Goal: Task Accomplishment & Management: Manage account settings

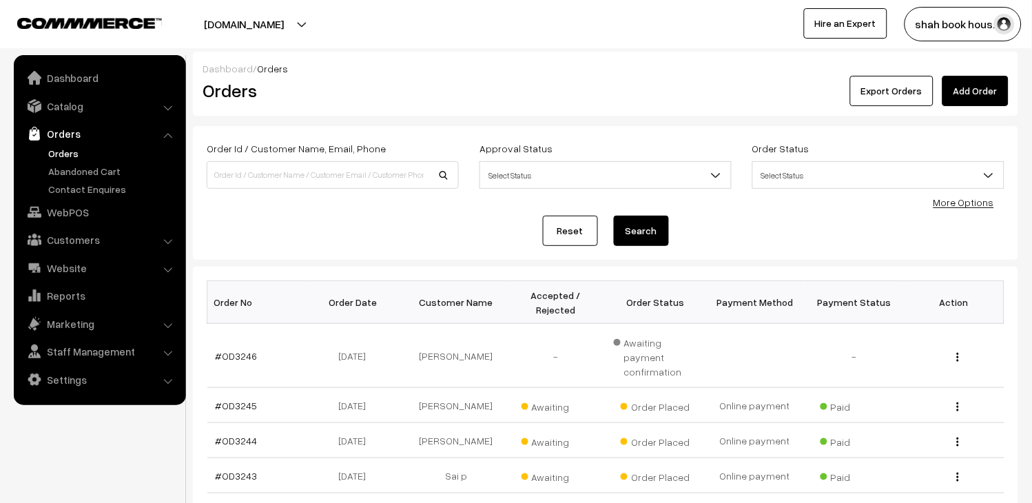
drag, startPoint x: 0, startPoint y: 0, endPoint x: 80, endPoint y: 150, distance: 170.1
click at [80, 150] on link "Orders" at bounding box center [113, 153] width 136 height 14
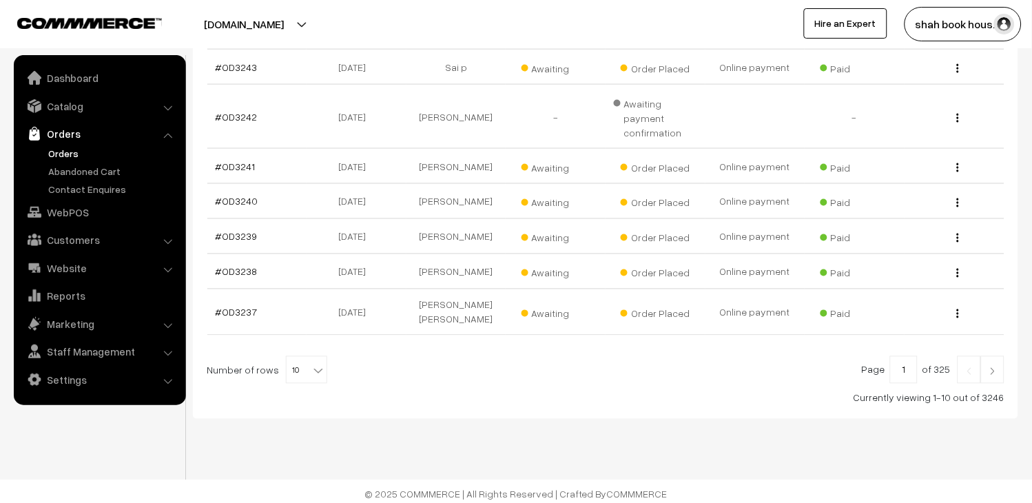
click at [291, 364] on span "10" at bounding box center [307, 371] width 40 height 28
select select "20"
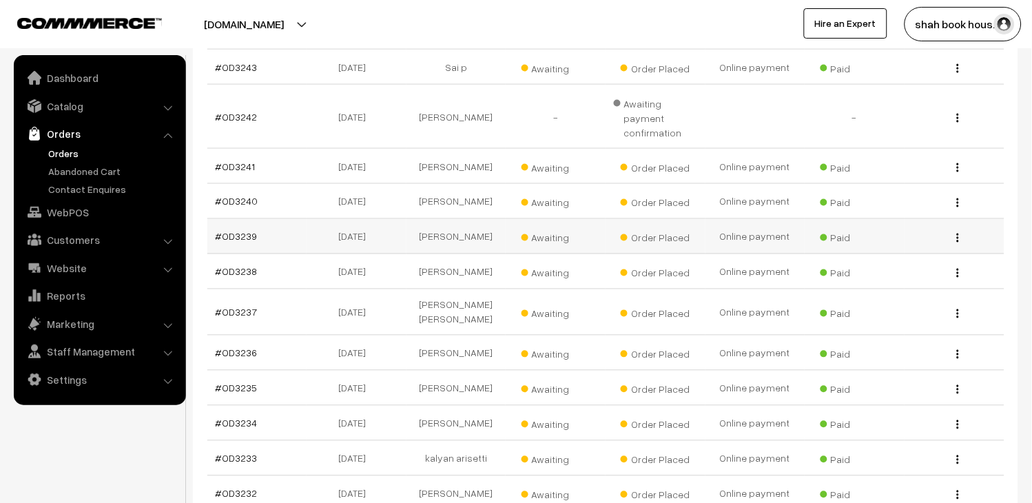
scroll to position [775, 0]
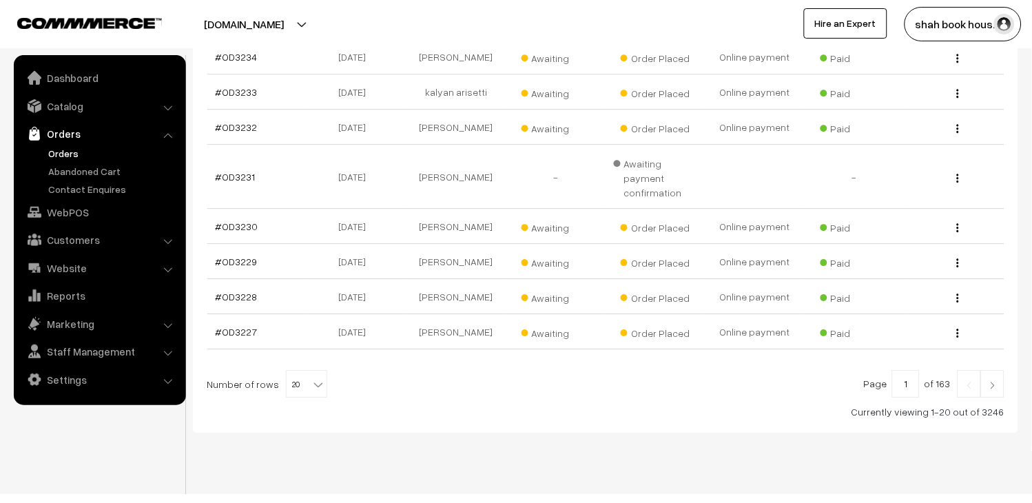
click at [311, 378] on b at bounding box center [318, 385] width 14 height 14
select select "30"
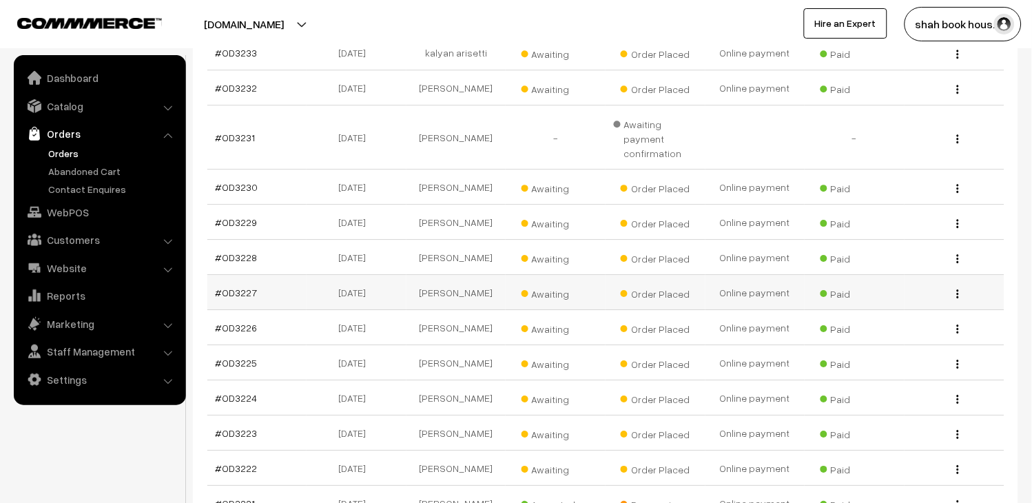
scroll to position [842, 0]
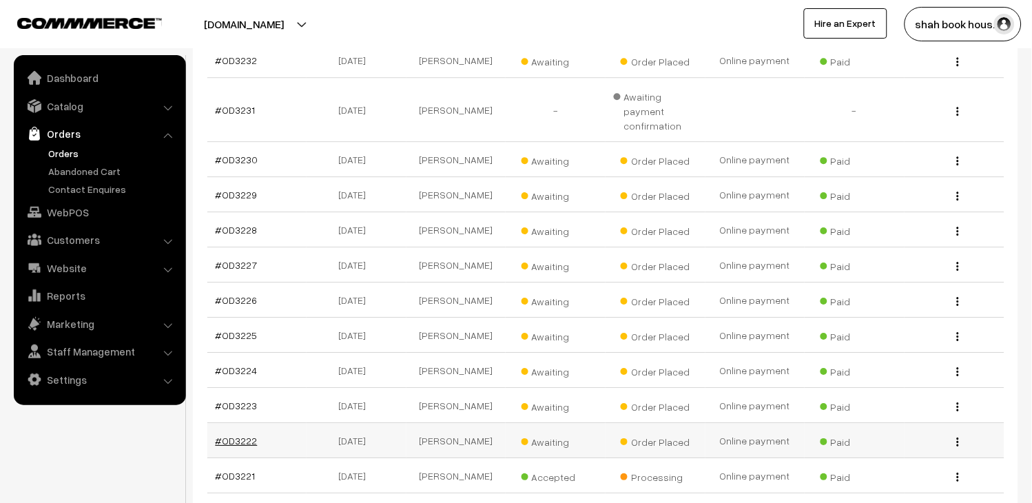
click at [238, 435] on link "#OD3222" at bounding box center [237, 441] width 42 height 12
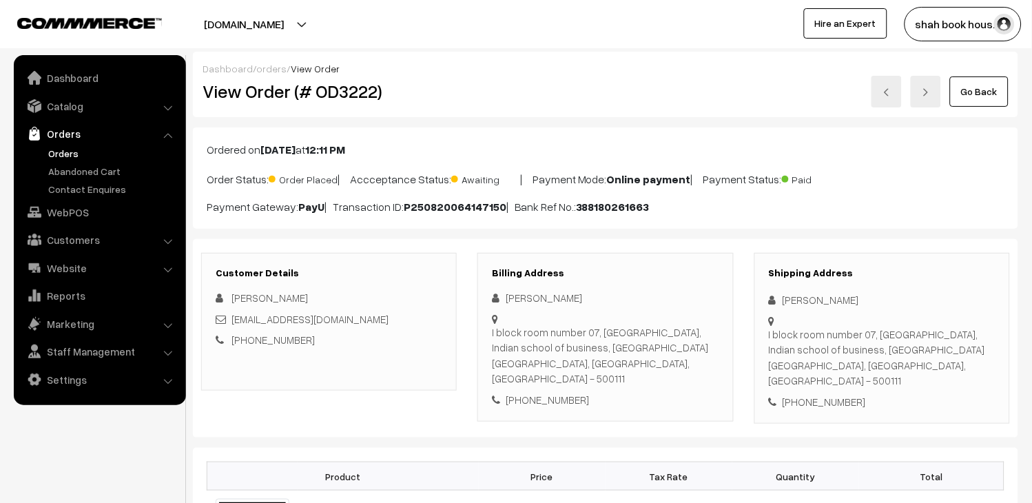
click at [367, 92] on h2 "View Order (# OD3222)" at bounding box center [330, 91] width 255 height 21
copy h2 "OD3222"
click at [419, 322] on div "[EMAIL_ADDRESS][DOMAIN_NAME]" at bounding box center [329, 319] width 227 height 16
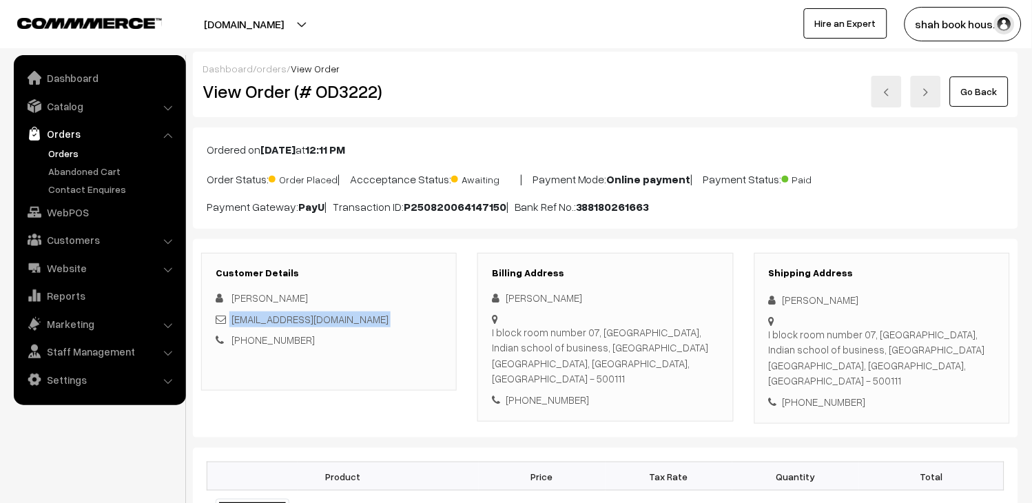
click at [419, 322] on div "[EMAIL_ADDRESS][DOMAIN_NAME]" at bounding box center [329, 319] width 227 height 16
copy div "[EMAIL_ADDRESS][DOMAIN_NAME]"
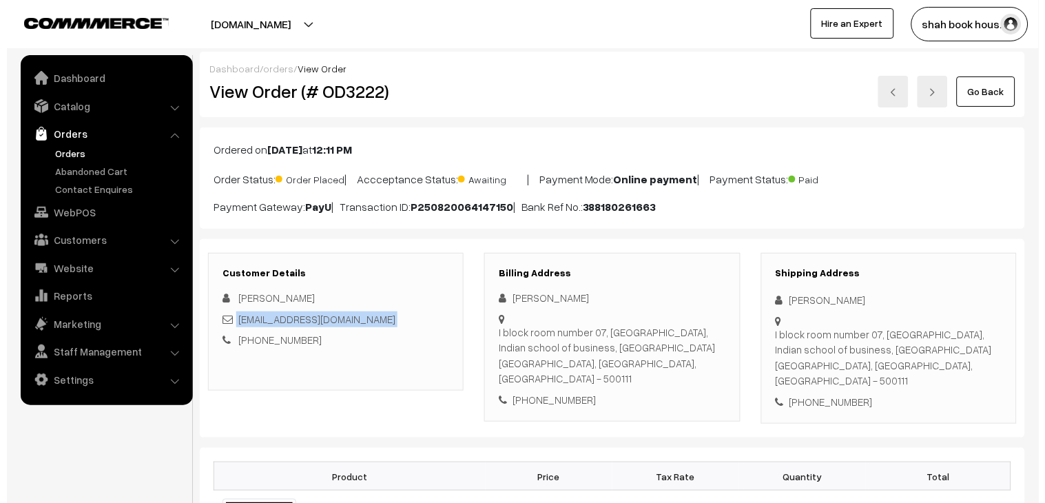
scroll to position [612, 0]
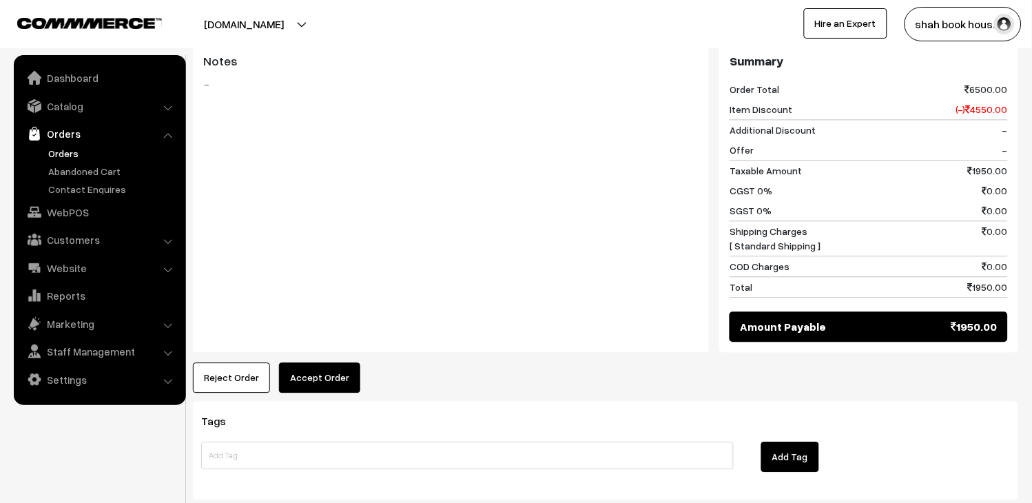
click at [345, 362] on button "Accept Order" at bounding box center [319, 377] width 81 height 30
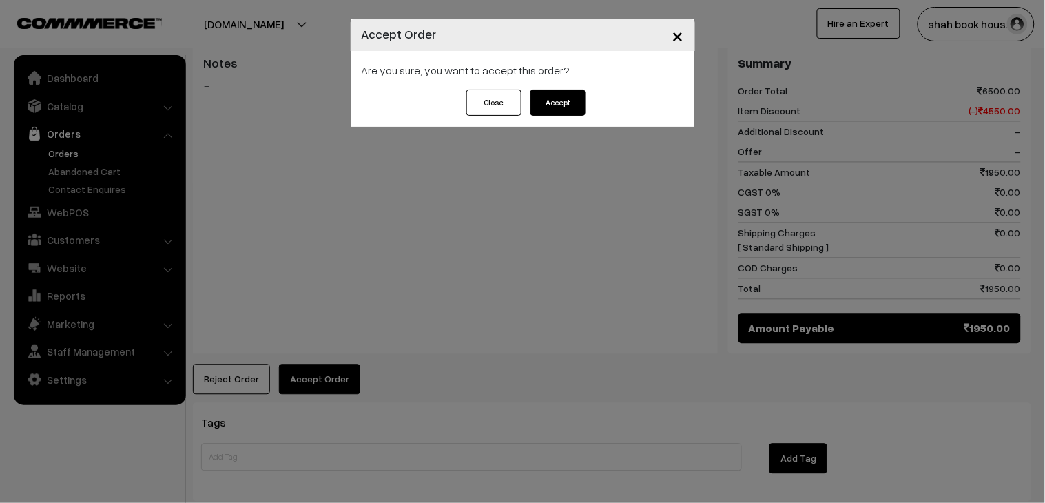
click at [582, 98] on button "Accept" at bounding box center [558, 103] width 55 height 26
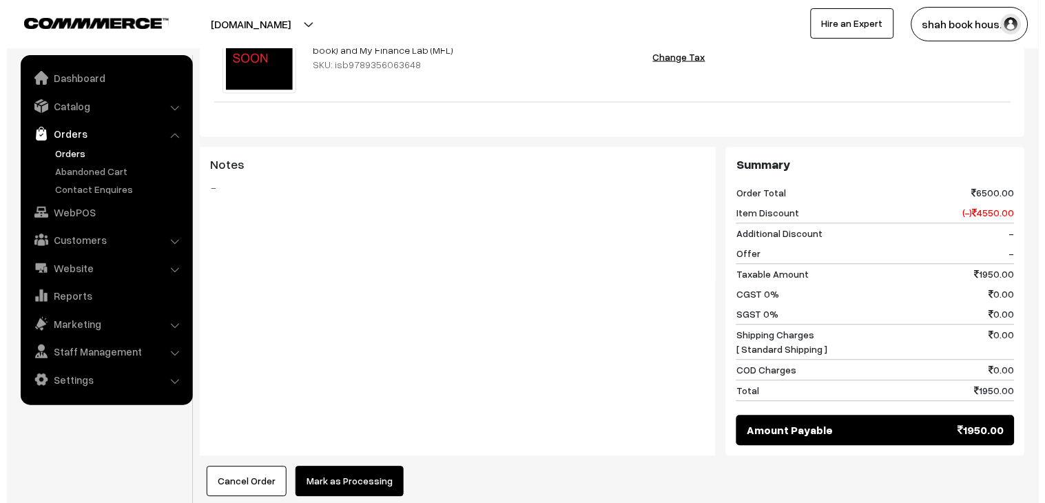
scroll to position [535, 0]
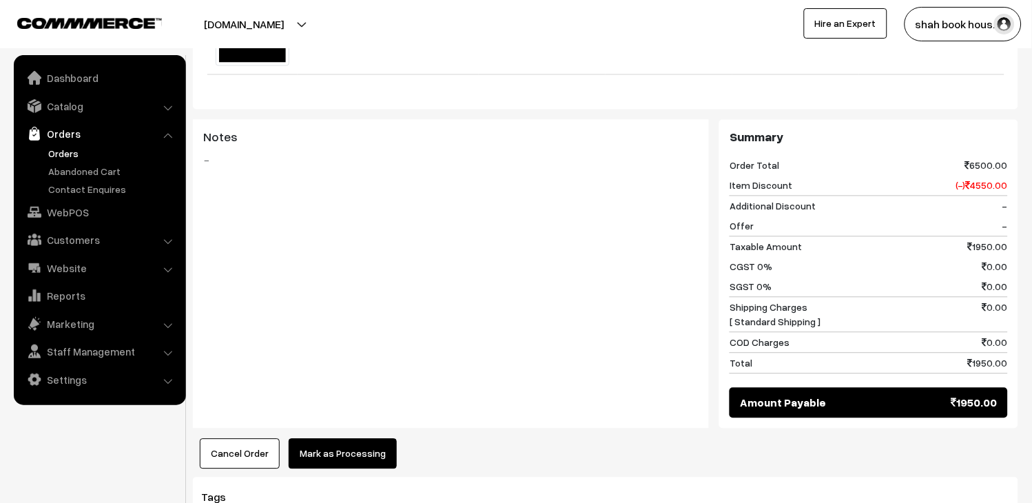
click at [324, 439] on button "Mark as Processing" at bounding box center [343, 454] width 108 height 30
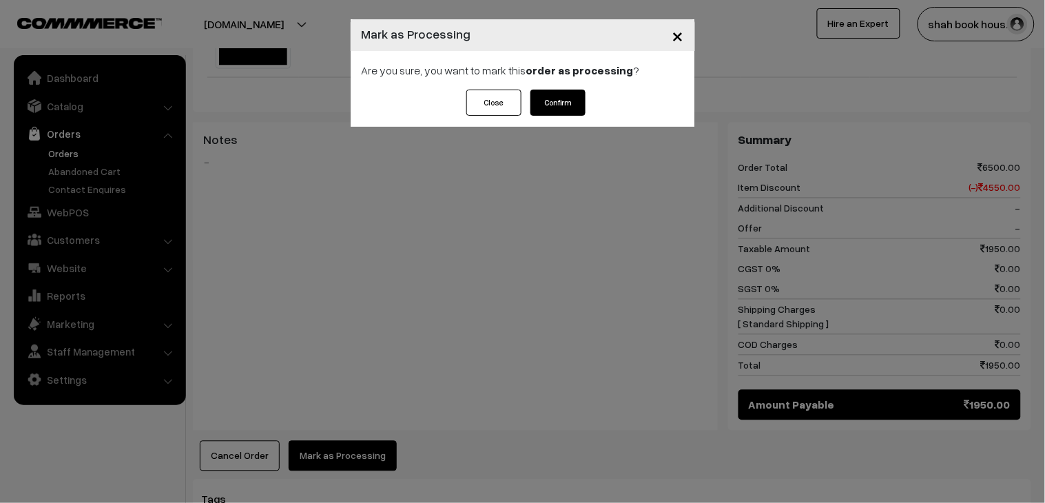
click at [542, 92] on button "Confirm" at bounding box center [558, 103] width 55 height 26
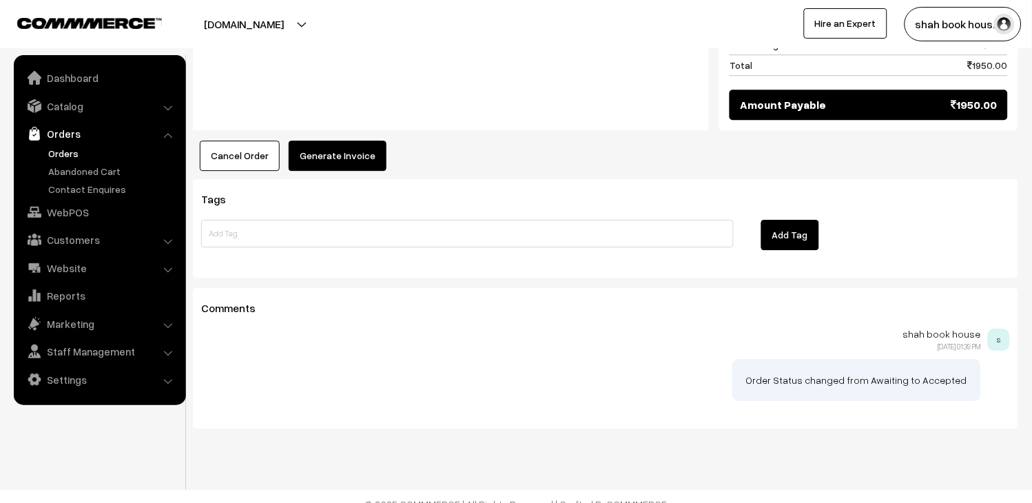
click at [327, 141] on button "Generate Invoice" at bounding box center [338, 156] width 98 height 30
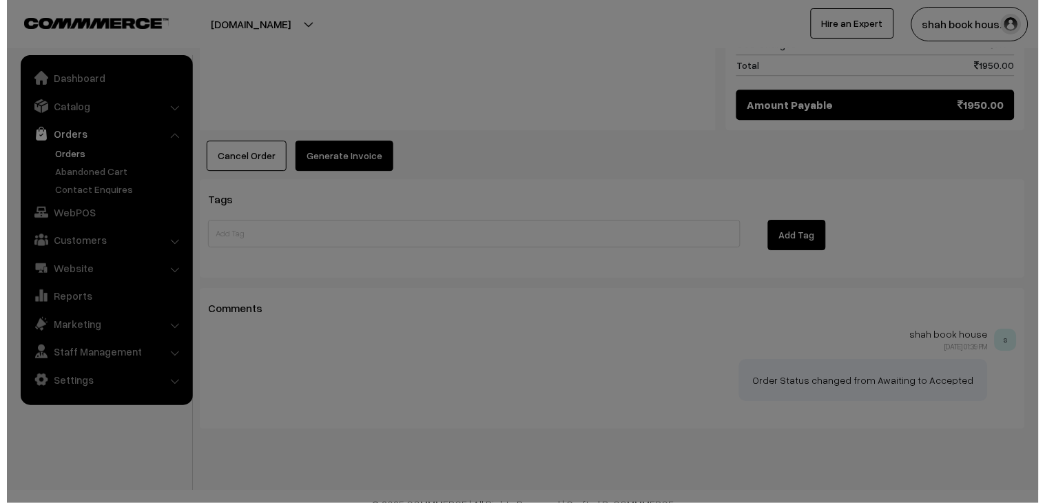
scroll to position [835, 0]
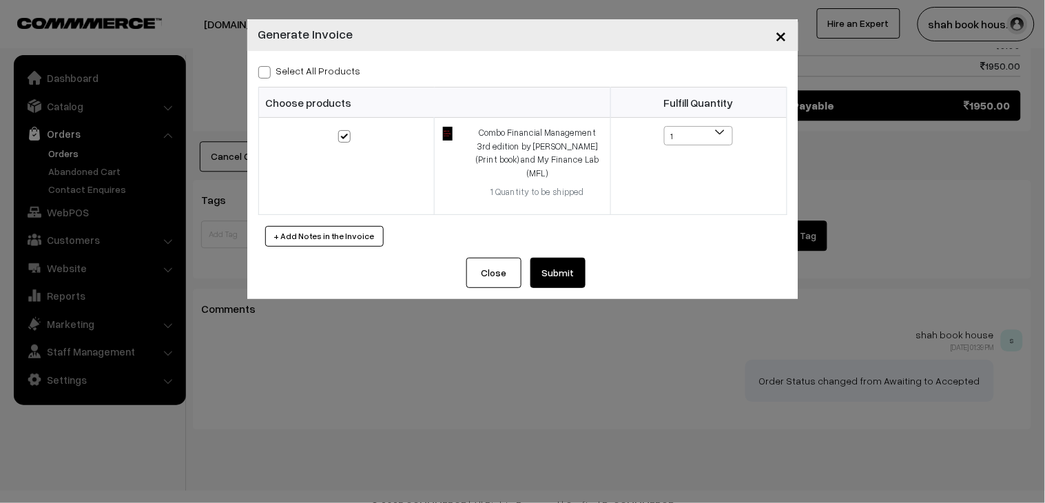
click at [548, 260] on button "Submit" at bounding box center [558, 273] width 55 height 30
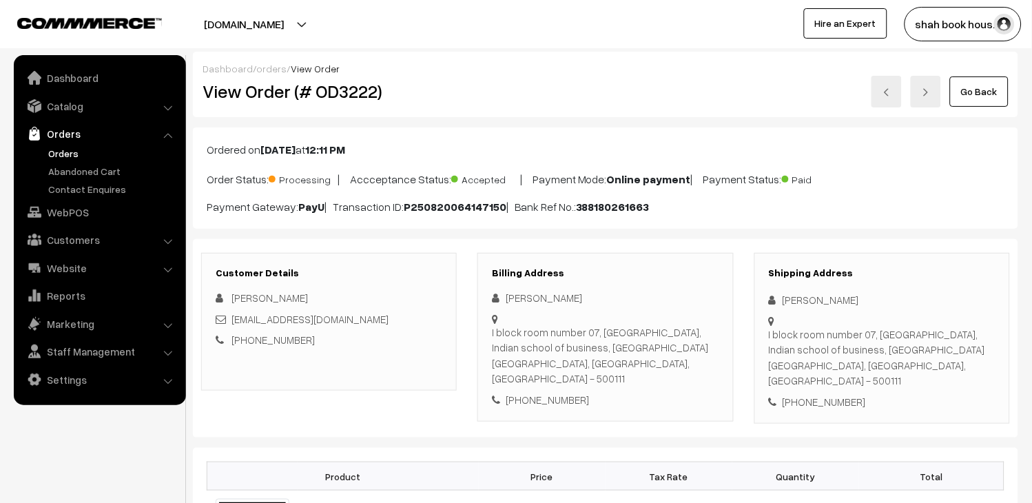
click at [881, 98] on link at bounding box center [887, 92] width 30 height 32
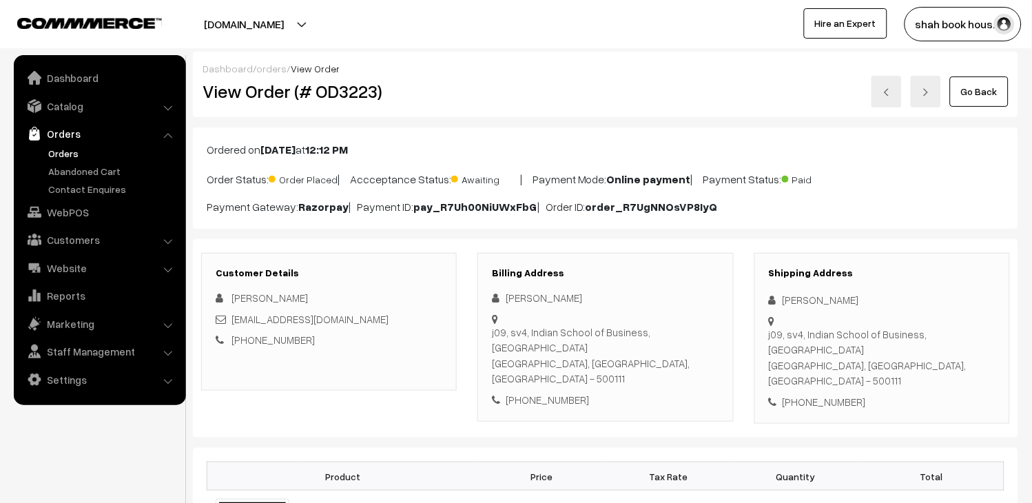
click at [363, 90] on h2 "View Order (# OD3223)" at bounding box center [330, 91] width 255 height 21
copy h2 "OD3223"
click at [391, 322] on div "[EMAIL_ADDRESS][DOMAIN_NAME]" at bounding box center [329, 319] width 227 height 16
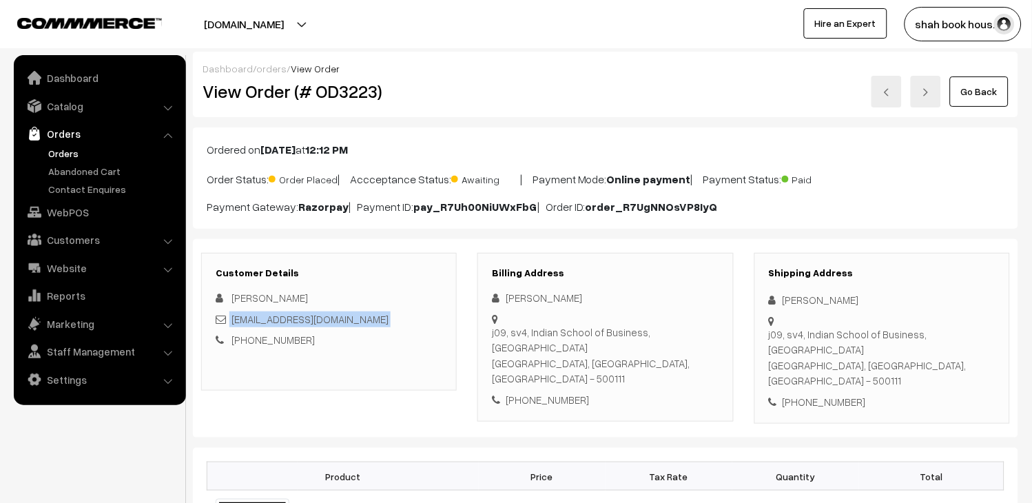
click at [391, 322] on div "[EMAIL_ADDRESS][DOMAIN_NAME]" at bounding box center [329, 319] width 227 height 16
copy div "krittika_roy_pgpyl2027@isb.edu"
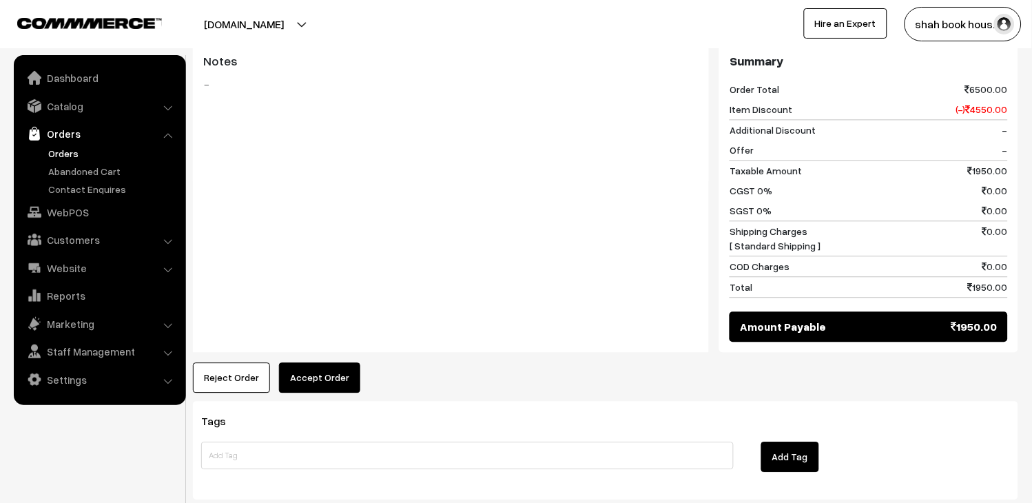
click at [328, 362] on button "Accept Order" at bounding box center [319, 377] width 81 height 30
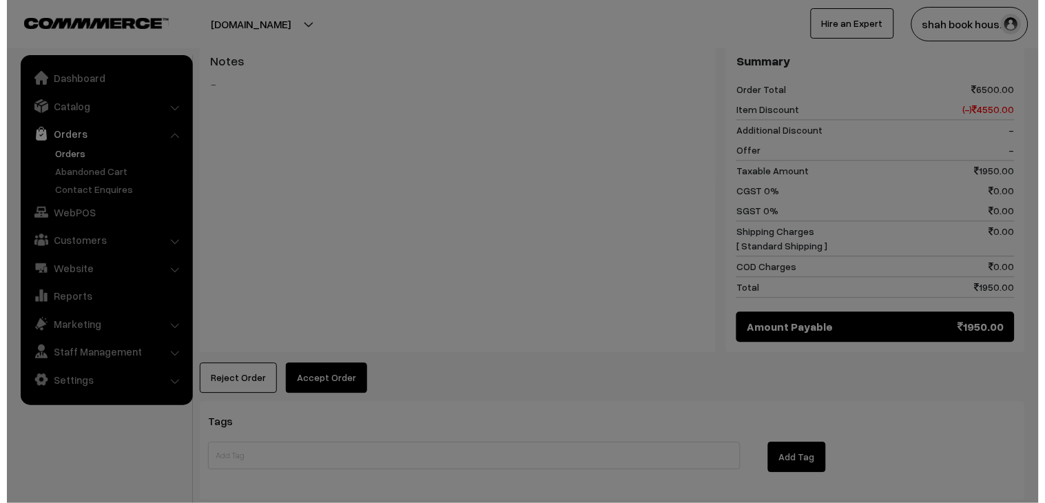
scroll to position [615, 0]
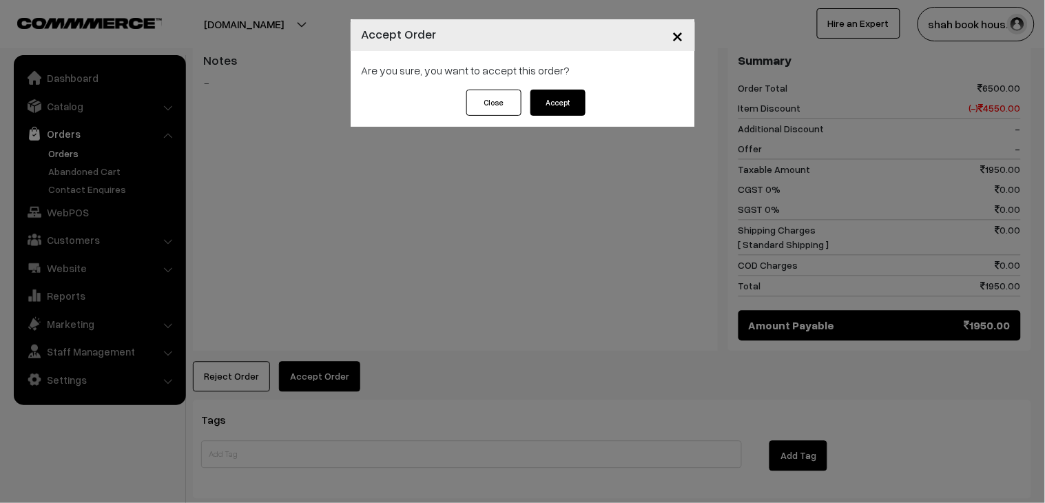
click at [563, 96] on button "Accept" at bounding box center [558, 103] width 55 height 26
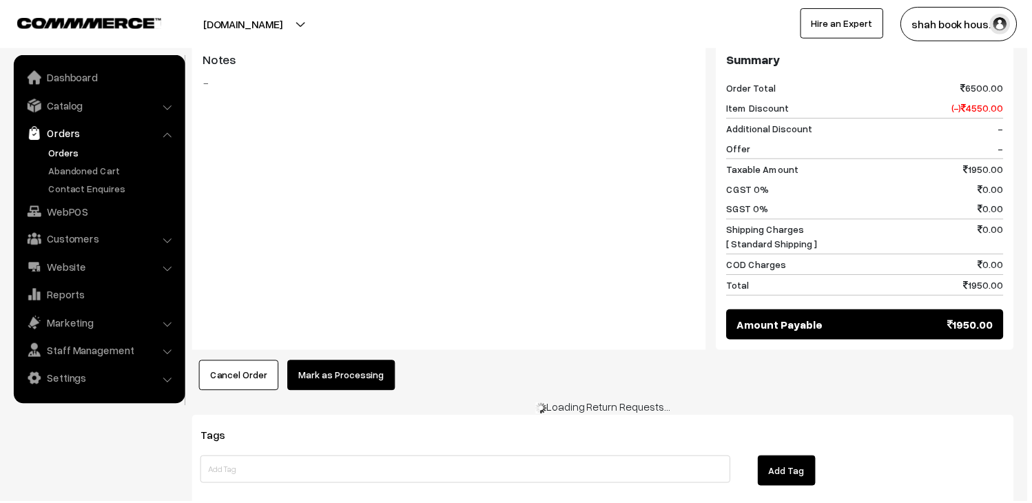
click at [360, 362] on button "Mark as Processing" at bounding box center [343, 377] width 108 height 30
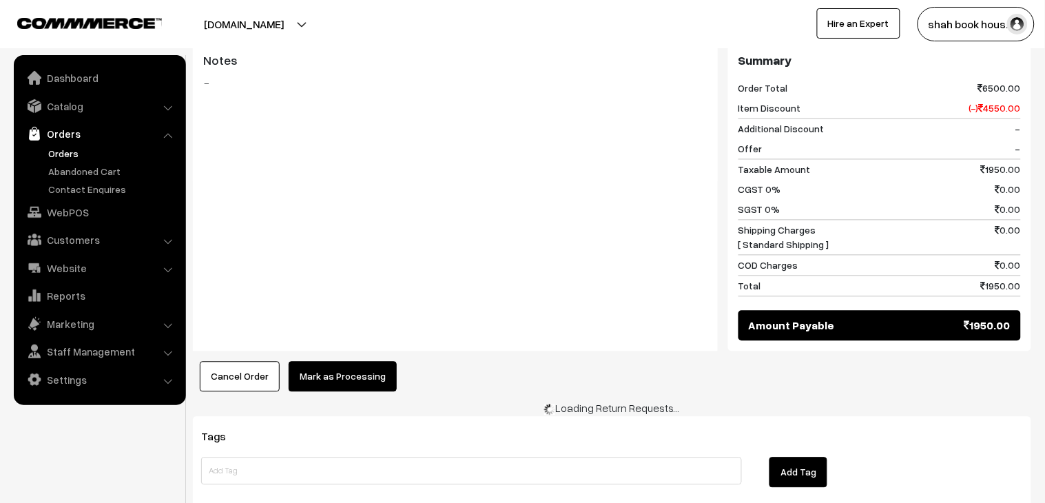
scroll to position [615, 0]
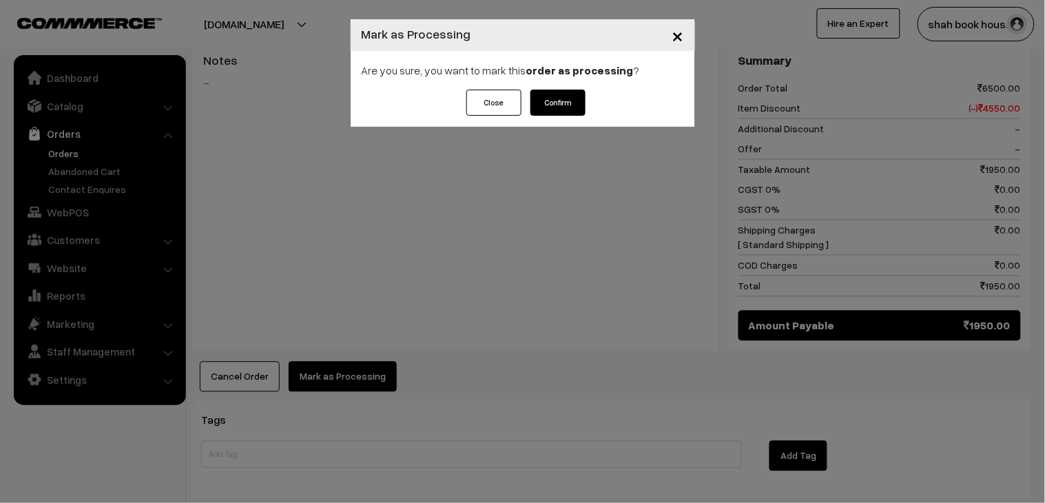
click at [546, 114] on button "Confirm" at bounding box center [558, 103] width 55 height 26
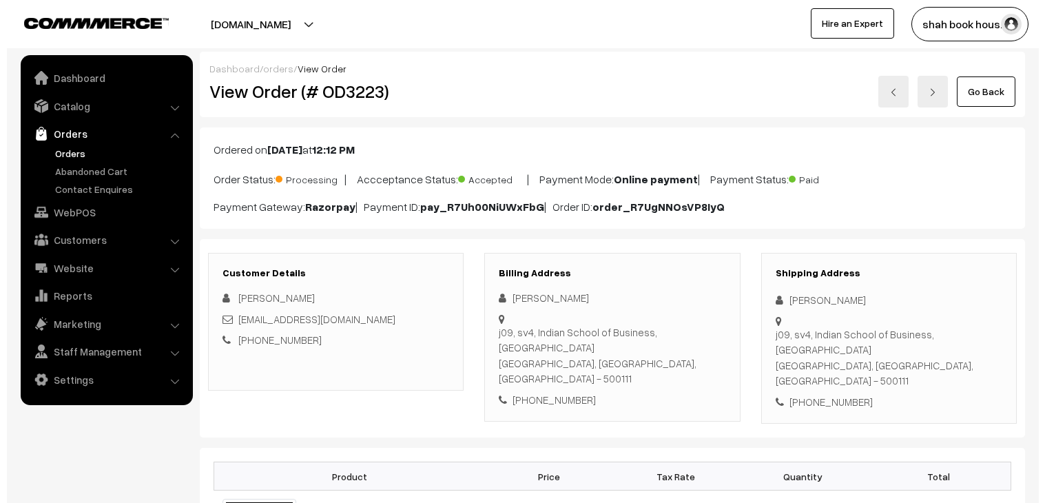
scroll to position [535, 0]
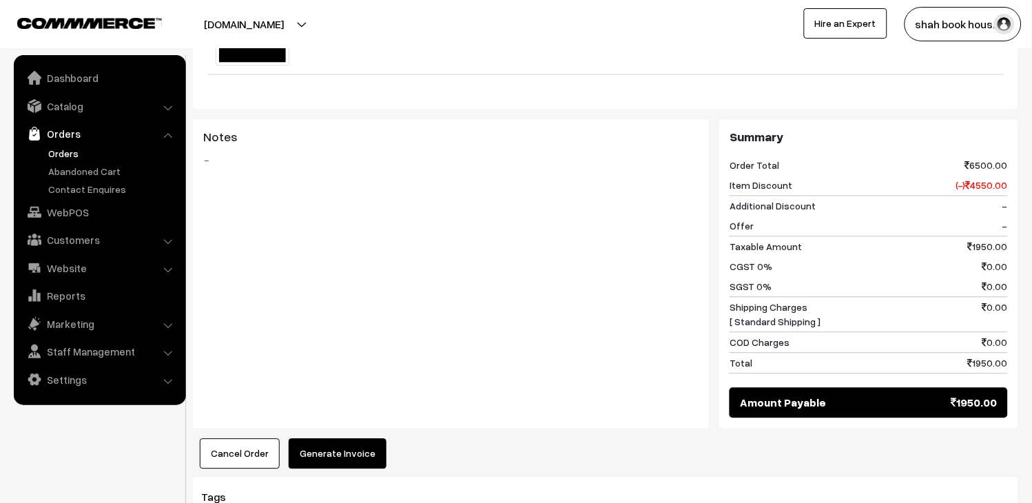
click at [327, 439] on button "Generate Invoice" at bounding box center [338, 454] width 98 height 30
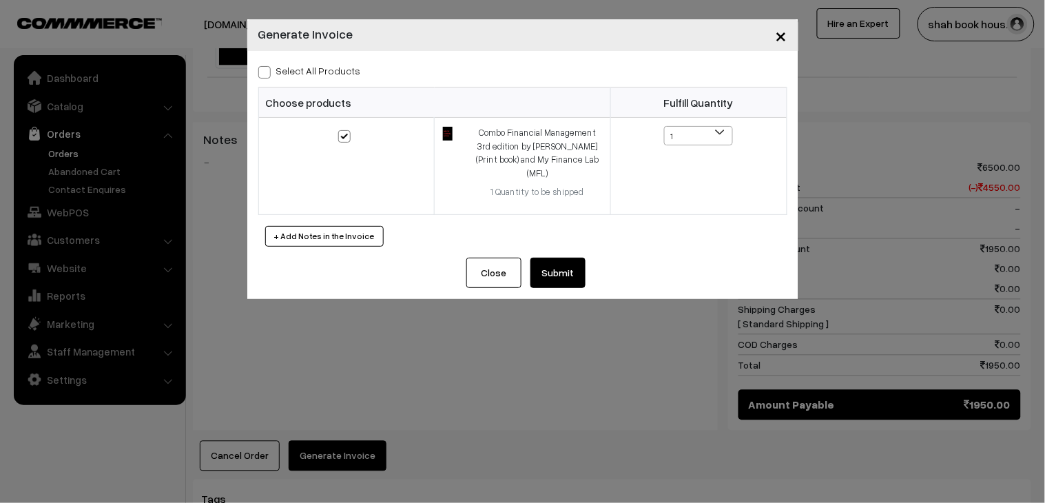
click at [555, 258] on button "Submit" at bounding box center [558, 273] width 55 height 30
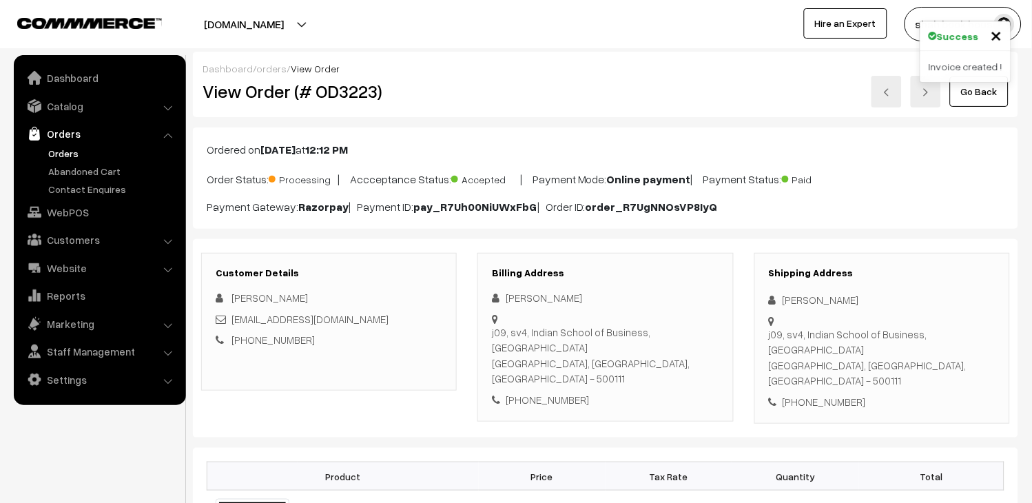
click at [894, 88] on link at bounding box center [887, 92] width 30 height 32
click at [348, 101] on h2 "View Order (# OD3224)" at bounding box center [330, 91] width 255 height 21
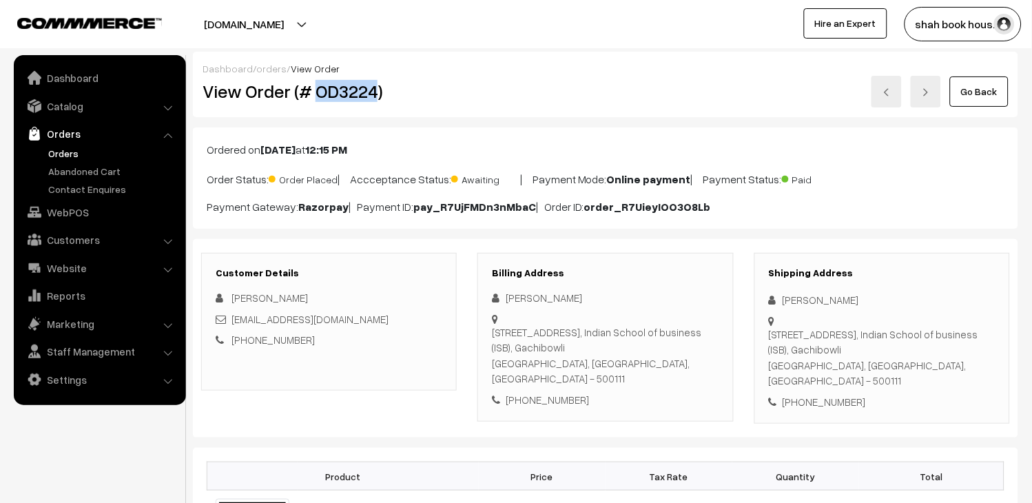
click at [348, 101] on h2 "View Order (# OD3224)" at bounding box center [330, 91] width 255 height 21
copy h2 "OD3224"
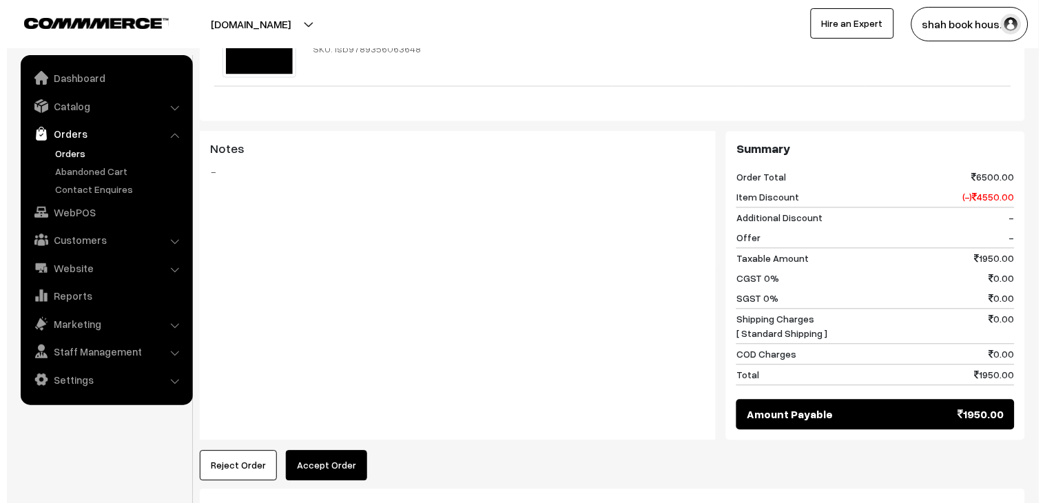
scroll to position [535, 0]
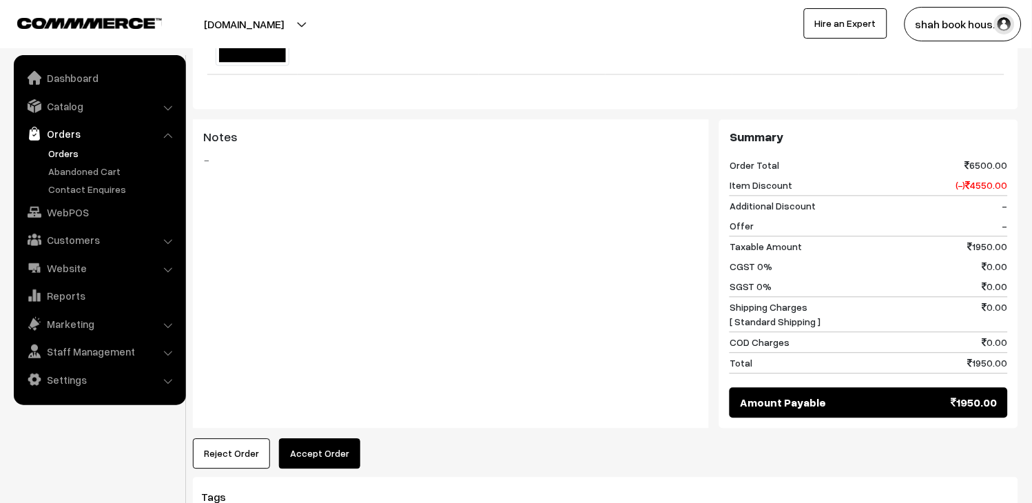
click at [333, 439] on button "Accept Order" at bounding box center [319, 454] width 81 height 30
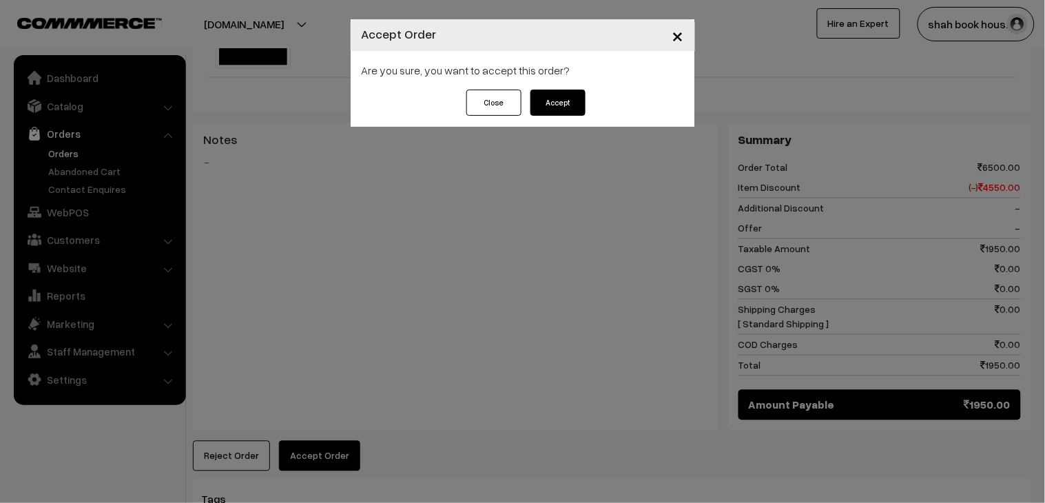
click at [548, 109] on button "Accept" at bounding box center [558, 103] width 55 height 26
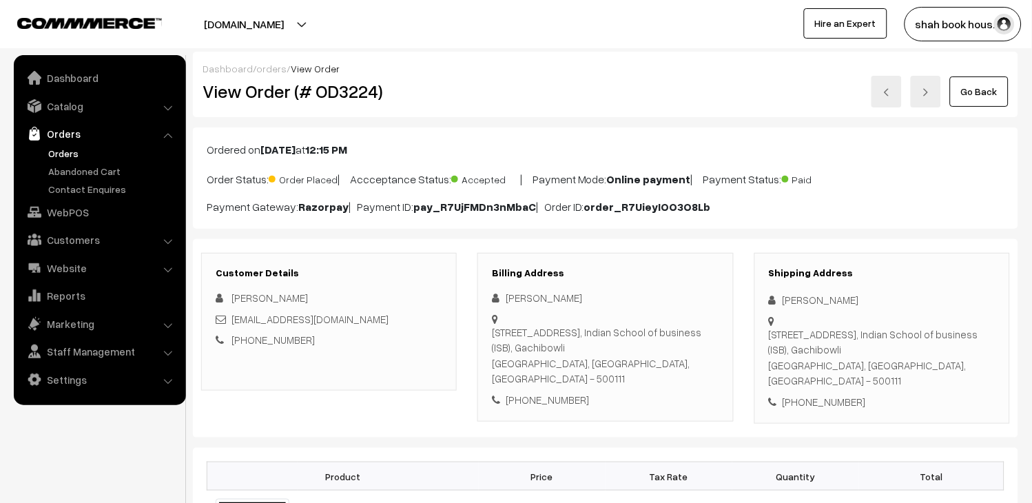
click at [382, 318] on div "[EMAIL_ADDRESS][DOMAIN_NAME]" at bounding box center [329, 319] width 227 height 16
copy div "[EMAIL_ADDRESS][DOMAIN_NAME]"
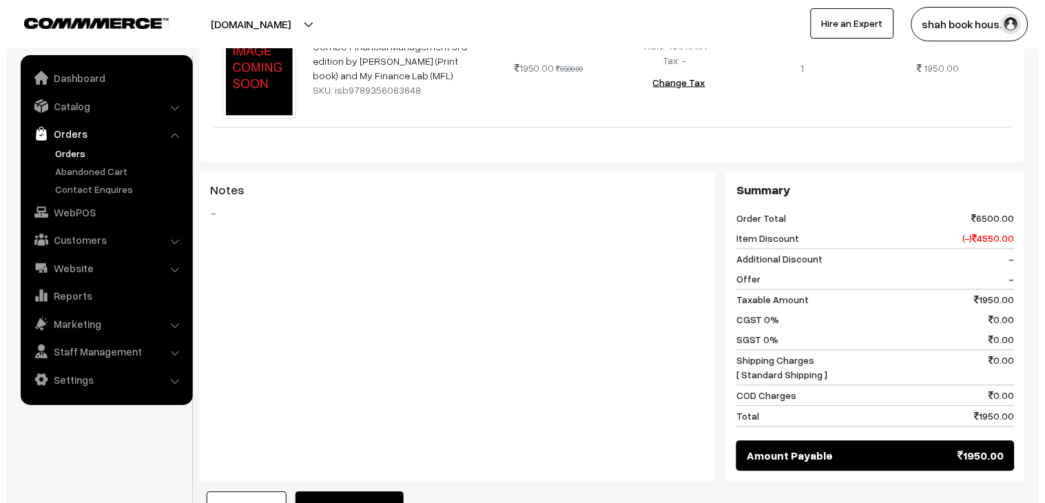
scroll to position [612, 0]
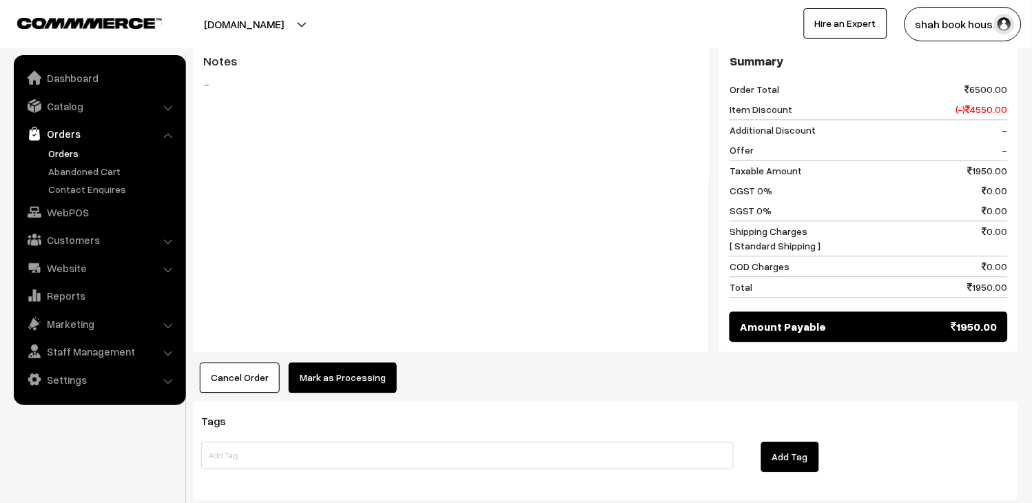
click at [327, 362] on button "Mark as Processing" at bounding box center [343, 377] width 108 height 30
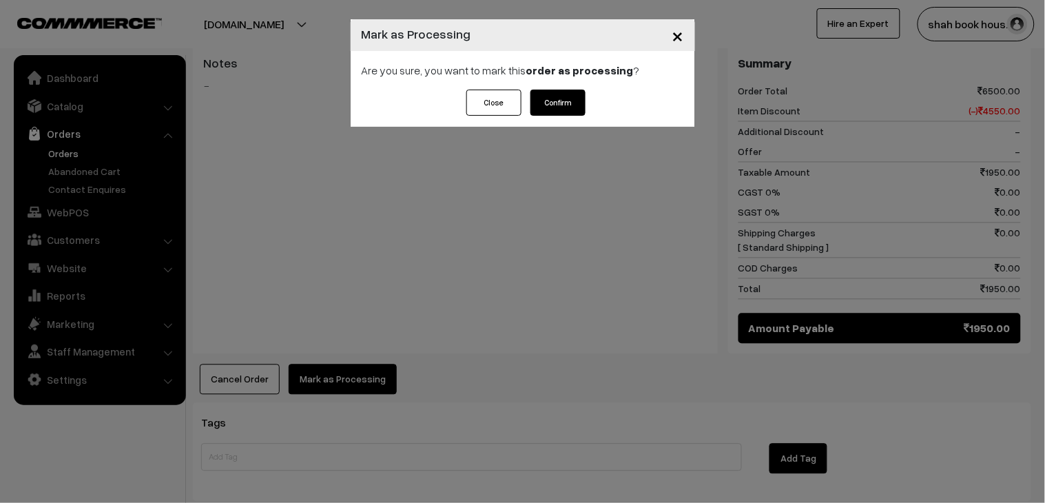
click at [549, 99] on button "Confirm" at bounding box center [558, 103] width 55 height 26
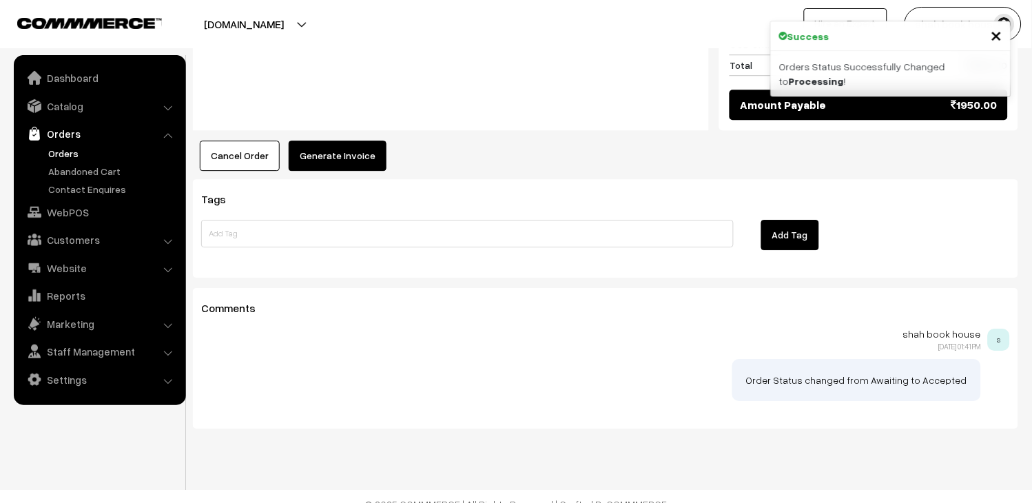
click at [341, 141] on button "Generate Invoice" at bounding box center [338, 156] width 98 height 30
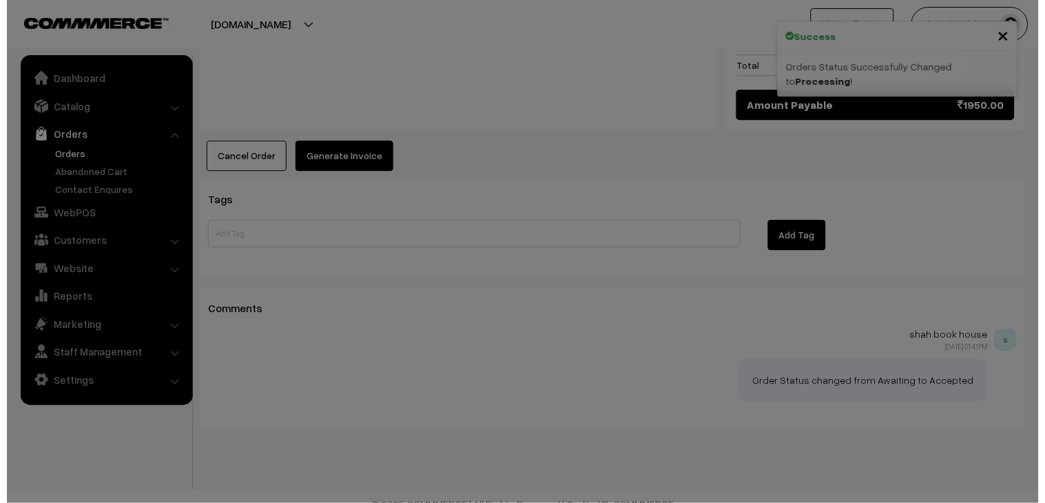
scroll to position [835, 0]
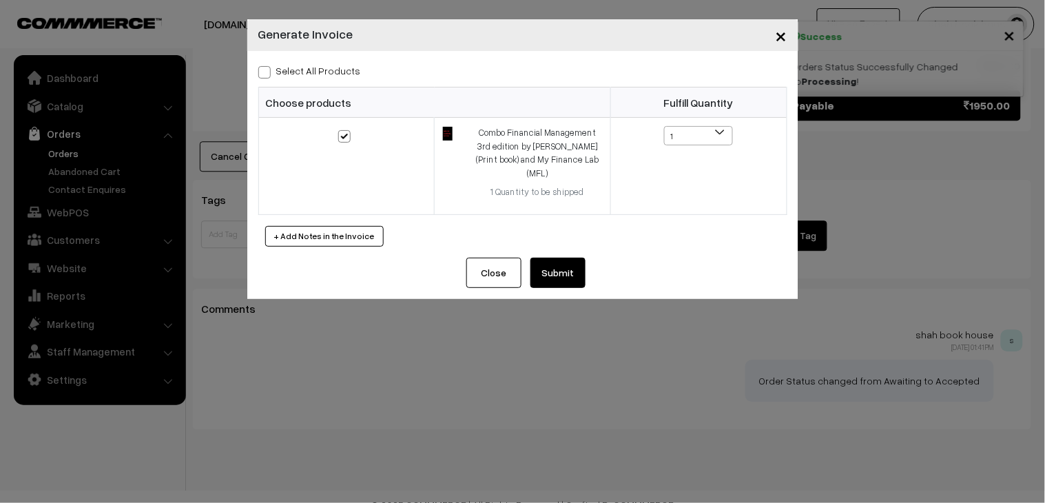
click at [552, 269] on button "Submit" at bounding box center [558, 273] width 55 height 30
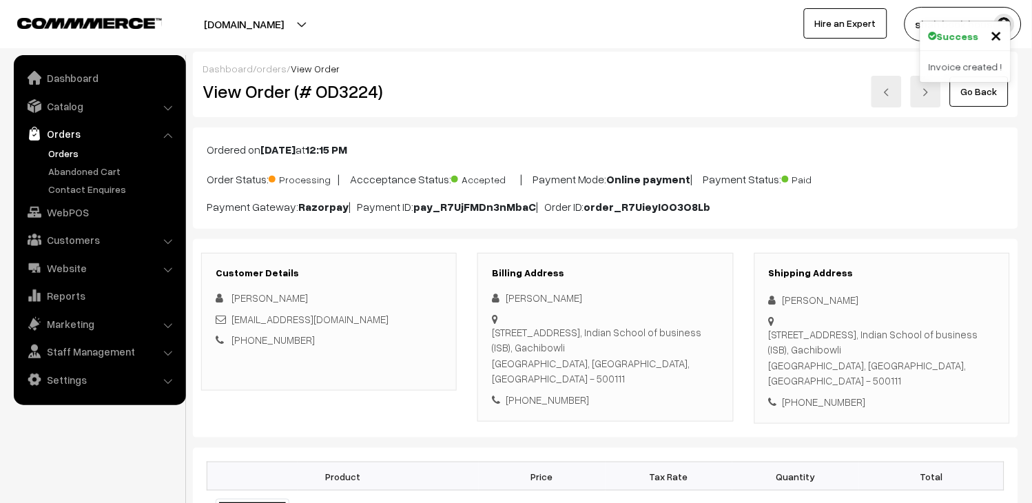
click at [897, 92] on link at bounding box center [887, 92] width 30 height 32
click at [345, 101] on h2 "View Order (# OD3225)" at bounding box center [330, 91] width 255 height 21
copy h2 "OD3225"
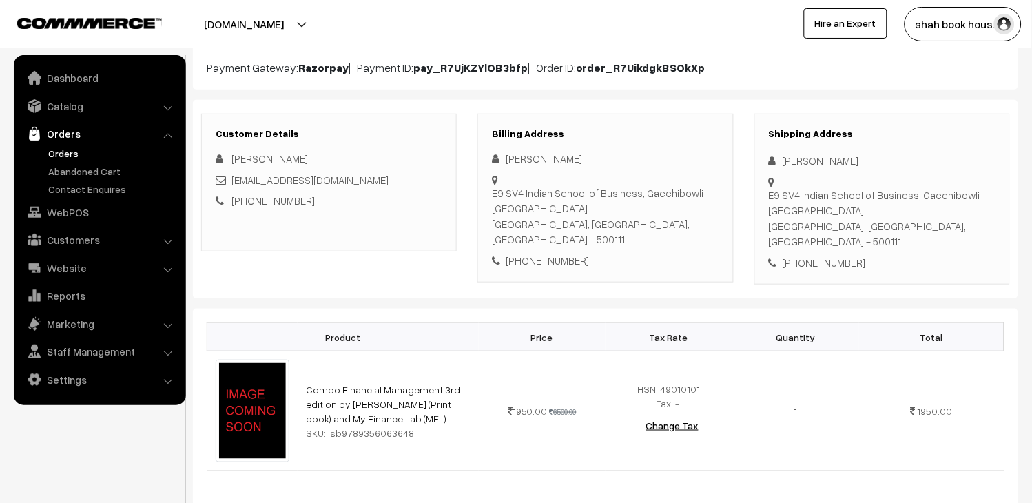
scroll to position [153, 0]
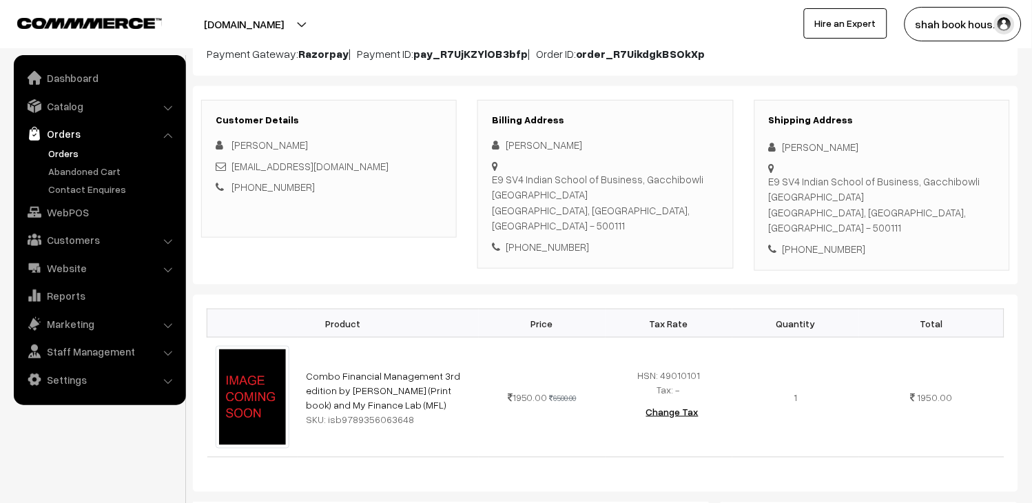
click at [380, 165] on div "[EMAIL_ADDRESS][DOMAIN_NAME]" at bounding box center [329, 166] width 227 height 16
copy div "[EMAIL_ADDRESS][DOMAIN_NAME]"
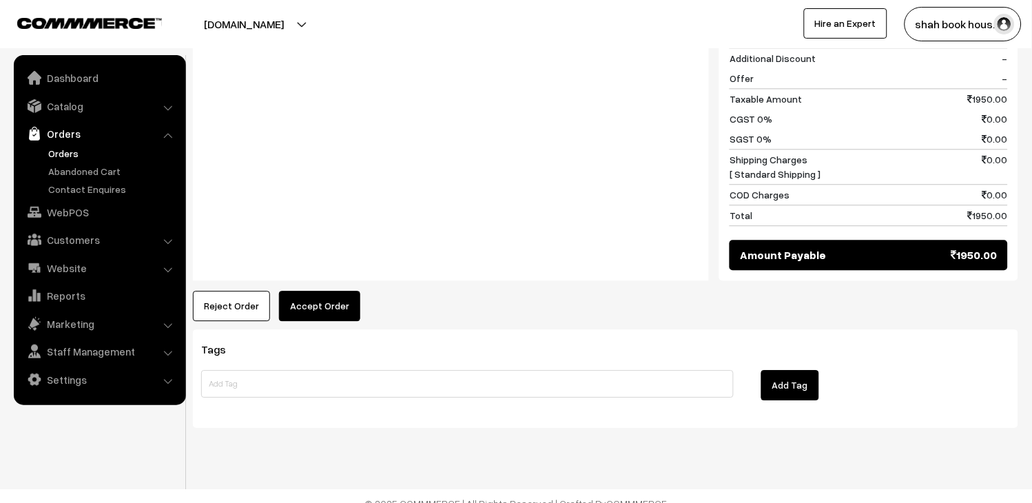
click at [329, 291] on button "Accept Order" at bounding box center [319, 306] width 81 height 30
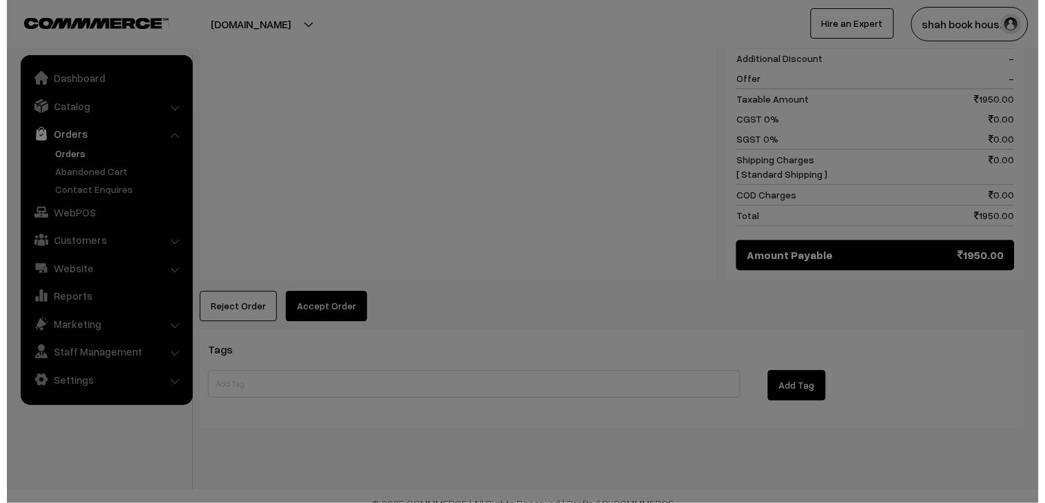
scroll to position [685, 0]
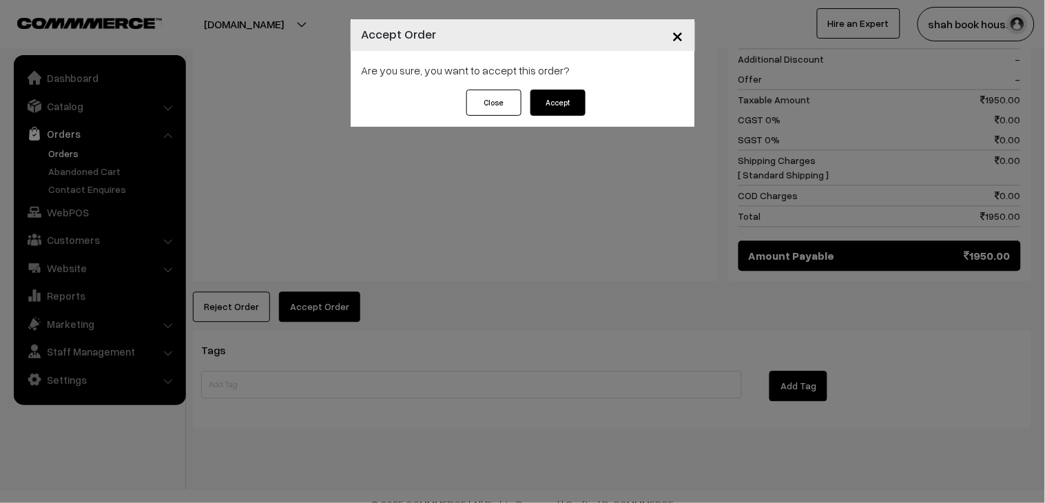
click at [576, 98] on button "Accept" at bounding box center [558, 103] width 55 height 26
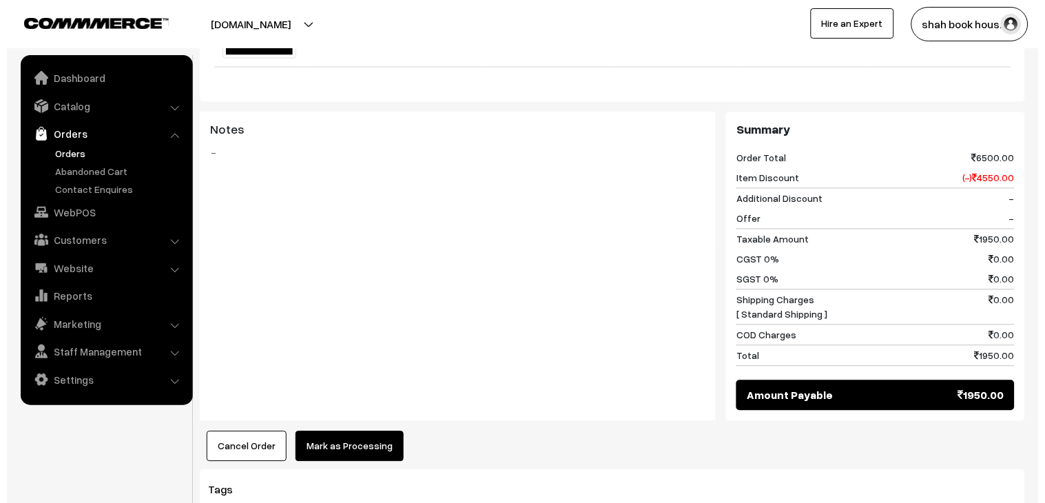
scroll to position [612, 0]
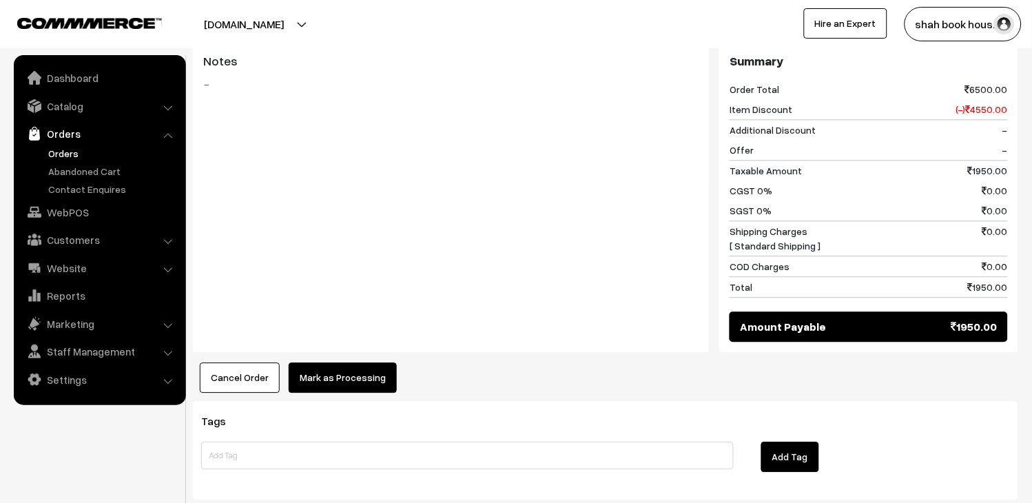
click at [375, 362] on button "Mark as Processing" at bounding box center [343, 377] width 108 height 30
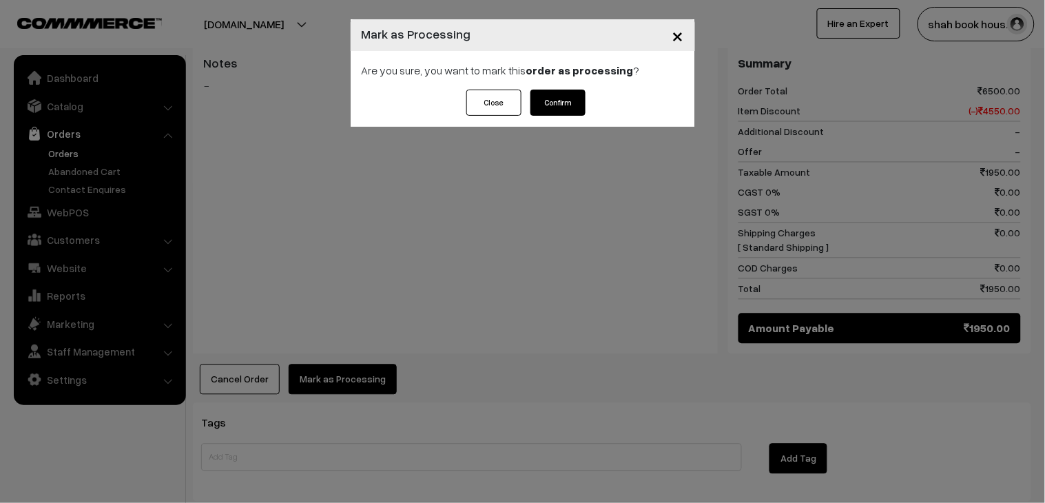
click at [563, 96] on button "Confirm" at bounding box center [558, 103] width 55 height 26
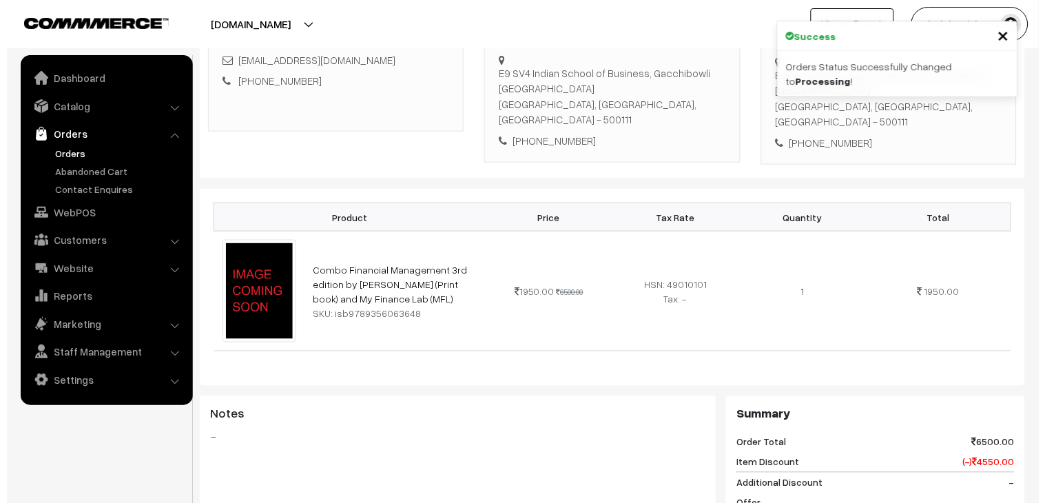
scroll to position [612, 0]
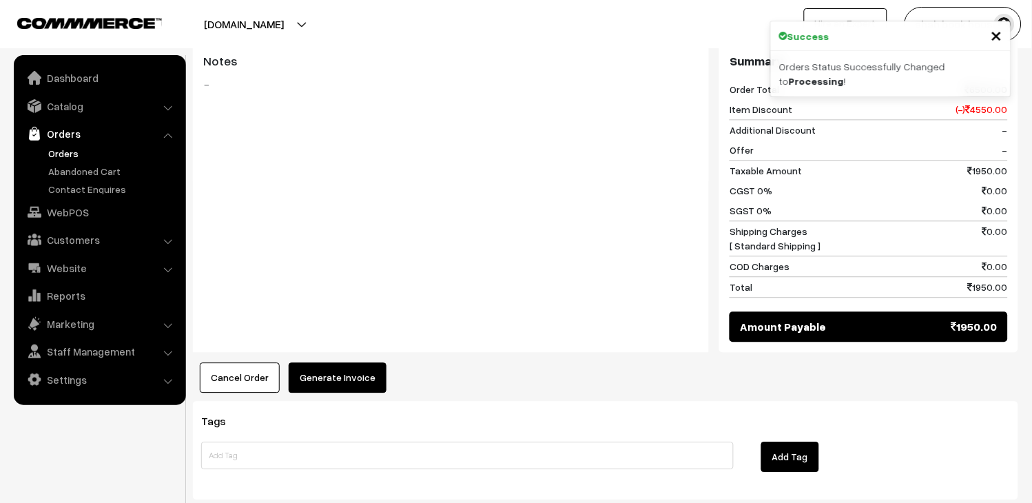
click at [368, 367] on button "Generate Invoice" at bounding box center [338, 377] width 98 height 30
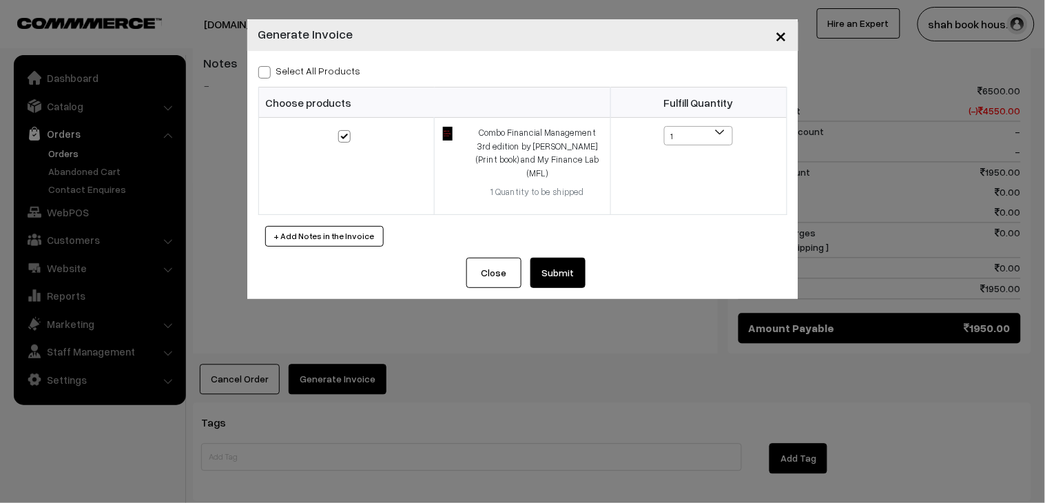
click at [558, 260] on button "Submit" at bounding box center [558, 273] width 55 height 30
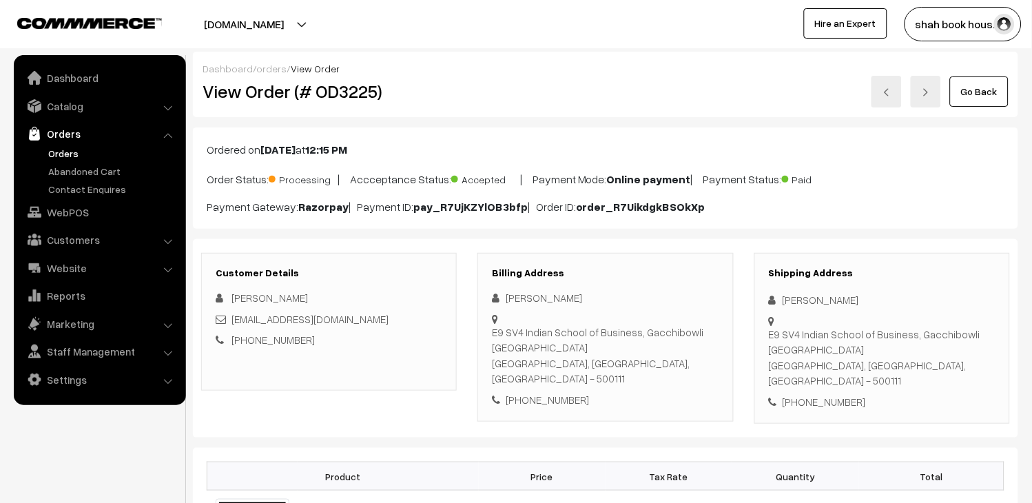
click at [877, 94] on link at bounding box center [887, 92] width 30 height 32
click at [347, 95] on h2 "View Order (# OD3226)" at bounding box center [330, 91] width 255 height 21
copy h2 "OD3226"
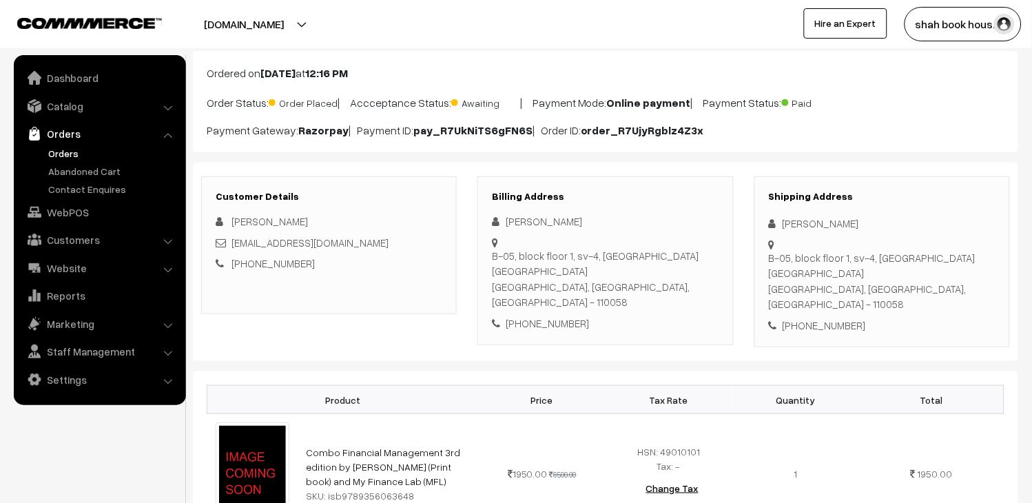
click at [404, 233] on div "[PERSON_NAME] [EMAIL_ADDRESS][DOMAIN_NAME] [PHONE_NUMBER]" at bounding box center [329, 243] width 227 height 58
copy div "[EMAIL_ADDRESS][DOMAIN_NAME]"
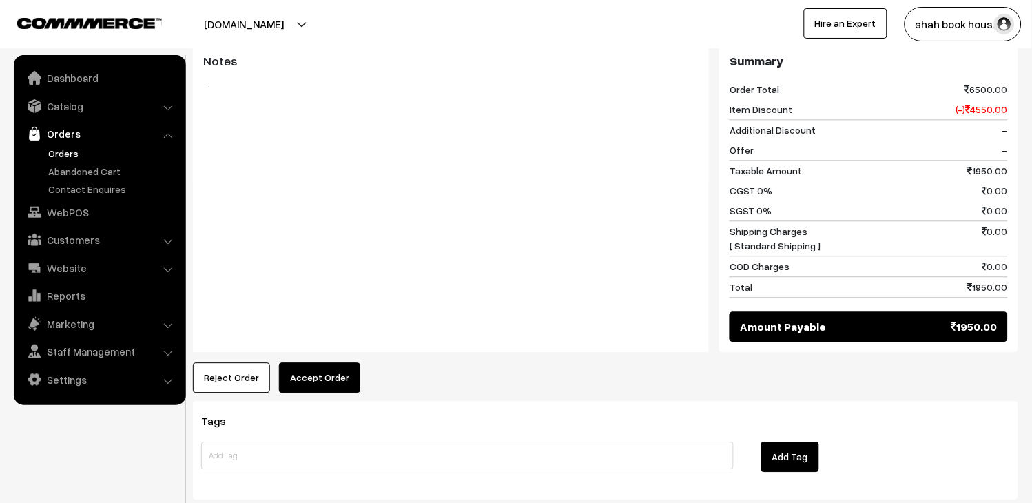
click at [307, 362] on button "Accept Order" at bounding box center [319, 377] width 81 height 30
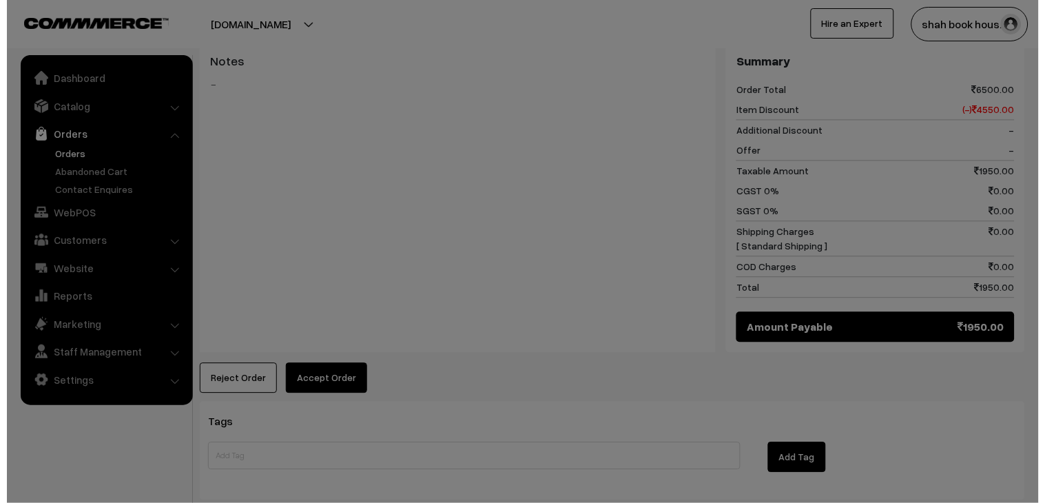
scroll to position [615, 0]
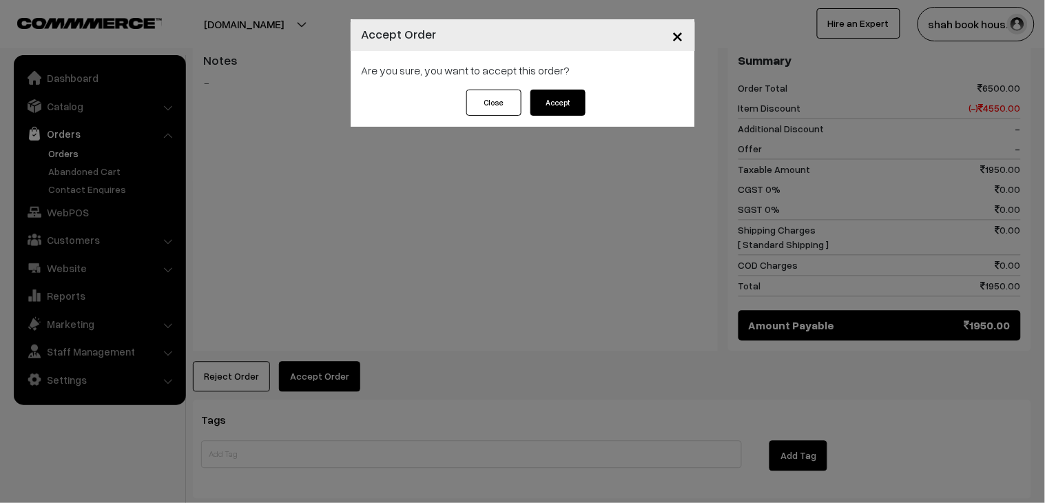
click at [552, 114] on button "Accept" at bounding box center [558, 103] width 55 height 26
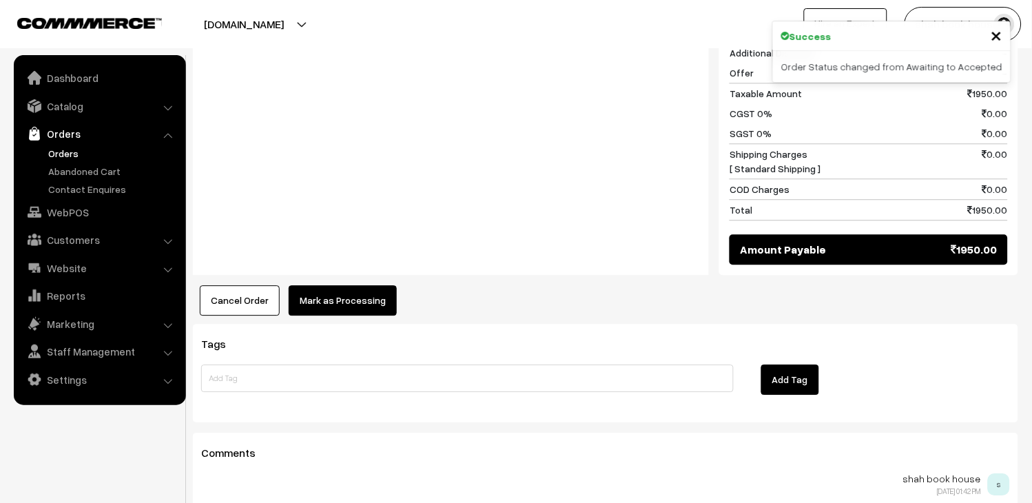
click at [338, 285] on button "Mark as Processing" at bounding box center [343, 300] width 108 height 30
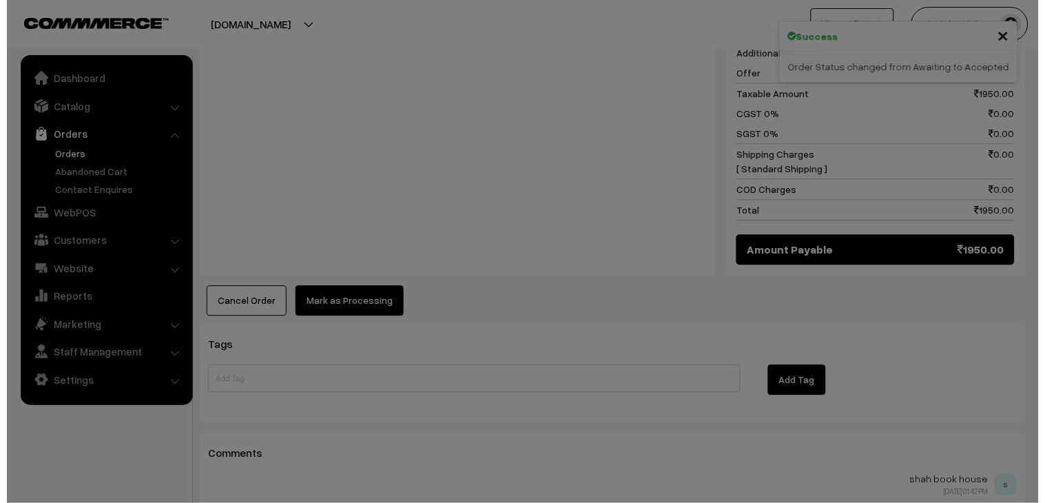
scroll to position [691, 0]
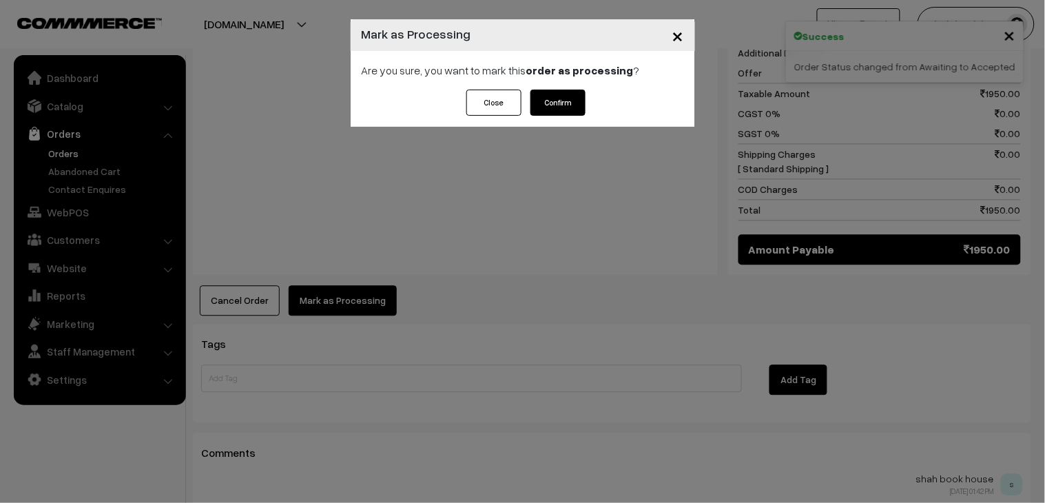
click at [562, 106] on button "Confirm" at bounding box center [558, 103] width 55 height 26
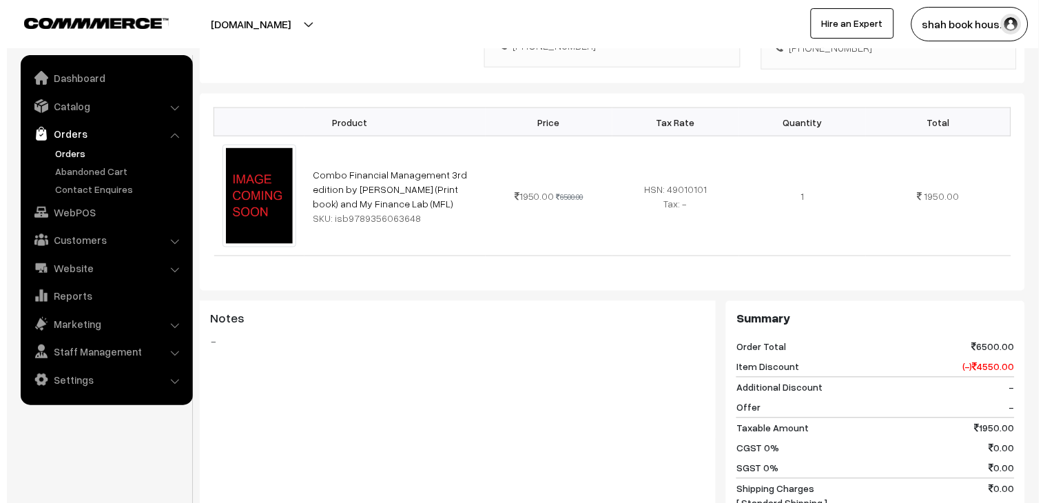
scroll to position [535, 0]
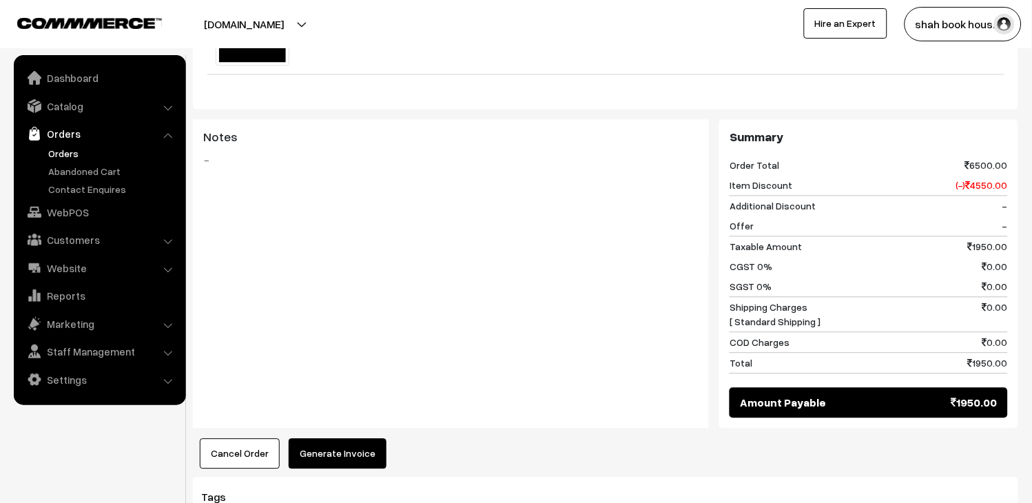
click at [358, 439] on button "Generate Invoice" at bounding box center [338, 454] width 98 height 30
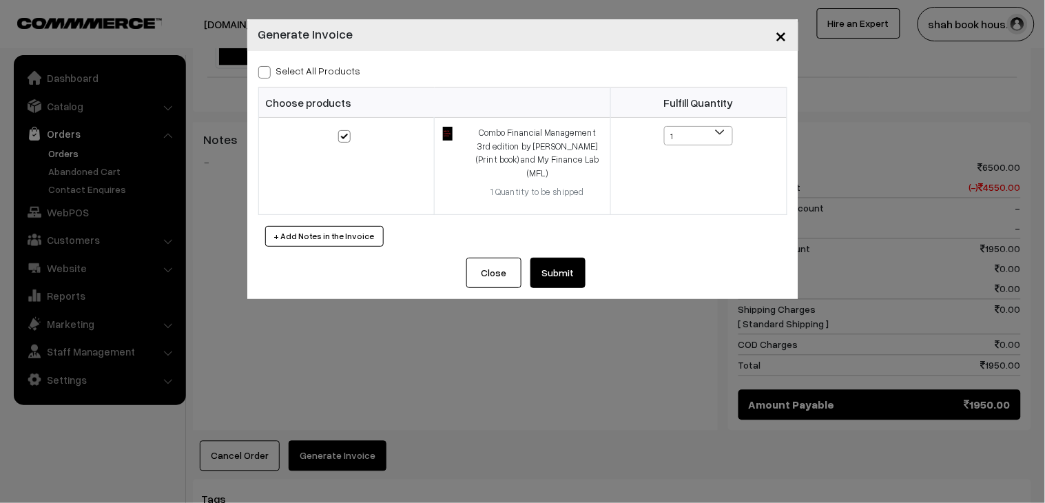
click at [579, 258] on button "Submit" at bounding box center [558, 273] width 55 height 30
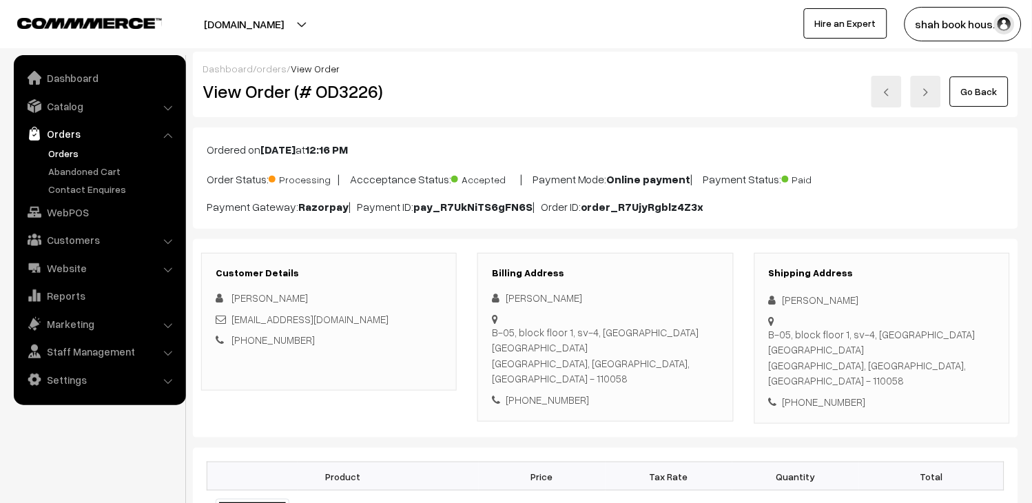
click at [46, 147] on link "Orders" at bounding box center [113, 153] width 136 height 14
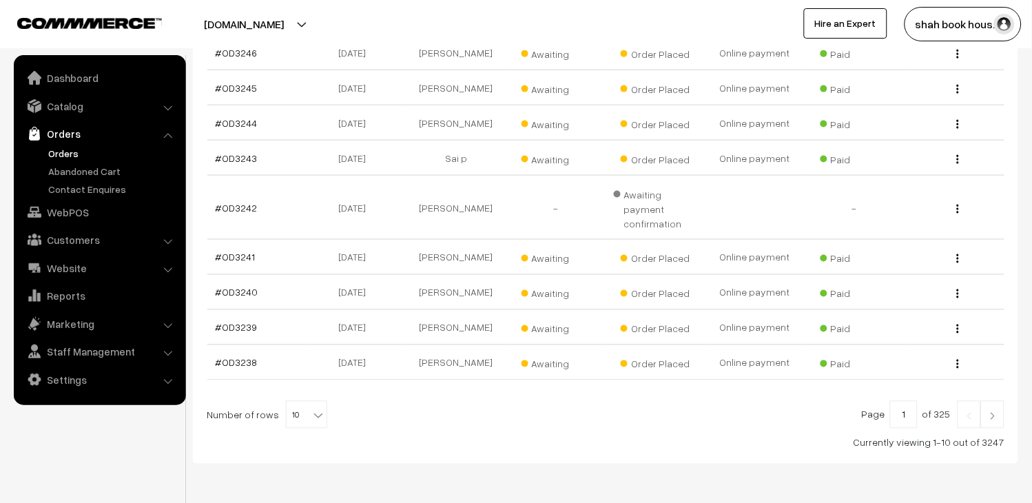
scroll to position [382, 0]
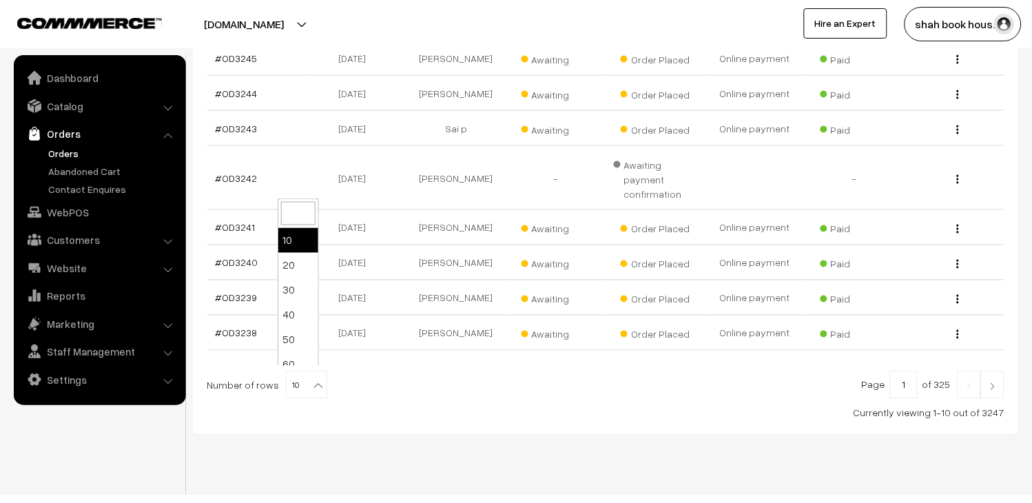
click at [300, 380] on span "10" at bounding box center [307, 386] width 40 height 28
select select "20"
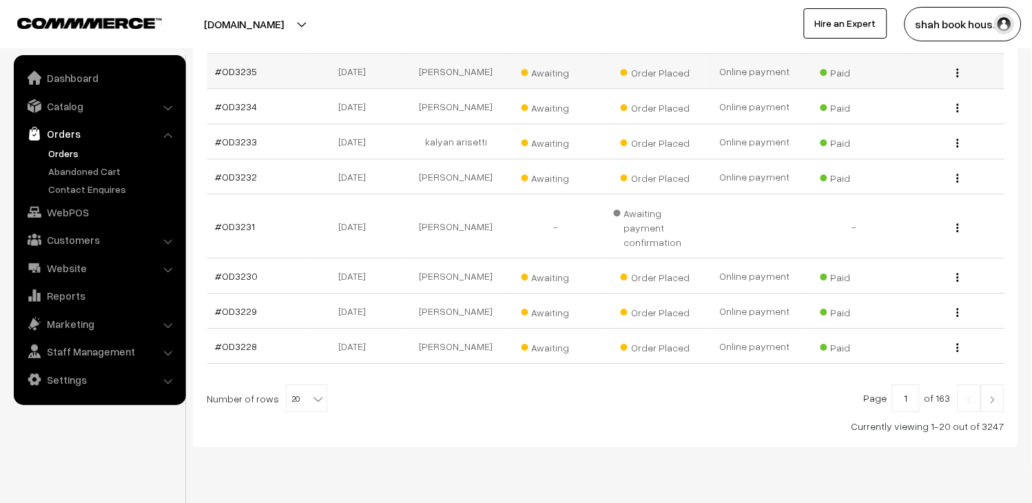
scroll to position [775, 0]
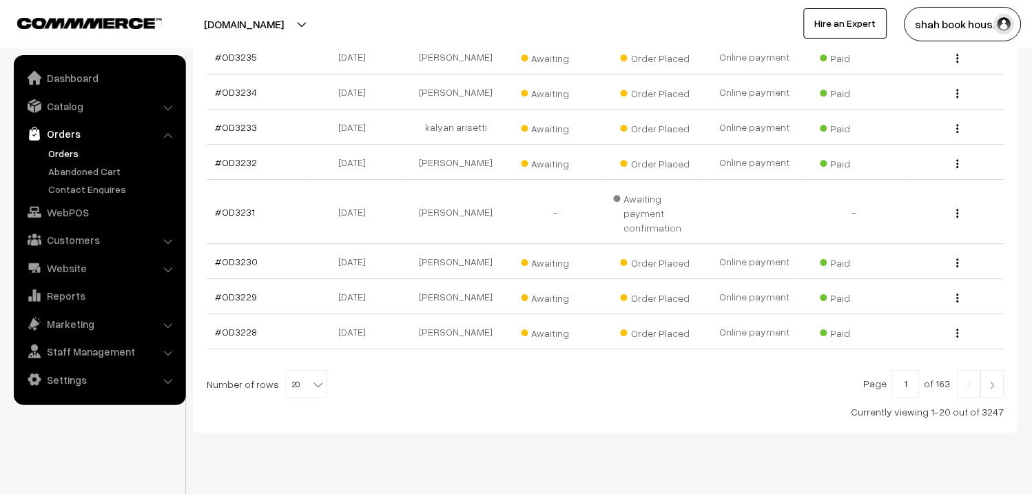
click at [988, 381] on img at bounding box center [993, 385] width 12 height 8
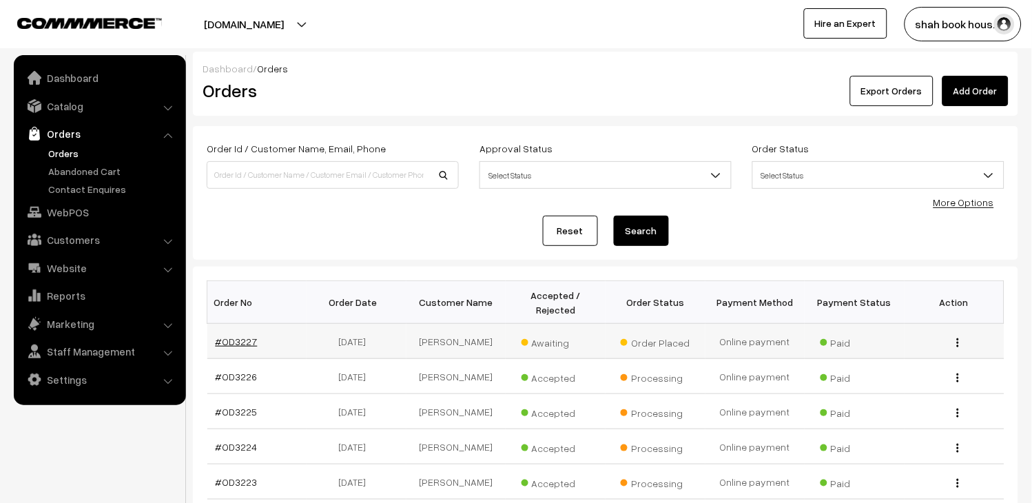
click at [243, 342] on link "#OD3227" at bounding box center [237, 342] width 42 height 12
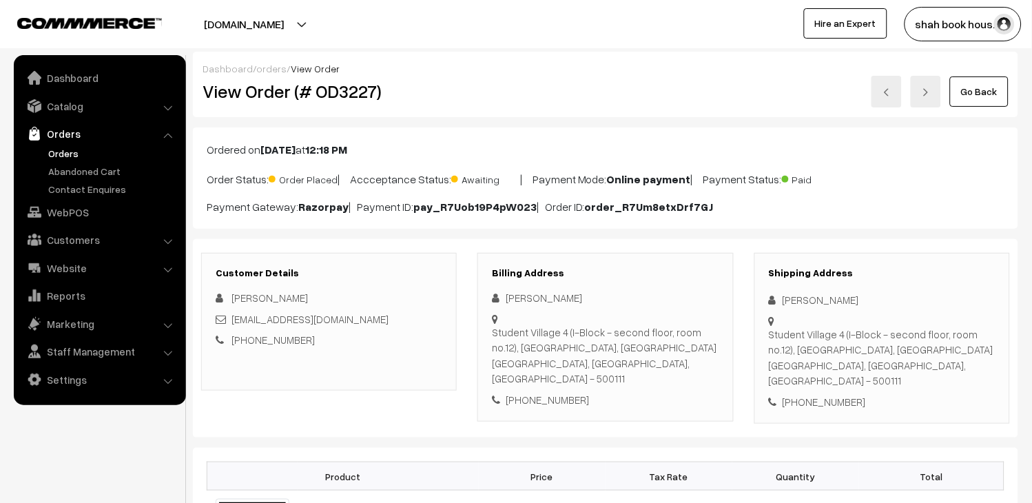
click at [336, 96] on h2 "View Order (# OD3227)" at bounding box center [330, 91] width 255 height 21
copy h2 "OD3227"
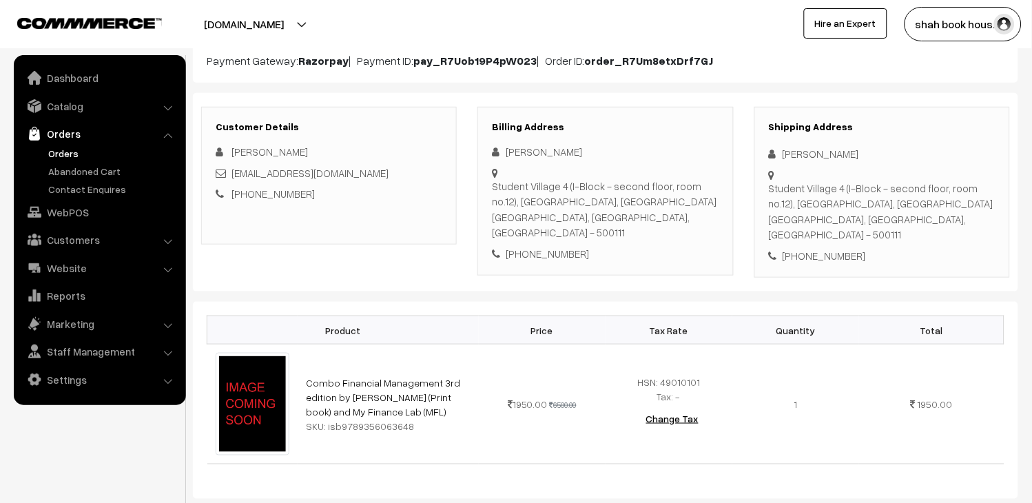
scroll to position [153, 0]
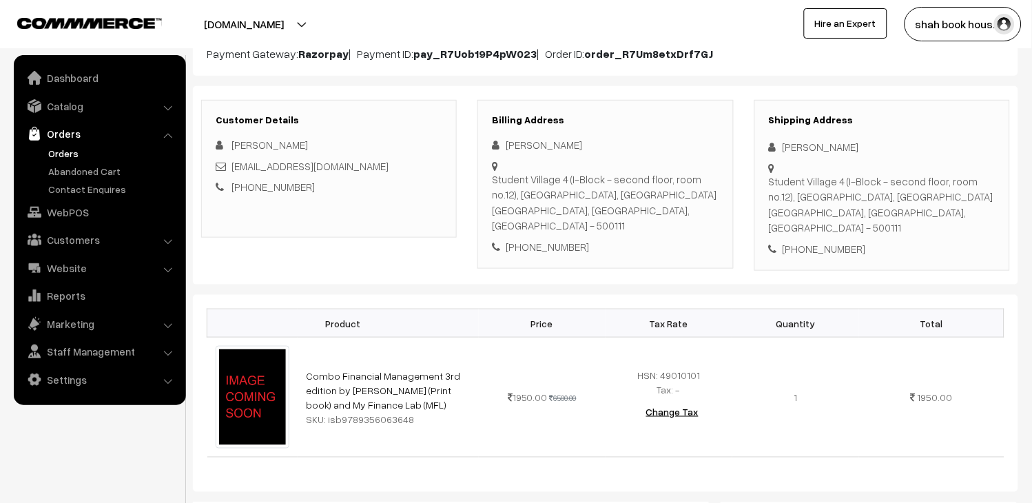
click at [383, 169] on div "[EMAIL_ADDRESS][DOMAIN_NAME]" at bounding box center [329, 166] width 227 height 16
copy div "[EMAIL_ADDRESS][DOMAIN_NAME]"
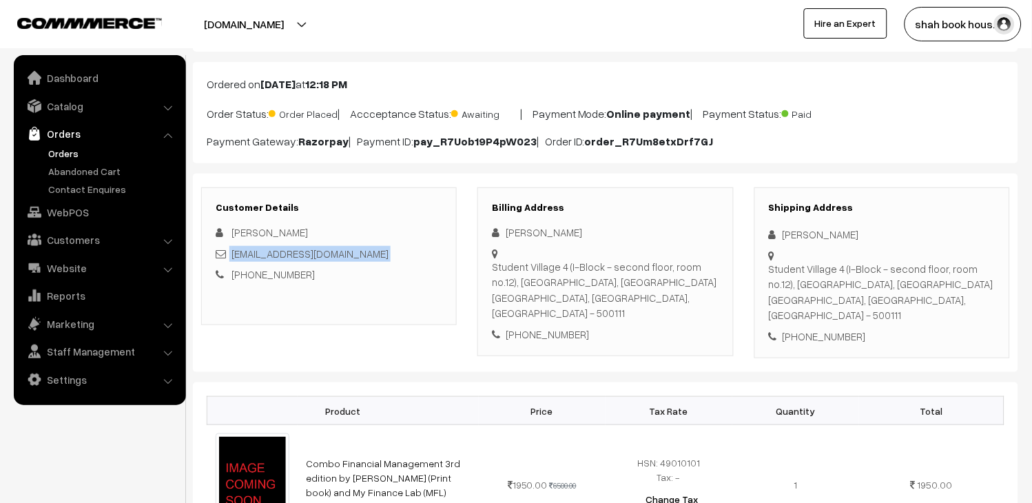
scroll to position [0, 0]
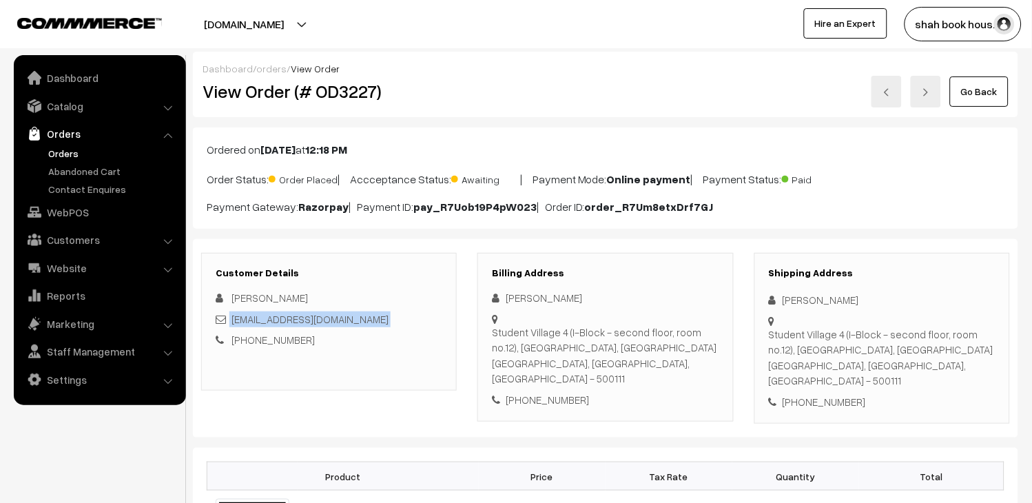
copy div "[EMAIL_ADDRESS][DOMAIN_NAME]"
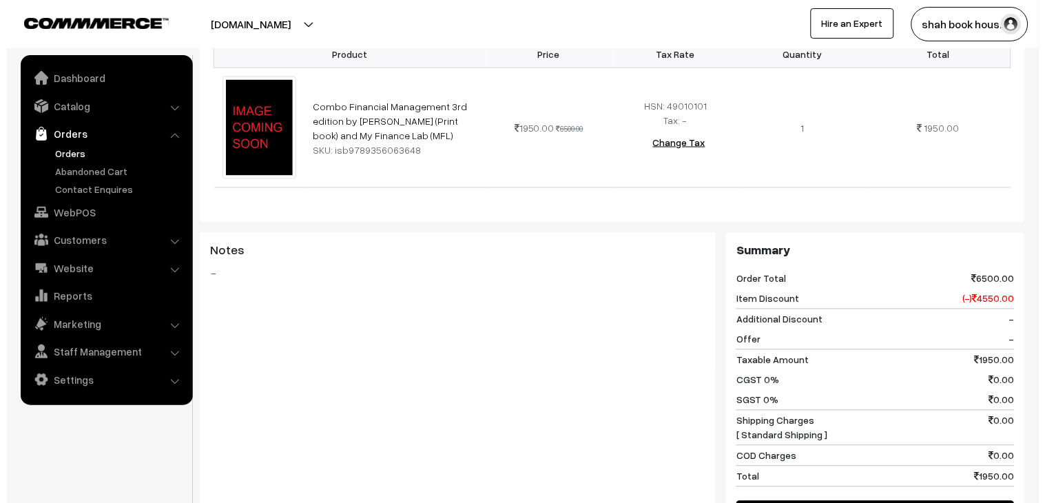
scroll to position [535, 0]
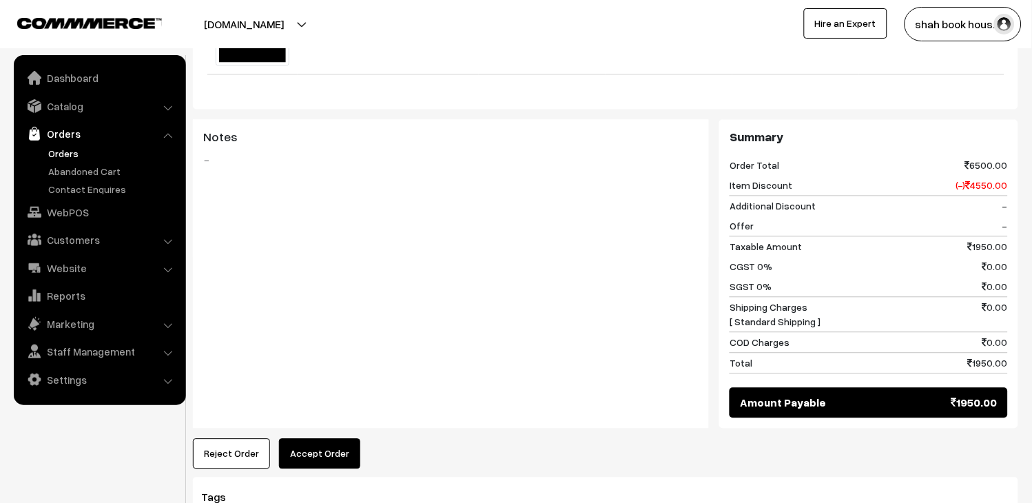
click at [327, 439] on button "Accept Order" at bounding box center [319, 454] width 81 height 30
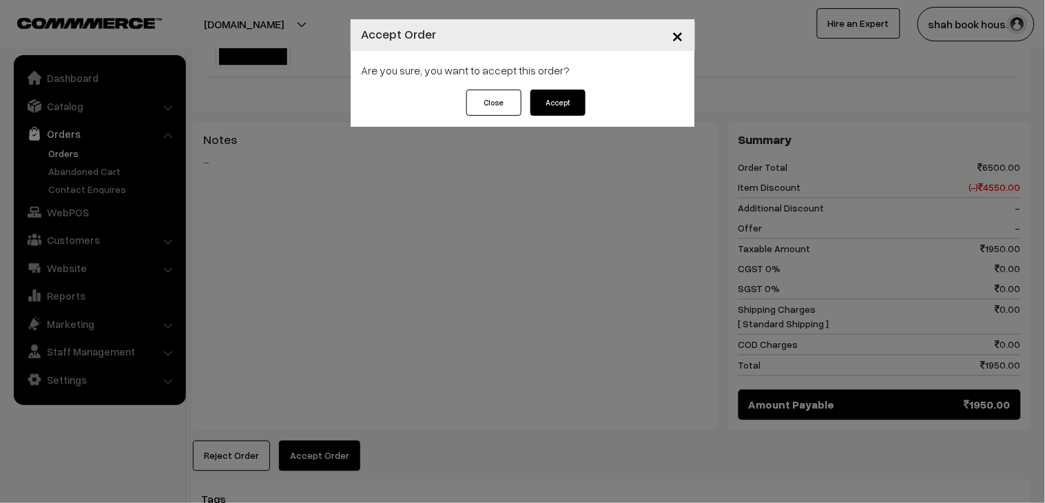
click at [587, 105] on div "Close Accept" at bounding box center [523, 108] width 345 height 37
click at [568, 114] on button "Accept" at bounding box center [558, 103] width 55 height 26
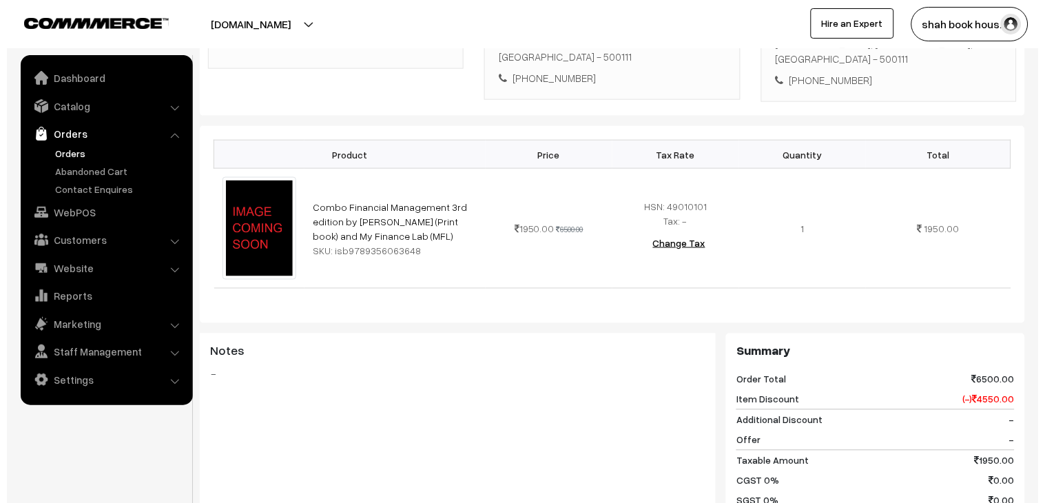
scroll to position [535, 0]
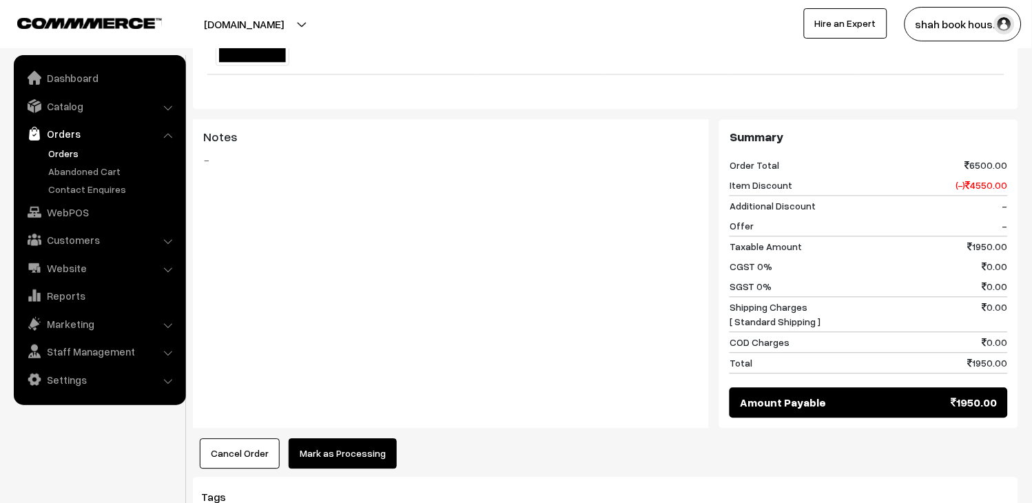
click at [341, 439] on button "Mark as Processing" at bounding box center [343, 454] width 108 height 30
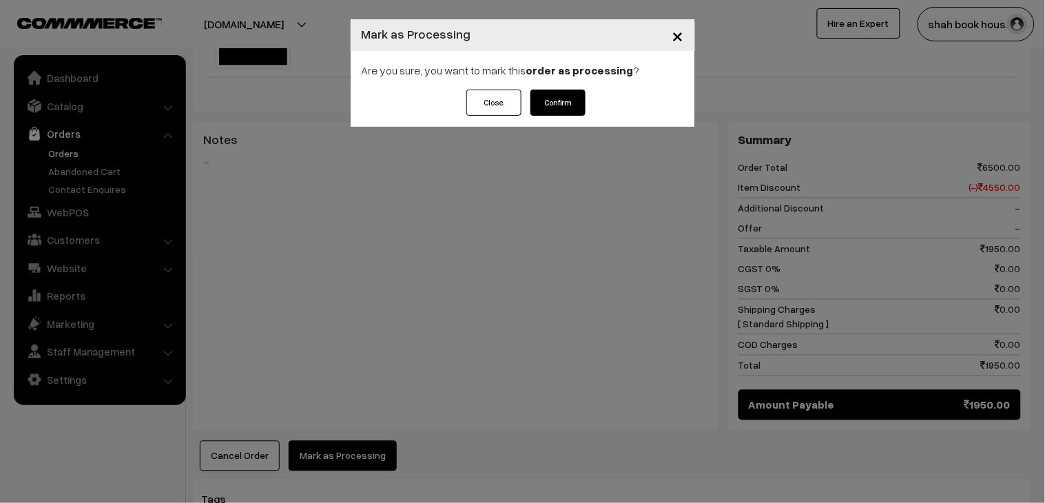
click at [560, 94] on button "Confirm" at bounding box center [558, 103] width 55 height 26
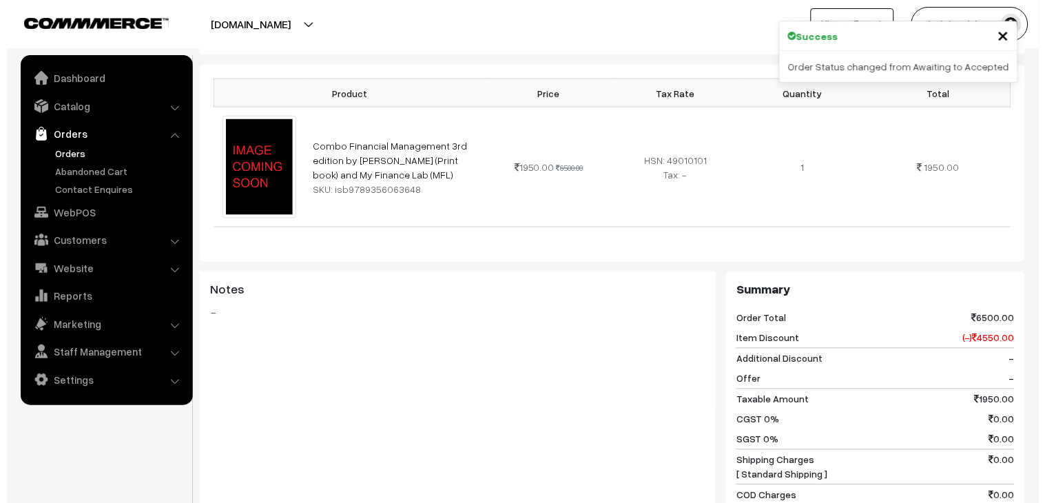
scroll to position [535, 0]
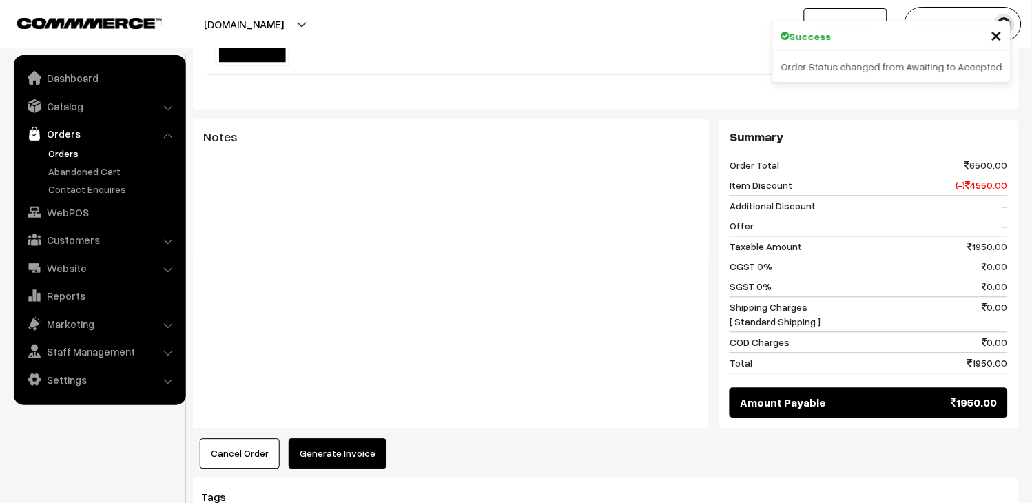
click at [342, 439] on button "Generate Invoice" at bounding box center [338, 454] width 98 height 30
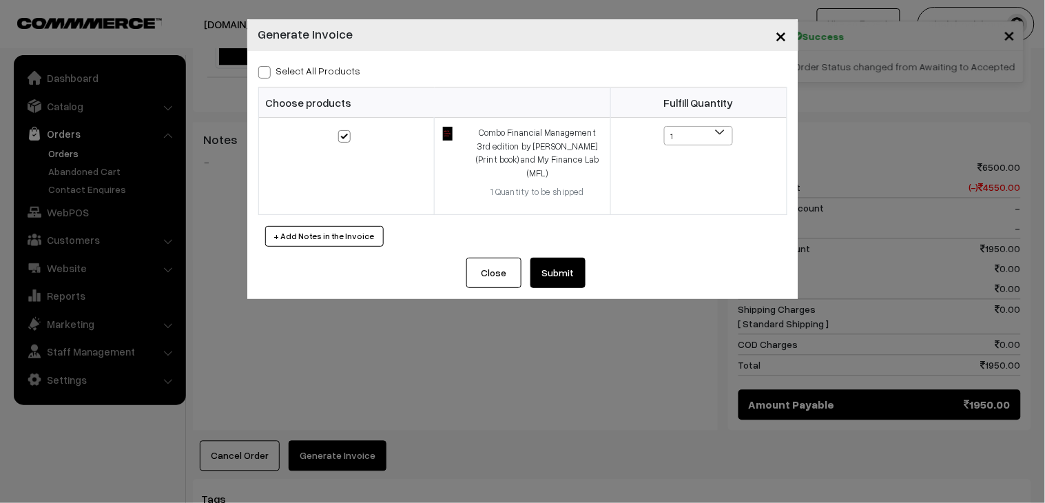
click at [573, 258] on button "Submit" at bounding box center [558, 273] width 55 height 30
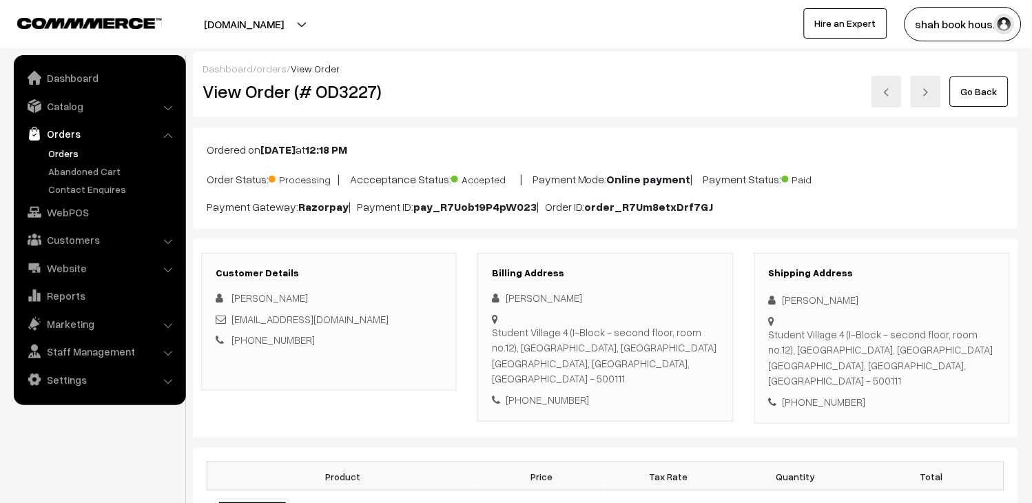
click at [883, 92] on img at bounding box center [887, 92] width 8 height 8
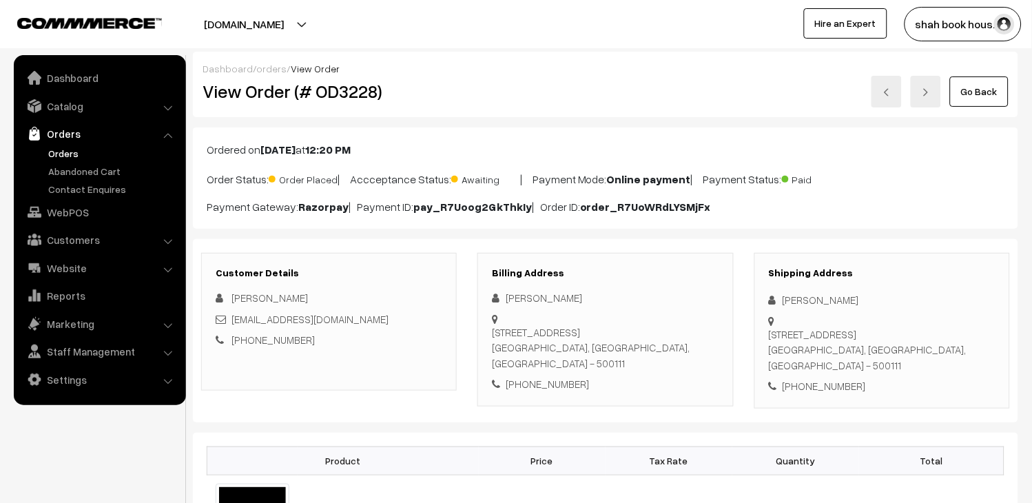
click at [342, 77] on div "View Order (# OD3228)" at bounding box center [330, 92] width 276 height 32
click at [342, 84] on h2 "View Order (# OD3228)" at bounding box center [330, 91] width 255 height 21
copy h2 "OD3228"
click at [403, 322] on div "[EMAIL_ADDRESS][DOMAIN_NAME]" at bounding box center [329, 319] width 227 height 16
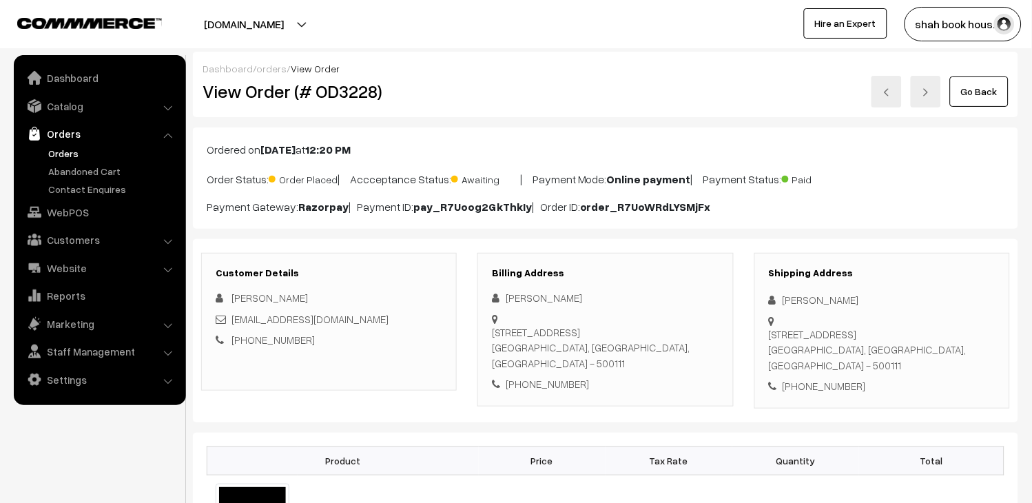
click at [403, 322] on div "[EMAIL_ADDRESS][DOMAIN_NAME]" at bounding box center [329, 319] width 227 height 16
copy div "[EMAIL_ADDRESS][DOMAIN_NAME]"
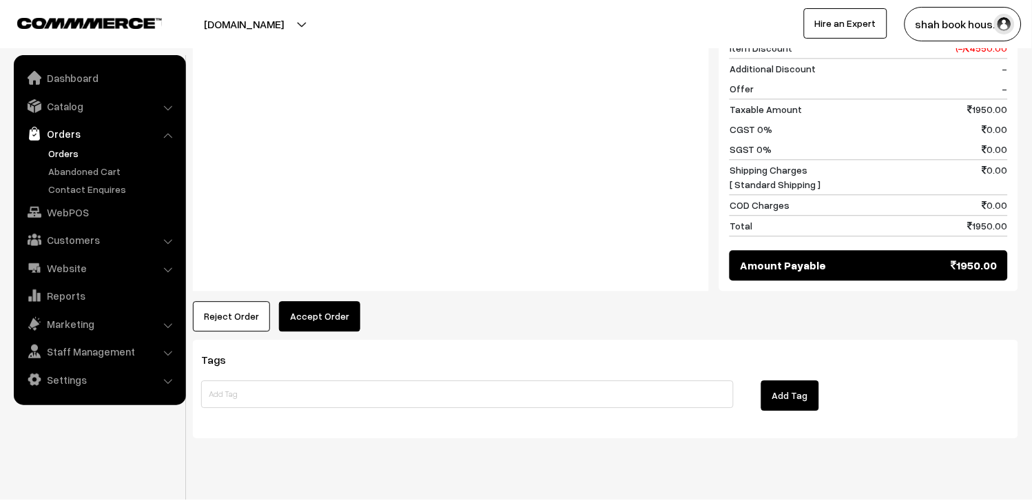
scroll to position [683, 0]
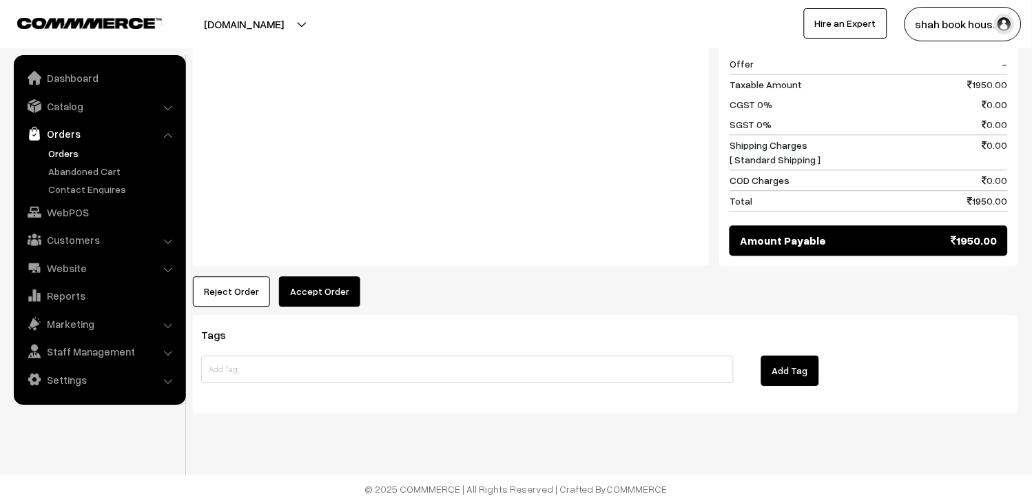
click at [348, 298] on button "Accept Order" at bounding box center [319, 291] width 81 height 30
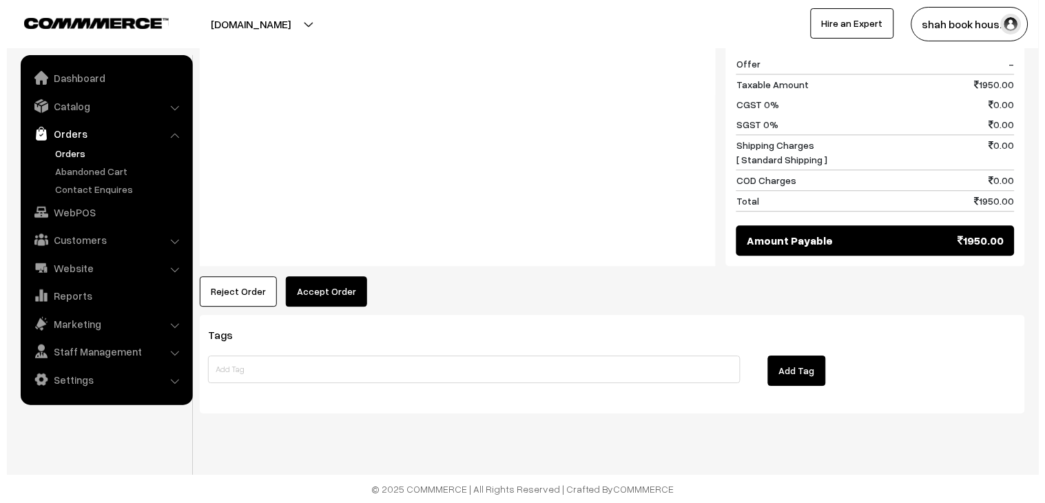
scroll to position [685, 0]
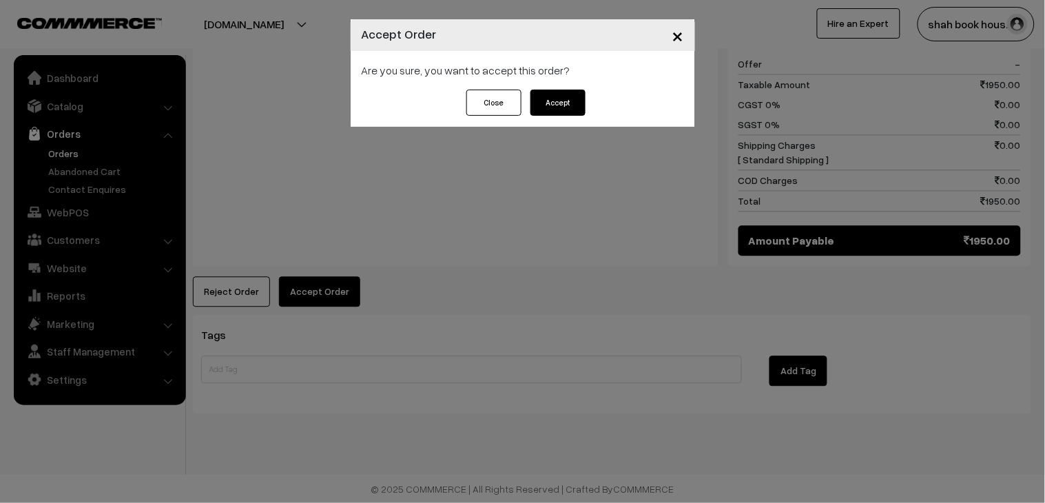
click at [565, 114] on button "Accept" at bounding box center [558, 103] width 55 height 26
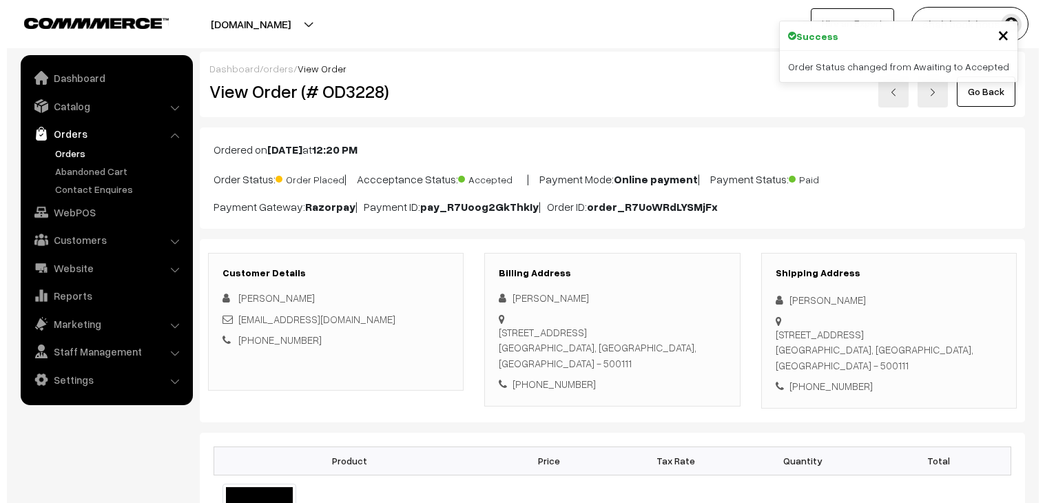
scroll to position [612, 0]
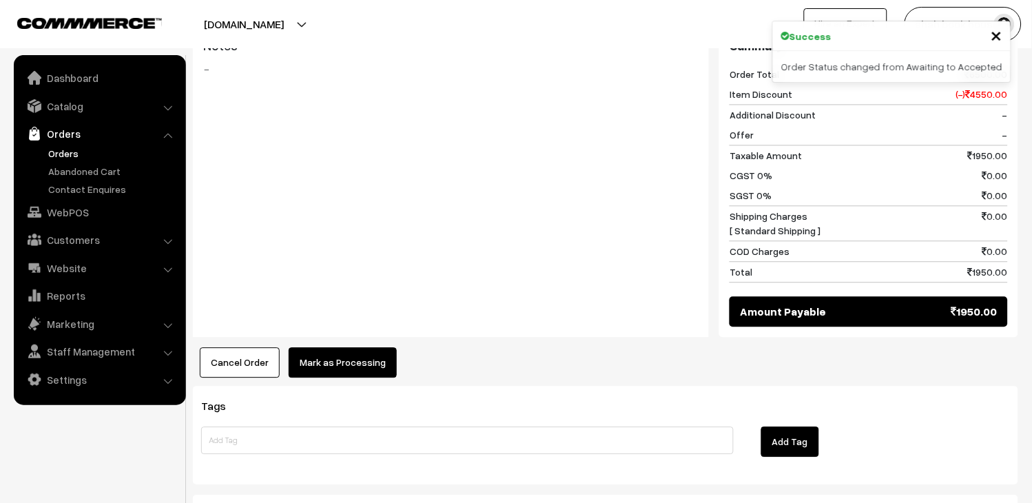
click at [380, 373] on button "Mark as Processing" at bounding box center [343, 362] width 108 height 30
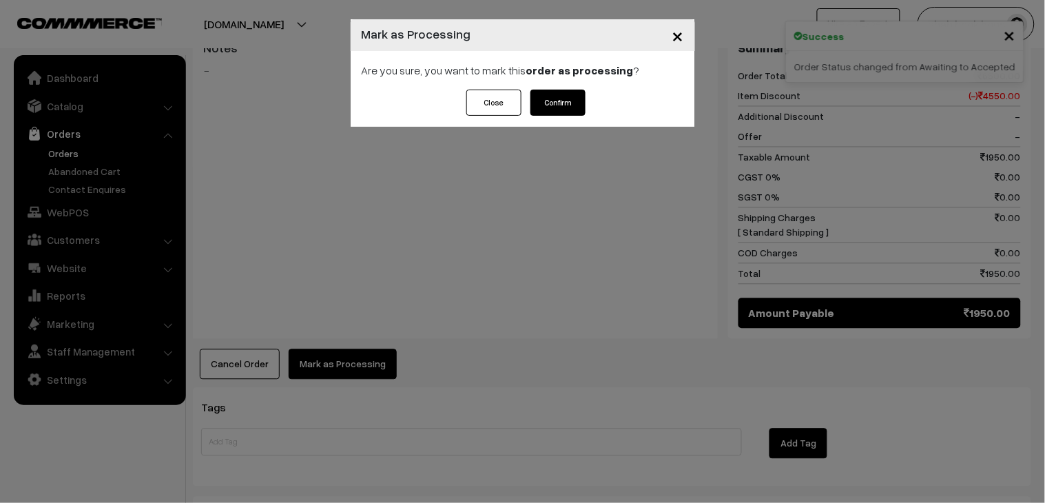
click at [542, 102] on button "Confirm" at bounding box center [558, 103] width 55 height 26
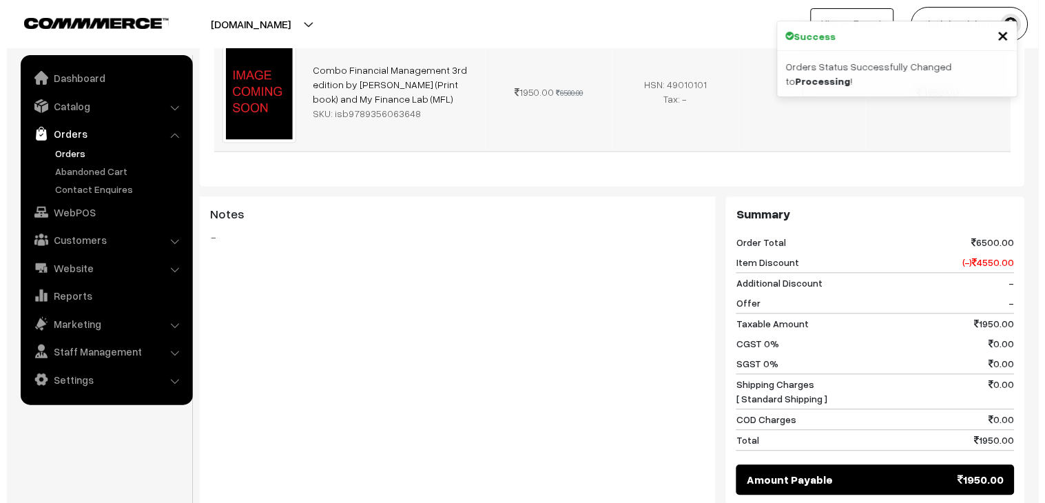
scroll to position [612, 0]
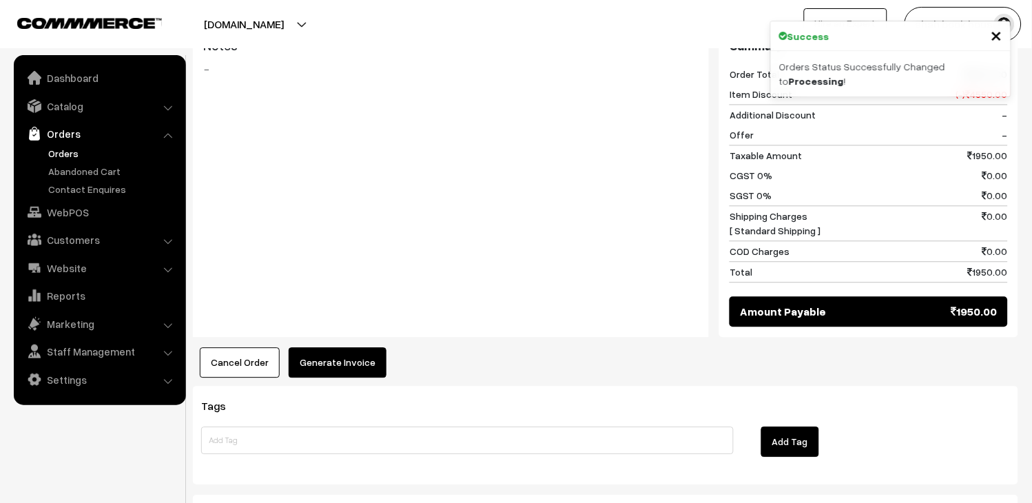
click at [345, 370] on button "Generate Invoice" at bounding box center [338, 362] width 98 height 30
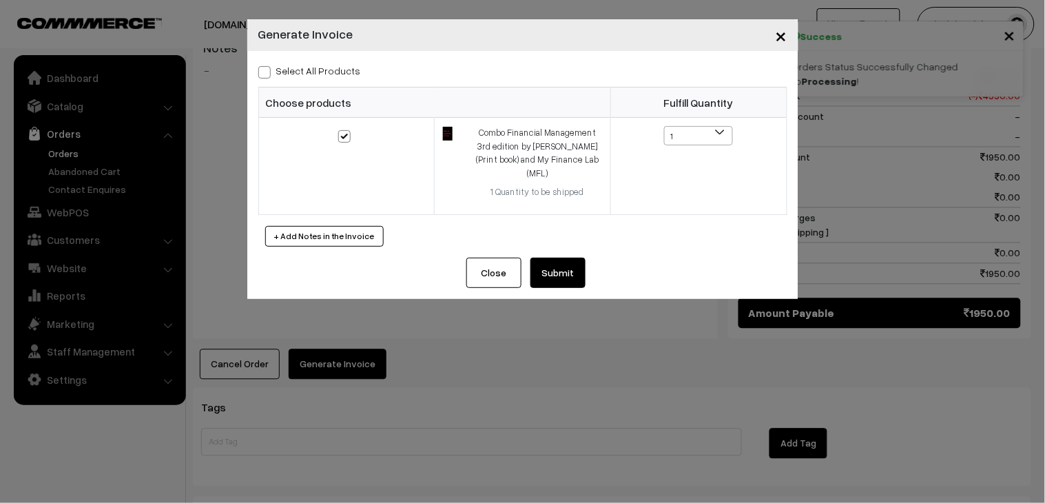
click at [559, 258] on button "Submit" at bounding box center [558, 273] width 55 height 30
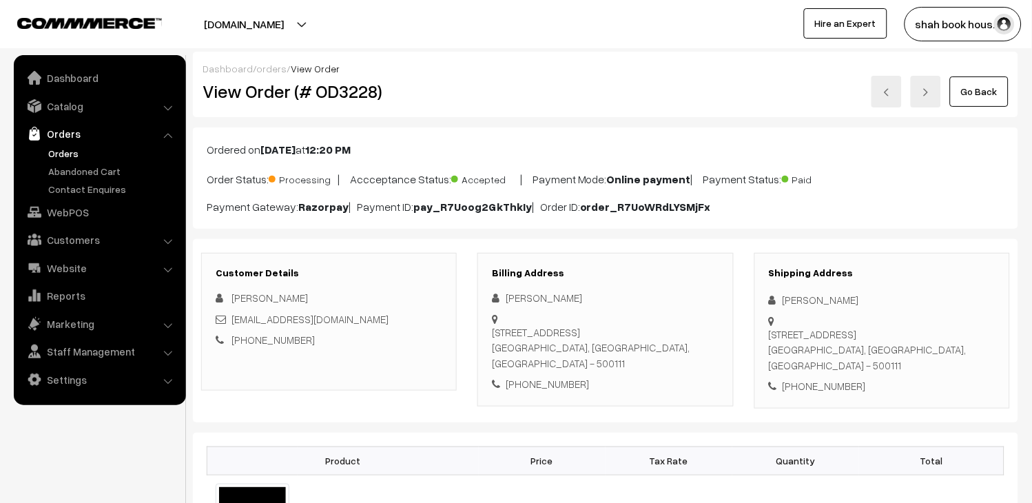
click at [892, 90] on link at bounding box center [887, 92] width 30 height 32
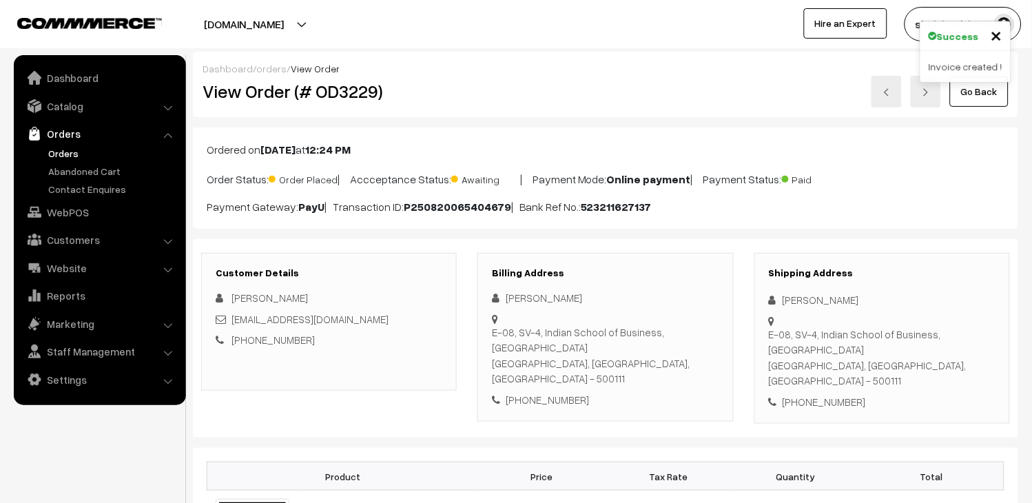
click at [365, 92] on h2 "View Order (# OD3229)" at bounding box center [330, 91] width 255 height 21
copy h2 "OD3229"
click at [421, 318] on div "Abhibhu_Prakash_pgpyl2027@gmail.com" at bounding box center [329, 319] width 227 height 16
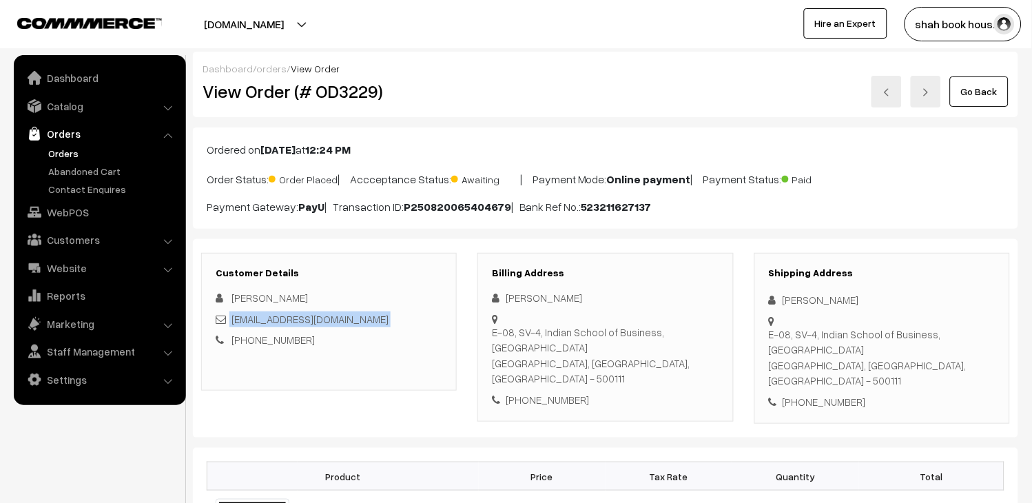
click at [421, 318] on div "[EMAIL_ADDRESS][DOMAIN_NAME]" at bounding box center [329, 319] width 227 height 16
copy div "[EMAIL_ADDRESS][DOMAIN_NAME]"
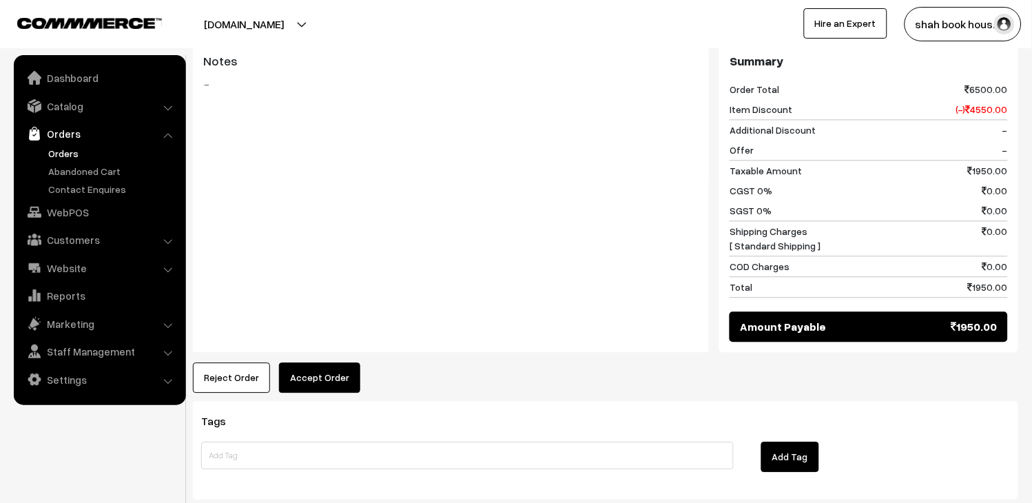
click at [312, 362] on button "Accept Order" at bounding box center [319, 377] width 81 height 30
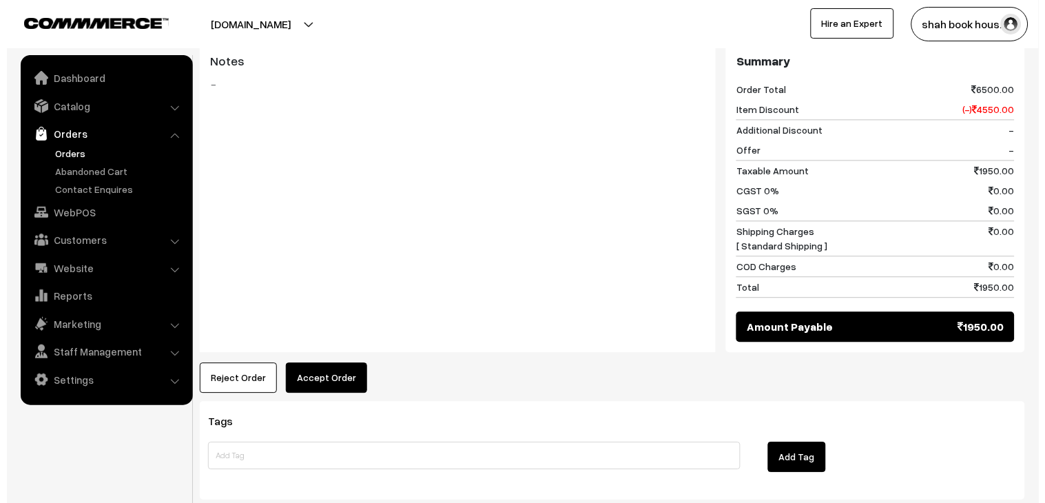
scroll to position [615, 0]
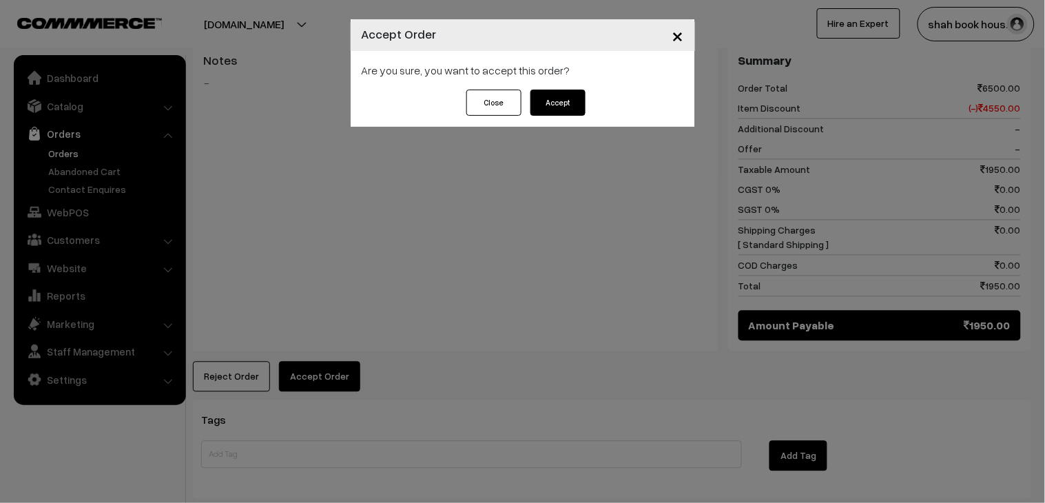
click at [542, 100] on button "Accept" at bounding box center [558, 103] width 55 height 26
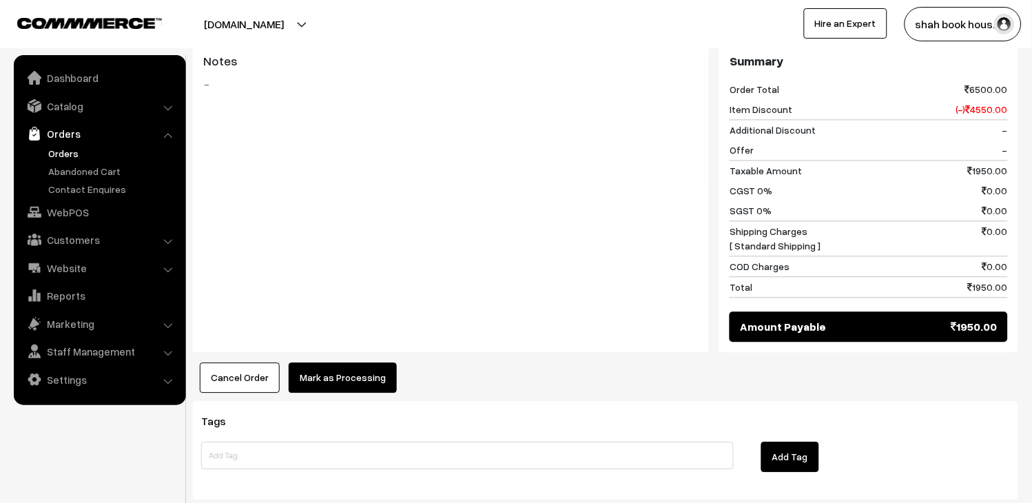
click at [351, 362] on button "Mark as Processing" at bounding box center [343, 377] width 108 height 30
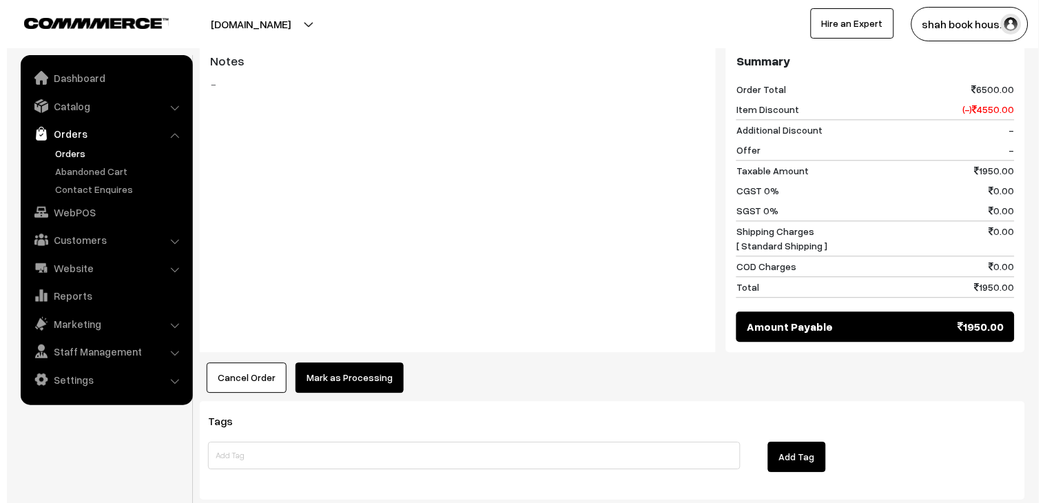
scroll to position [615, 0]
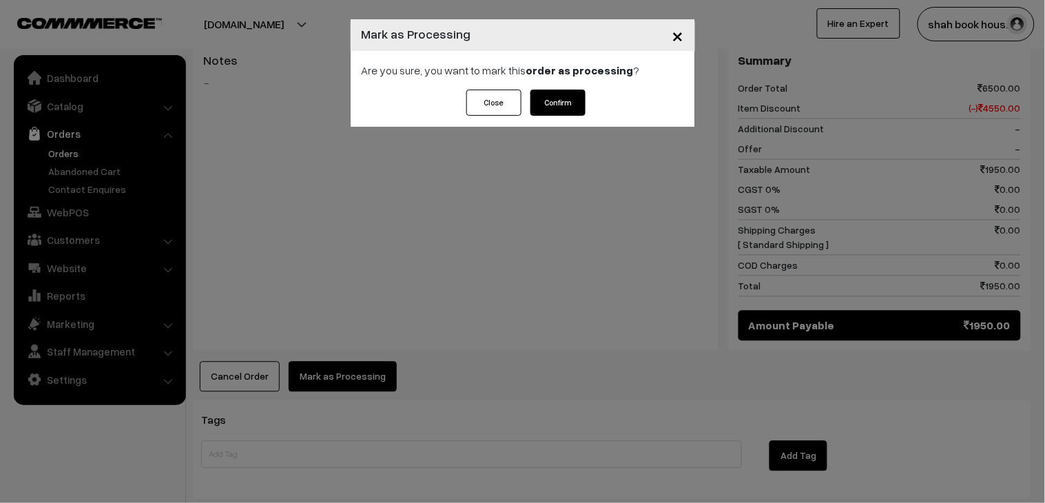
click at [576, 104] on button "Confirm" at bounding box center [558, 103] width 55 height 26
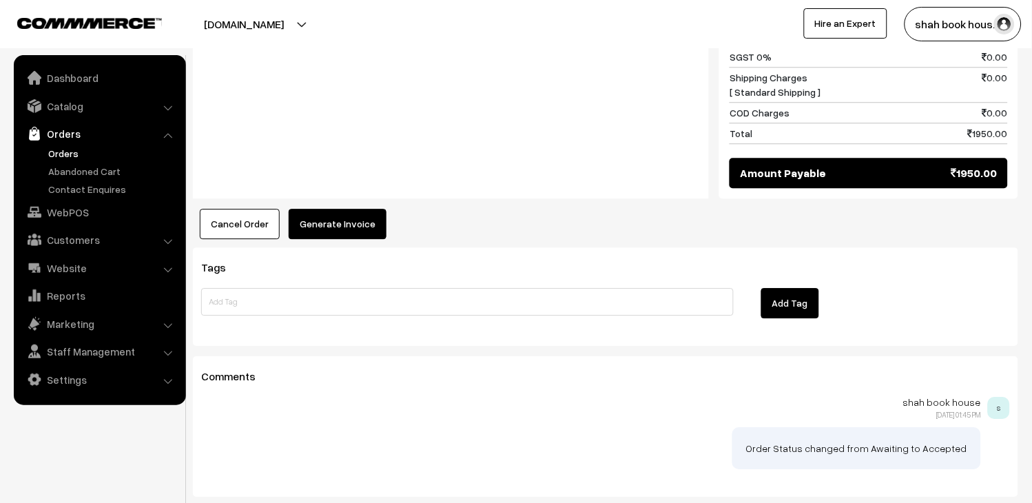
click at [334, 209] on button "Generate Invoice" at bounding box center [338, 224] width 98 height 30
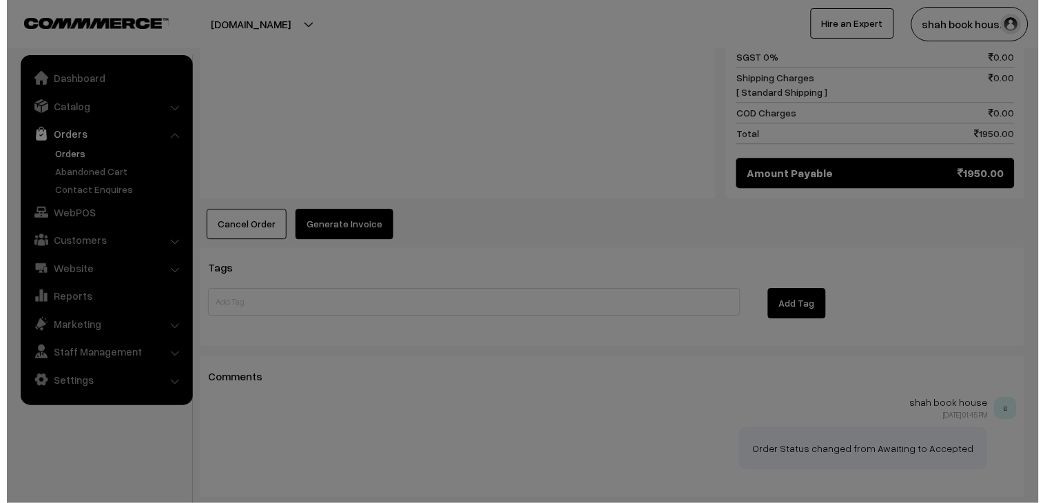
scroll to position [768, 0]
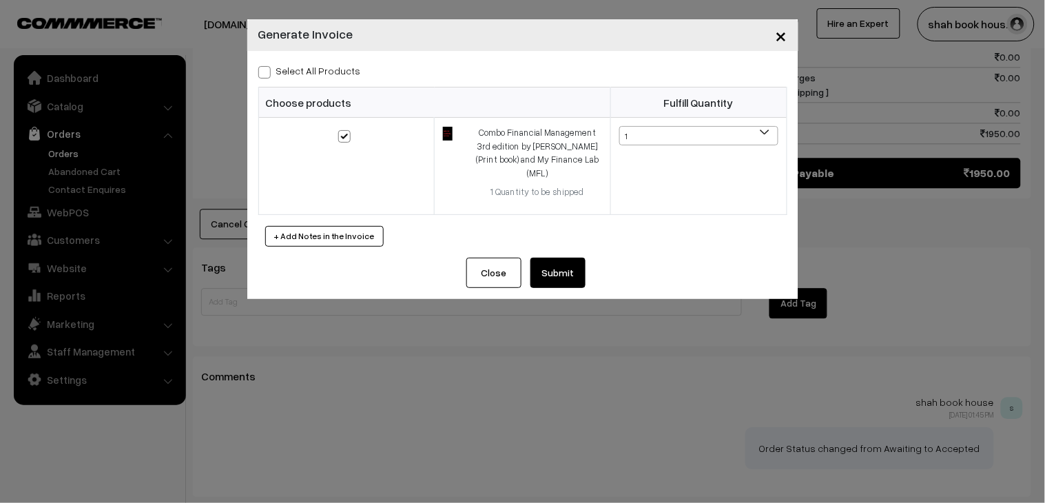
click at [555, 258] on button "Submit" at bounding box center [558, 273] width 55 height 30
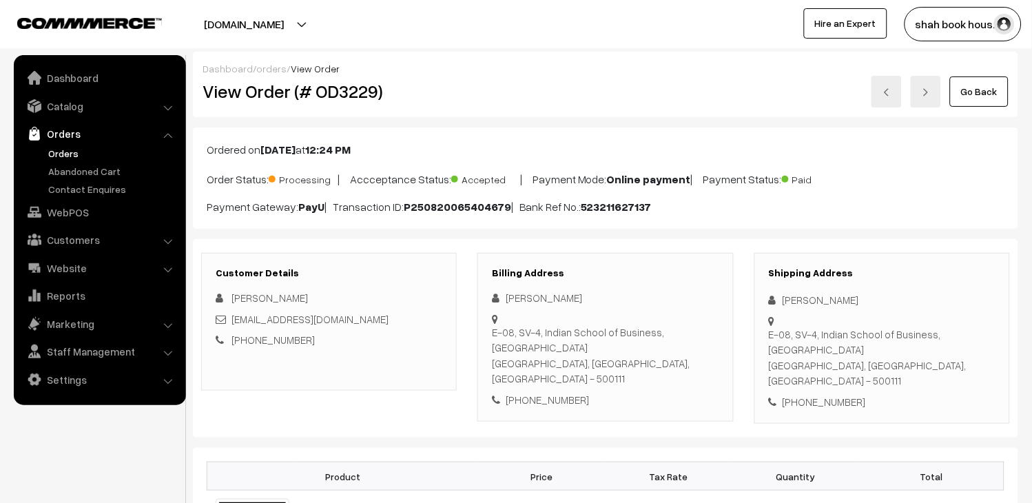
click at [56, 152] on link "Orders" at bounding box center [113, 153] width 136 height 14
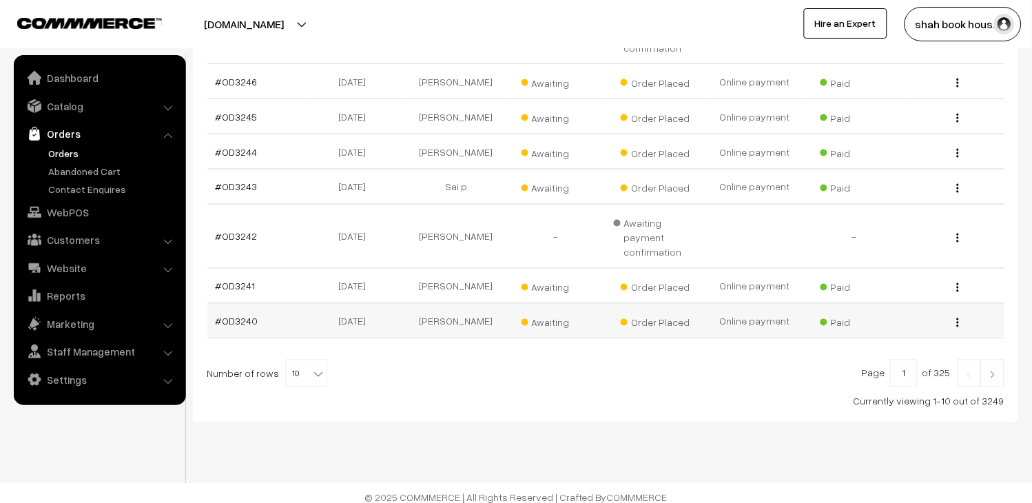
scroll to position [397, 0]
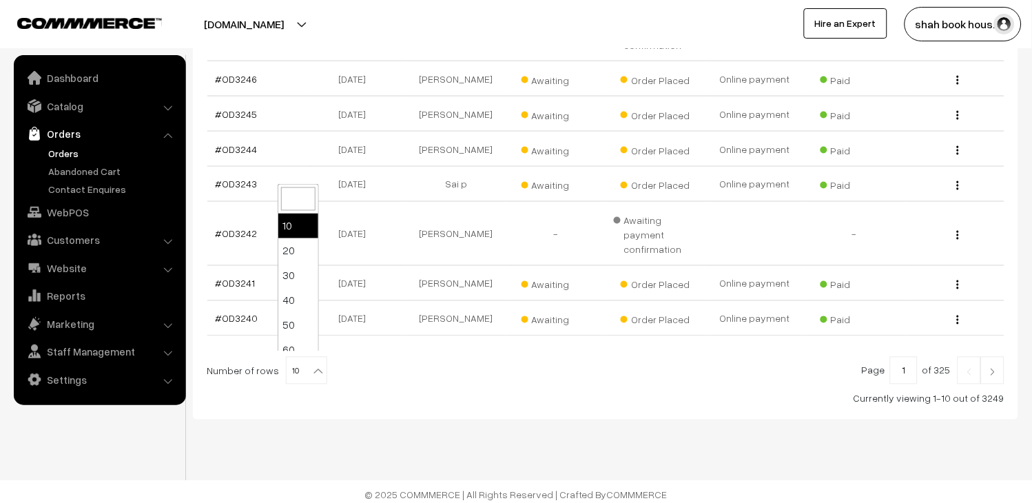
click at [311, 371] on b at bounding box center [318, 371] width 14 height 14
select select "20"
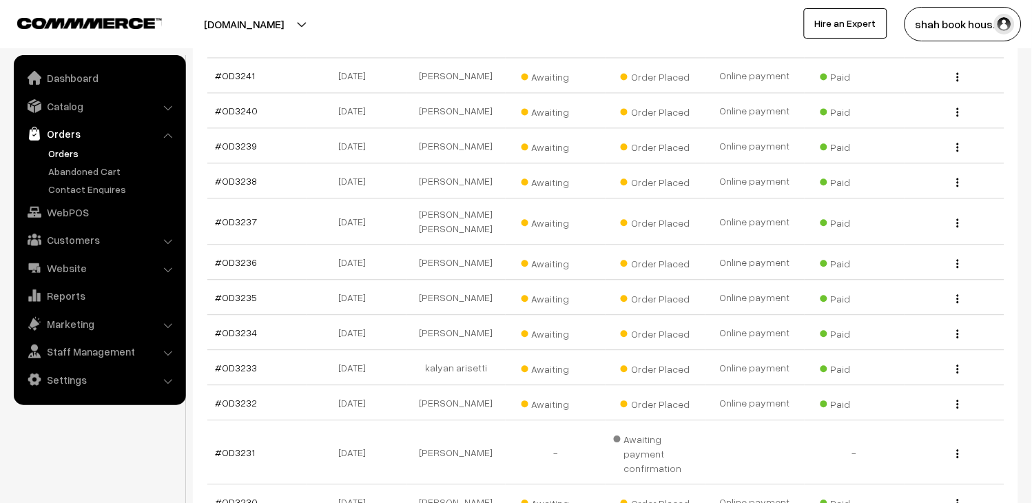
scroll to position [775, 0]
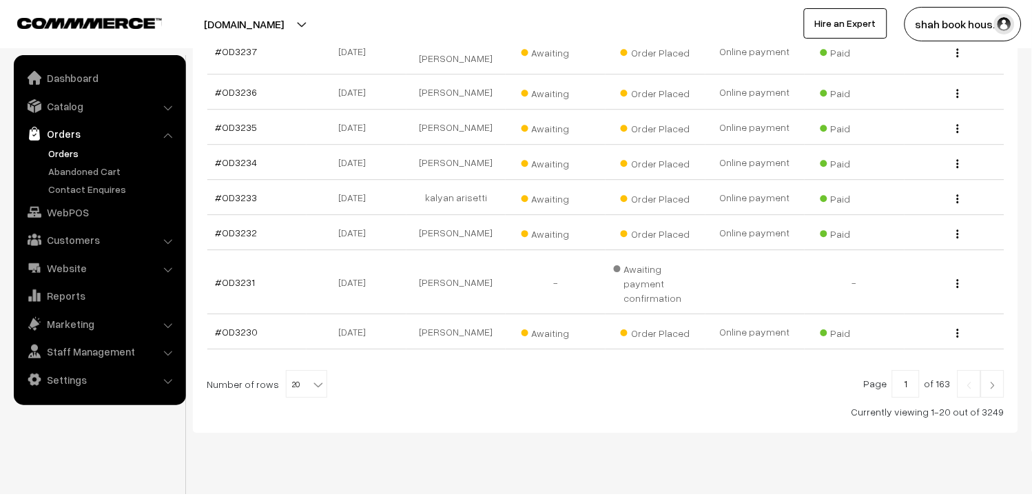
click at [1000, 370] on link at bounding box center [992, 384] width 23 height 28
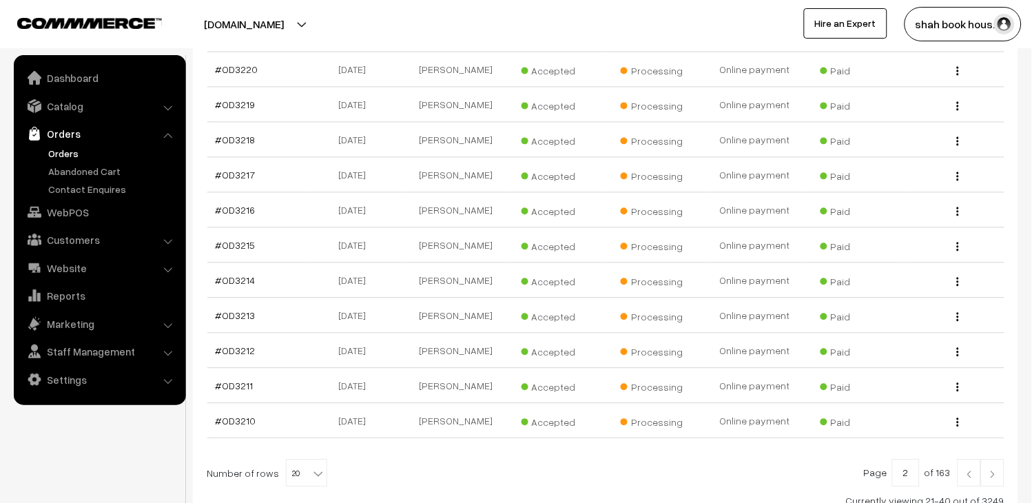
scroll to position [699, 0]
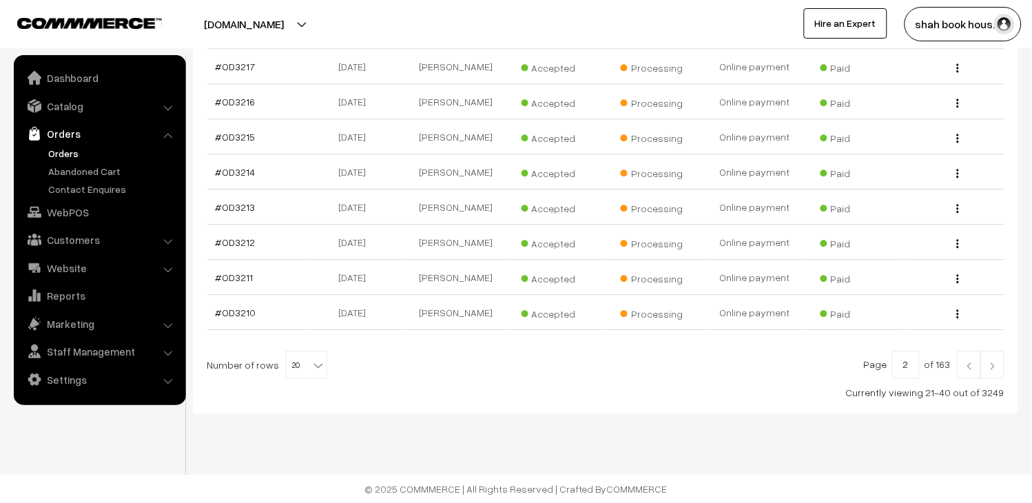
click at [969, 370] on link at bounding box center [969, 365] width 23 height 28
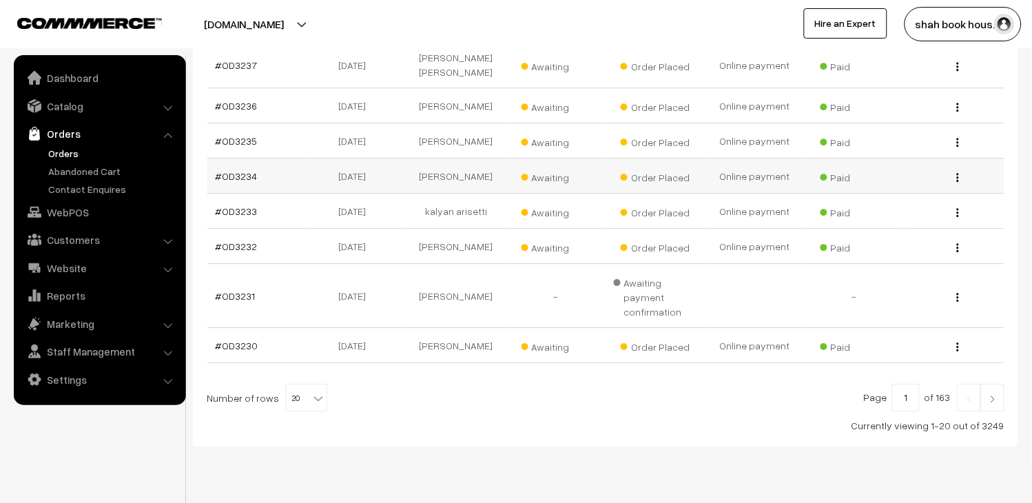
scroll to position [775, 0]
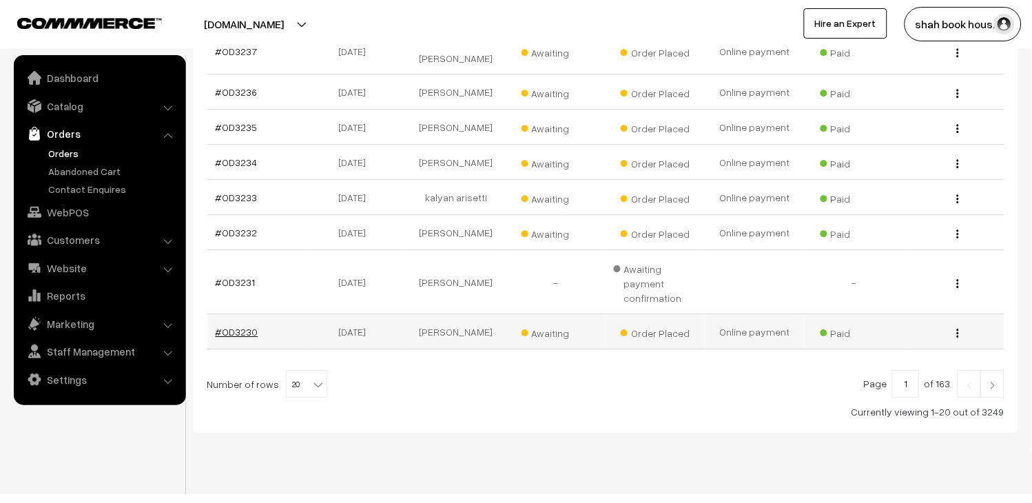
click at [238, 326] on link "#OD3230" at bounding box center [237, 332] width 43 height 12
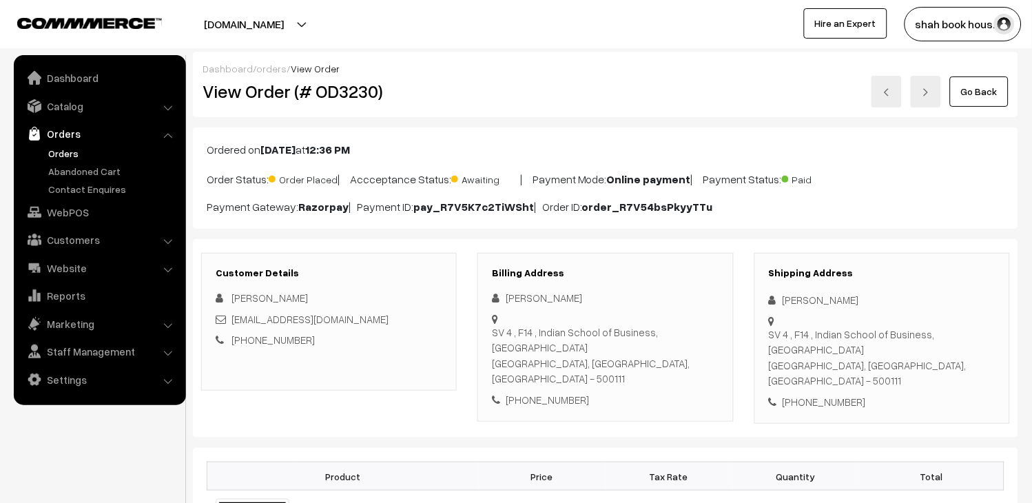
click at [353, 90] on h2 "View Order (# OD3230)" at bounding box center [330, 91] width 255 height 21
copy h2 "OD3230"
click at [420, 322] on div "[EMAIL_ADDRESS][DOMAIN_NAME]" at bounding box center [329, 319] width 227 height 16
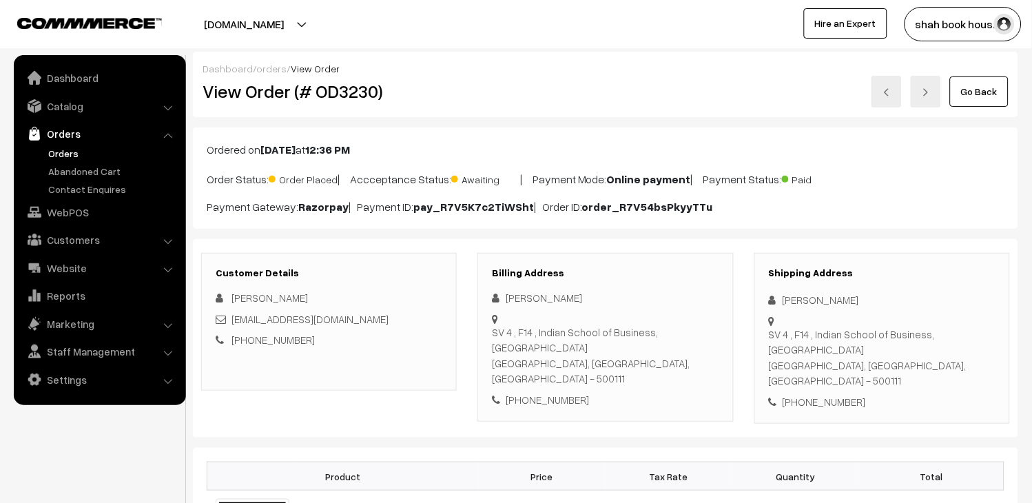
click at [409, 320] on div "[EMAIL_ADDRESS][DOMAIN_NAME]" at bounding box center [329, 319] width 227 height 16
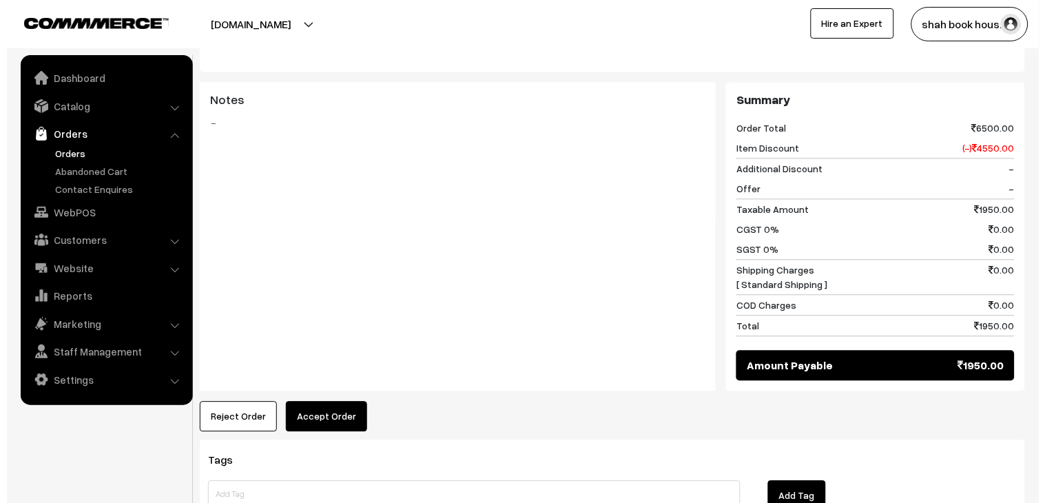
scroll to position [612, 0]
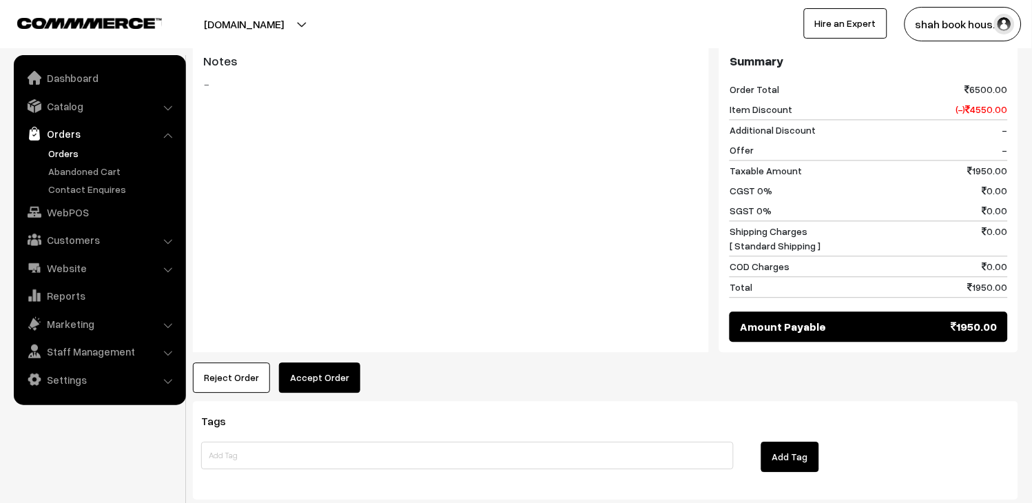
click at [315, 363] on button "Accept Order" at bounding box center [319, 377] width 81 height 30
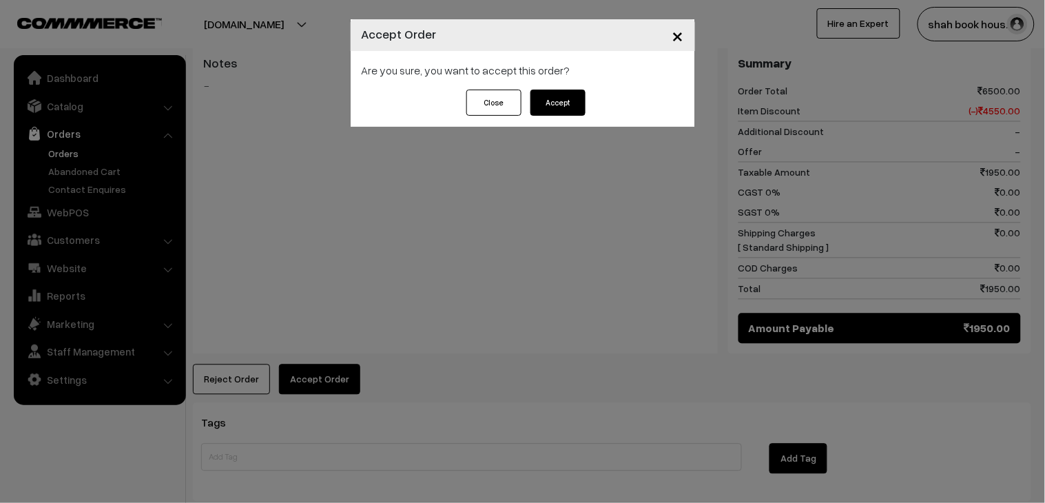
click at [582, 110] on button "Accept" at bounding box center [558, 103] width 55 height 26
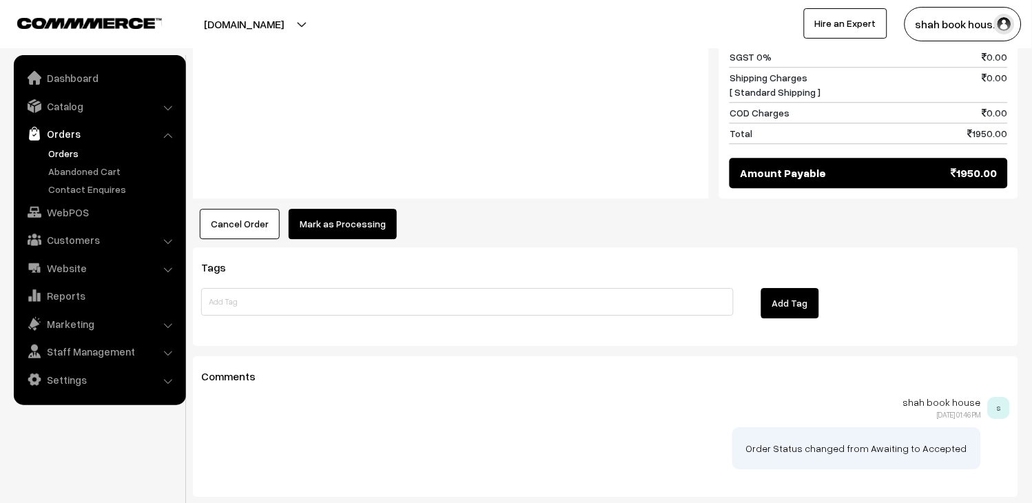
click at [357, 209] on button "Mark as Processing" at bounding box center [343, 224] width 108 height 30
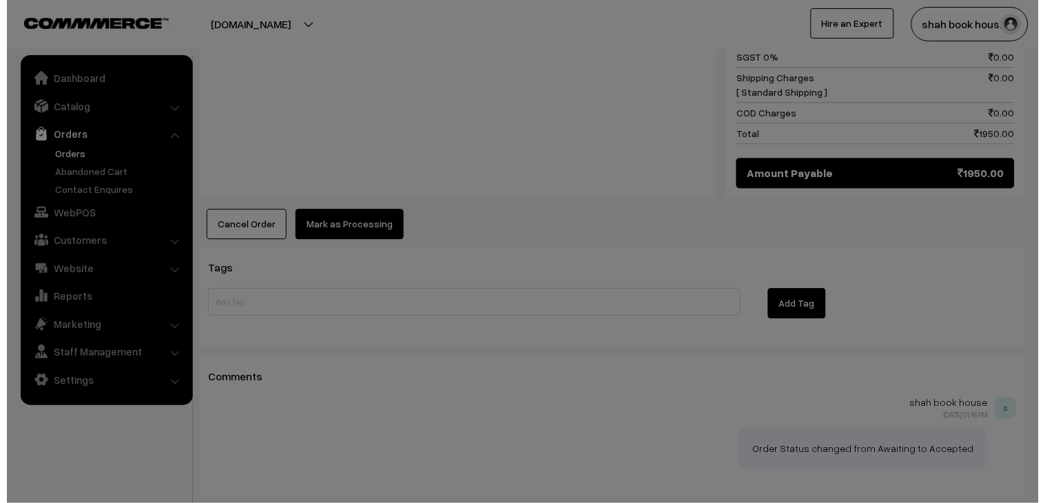
scroll to position [767, 0]
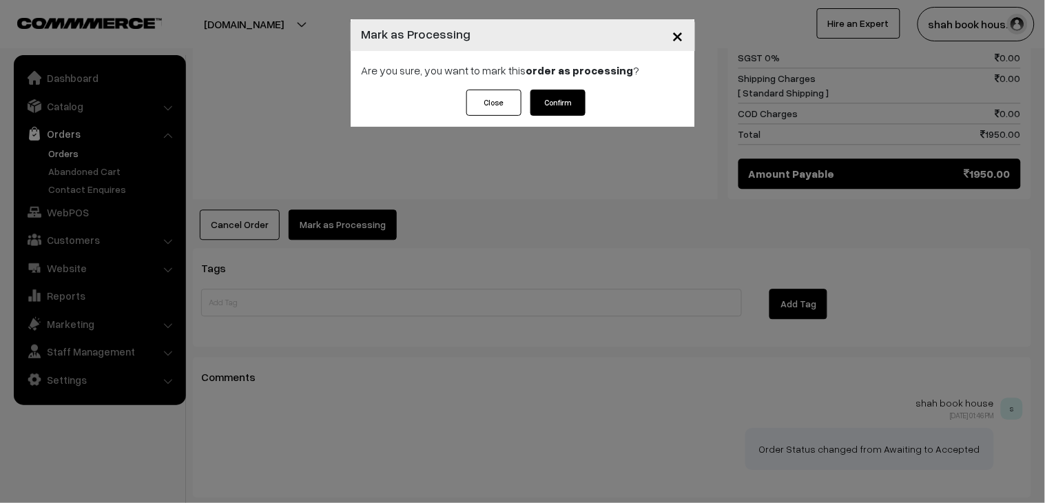
click at [559, 103] on button "Confirm" at bounding box center [558, 103] width 55 height 26
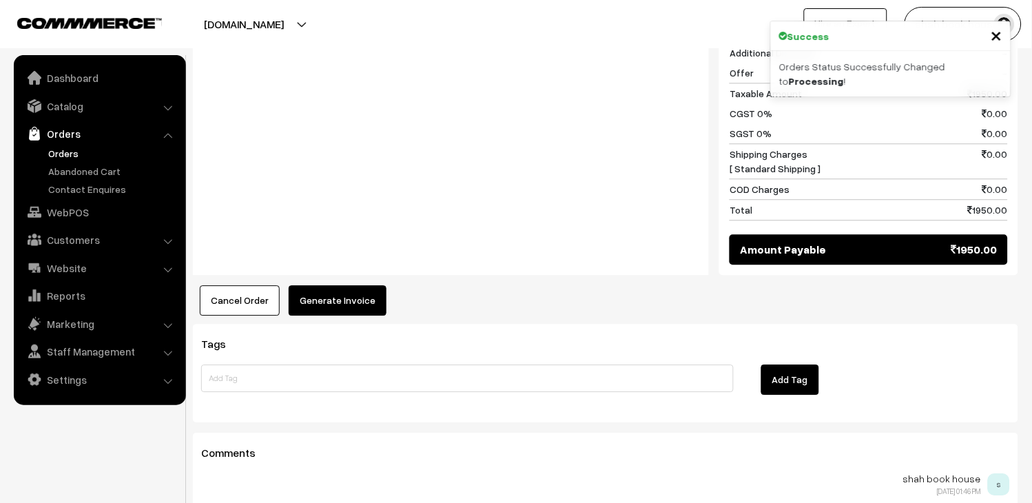
click at [342, 285] on button "Generate Invoice" at bounding box center [338, 300] width 98 height 30
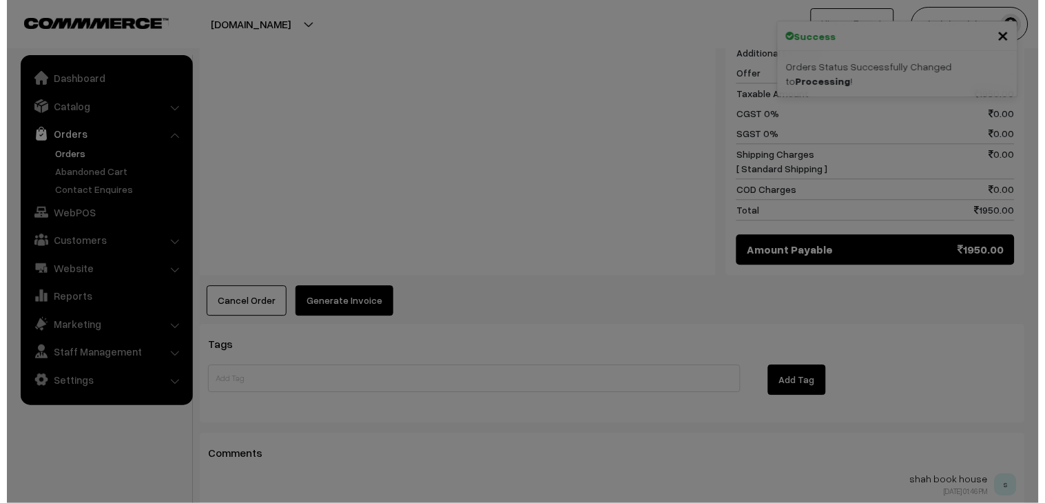
scroll to position [690, 0]
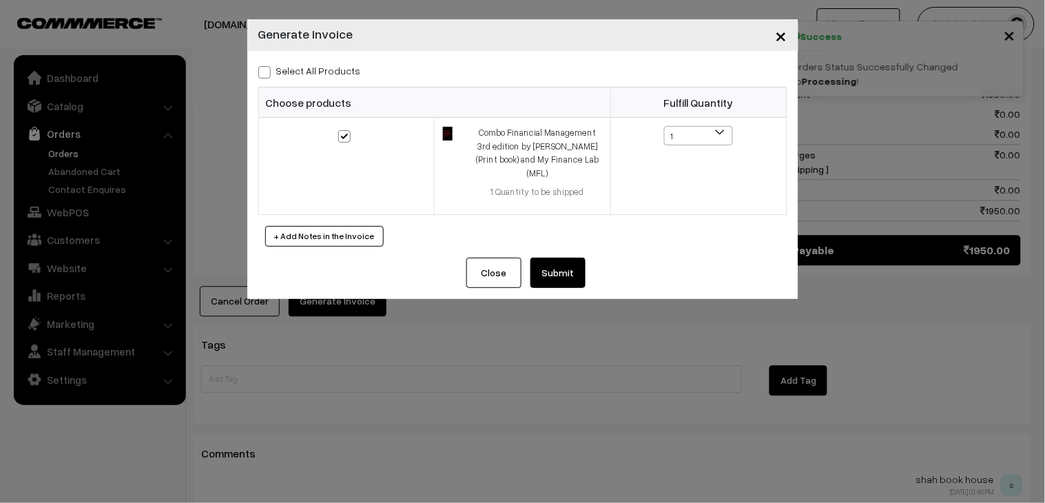
click at [555, 274] on button "Submit" at bounding box center [558, 273] width 55 height 30
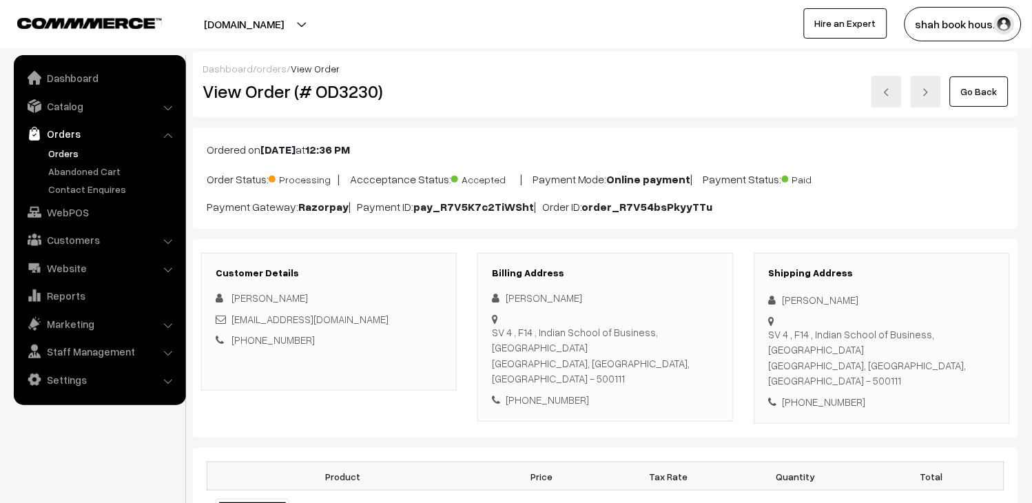
click at [889, 99] on link at bounding box center [887, 92] width 30 height 32
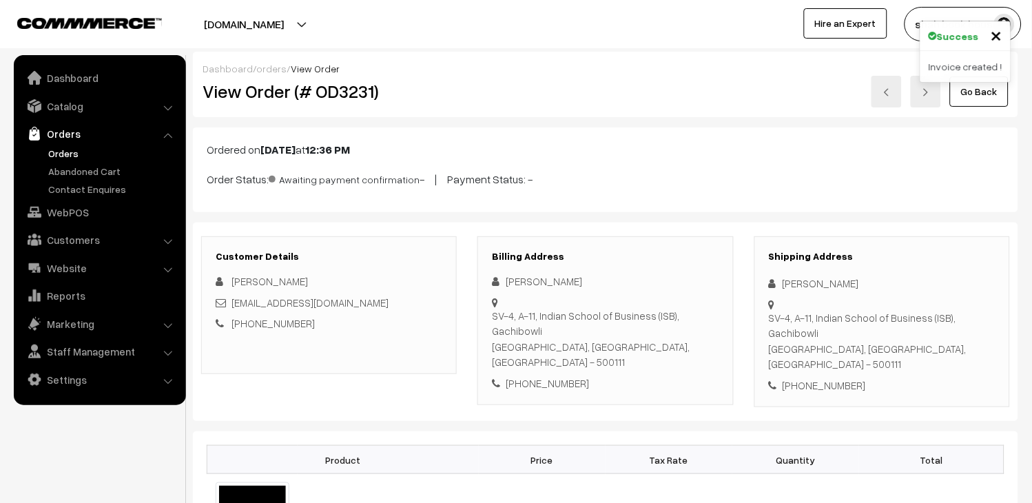
click at [414, 300] on div "aditi_maheshwari_pgpyl2027@isb.edu" at bounding box center [329, 303] width 227 height 16
copy div "aditi_maheshwari_pgpyl2027@isb.edu"
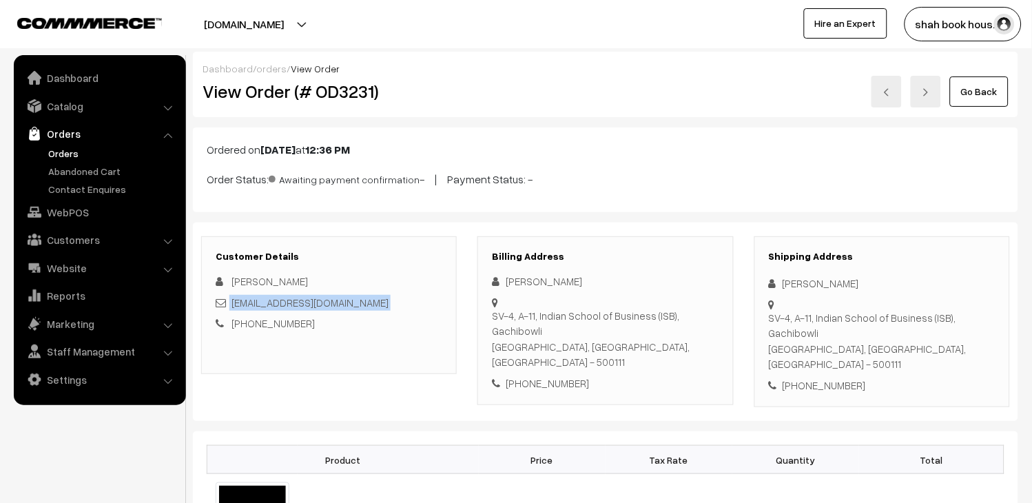
copy div "aditi_maheshwari_pgpyl2027@isb.edu"
click at [901, 92] on link at bounding box center [887, 92] width 30 height 32
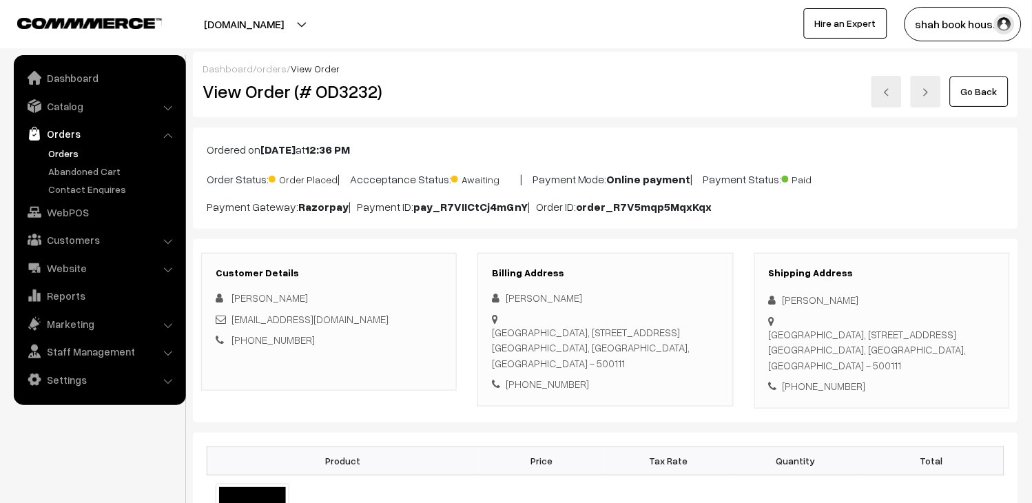
click at [395, 317] on div "[EMAIL_ADDRESS][DOMAIN_NAME]" at bounding box center [329, 319] width 227 height 16
copy div "aryaman_shah_pgpyl2027@isb.edu"
click at [336, 94] on h2 "View Order (# OD3232)" at bounding box center [330, 91] width 255 height 21
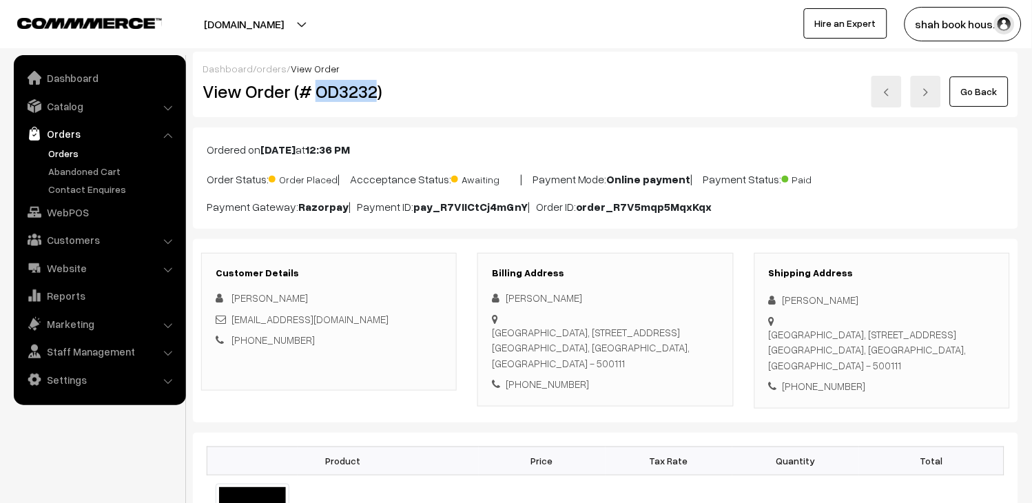
click at [336, 94] on h2 "View Order (# OD3232)" at bounding box center [330, 91] width 255 height 21
copy h2 "OD3232"
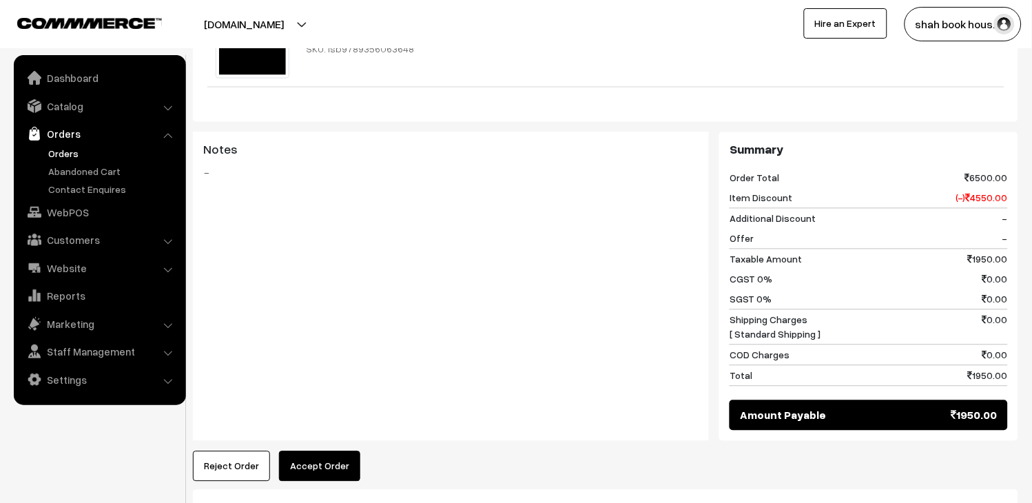
scroll to position [535, 0]
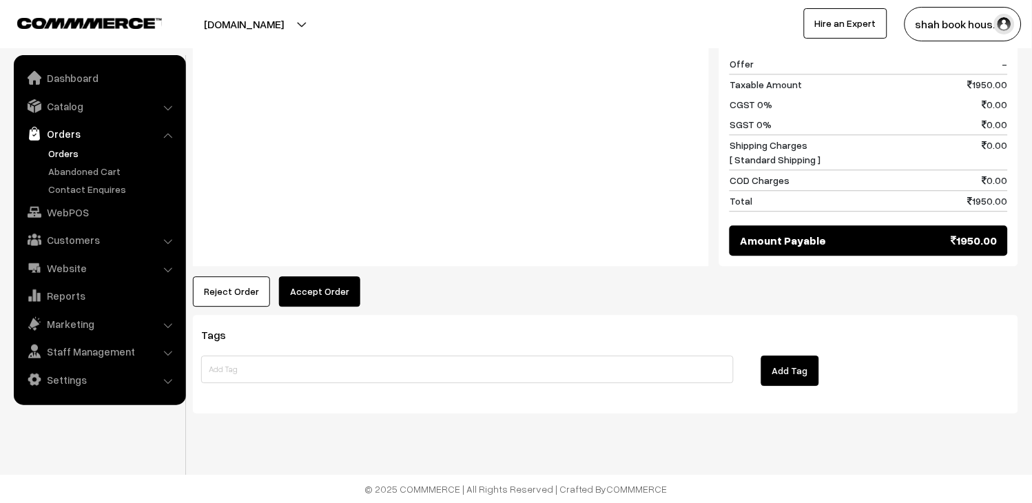
click at [300, 303] on button "Accept Order" at bounding box center [319, 291] width 81 height 30
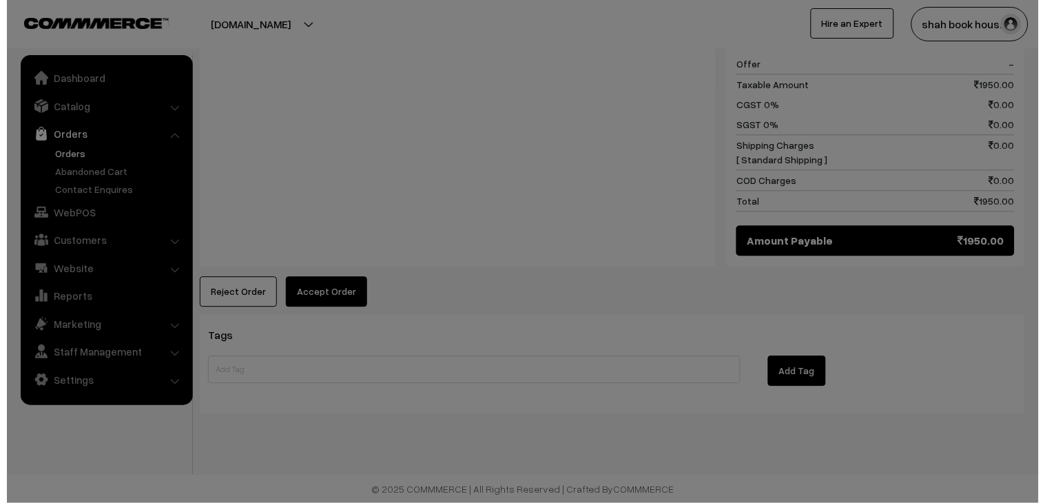
scroll to position [685, 0]
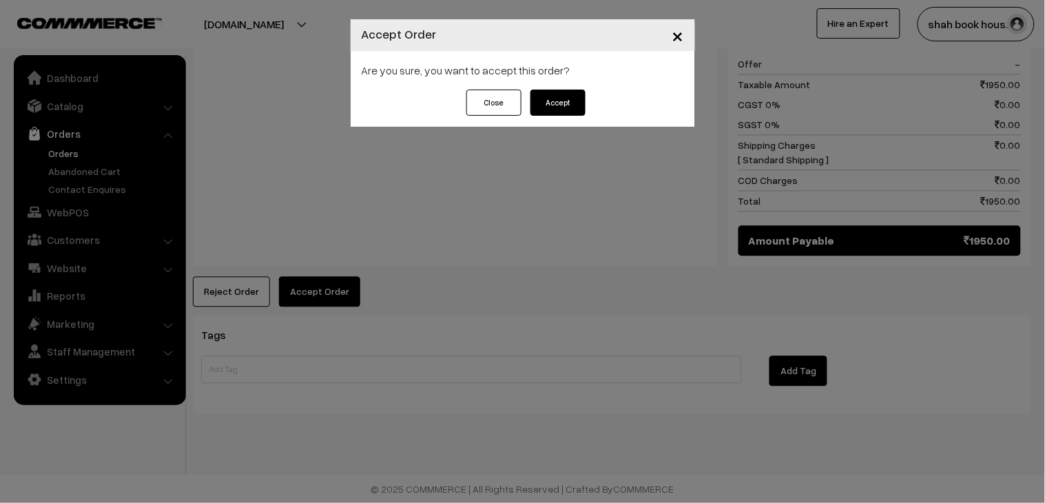
click at [584, 92] on button "Accept" at bounding box center [558, 103] width 55 height 26
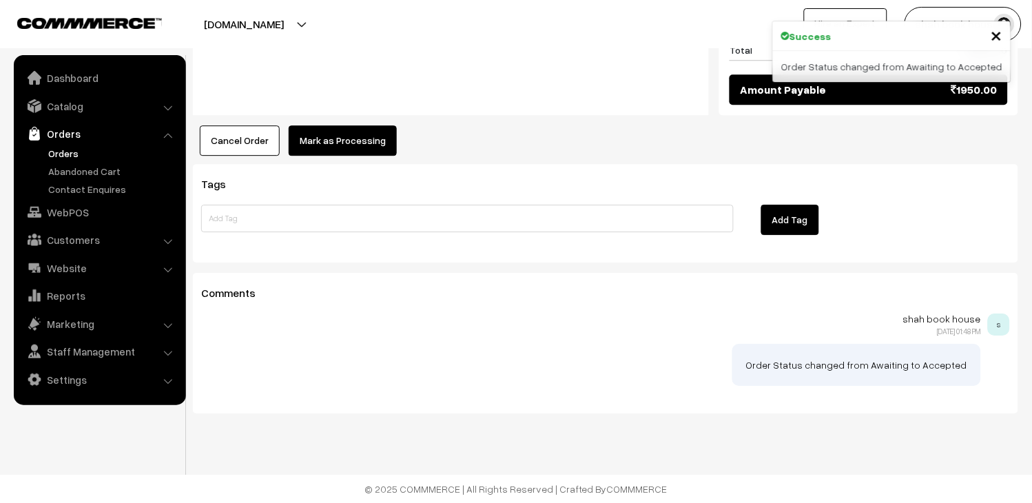
click at [354, 147] on button "Mark as Processing" at bounding box center [343, 140] width 108 height 30
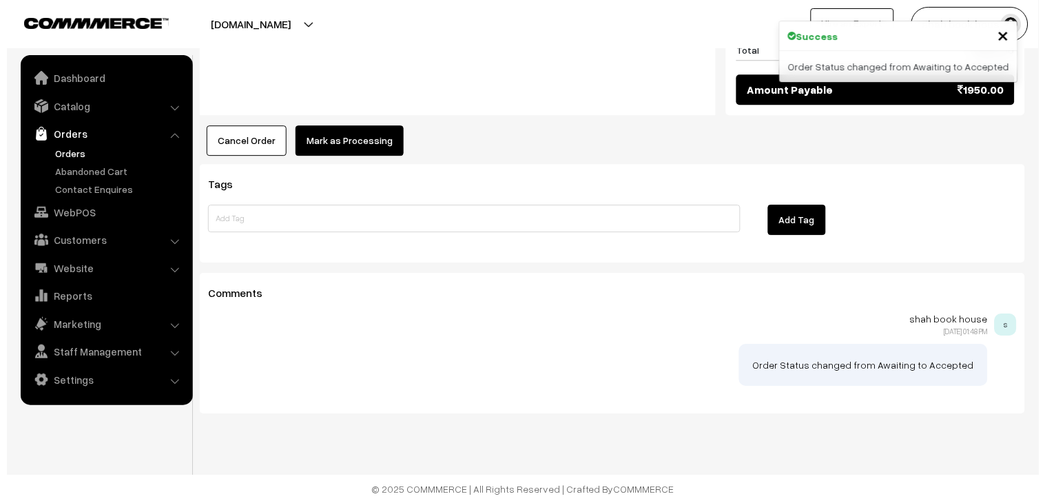
scroll to position [835, 0]
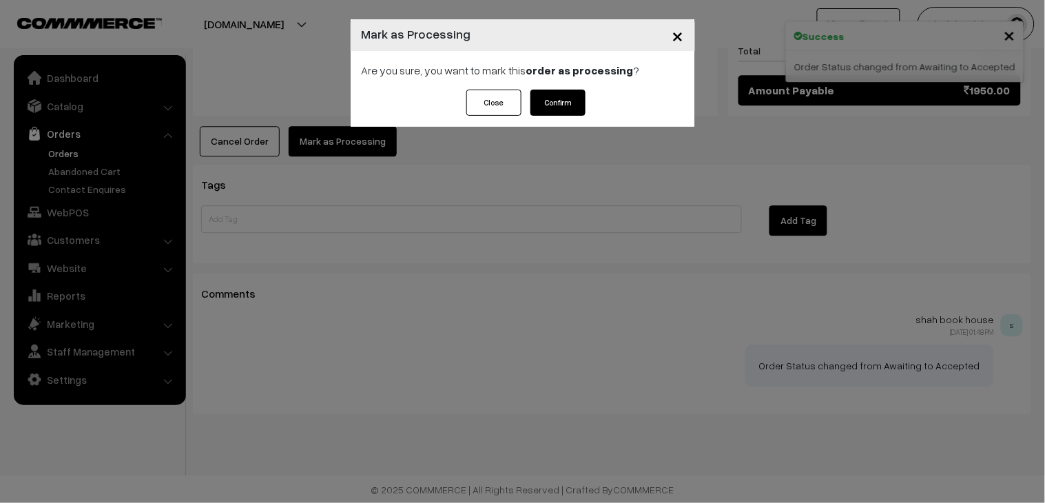
click at [573, 109] on button "Confirm" at bounding box center [558, 103] width 55 height 26
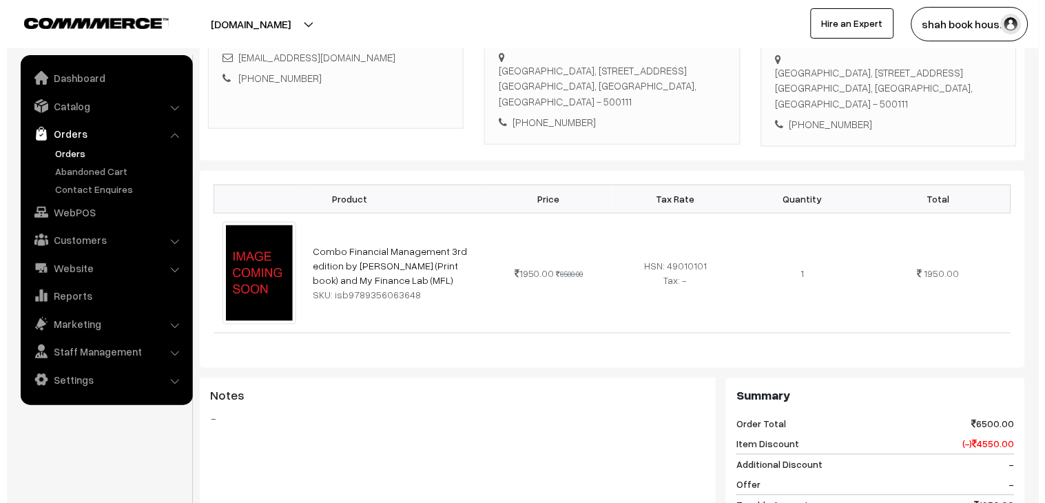
scroll to position [535, 0]
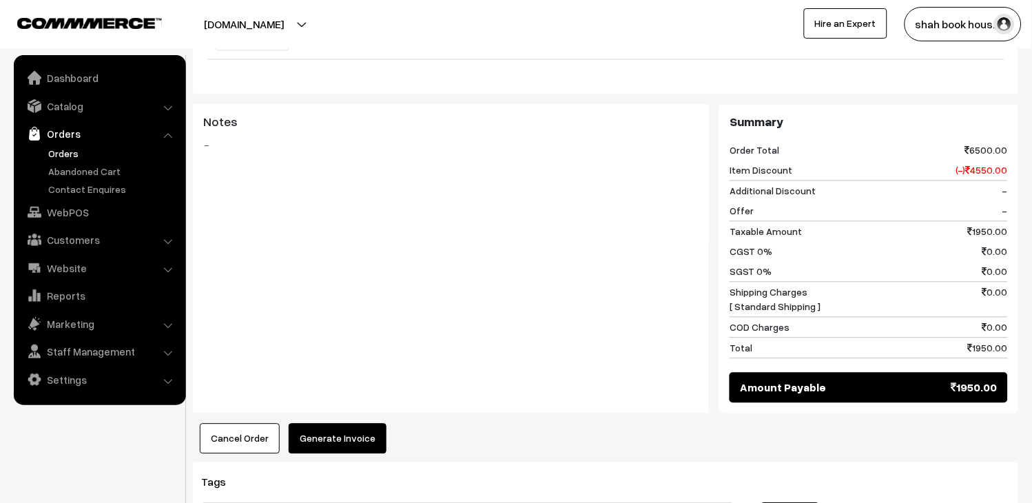
click at [371, 435] on button "Generate Invoice" at bounding box center [338, 439] width 98 height 30
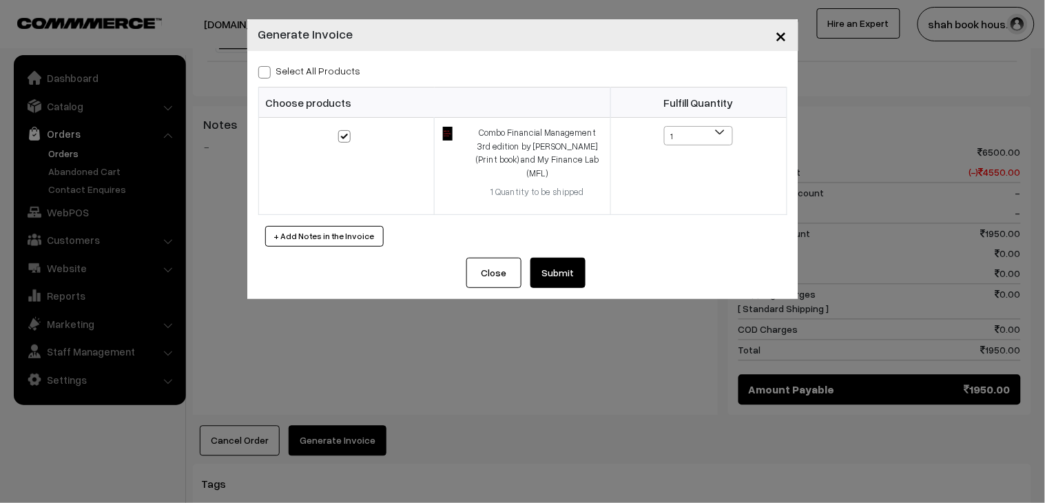
click at [564, 258] on button "Submit" at bounding box center [558, 273] width 55 height 30
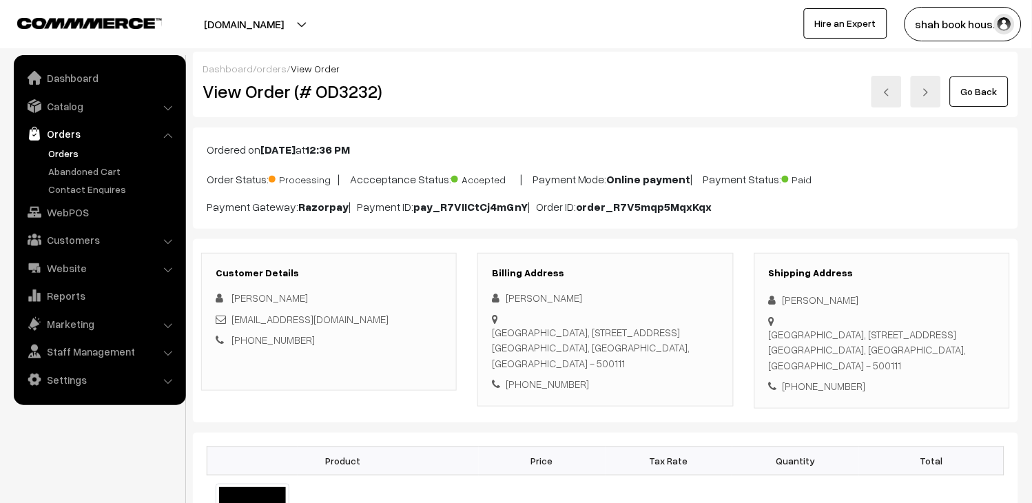
click at [892, 84] on link at bounding box center [887, 92] width 30 height 32
click at [352, 93] on h2 "View Order (# OD3233)" at bounding box center [330, 91] width 255 height 21
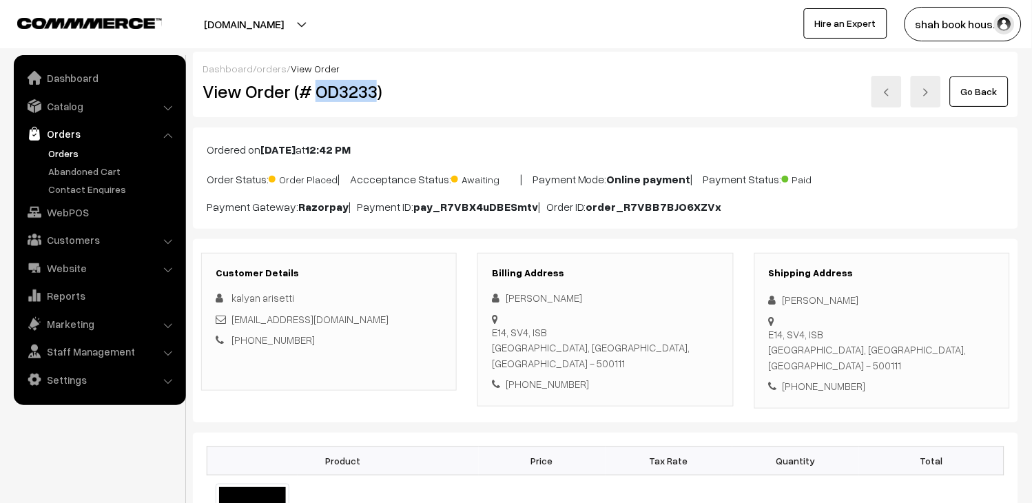
click at [352, 93] on h2 "View Order (# OD3233)" at bounding box center [330, 91] width 255 height 21
copy h2 "OD3233"
click at [408, 318] on div "kalyan_arisetti_pgpyl2027@isb.edu" at bounding box center [329, 319] width 227 height 16
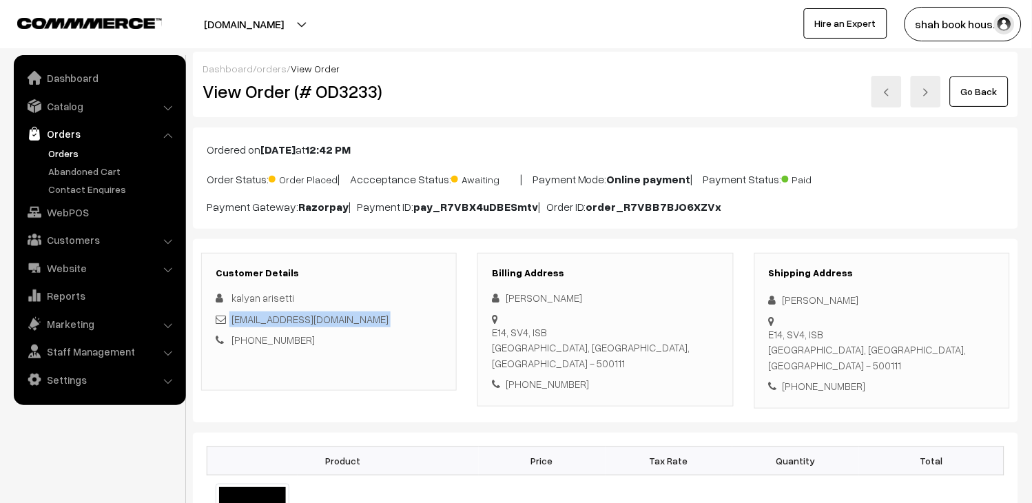
copy div "kalyan_arisetti_pgpyl2027@isb.edu"
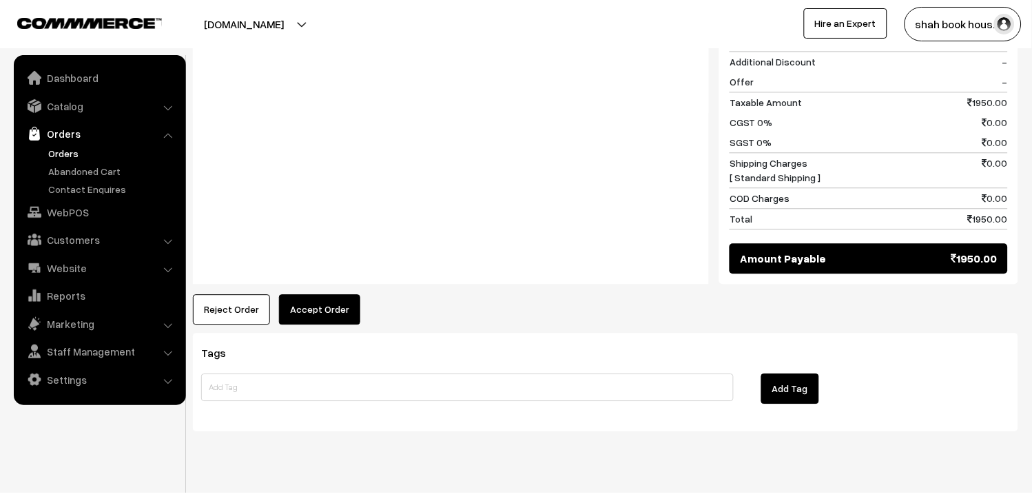
click at [329, 294] on button "Accept Order" at bounding box center [319, 309] width 81 height 30
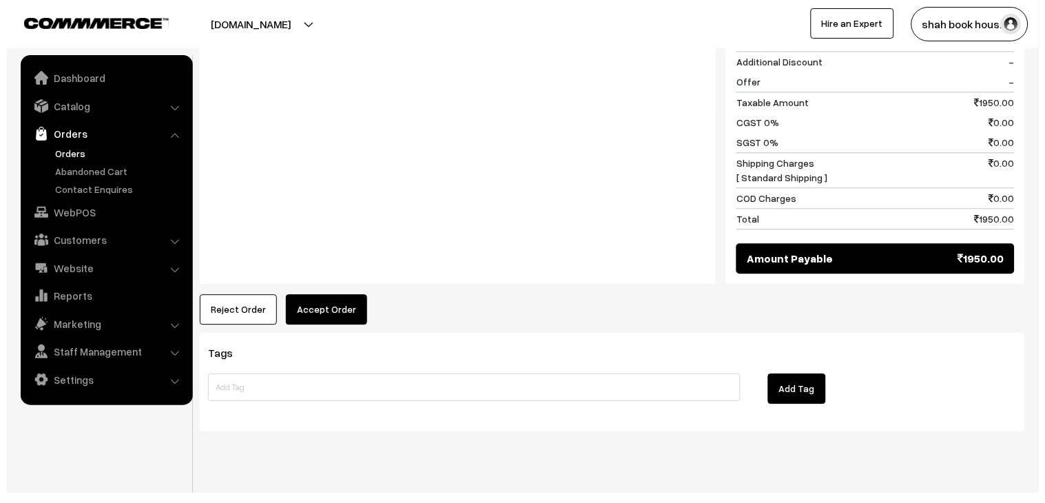
scroll to position [666, 0]
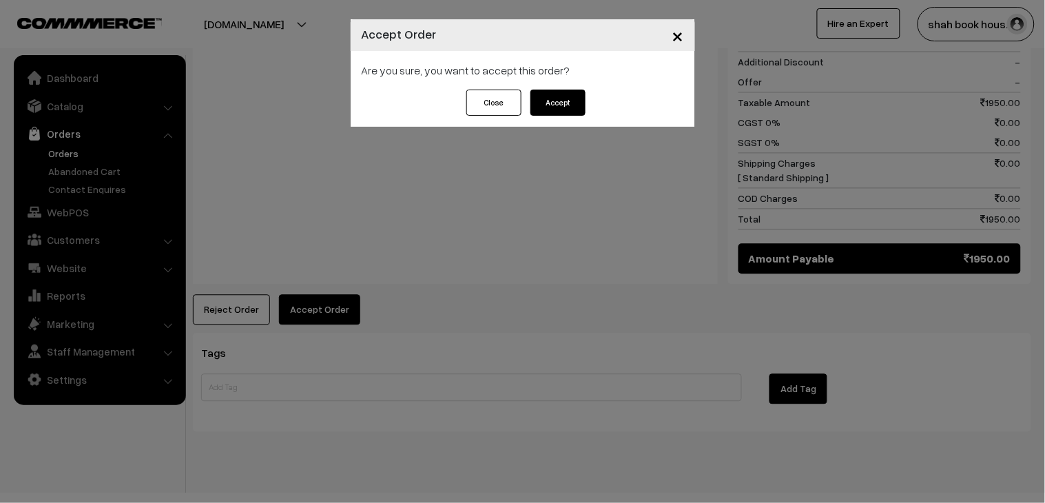
click at [546, 90] on button "Accept" at bounding box center [558, 103] width 55 height 26
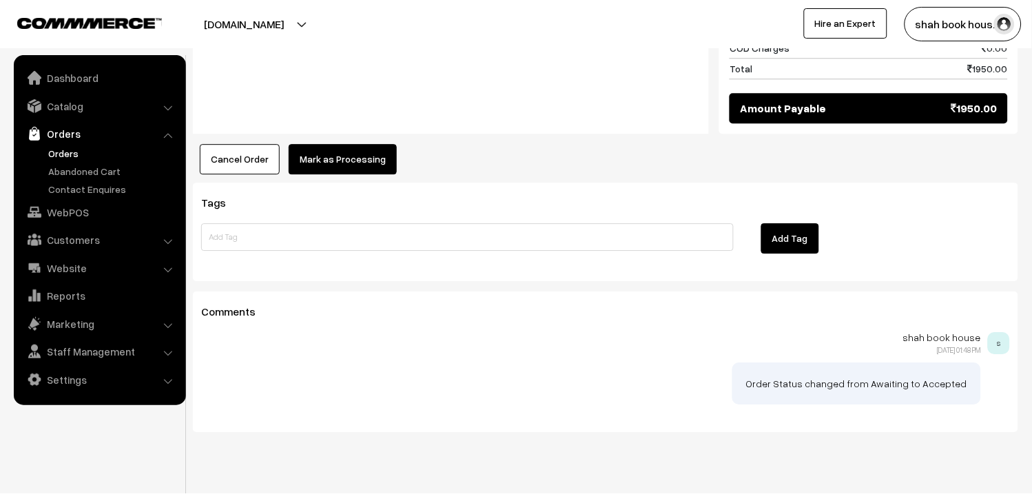
click at [347, 144] on button "Mark as Processing" at bounding box center [343, 159] width 108 height 30
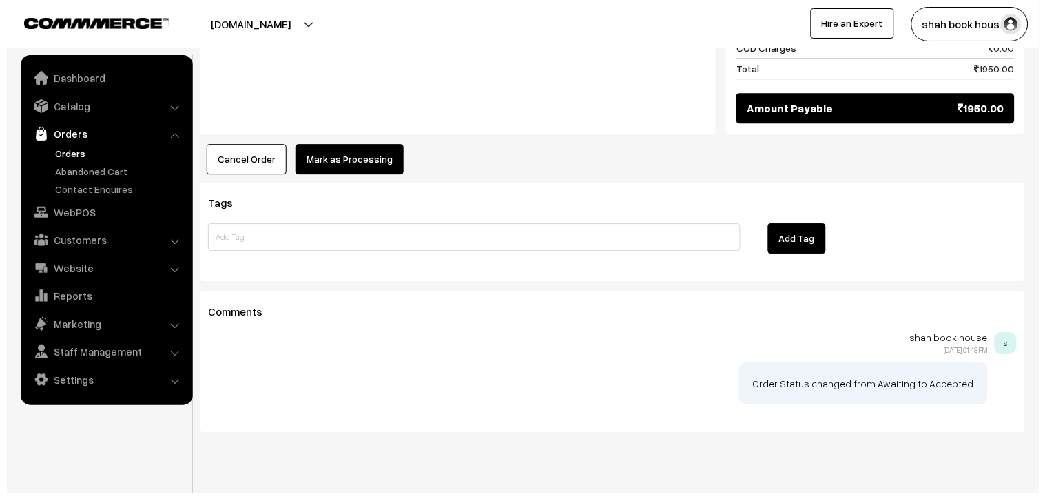
scroll to position [817, 0]
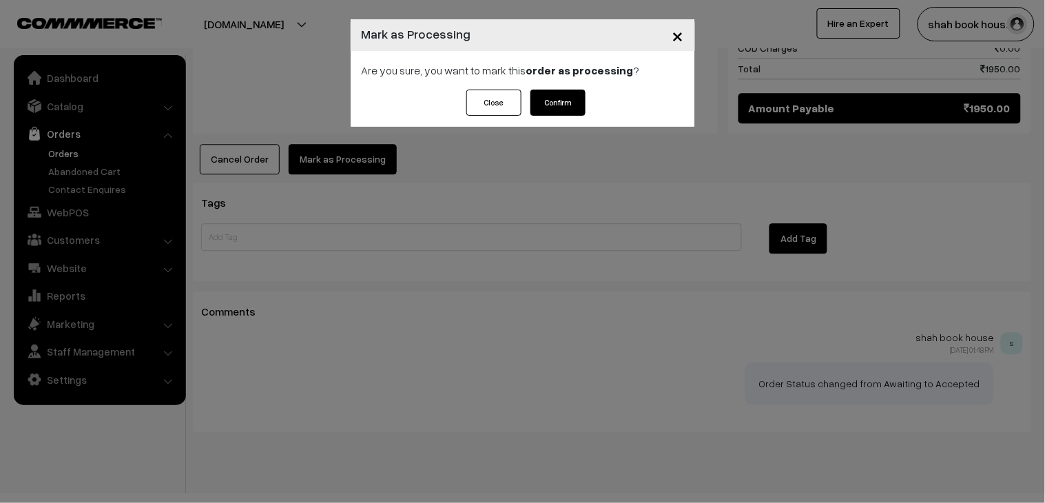
click at [575, 95] on button "Confirm" at bounding box center [558, 103] width 55 height 26
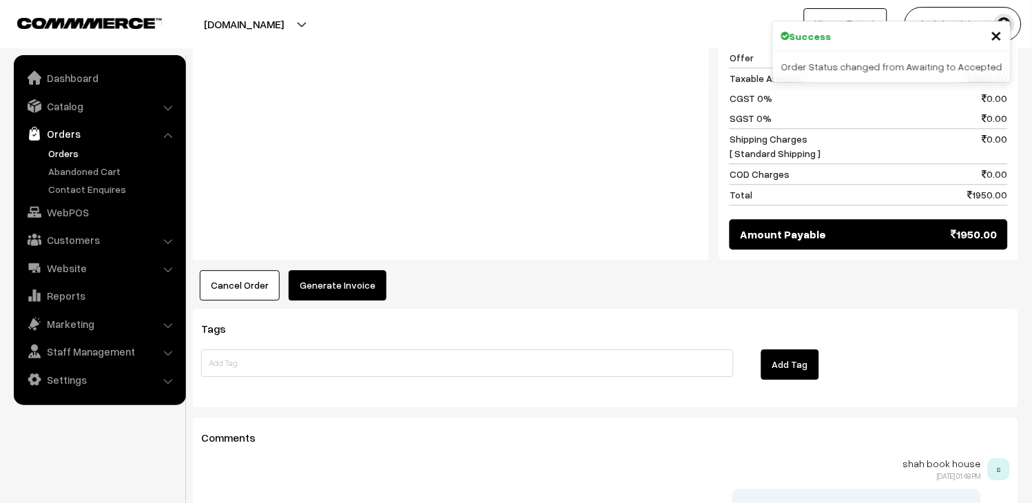
click at [357, 270] on button "Generate Invoice" at bounding box center [338, 285] width 98 height 30
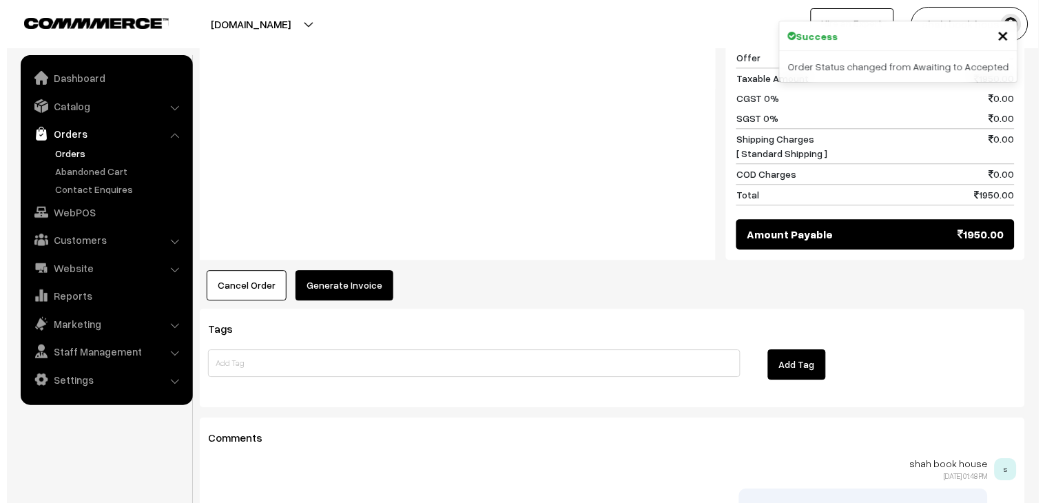
scroll to position [691, 0]
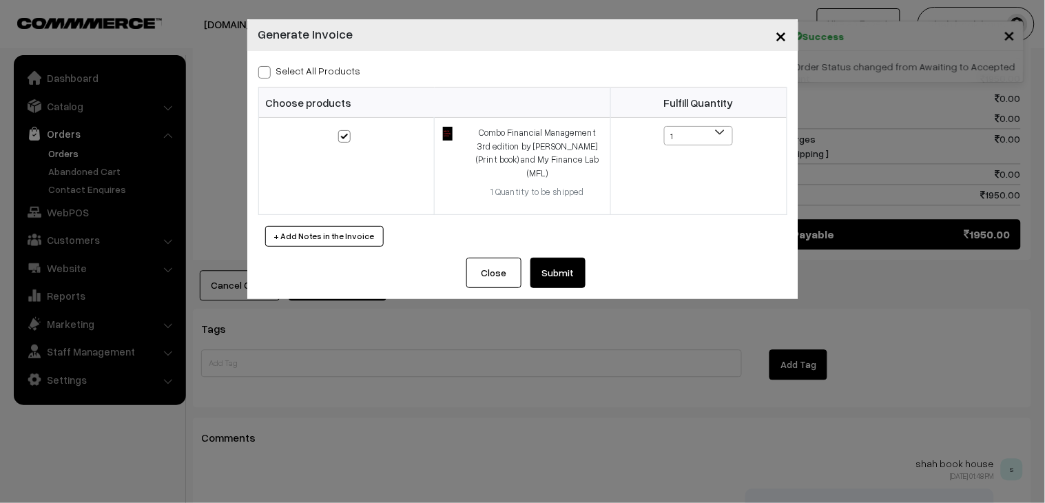
click at [582, 258] on button "Submit" at bounding box center [558, 273] width 55 height 30
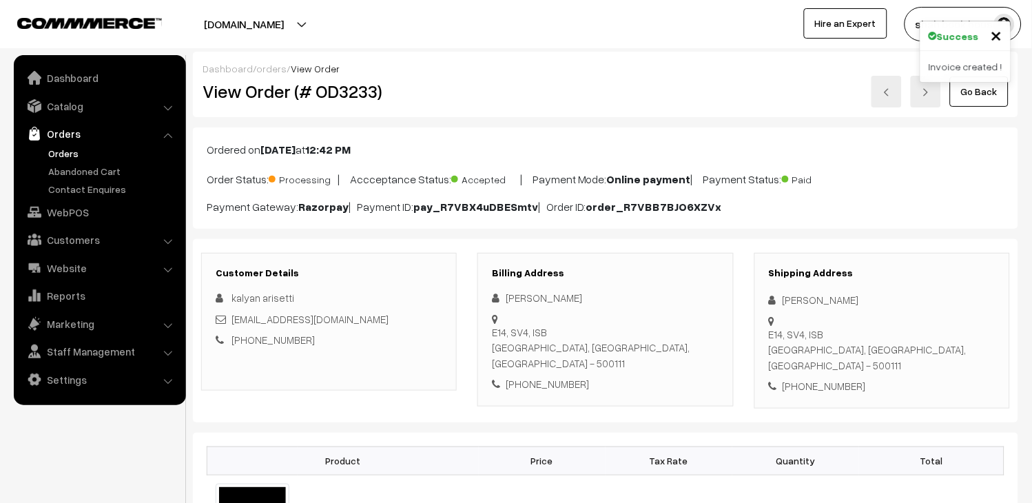
click at [886, 92] on img at bounding box center [887, 92] width 8 height 8
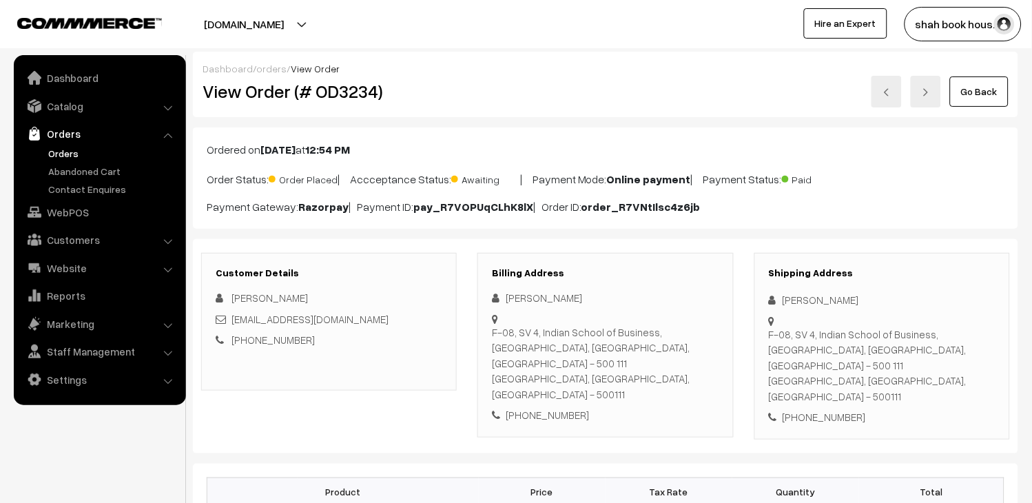
click at [351, 98] on h2 "View Order (# OD3234)" at bounding box center [330, 91] width 255 height 21
copy h2 "OD3234"
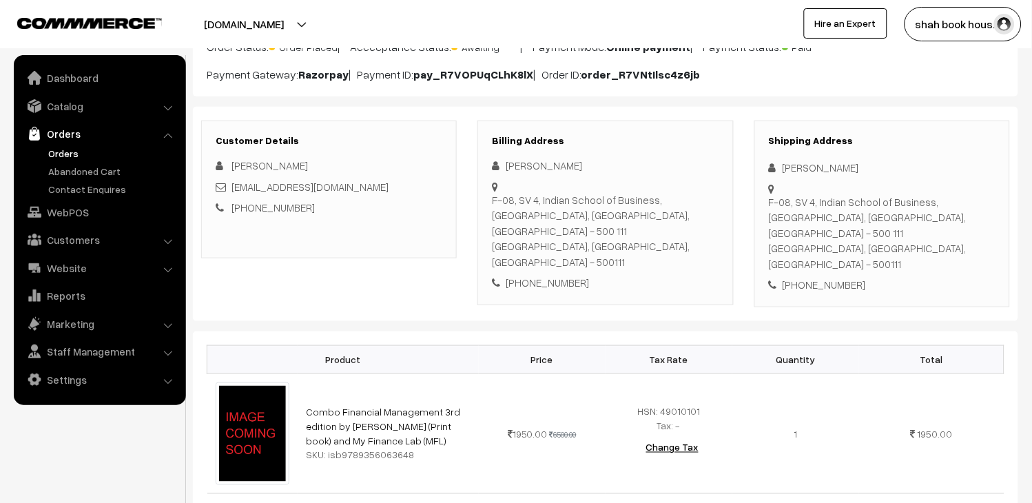
scroll to position [153, 0]
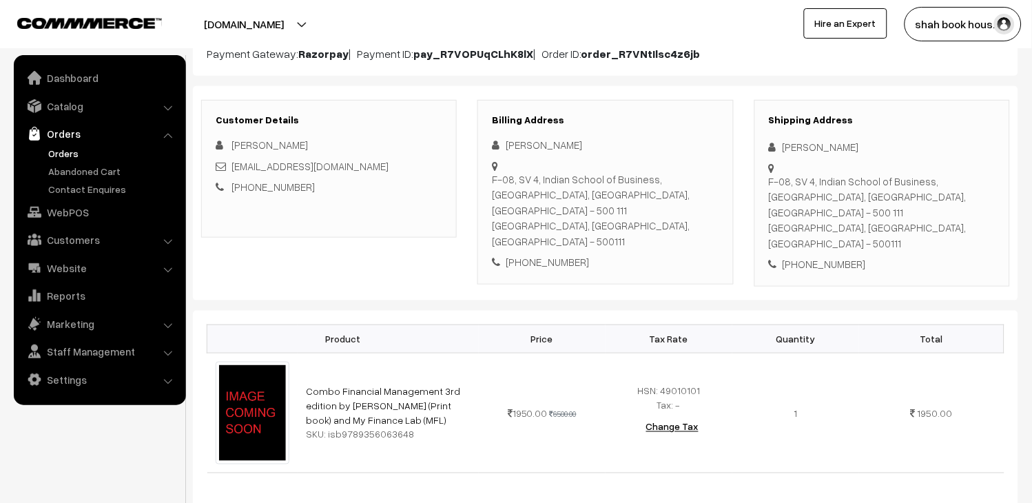
click at [396, 171] on div "[EMAIL_ADDRESS][DOMAIN_NAME]" at bounding box center [329, 166] width 227 height 16
copy div "[EMAIL_ADDRESS][DOMAIN_NAME]"
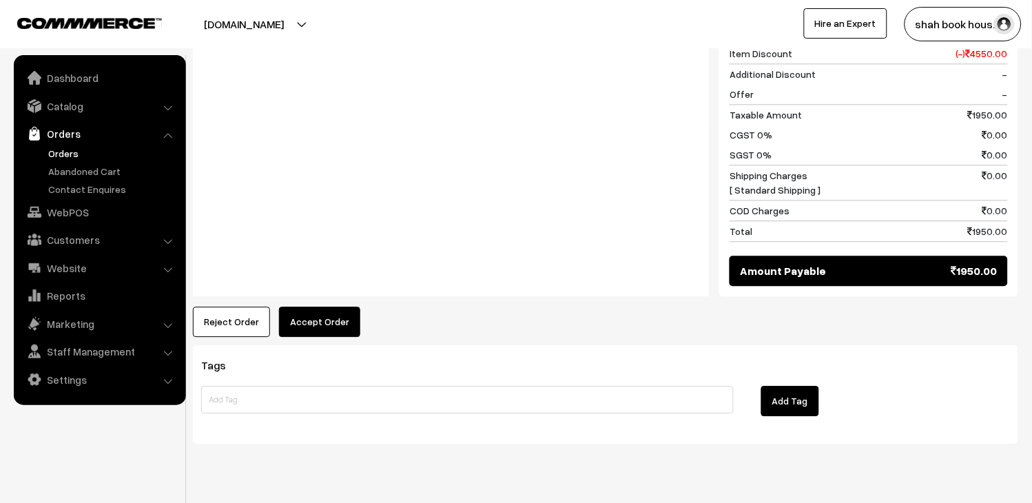
click at [318, 307] on button "Accept Order" at bounding box center [319, 322] width 81 height 30
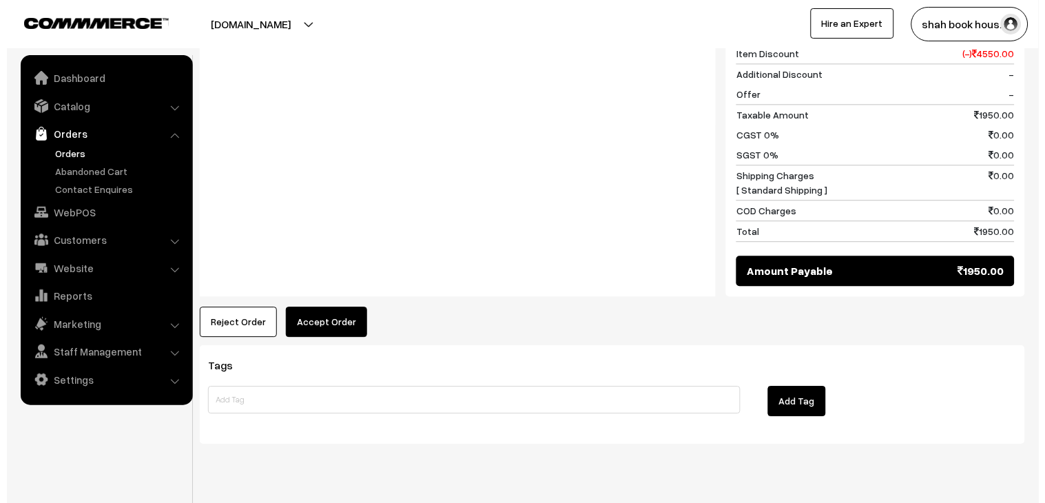
scroll to position [685, 0]
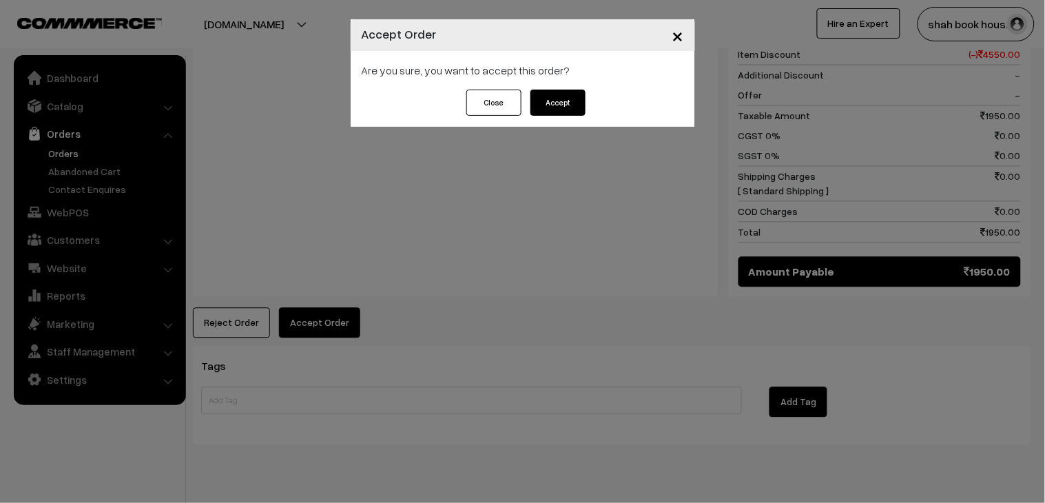
click at [545, 94] on button "Accept" at bounding box center [558, 103] width 55 height 26
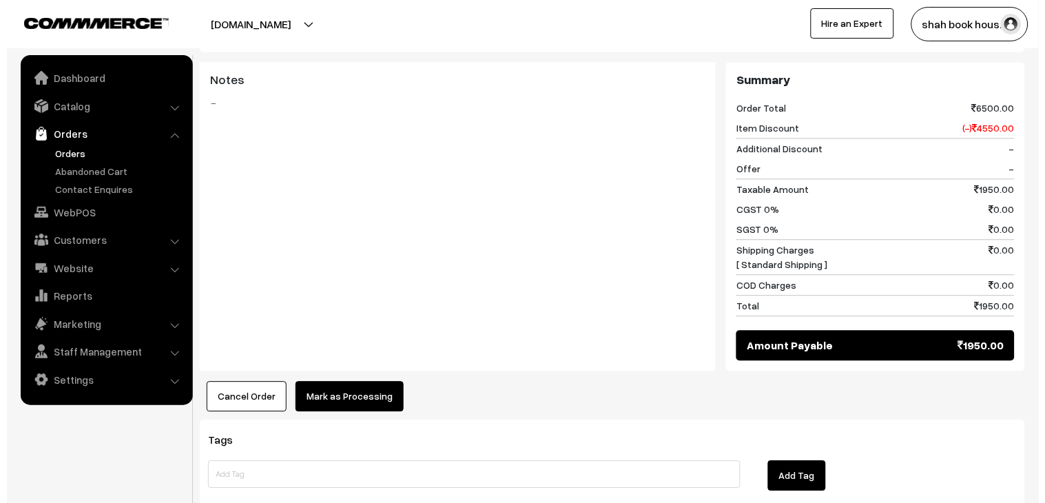
scroll to position [612, 0]
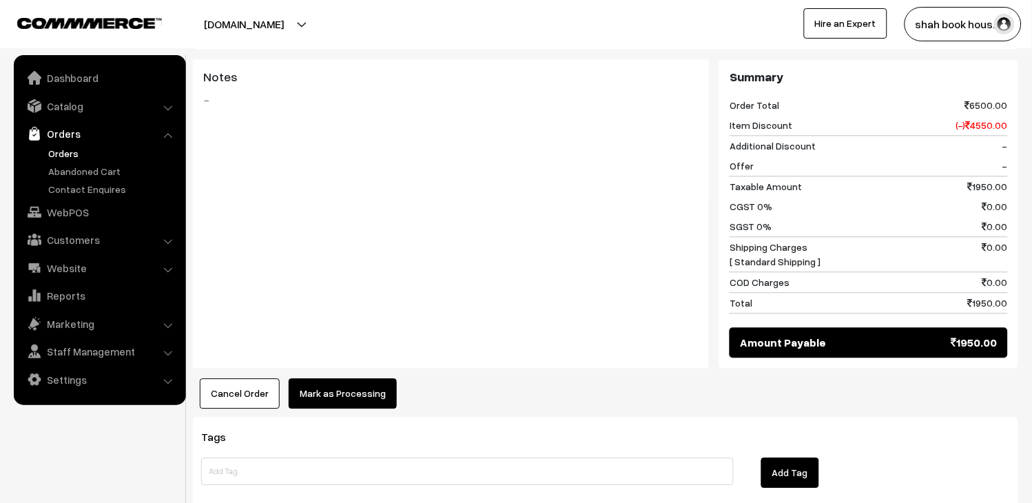
click at [380, 378] on button "Mark as Processing" at bounding box center [343, 393] width 108 height 30
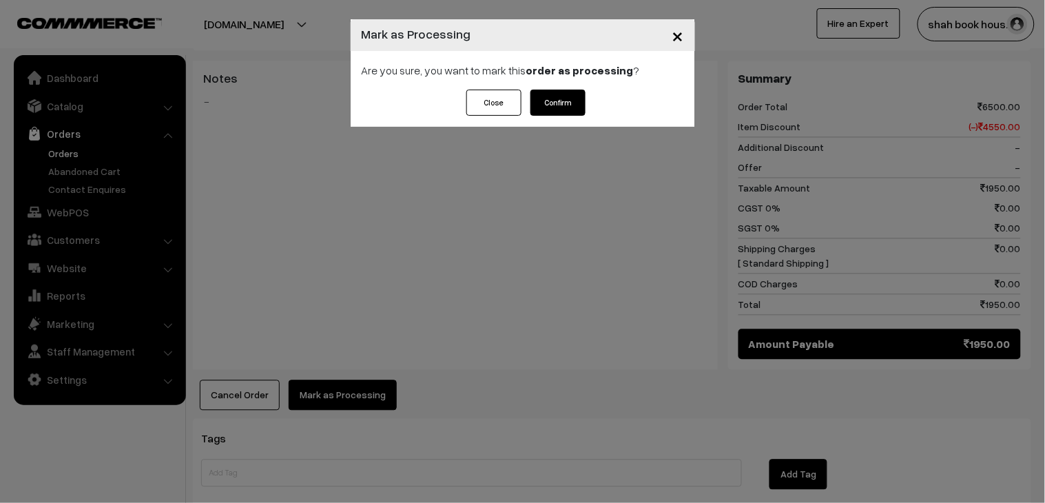
click at [575, 108] on button "Confirm" at bounding box center [558, 103] width 55 height 26
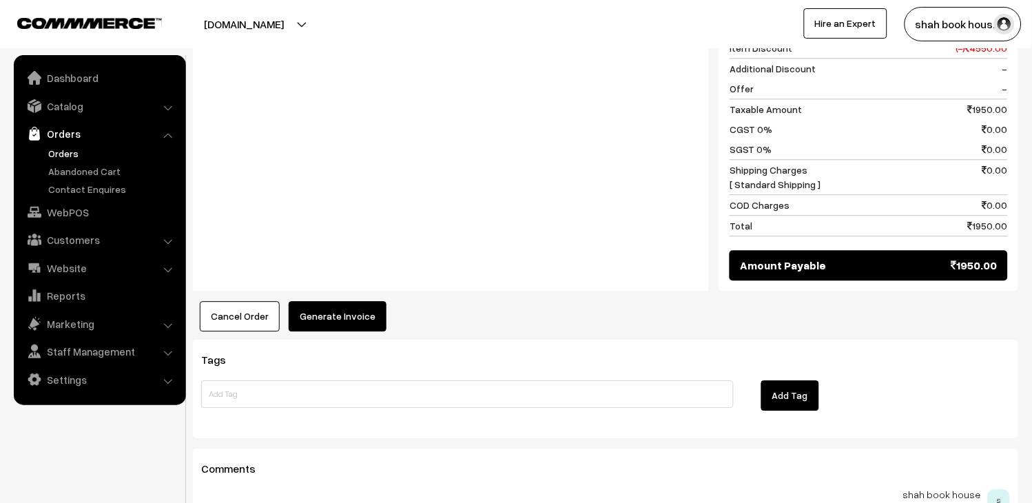
click at [357, 301] on button "Generate Invoice" at bounding box center [338, 316] width 98 height 30
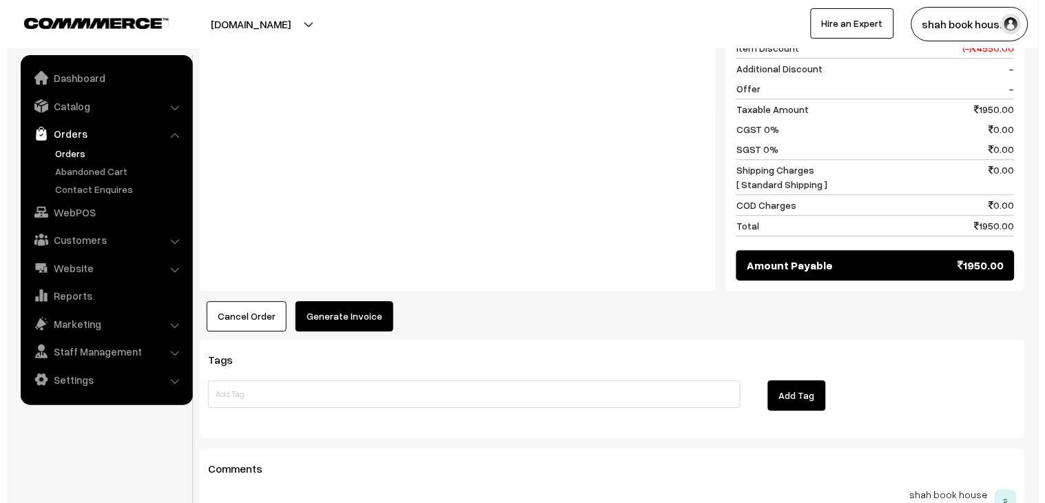
scroll to position [690, 0]
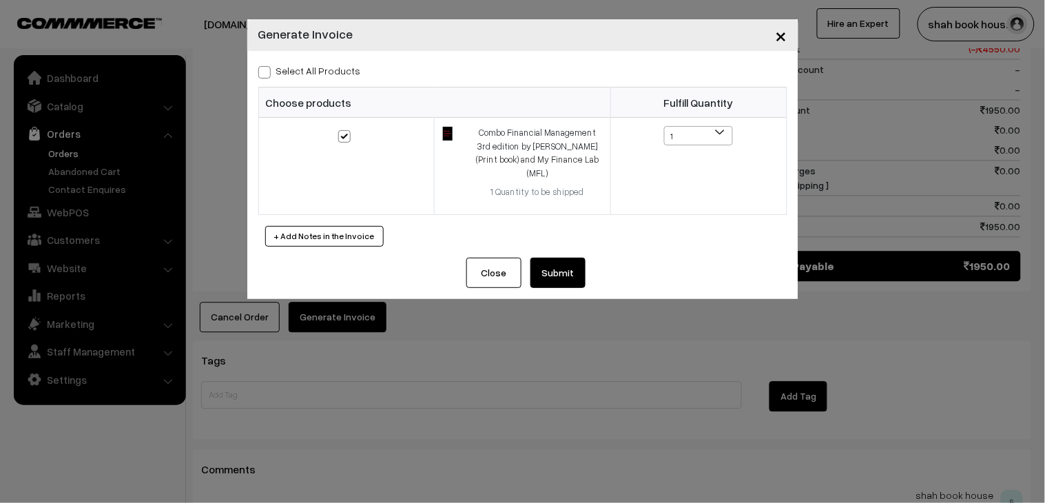
click at [572, 263] on button "Submit" at bounding box center [558, 273] width 55 height 30
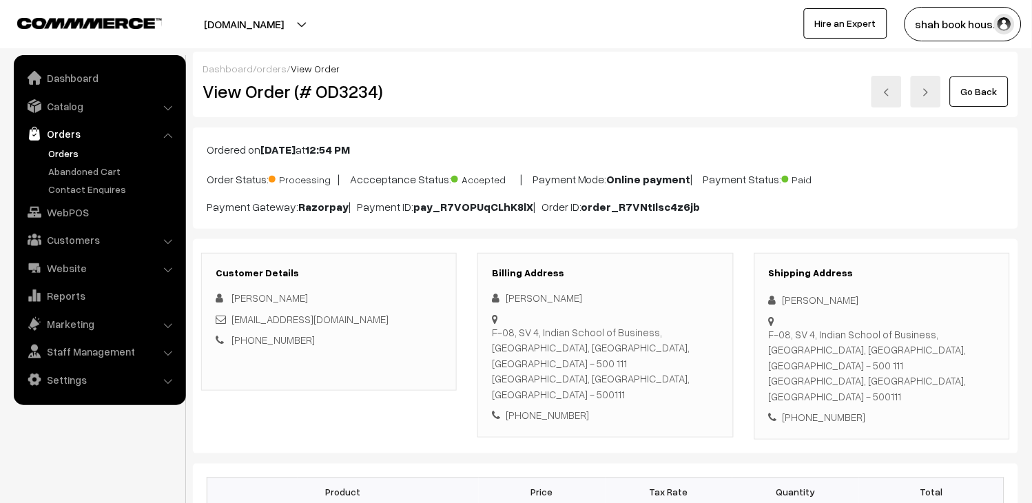
click at [81, 143] on link "Orders" at bounding box center [99, 133] width 164 height 25
click at [78, 152] on link "Orders" at bounding box center [113, 153] width 136 height 14
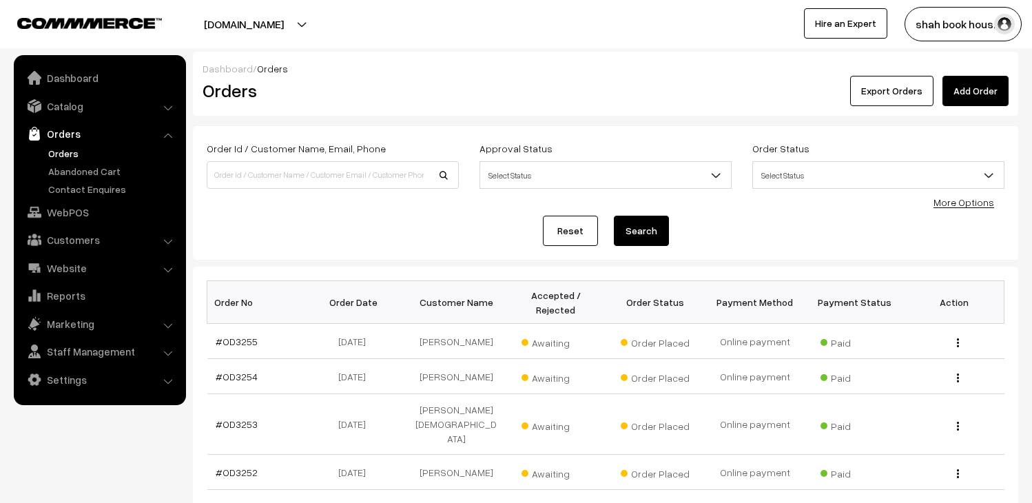
scroll to position [361, 0]
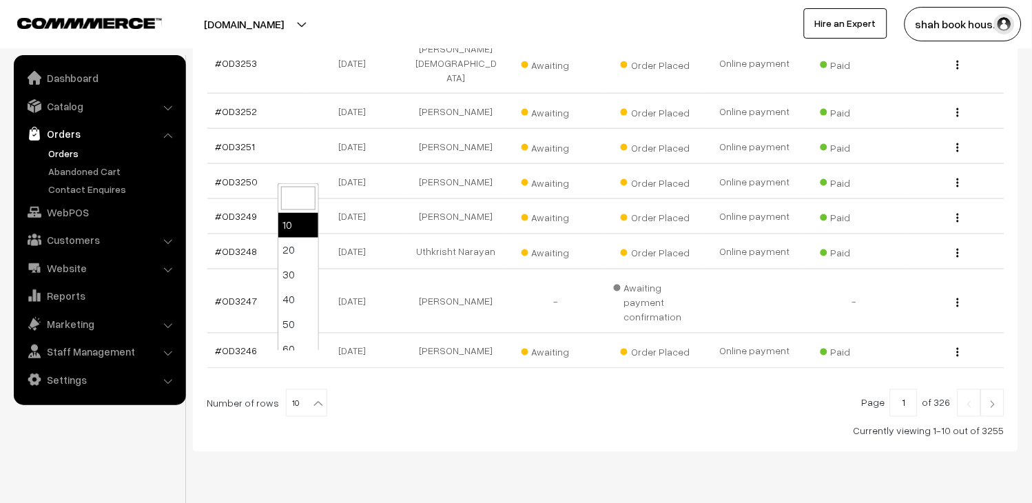
click at [287, 390] on span "10" at bounding box center [307, 404] width 40 height 28
select select "20"
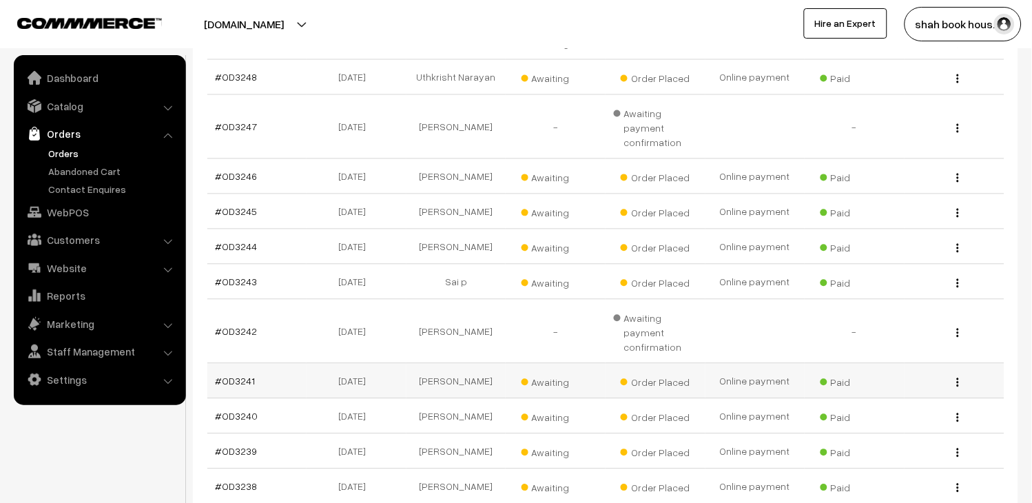
scroll to position [761, 0]
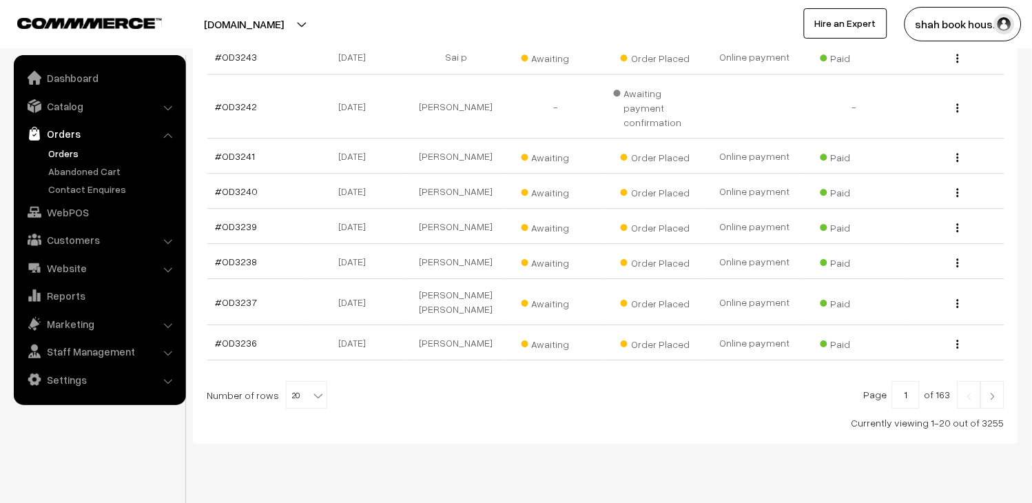
click at [996, 392] on img at bounding box center [993, 396] width 12 height 8
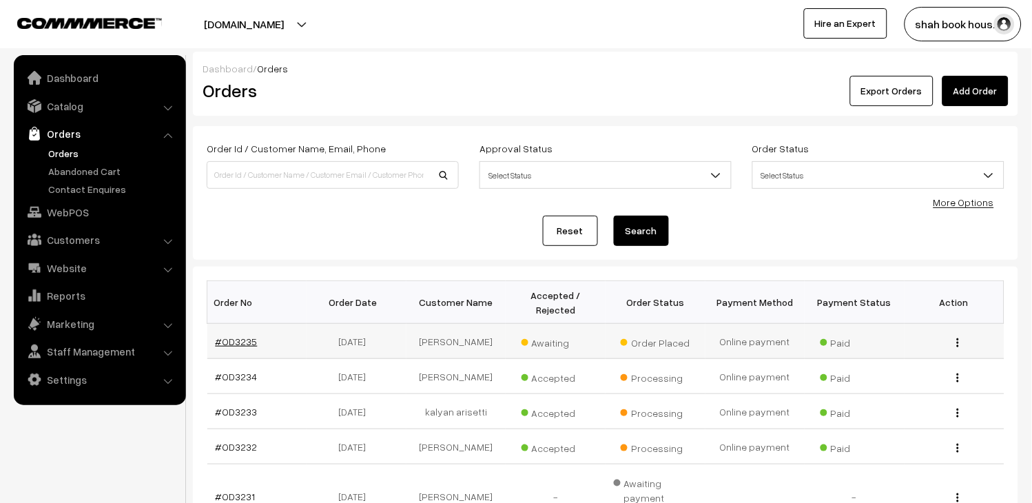
click at [224, 340] on link "#OD3235" at bounding box center [237, 342] width 42 height 12
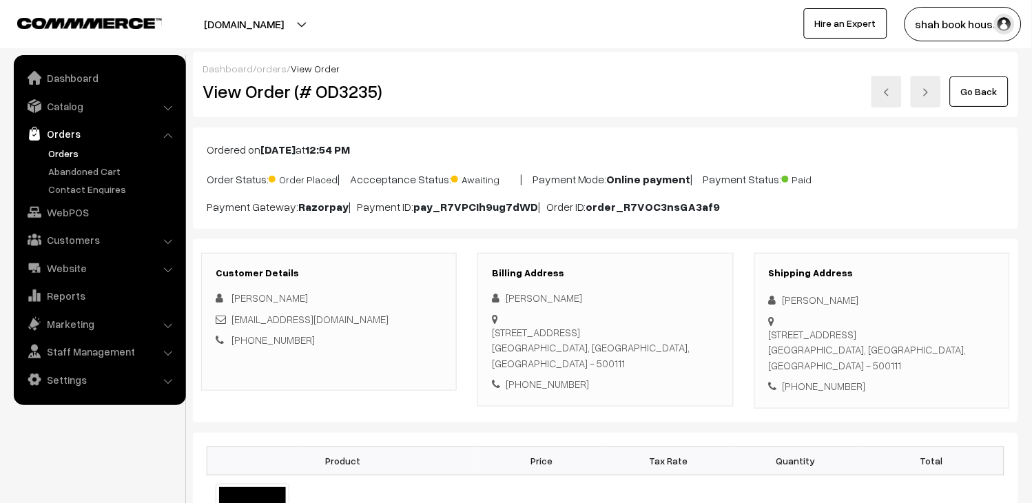
click at [349, 90] on h2 "View Order (# OD3235)" at bounding box center [330, 91] width 255 height 21
copy h2 "OD3235"
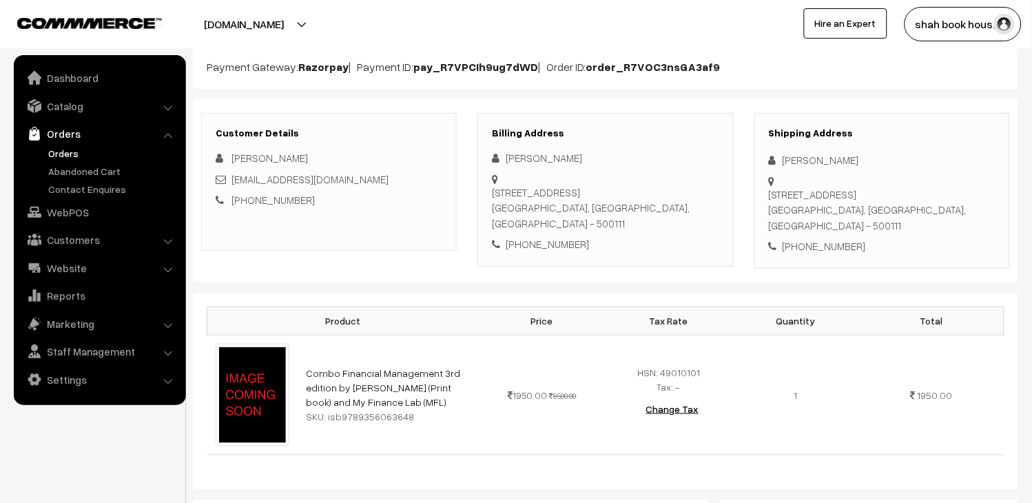
scroll to position [153, 0]
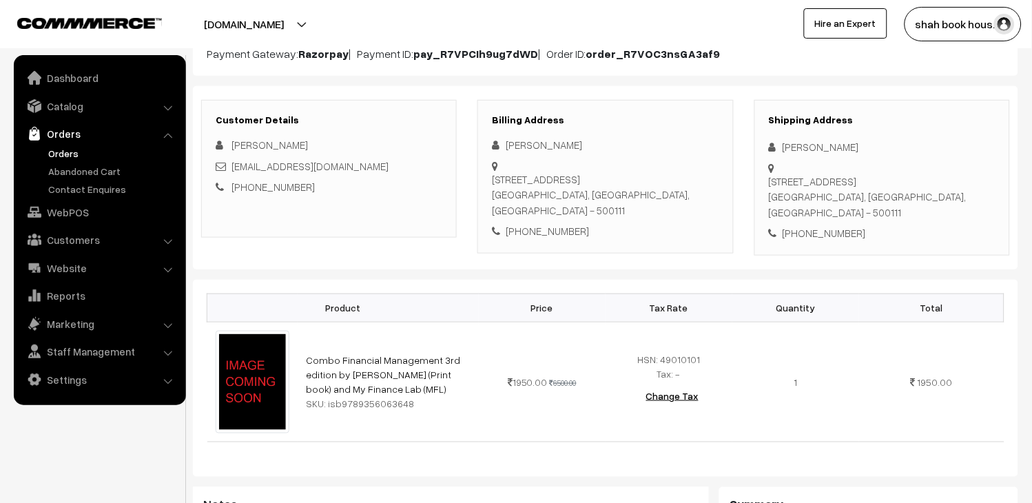
click at [396, 150] on div "[PERSON_NAME]" at bounding box center [329, 145] width 227 height 16
click at [393, 165] on div "[EMAIL_ADDRESS][DOMAIN_NAME]" at bounding box center [329, 166] width 227 height 16
copy div "[EMAIL_ADDRESS][DOMAIN_NAME]"
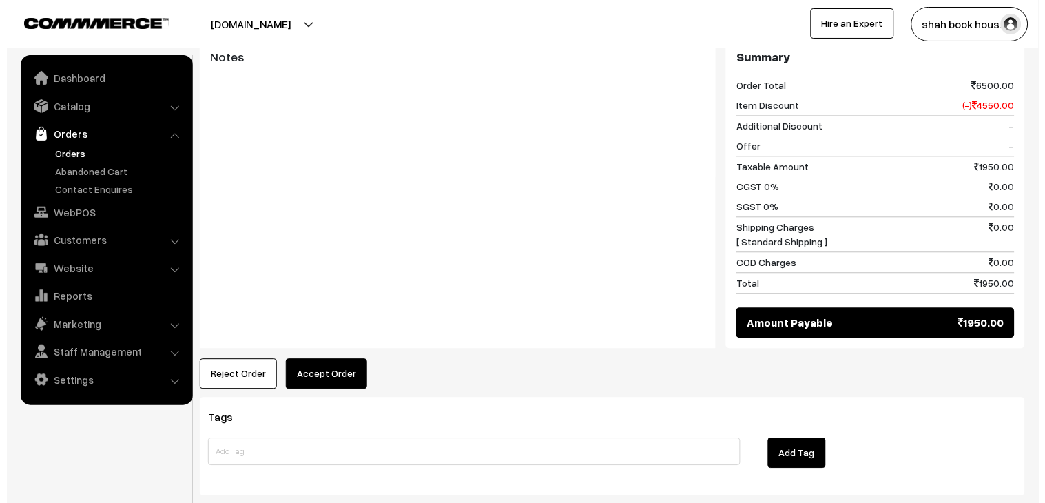
scroll to position [612, 0]
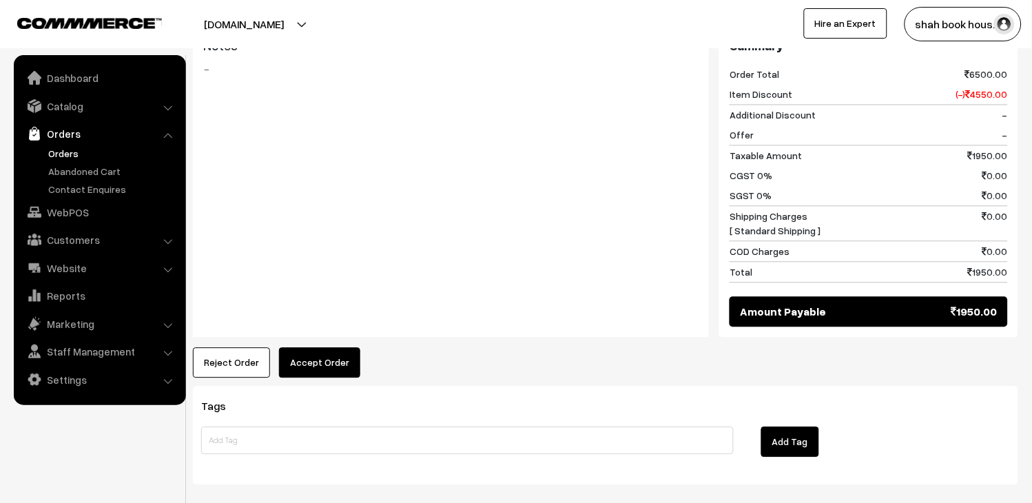
click at [311, 358] on button "Accept Order" at bounding box center [319, 362] width 81 height 30
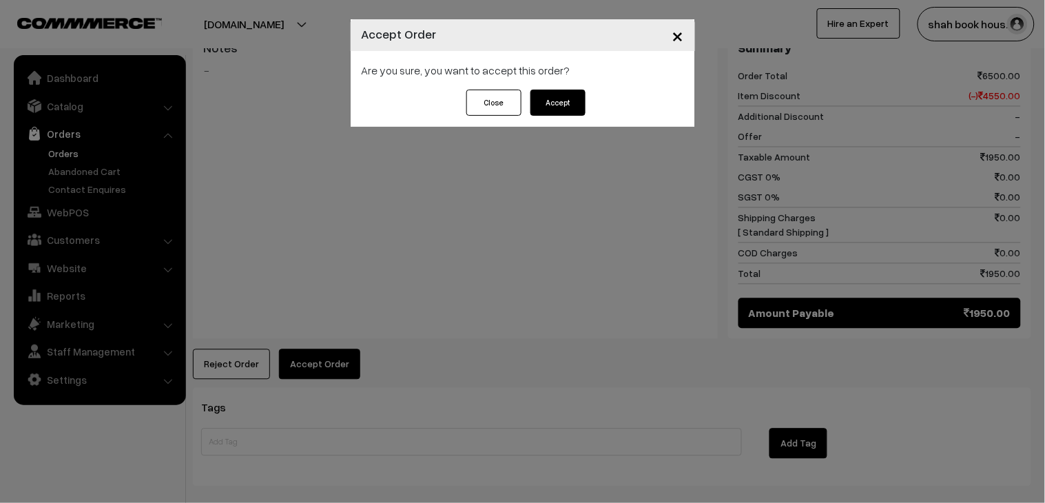
click at [579, 109] on button "Accept" at bounding box center [558, 103] width 55 height 26
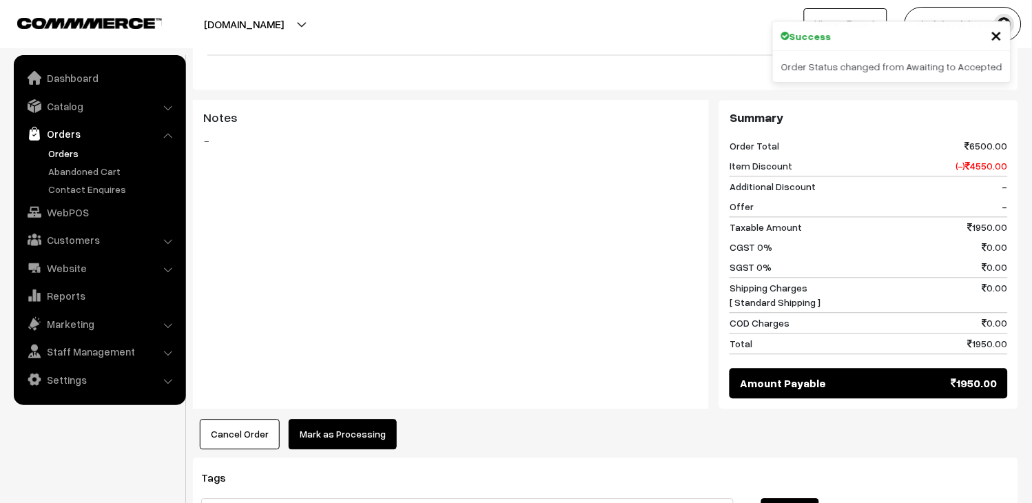
scroll to position [689, 0]
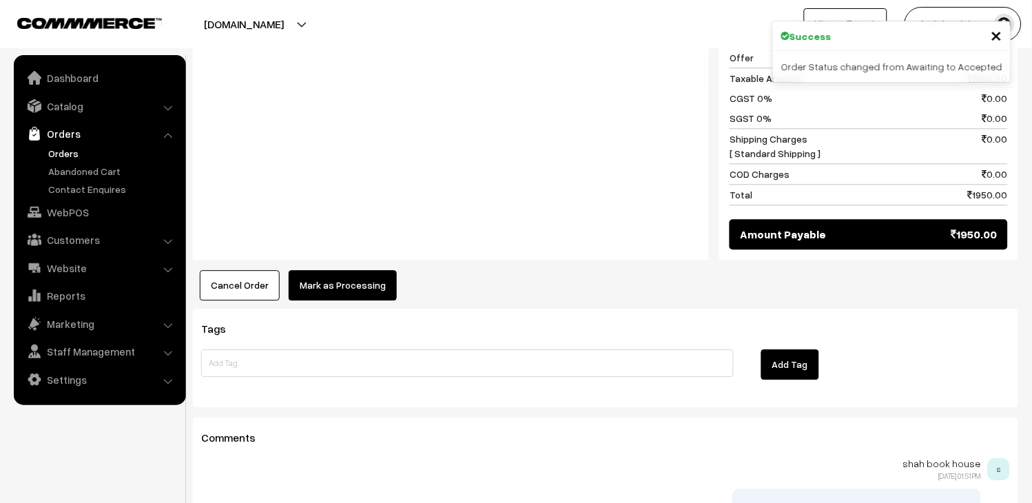
click at [355, 285] on button "Mark as Processing" at bounding box center [343, 285] width 108 height 30
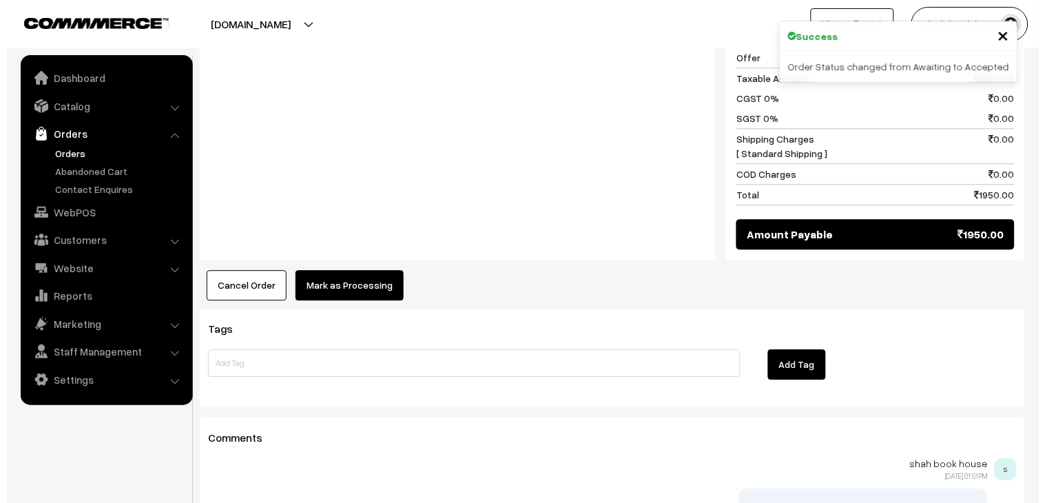
scroll to position [690, 0]
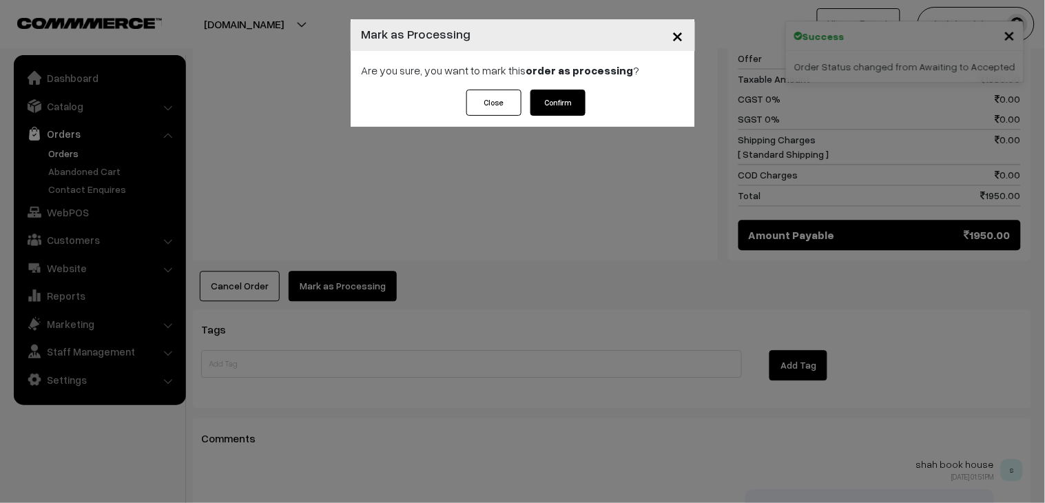
click at [555, 107] on button "Confirm" at bounding box center [558, 103] width 55 height 26
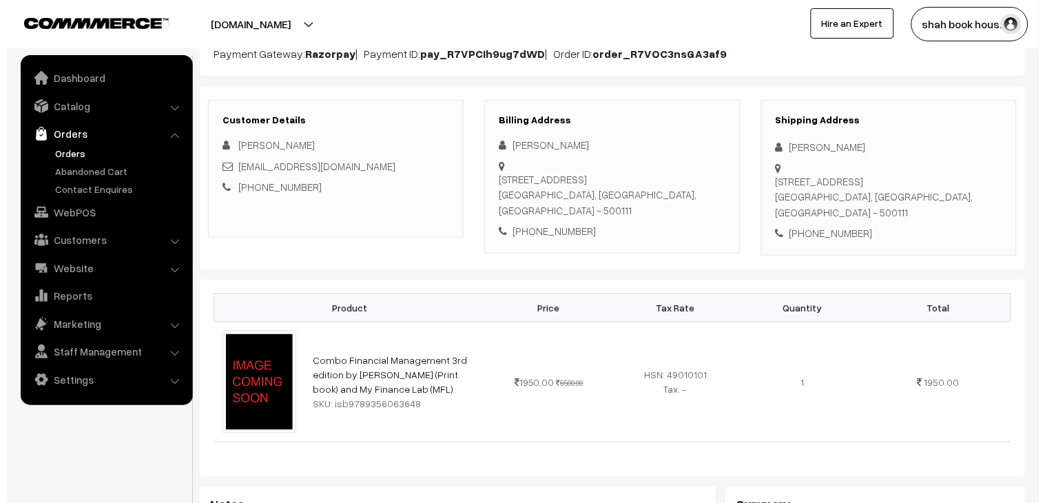
scroll to position [535, 0]
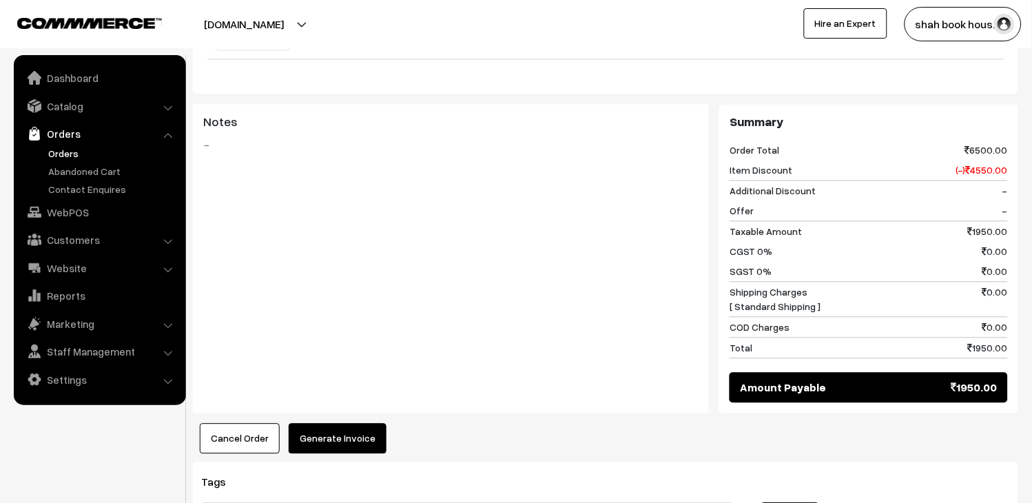
click at [353, 429] on button "Generate Invoice" at bounding box center [338, 439] width 98 height 30
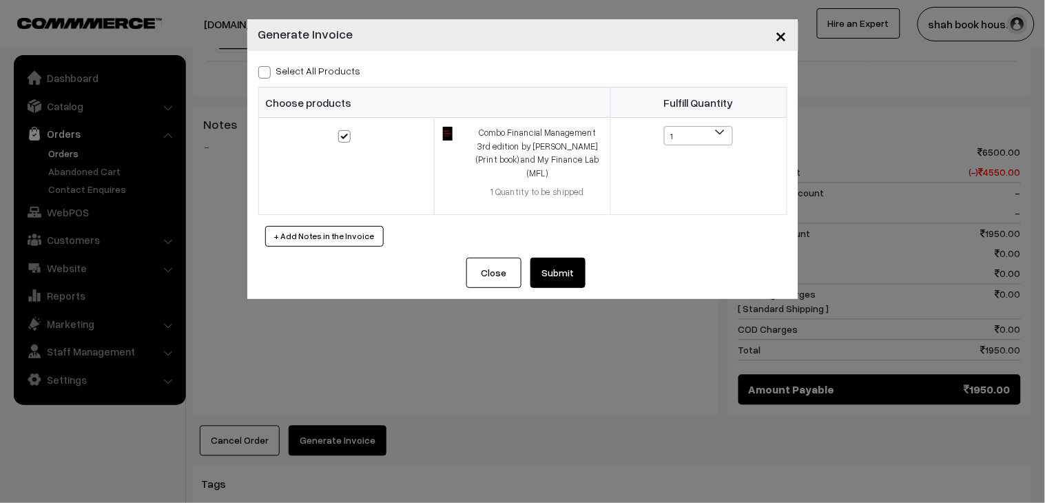
click at [544, 267] on button "Submit" at bounding box center [558, 273] width 55 height 30
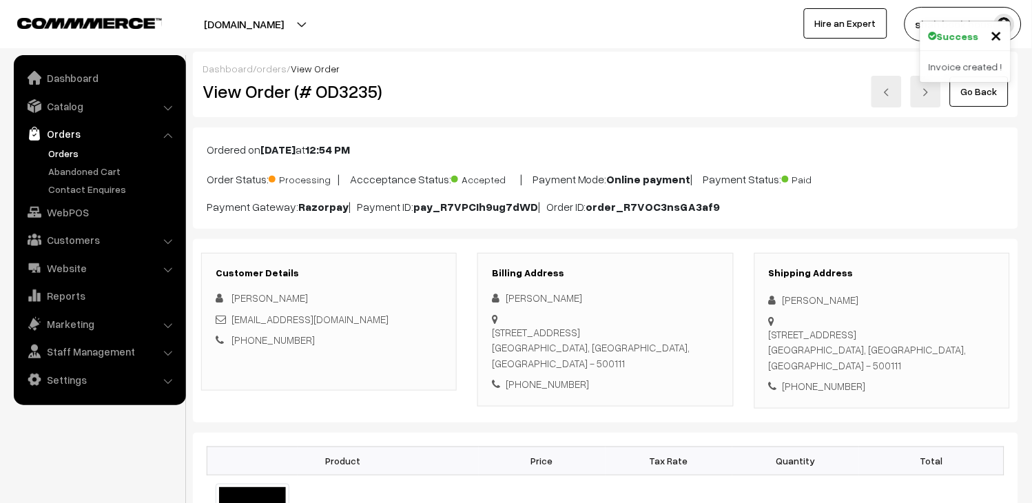
click at [47, 150] on link "Orders" at bounding box center [113, 153] width 136 height 14
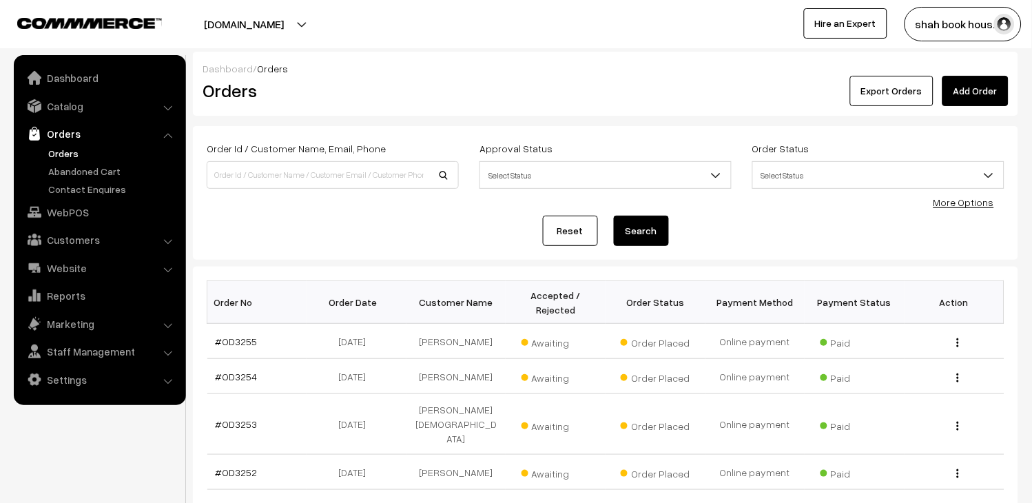
click at [62, 147] on link "Orders" at bounding box center [113, 153] width 136 height 14
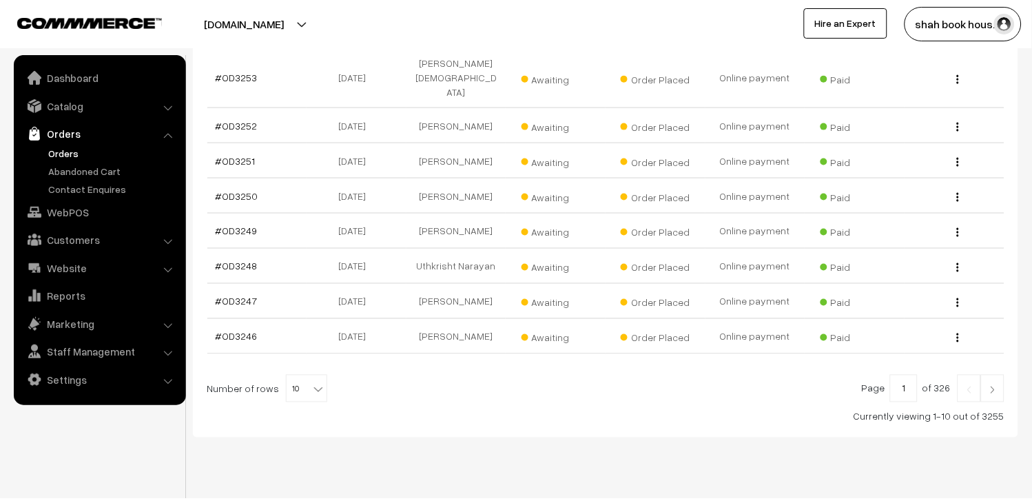
click at [318, 376] on span at bounding box center [320, 385] width 14 height 18
select select "20"
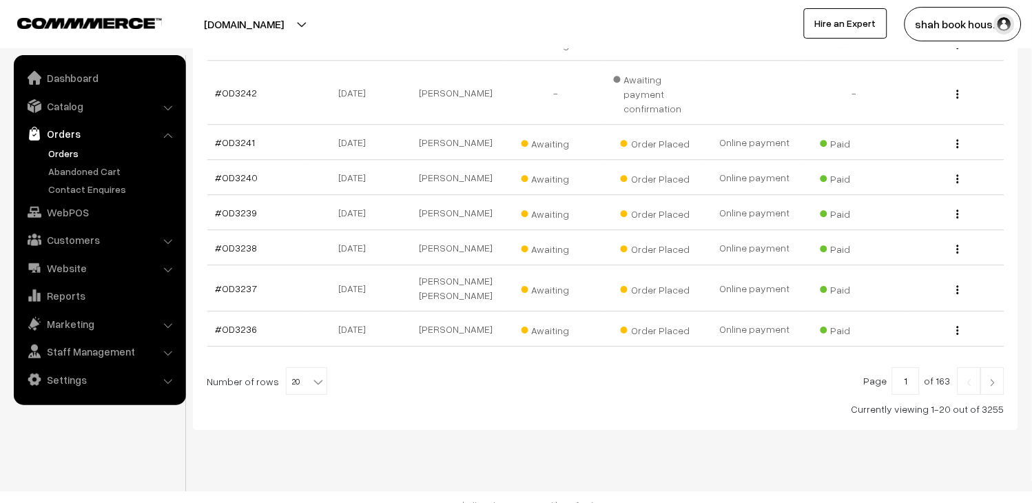
scroll to position [746, 0]
click at [998, 377] on link at bounding box center [992, 381] width 23 height 28
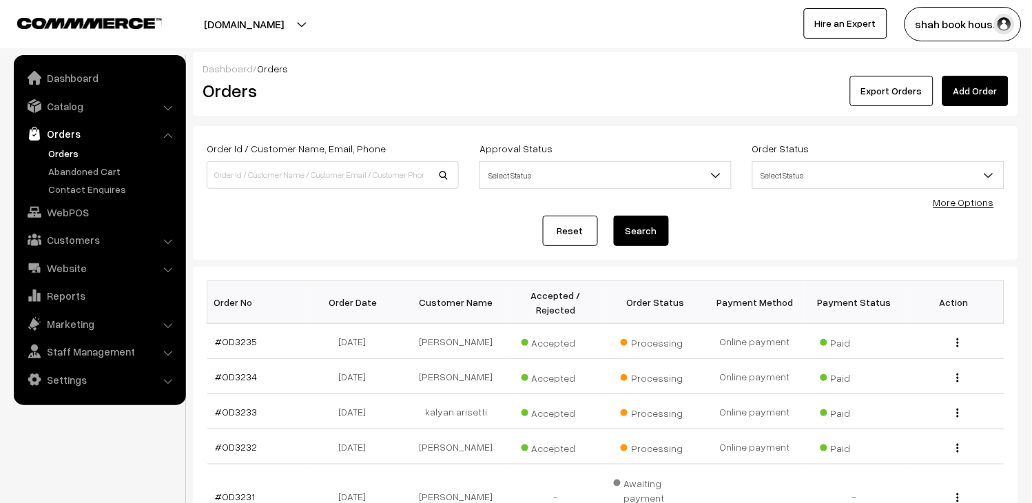
click at [59, 154] on link "Orders" at bounding box center [113, 153] width 136 height 14
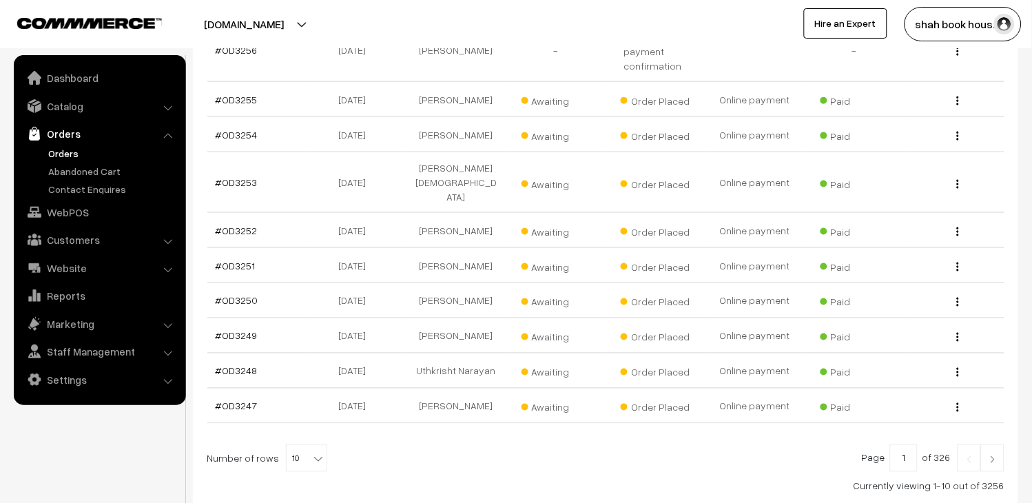
scroll to position [361, 0]
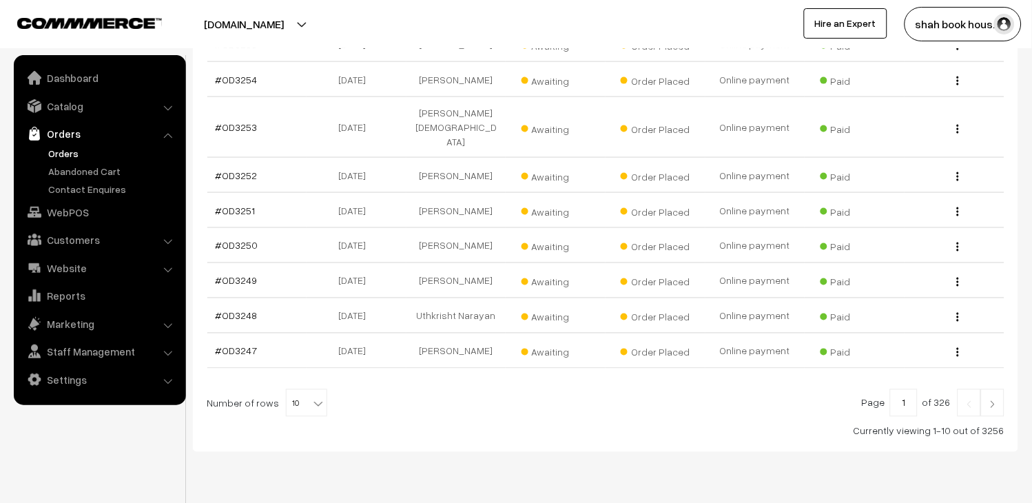
click at [311, 397] on b at bounding box center [318, 404] width 14 height 14
select select "20"
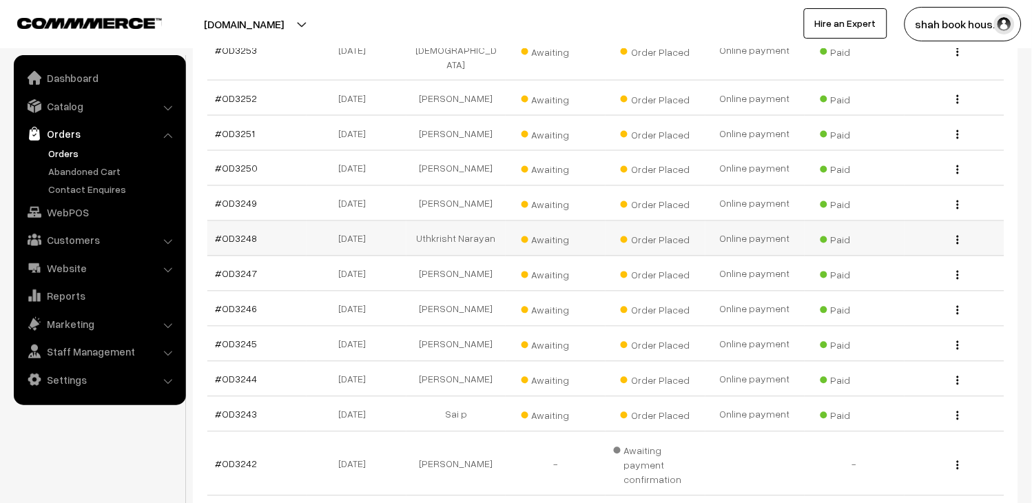
scroll to position [689, 0]
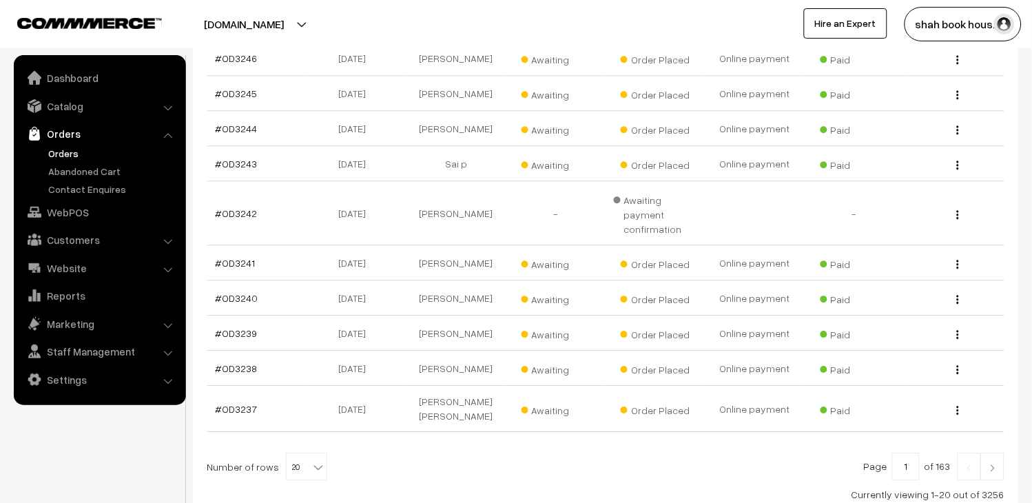
click at [992, 464] on img at bounding box center [993, 468] width 12 height 8
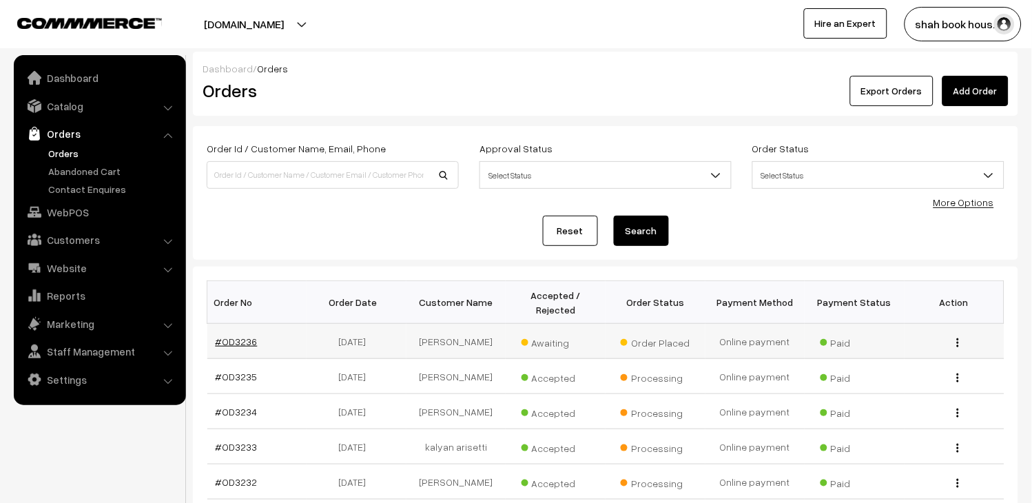
click at [243, 345] on link "#OD3236" at bounding box center [237, 342] width 42 height 12
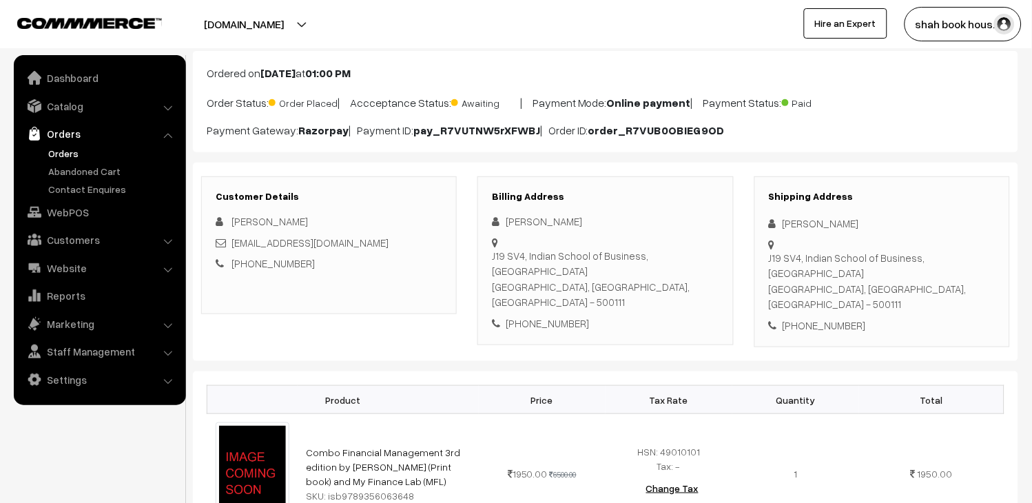
scroll to position [76, 0]
click at [400, 243] on div "srivastavaanshika2002@gmail.com" at bounding box center [329, 243] width 227 height 16
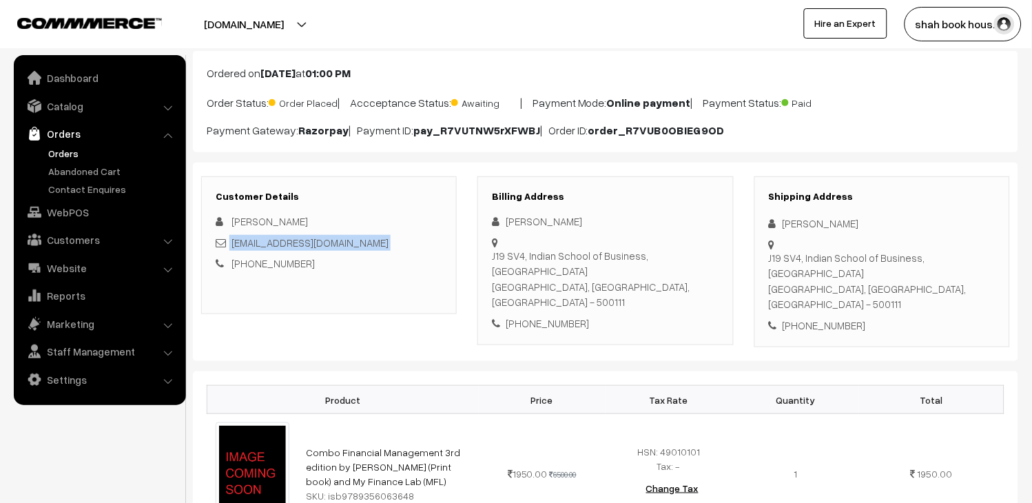
click at [400, 243] on div "srivastavaanshika2002@gmail.com" at bounding box center [329, 243] width 227 height 16
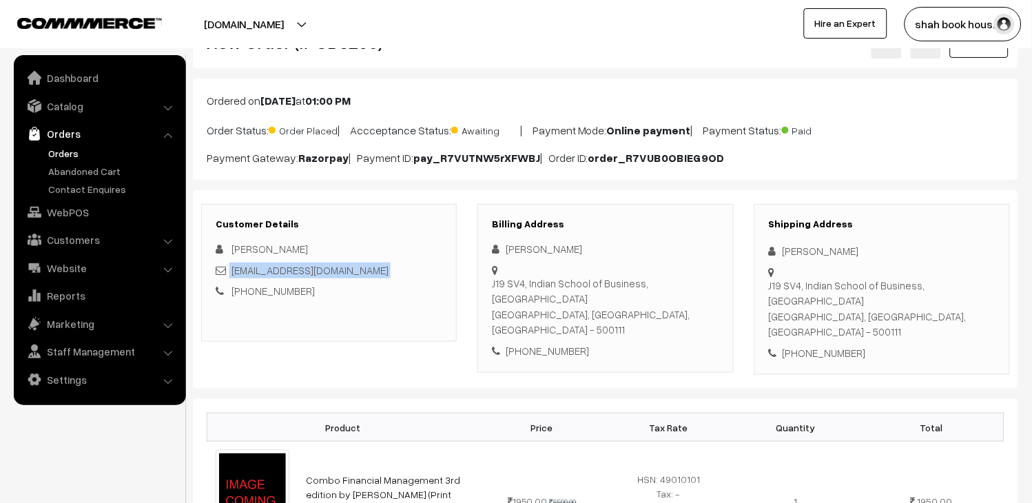
scroll to position [0, 0]
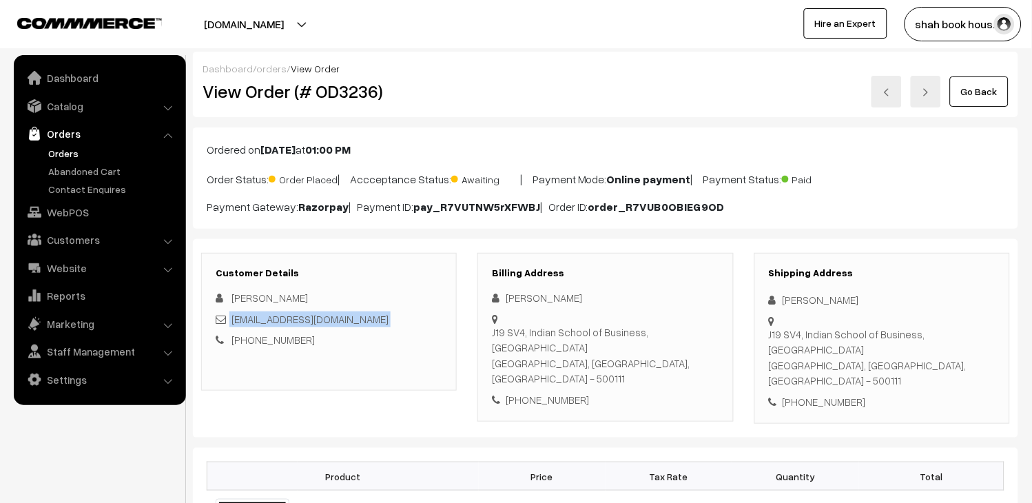
click at [898, 95] on link at bounding box center [887, 92] width 30 height 32
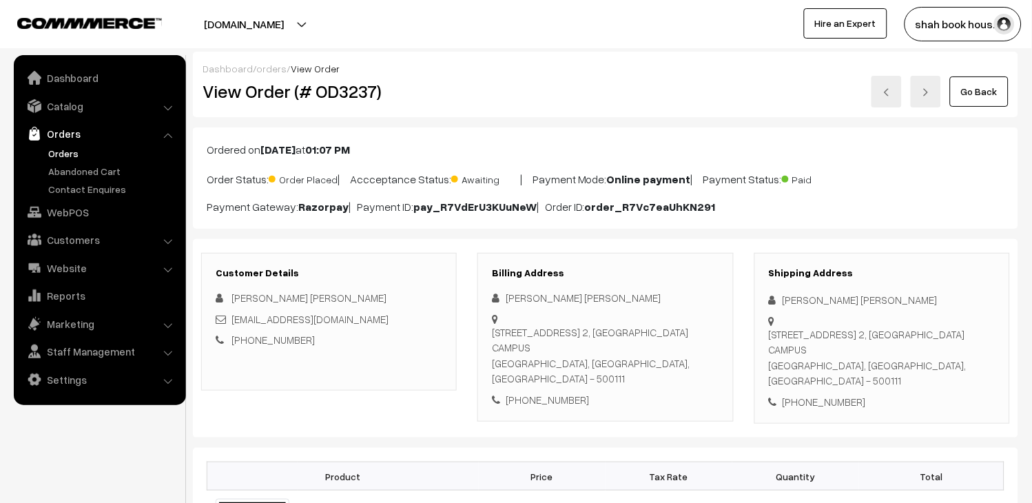
click at [449, 339] on div "Customer Details [PERSON_NAME] [PERSON_NAME] [EMAIL_ADDRESS][DOMAIN_NAME] [PHON…" at bounding box center [329, 322] width 256 height 138
click at [449, 339] on div "Customer Details Bhanu Pratap Singh Shekhawat Bhanupratap_Singhshekhawat_pgpyl2…" at bounding box center [329, 322] width 256 height 138
copy div "Bhanupratap_Singhshekhawat_pgpyl2027@isb.edu"
click at [883, 86] on link at bounding box center [887, 92] width 30 height 32
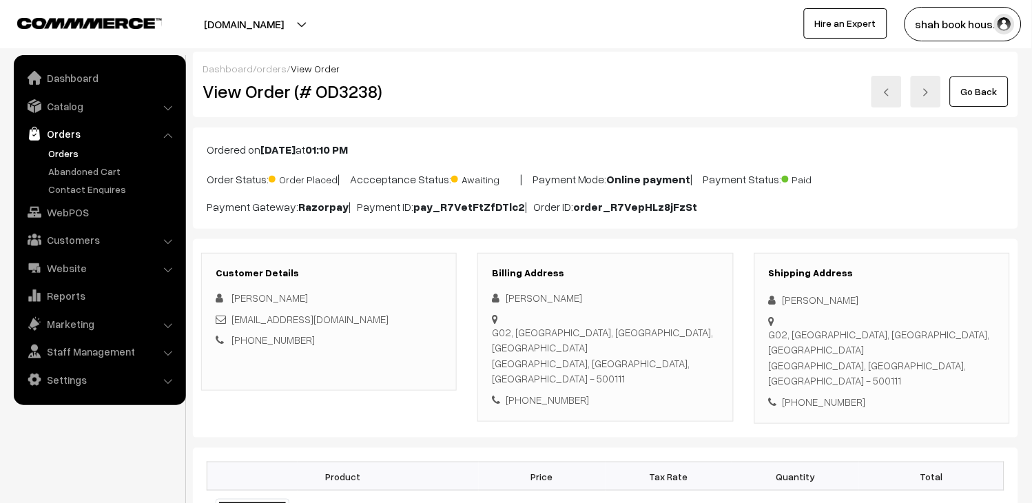
click at [411, 313] on div "dewang_sharma_pgpyl2027@isb.edu" at bounding box center [329, 319] width 227 height 16
copy div "dewang_sharma_pgpyl2027@isb.edu"
click at [877, 96] on link at bounding box center [887, 92] width 30 height 32
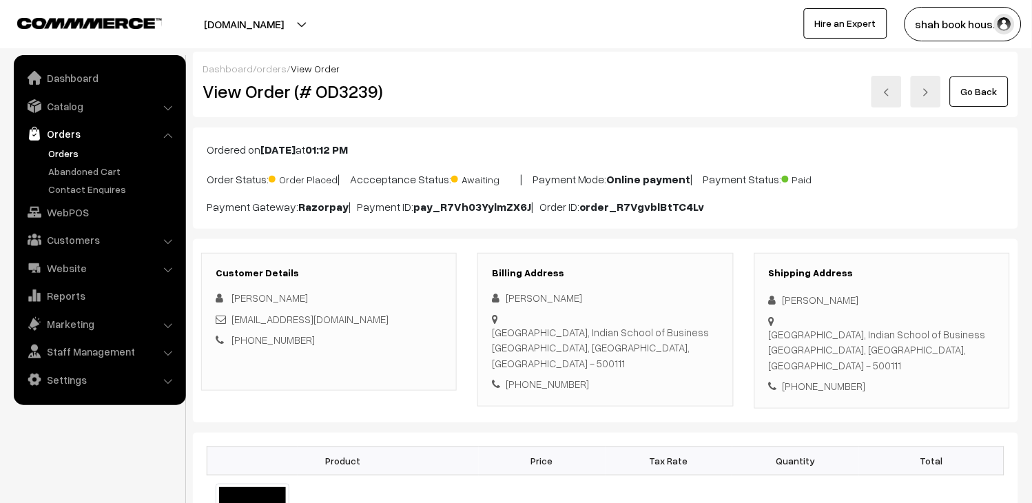
click at [374, 319] on div "[EMAIL_ADDRESS][DOMAIN_NAME]" at bounding box center [329, 319] width 227 height 16
click at [374, 319] on div "khushijoshi2001@gmail.com" at bounding box center [329, 319] width 227 height 16
copy div "khushijoshi2001@gmail.com"
click at [876, 99] on link at bounding box center [887, 92] width 30 height 32
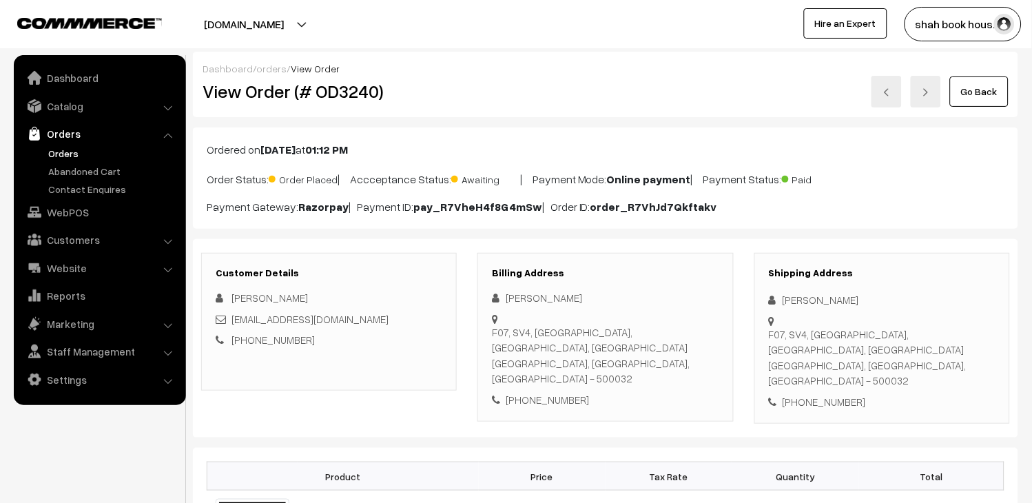
click at [433, 324] on div "[EMAIL_ADDRESS][DOMAIN_NAME]" at bounding box center [329, 319] width 227 height 16
click at [433, 324] on div "AdityaVamsi_Kumbhari_pgpyl2027@isb.edu" at bounding box center [329, 319] width 227 height 16
copy div "AdityaVamsi_Kumbhari_pgpyl2027@isb.edu"
click at [883, 98] on link at bounding box center [887, 92] width 30 height 32
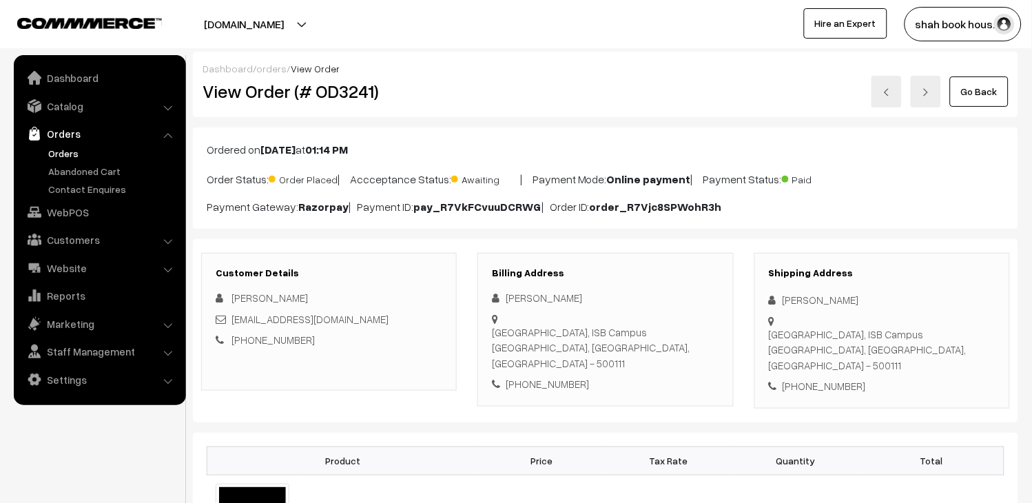
click at [440, 325] on div "[EMAIL_ADDRESS][DOMAIN_NAME]" at bounding box center [329, 319] width 227 height 16
click at [440, 325] on div "Shruti_nagendrakumar_pgpyl2027@isb.edu" at bounding box center [329, 319] width 227 height 16
copy div "Shruti_nagendrakumar_pgpyl2027@isb.edu"
click at [885, 98] on link at bounding box center [887, 92] width 30 height 32
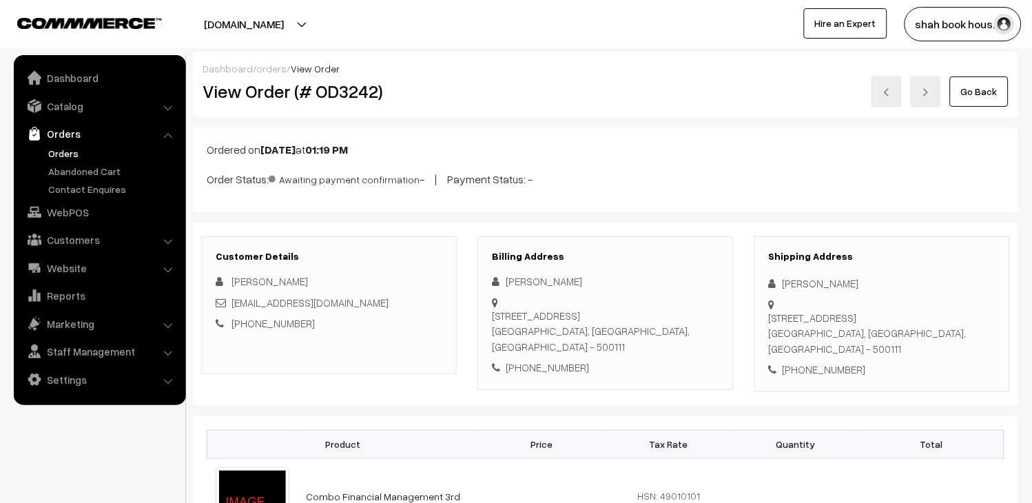
click at [408, 306] on div "[EMAIL_ADDRESS][DOMAIN_NAME]" at bounding box center [329, 303] width 227 height 16
click at [408, 306] on div "Sara_bapna_pgpyl2027@isb.edu" at bounding box center [329, 303] width 227 height 16
copy div "Sara_bapna_pgpyl2027@isb.edu"
click at [892, 101] on link at bounding box center [887, 92] width 30 height 32
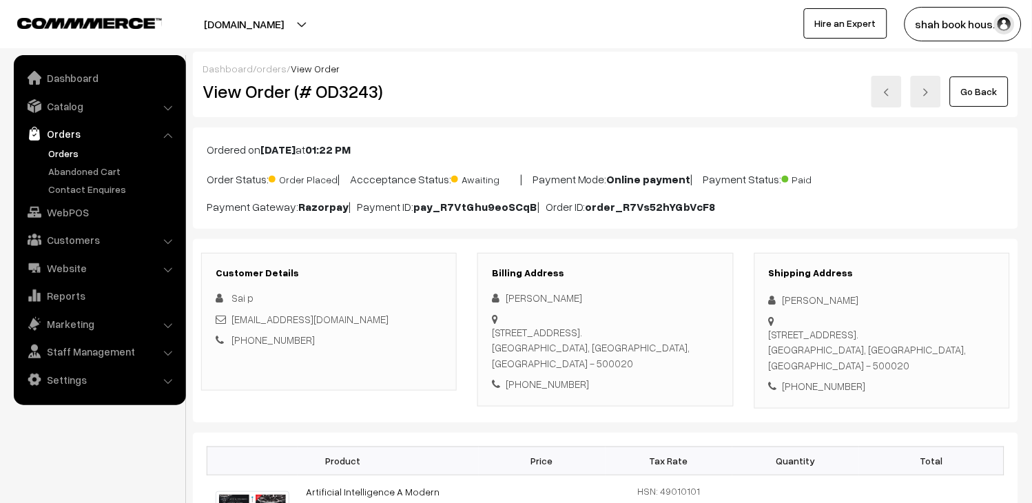
click at [396, 320] on div "2022aa05287@wilp.bits-pilani.ac.in" at bounding box center [329, 319] width 227 height 16
copy div "2022aa05287@wilp.bits-pilani.ac.in"
click at [890, 94] on img at bounding box center [887, 92] width 8 height 8
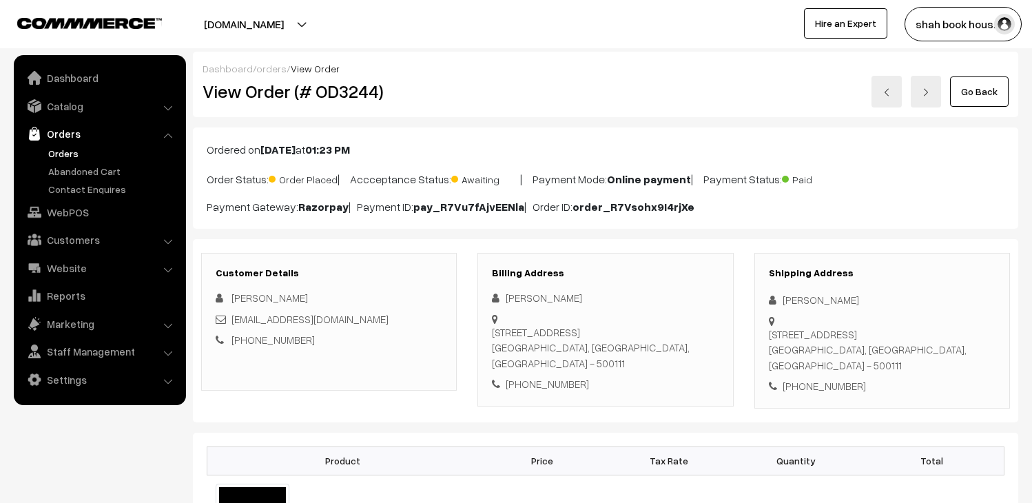
click at [411, 317] on div "[EMAIL_ADDRESS][DOMAIN_NAME]" at bounding box center [329, 319] width 227 height 16
drag, startPoint x: 0, startPoint y: 0, endPoint x: 411, endPoint y: 317, distance: 518.7
click at [411, 317] on div "[EMAIL_ADDRESS][DOMAIN_NAME]" at bounding box center [329, 319] width 227 height 16
click at [878, 93] on link at bounding box center [887, 92] width 30 height 32
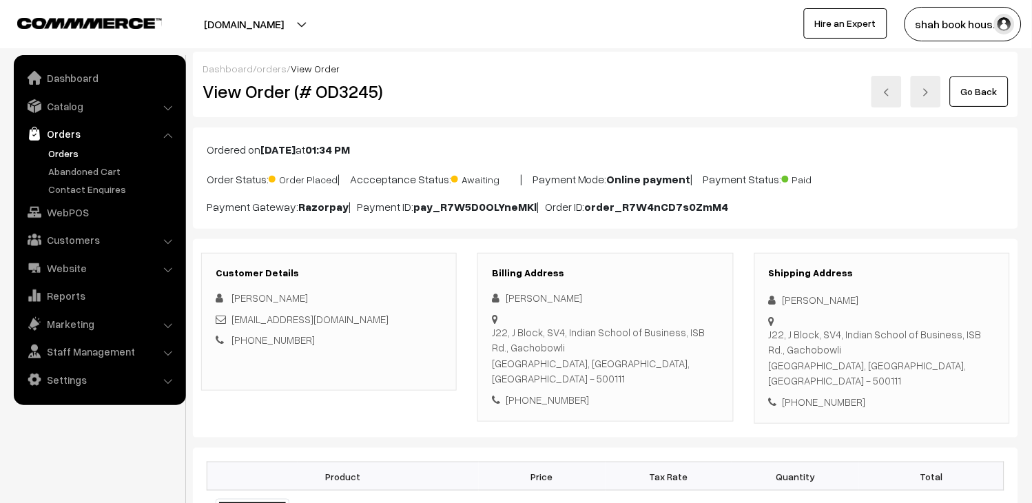
click at [435, 318] on div "[EMAIL_ADDRESS][DOMAIN_NAME]" at bounding box center [329, 319] width 227 height 16
click at [435, 318] on div "saumya_chandra_pgpyl2027@isb.edu" at bounding box center [329, 319] width 227 height 16
copy div "saumya_chandra_pgpyl2027@isb.edu"
click at [887, 92] on img at bounding box center [887, 92] width 8 height 8
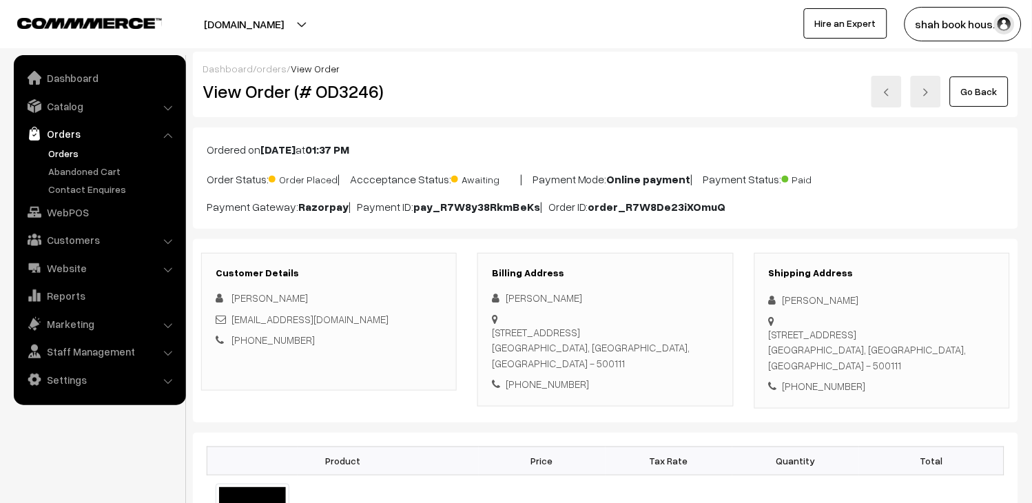
click at [383, 317] on div "[EMAIL_ADDRESS][DOMAIN_NAME]" at bounding box center [329, 319] width 227 height 16
click at [386, 317] on div "[EMAIL_ADDRESS][DOMAIN_NAME]" at bounding box center [329, 319] width 227 height 16
copy div "[EMAIL_ADDRESS][DOMAIN_NAME]"
click at [899, 94] on link at bounding box center [887, 92] width 30 height 32
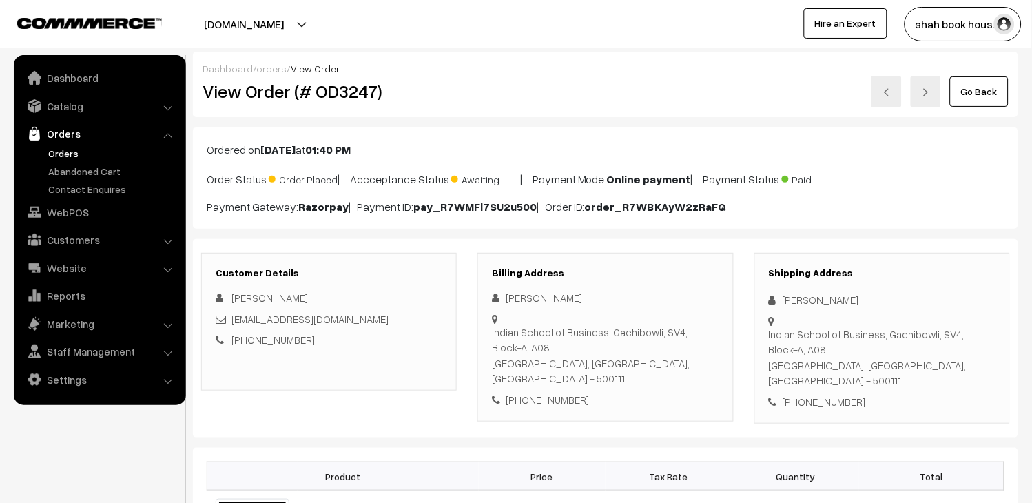
click at [436, 324] on div "Vanshika_Agarwal_pgpyl2027@isb.edu" at bounding box center [329, 319] width 227 height 16
copy div "Vanshika_Agarwal_pgpyl2027@isb.edu"
click at [892, 100] on link at bounding box center [887, 92] width 30 height 32
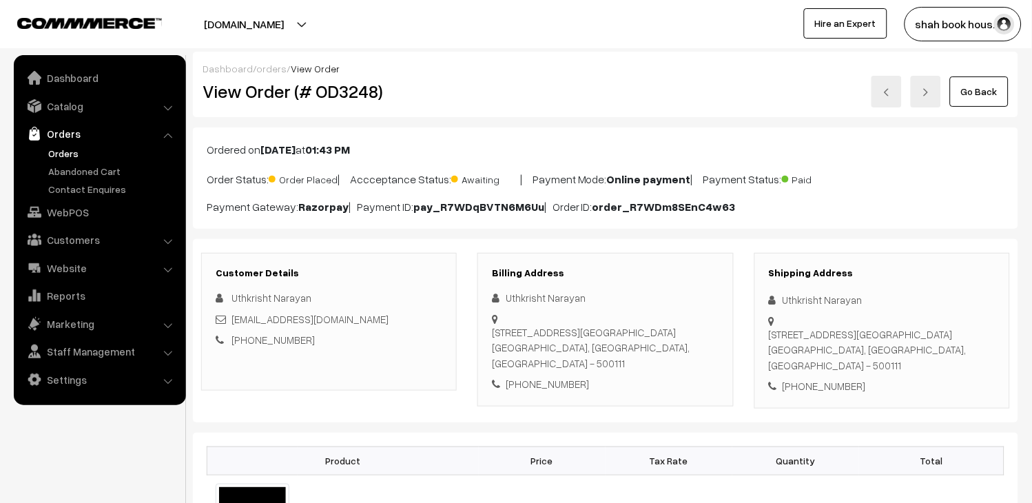
click at [413, 319] on div "uthkrisht_narayan_pgpyl2027@isb.edu" at bounding box center [329, 319] width 227 height 16
copy div "uthkrisht_narayan_pgpyl2027@isb.edu"
click at [918, 90] on link at bounding box center [926, 92] width 30 height 32
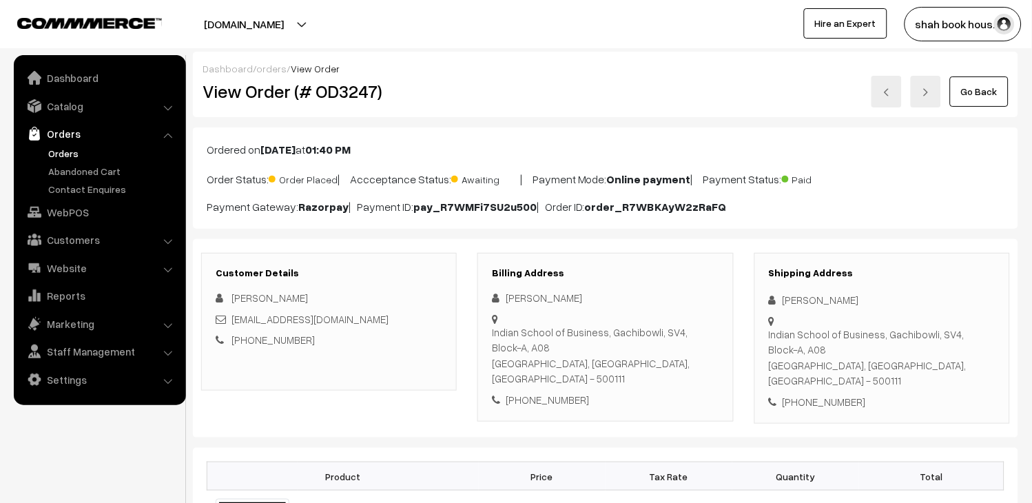
click at [422, 319] on div "[EMAIL_ADDRESS][DOMAIN_NAME]" at bounding box center [329, 319] width 227 height 16
click at [422, 319] on div "Vanshika_Agarwal_pgpyl2027@isb.edu" at bounding box center [329, 319] width 227 height 16
copy div "Vanshika_Agarwal_pgpyl2027@isb.edu"
click at [933, 94] on link at bounding box center [926, 92] width 30 height 32
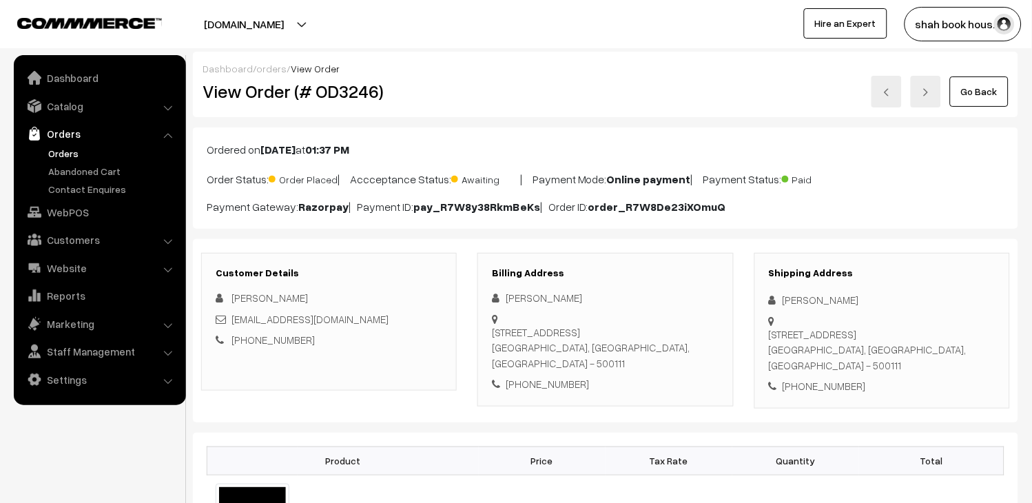
click at [400, 314] on div "yash_jain_pgpyl2027@isb.edu" at bounding box center [329, 319] width 227 height 16
copy div "yash_jain_pgpyl2027@isb.edu"
click at [67, 152] on link "Orders" at bounding box center [113, 153] width 136 height 14
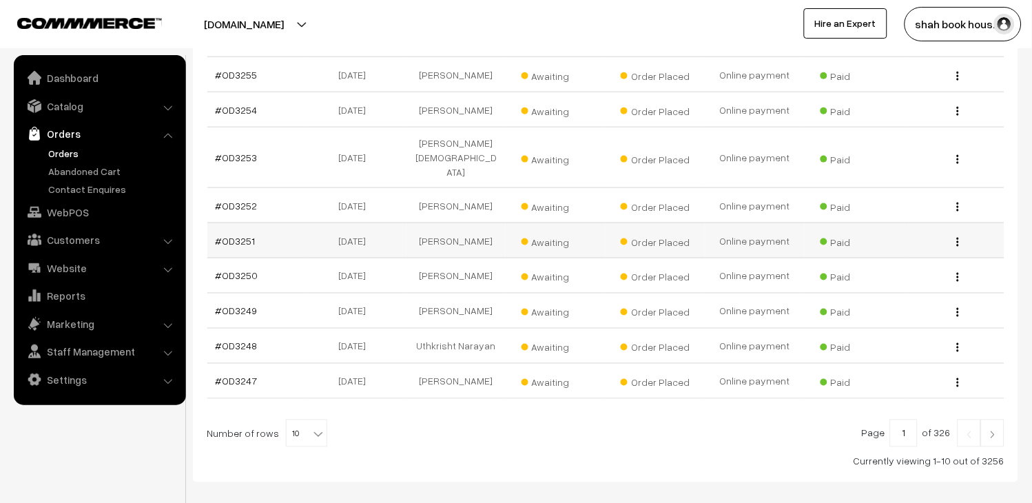
scroll to position [306, 0]
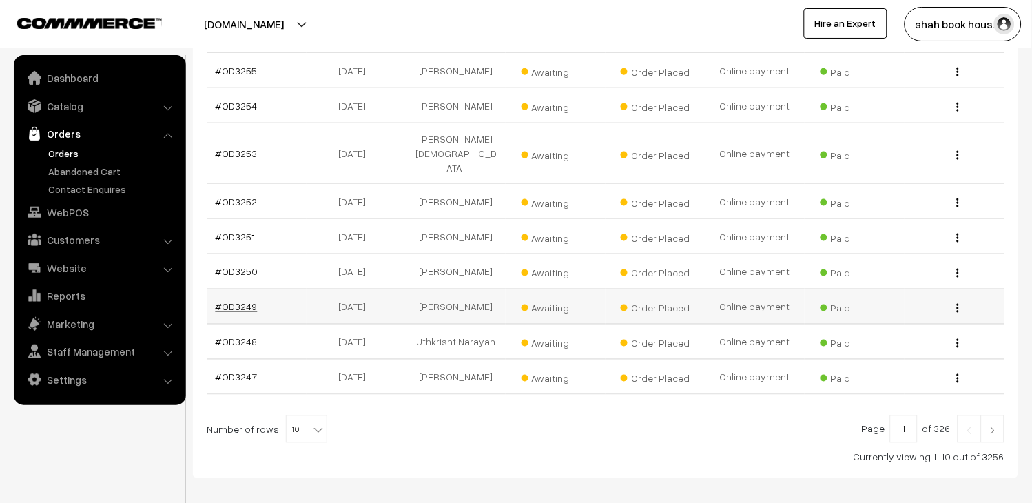
click at [251, 301] on link "#OD3249" at bounding box center [237, 307] width 42 height 12
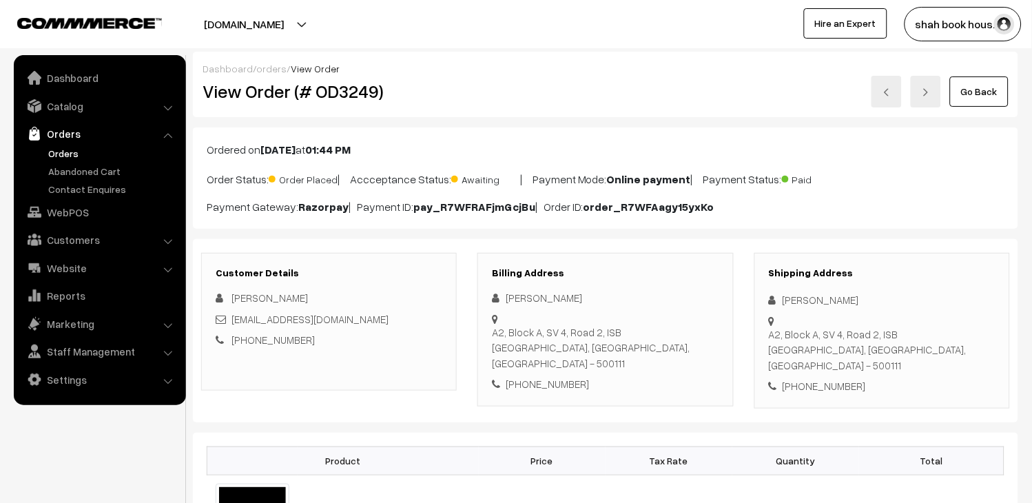
click at [403, 322] on div "Aanya_Goel_pgpyl2027@isb.edu" at bounding box center [329, 319] width 227 height 16
copy div "Aanya_Goel_pgpyl2027@isb.edu"
click at [900, 98] on link at bounding box center [887, 92] width 30 height 32
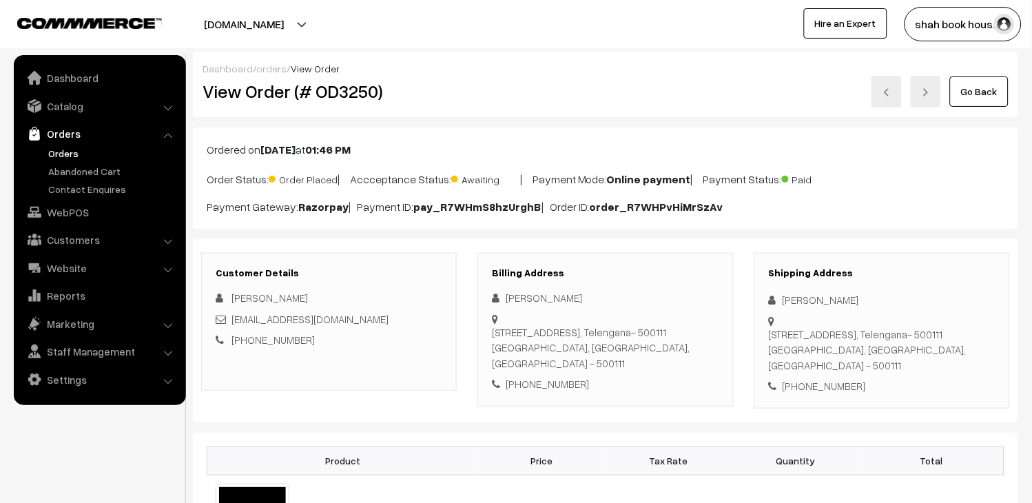
click at [413, 318] on div "[EMAIL_ADDRESS][DOMAIN_NAME]" at bounding box center [329, 319] width 227 height 16
copy div "[EMAIL_ADDRESS][DOMAIN_NAME]"
click at [873, 88] on link at bounding box center [887, 92] width 30 height 32
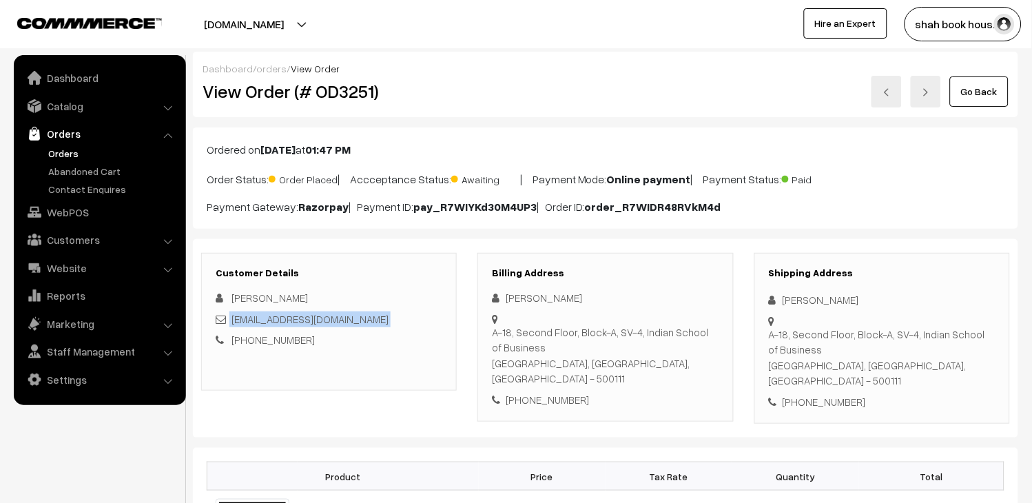
click at [882, 94] on link at bounding box center [887, 92] width 30 height 32
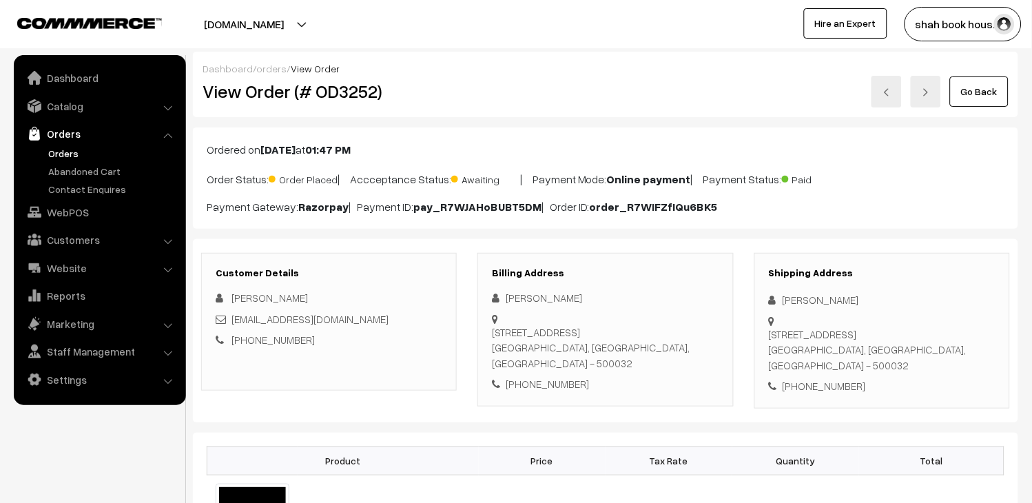
click at [395, 313] on div "[EMAIL_ADDRESS][DOMAIN_NAME]" at bounding box center [329, 319] width 227 height 16
copy div "[EMAIL_ADDRESS][DOMAIN_NAME]"
click at [905, 95] on div "Go Back" at bounding box center [743, 92] width 531 height 32
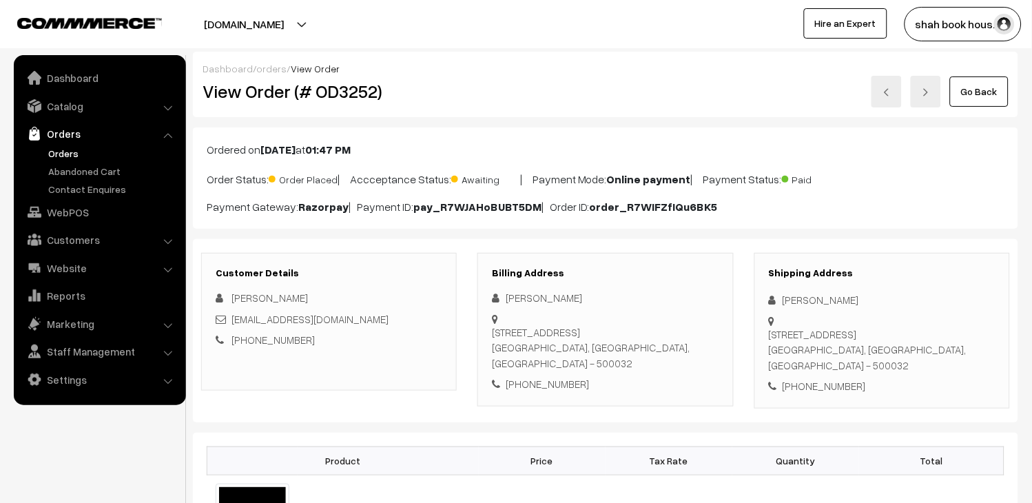
click at [889, 94] on img at bounding box center [887, 92] width 8 height 8
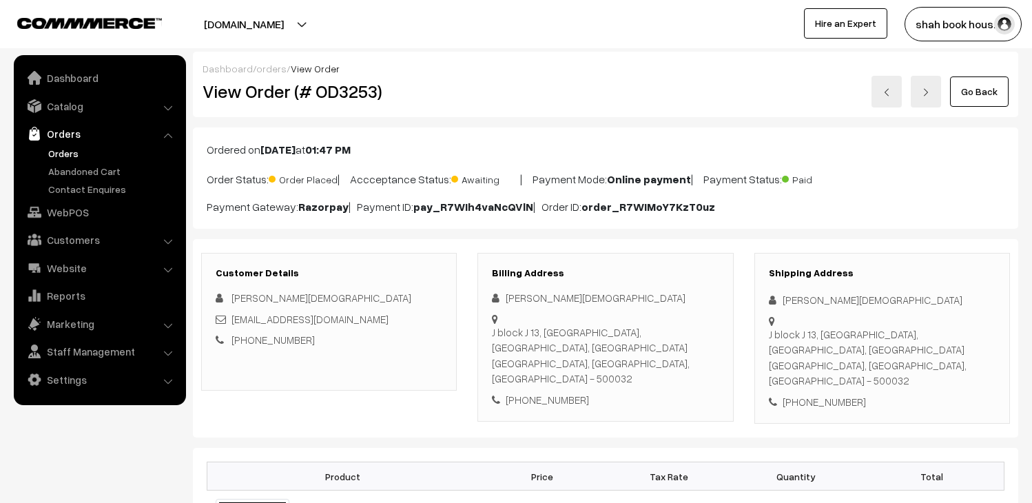
click at [371, 324] on div "asmij.2210@gmail.com" at bounding box center [329, 319] width 227 height 16
copy div "asmij.2210@gmail.com"
click at [893, 94] on link at bounding box center [887, 92] width 30 height 32
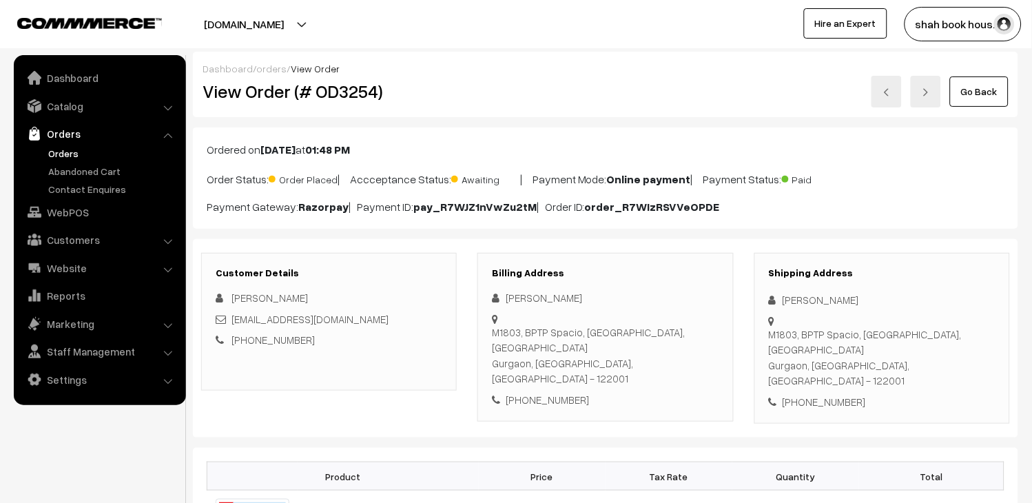
drag, startPoint x: 0, startPoint y: 0, endPoint x: 356, endPoint y: 319, distance: 477.7
click at [356, 319] on div "[EMAIL_ADDRESS][DOMAIN_NAME]" at bounding box center [329, 319] width 227 height 16
copy div "[EMAIL_ADDRESS][DOMAIN_NAME]"
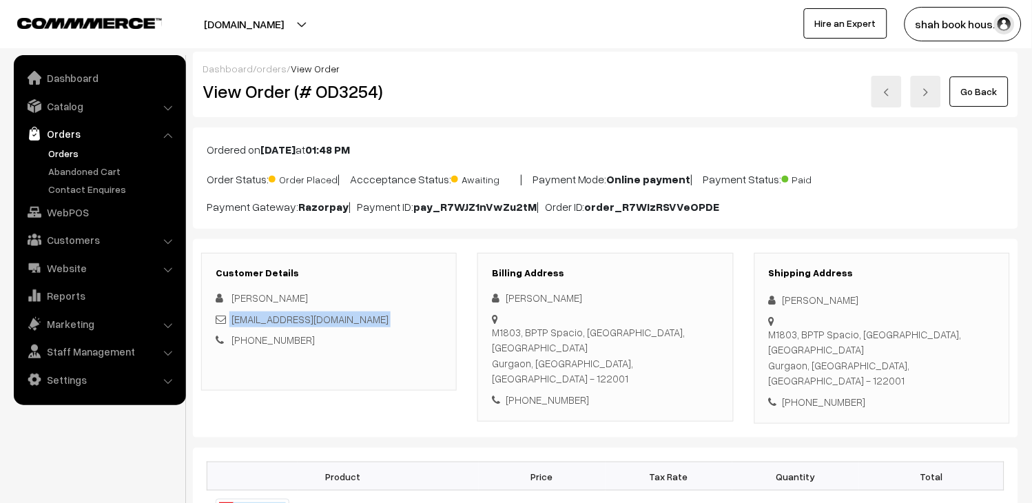
click at [884, 88] on img at bounding box center [887, 92] width 8 height 8
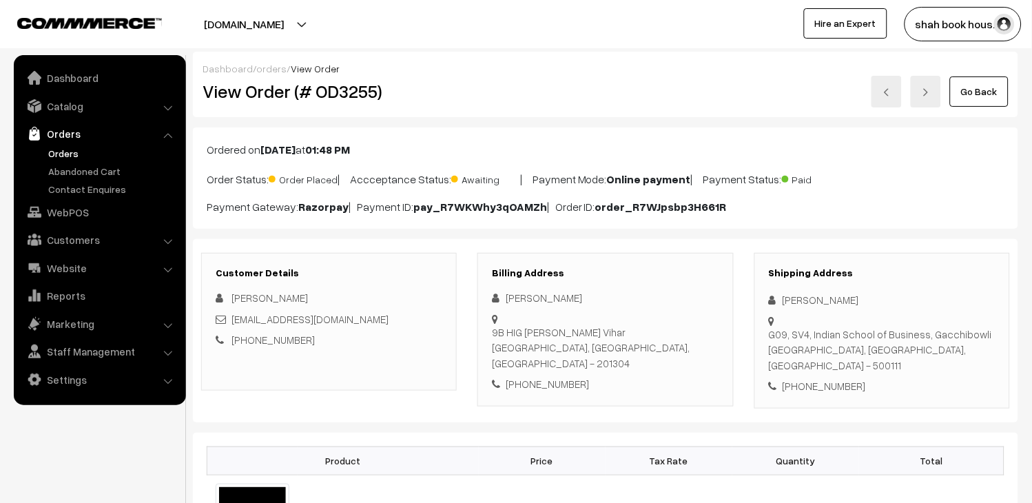
click at [411, 321] on div "[EMAIL_ADDRESS][DOMAIN_NAME]" at bounding box center [329, 319] width 227 height 16
copy div "[EMAIL_ADDRESS][DOMAIN_NAME]"
click at [901, 91] on link at bounding box center [887, 92] width 30 height 32
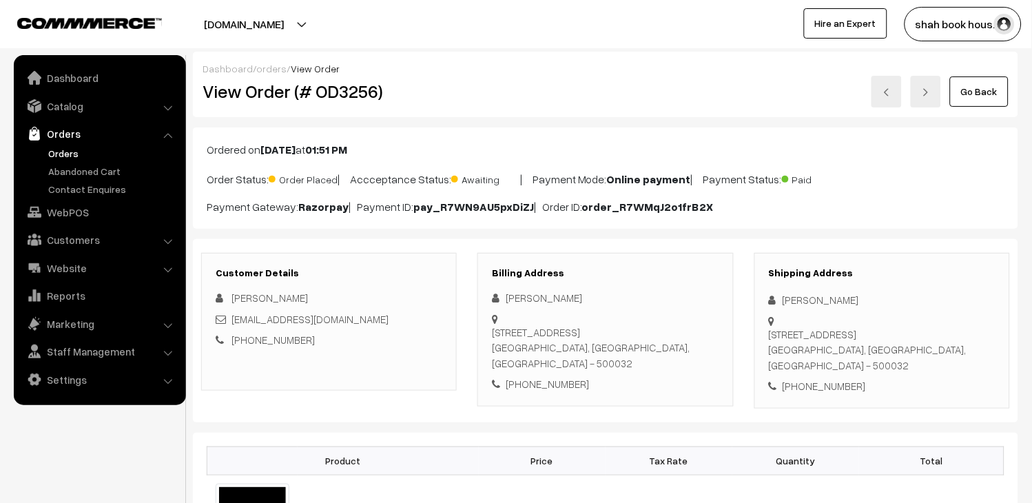
click at [405, 325] on div "[EMAIL_ADDRESS][DOMAIN_NAME]" at bounding box center [329, 319] width 227 height 16
copy div "[EMAIL_ADDRESS][DOMAIN_NAME]"
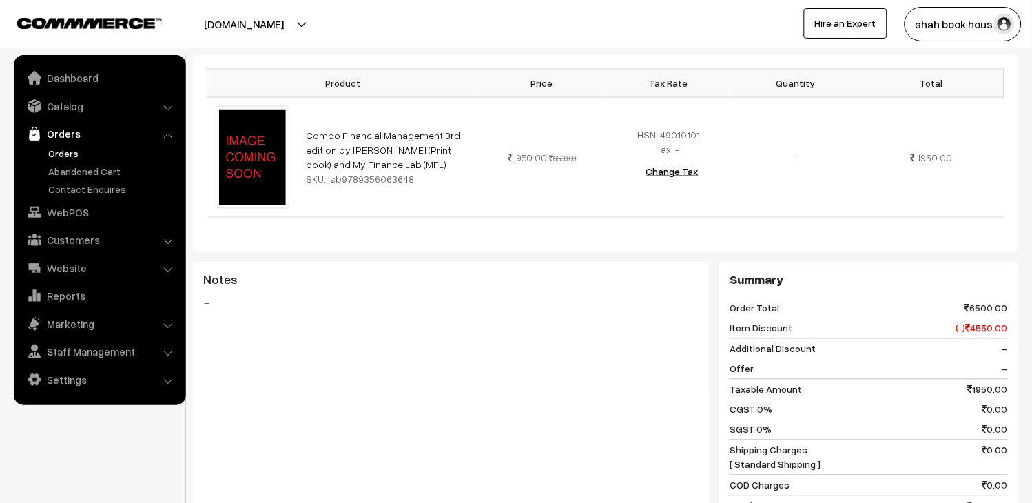
scroll to position [76, 0]
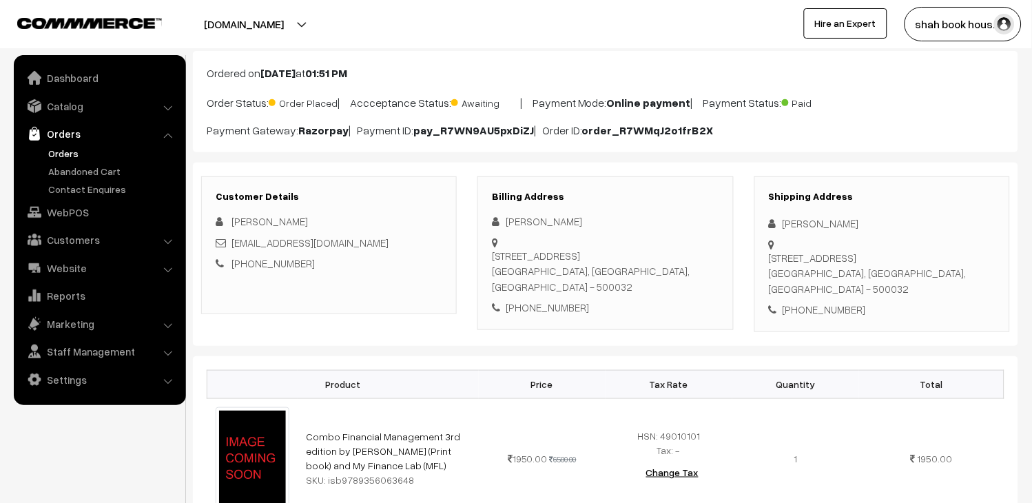
click at [431, 255] on div "[PERSON_NAME] [EMAIL_ADDRESS][DOMAIN_NAME] [PHONE_NUMBER]" at bounding box center [329, 243] width 227 height 58
drag, startPoint x: 398, startPoint y: 247, endPoint x: 232, endPoint y: 247, distance: 166.1
click at [232, 247] on div "[EMAIL_ADDRESS][DOMAIN_NAME]" at bounding box center [329, 243] width 227 height 16
copy link "[EMAIL_ADDRESS][DOMAIN_NAME]"
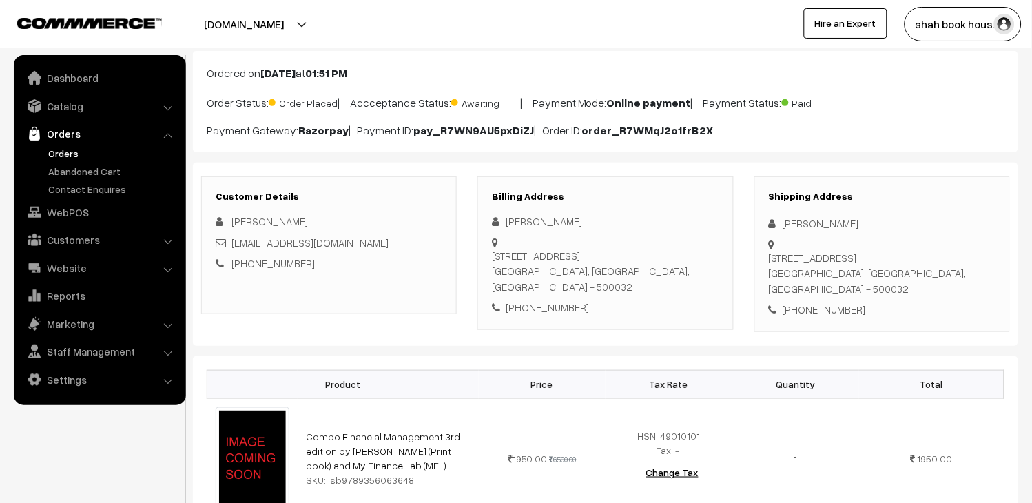
scroll to position [0, 0]
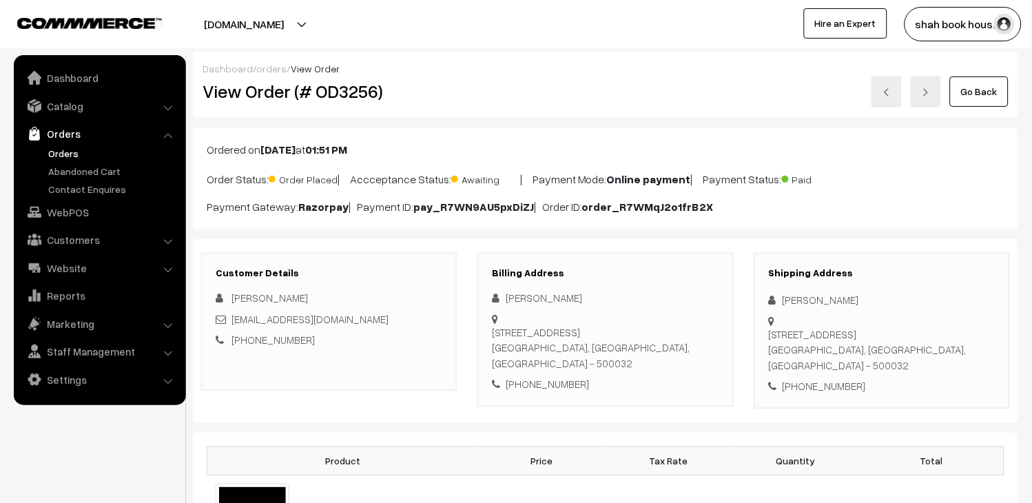
click at [61, 148] on link "Orders" at bounding box center [113, 153] width 136 height 14
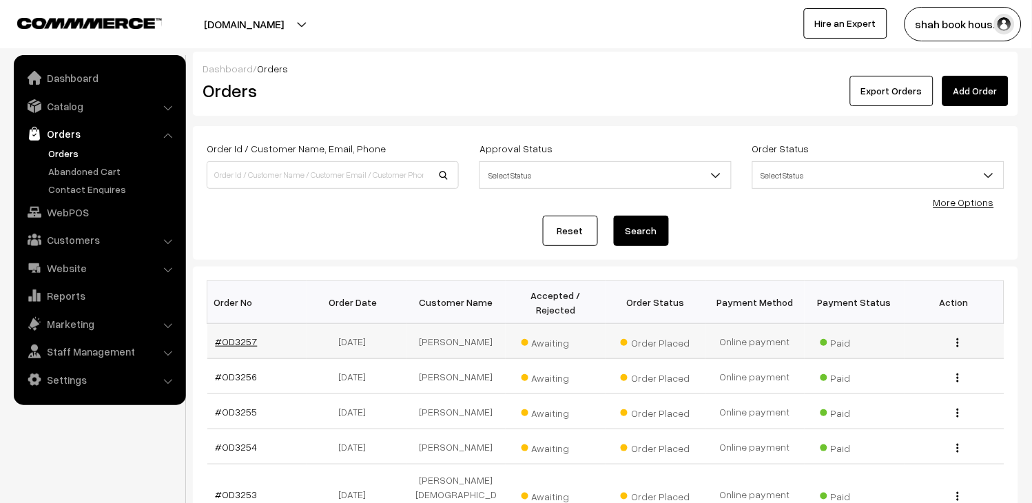
click at [251, 346] on link "#OD3257" at bounding box center [237, 342] width 42 height 12
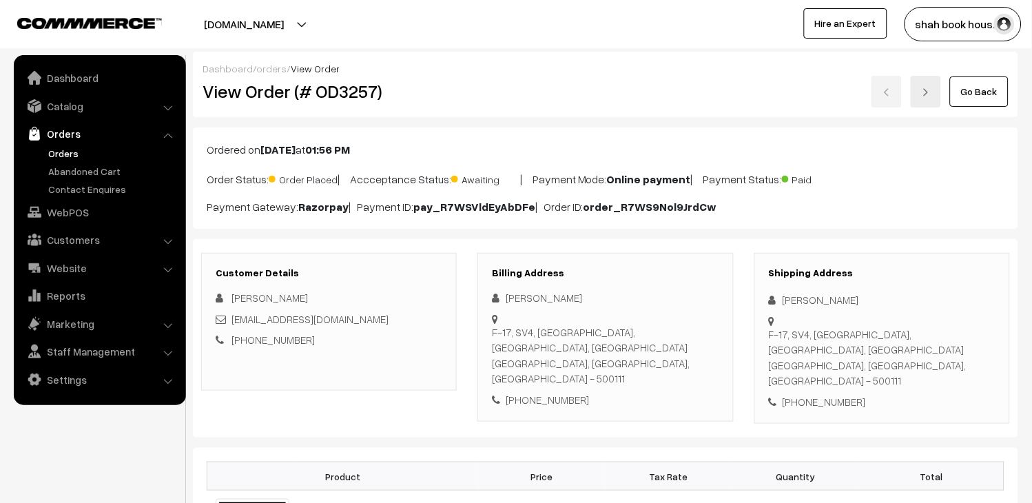
click at [377, 313] on div "[EMAIL_ADDRESS][DOMAIN_NAME]" at bounding box center [329, 319] width 227 height 16
drag, startPoint x: 0, startPoint y: 0, endPoint x: 377, endPoint y: 313, distance: 490.2
click at [377, 313] on div "[EMAIL_ADDRESS][DOMAIN_NAME]" at bounding box center [329, 319] width 227 height 16
copy div "[EMAIL_ADDRESS][DOMAIN_NAME]"
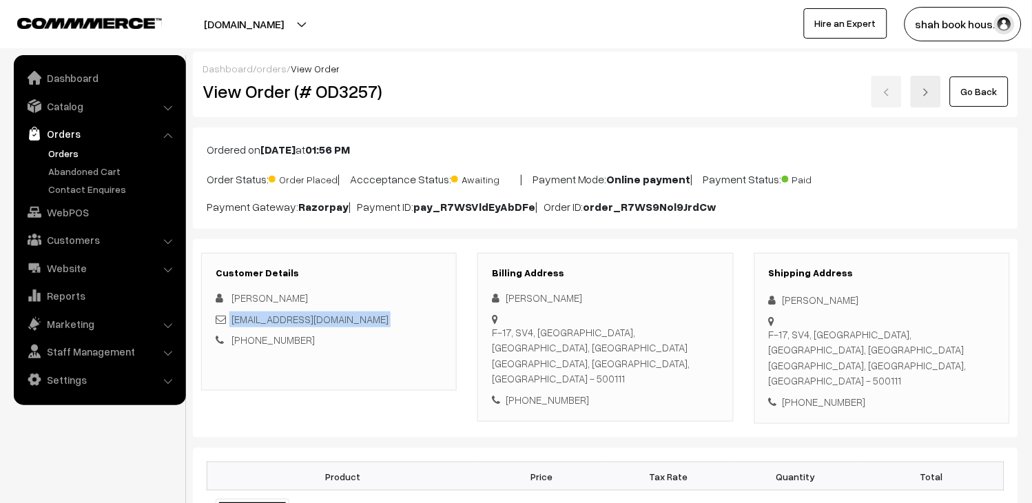
click at [65, 148] on link "Orders" at bounding box center [113, 153] width 136 height 14
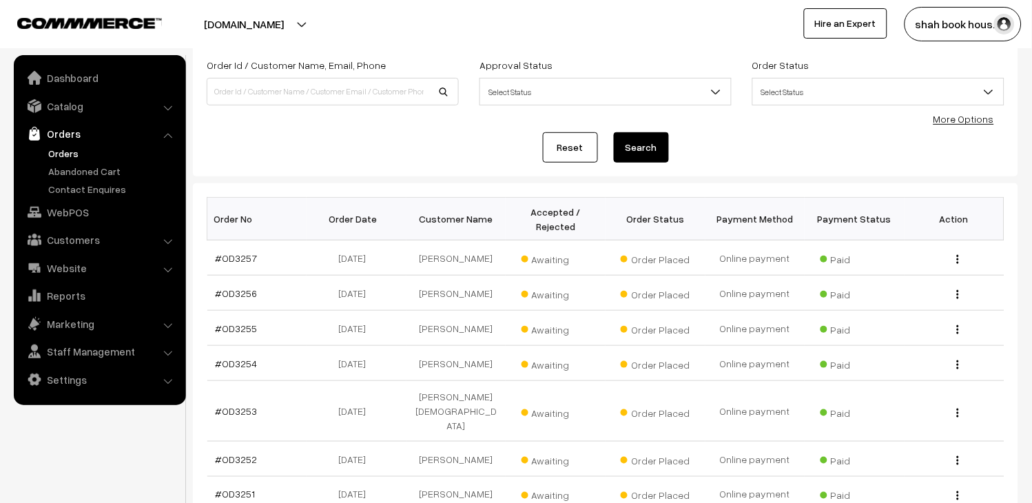
scroll to position [347, 0]
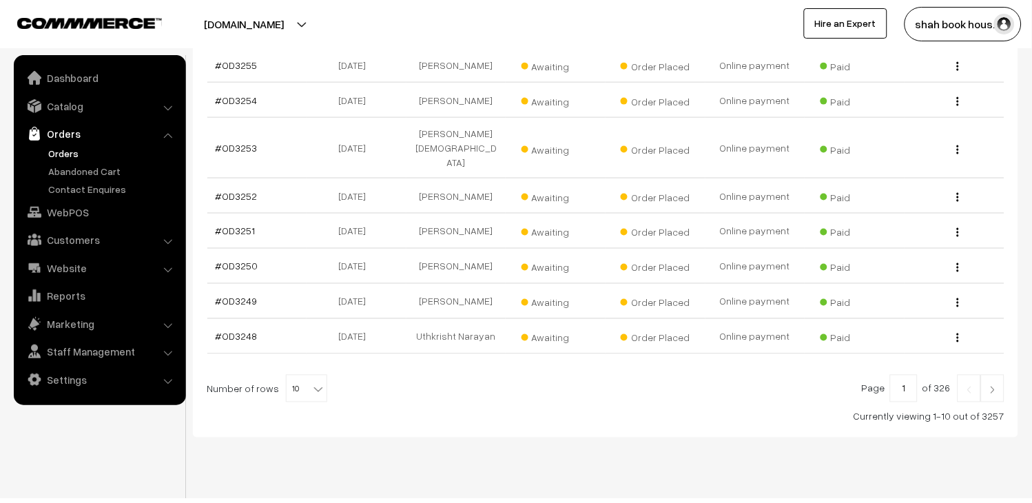
click at [298, 376] on span "10" at bounding box center [307, 390] width 40 height 28
select select "40"
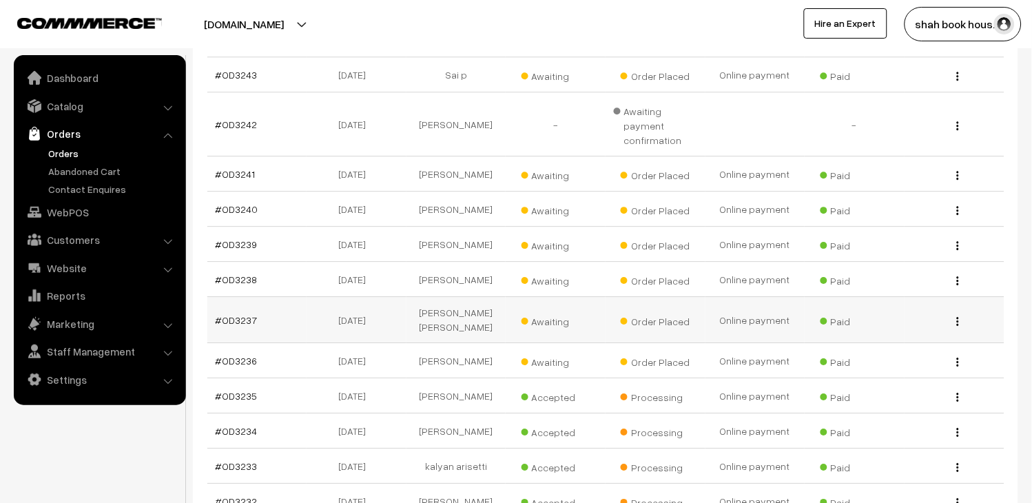
scroll to position [775, 0]
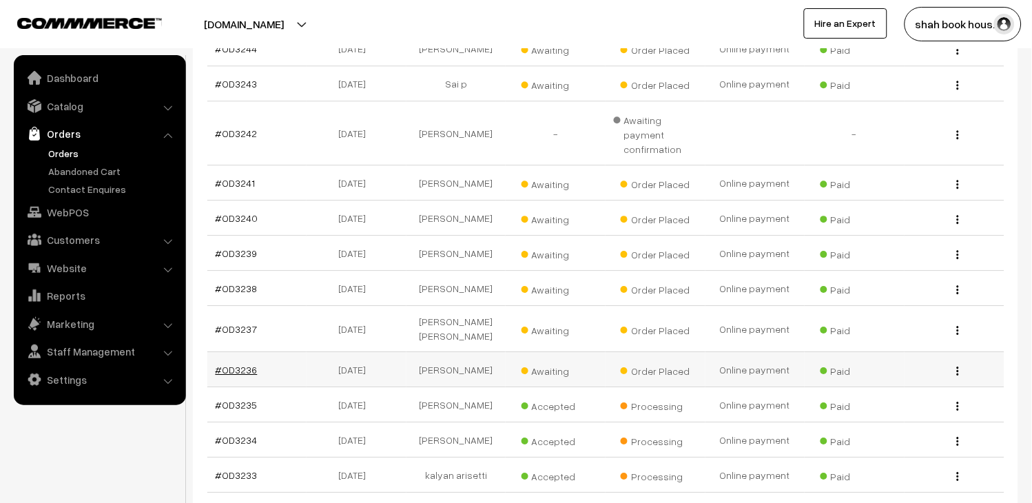
click at [251, 364] on link "#OD3236" at bounding box center [237, 370] width 42 height 12
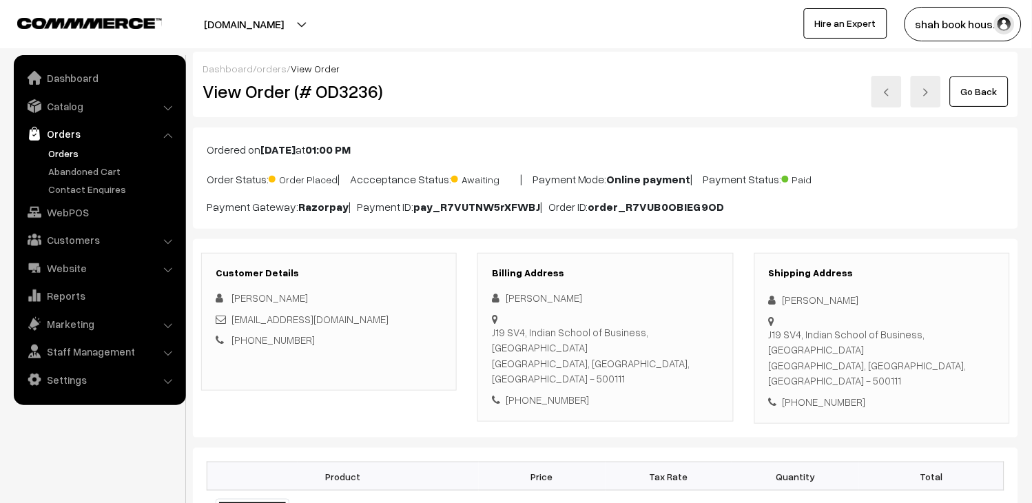
click at [360, 100] on h2 "View Order (# OD3236)" at bounding box center [330, 91] width 255 height 21
copy h2 "OD3236"
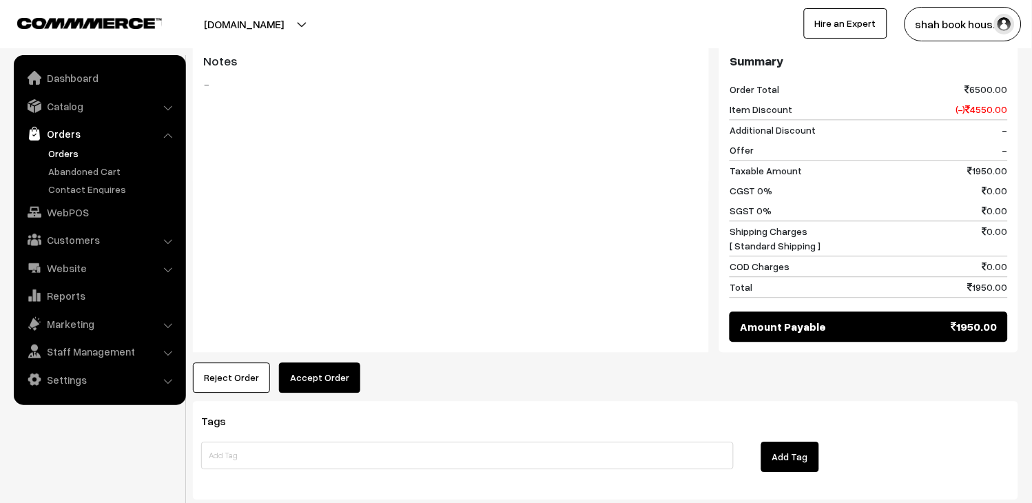
click at [345, 362] on button "Accept Order" at bounding box center [319, 377] width 81 height 30
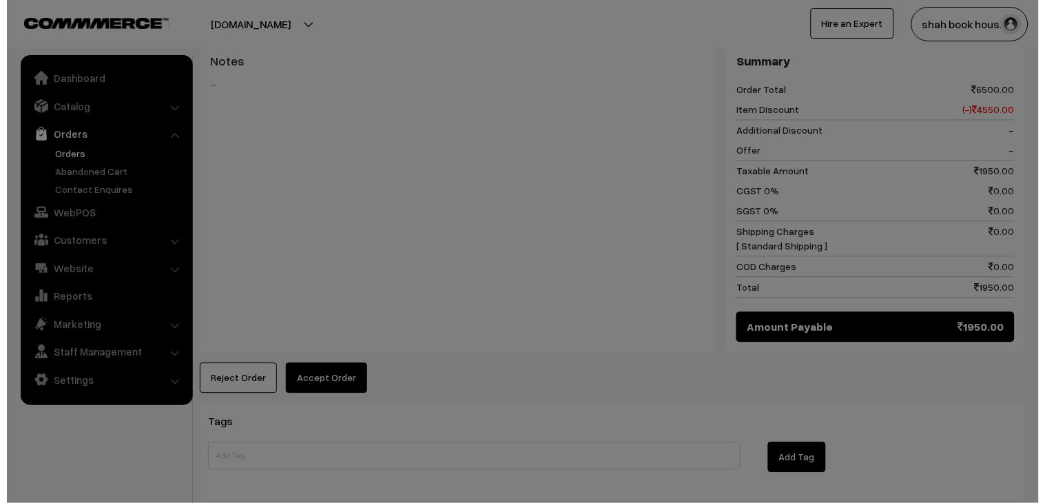
scroll to position [615, 0]
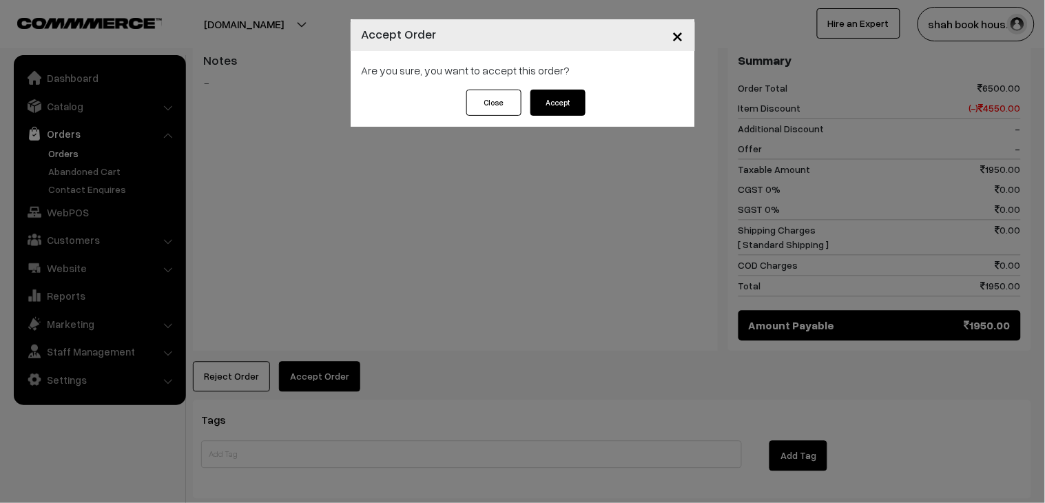
click at [575, 94] on button "Accept" at bounding box center [558, 103] width 55 height 26
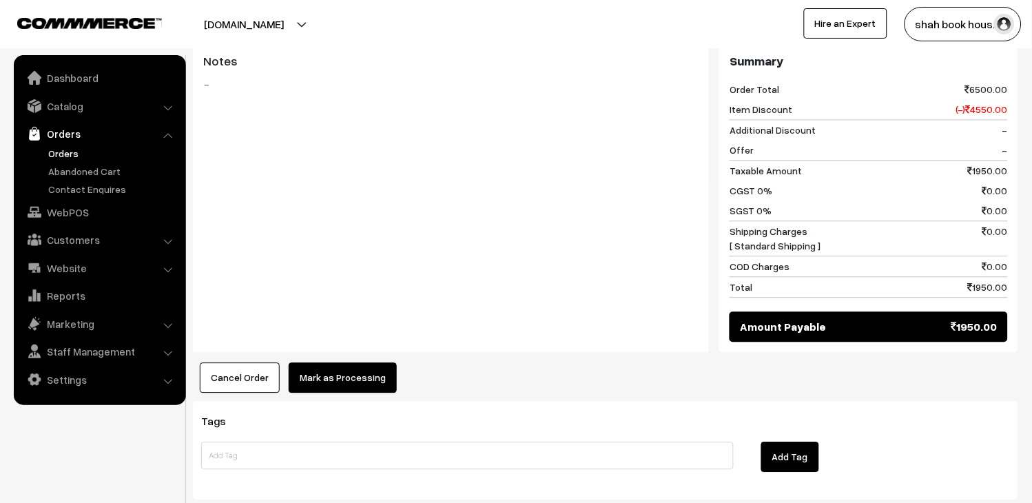
click at [383, 362] on button "Mark as Processing" at bounding box center [343, 377] width 108 height 30
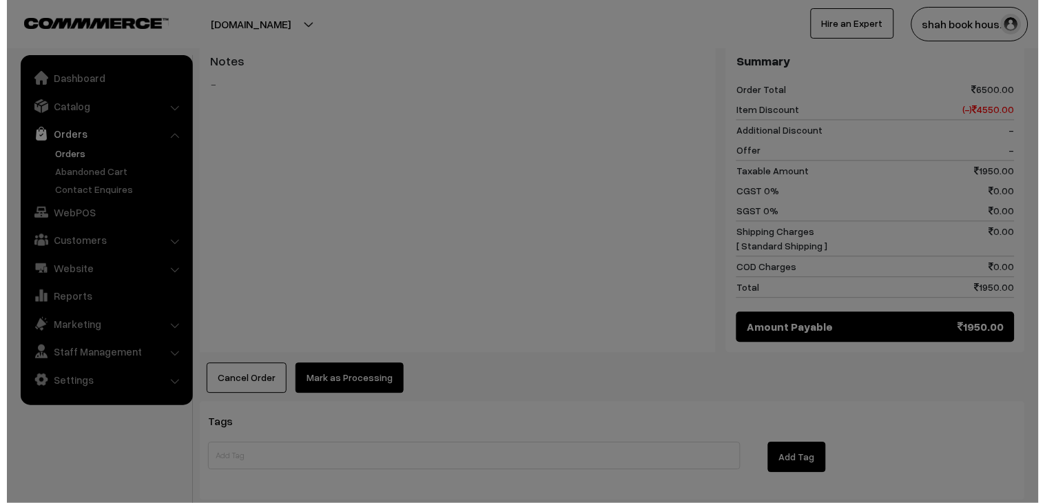
scroll to position [615, 0]
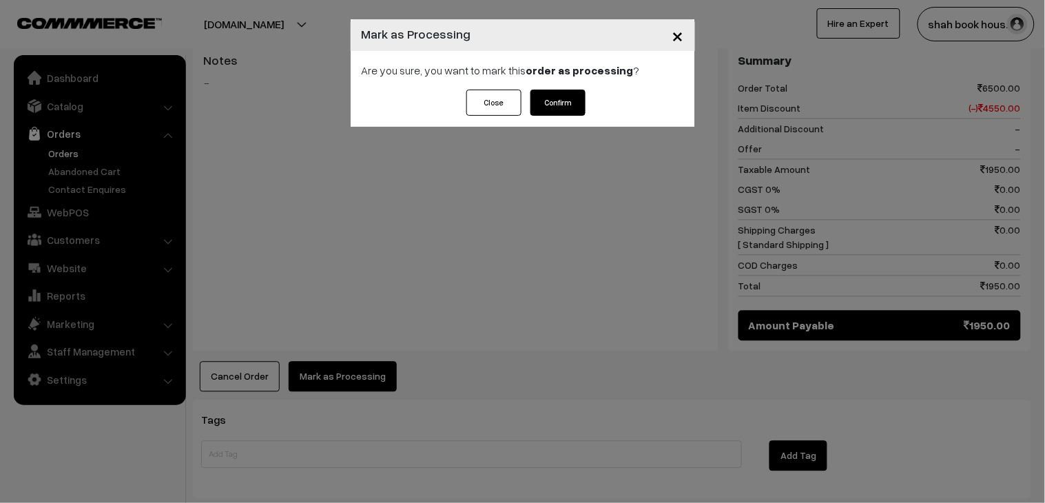
click at [557, 105] on button "Confirm" at bounding box center [558, 103] width 55 height 26
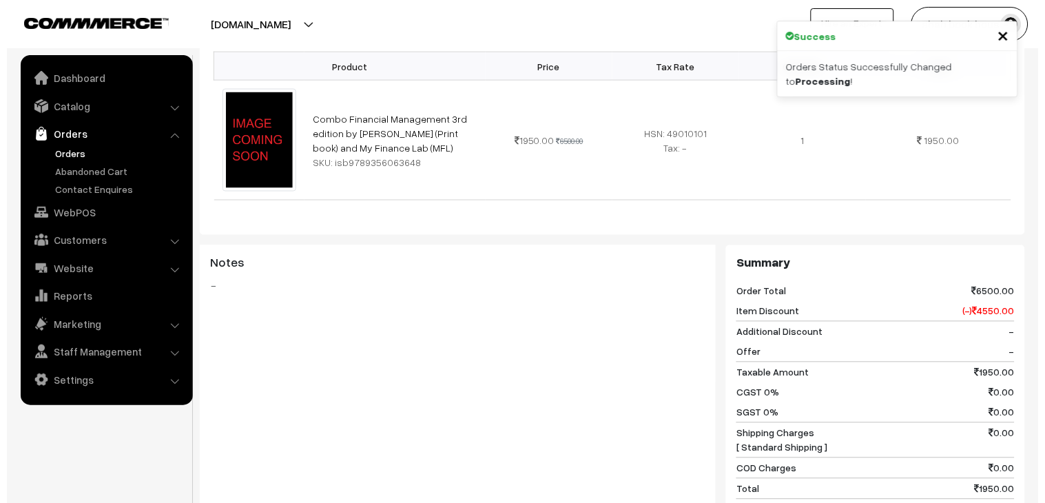
scroll to position [535, 0]
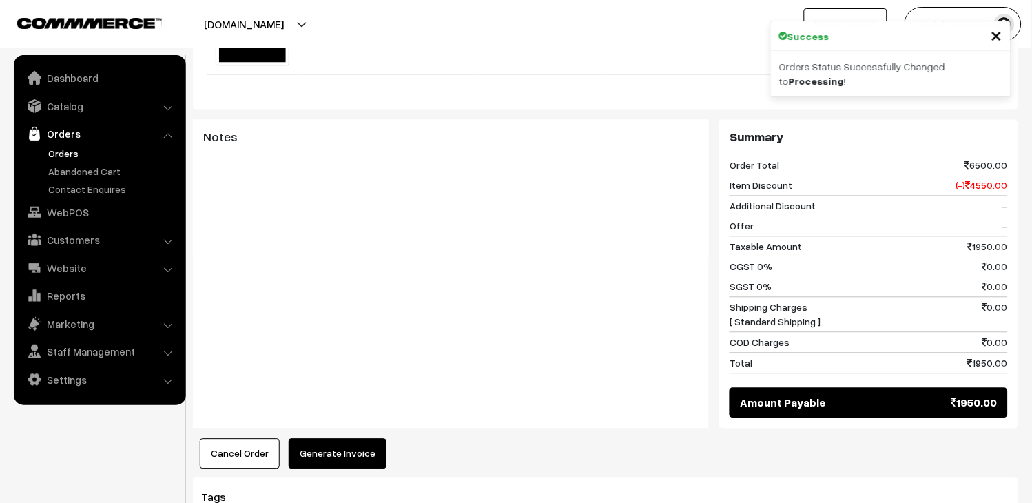
click at [340, 439] on button "Generate Invoice" at bounding box center [338, 454] width 98 height 30
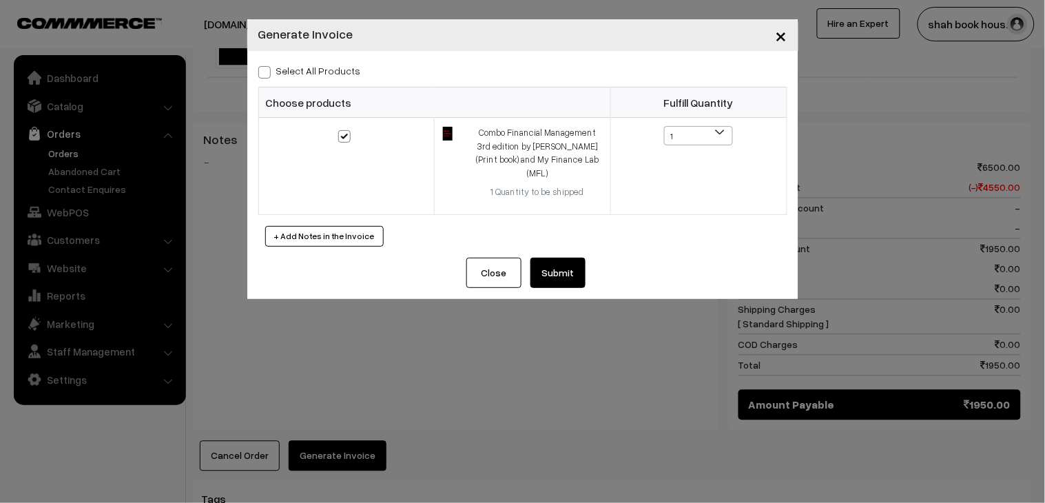
click at [545, 263] on button "Submit" at bounding box center [558, 273] width 55 height 30
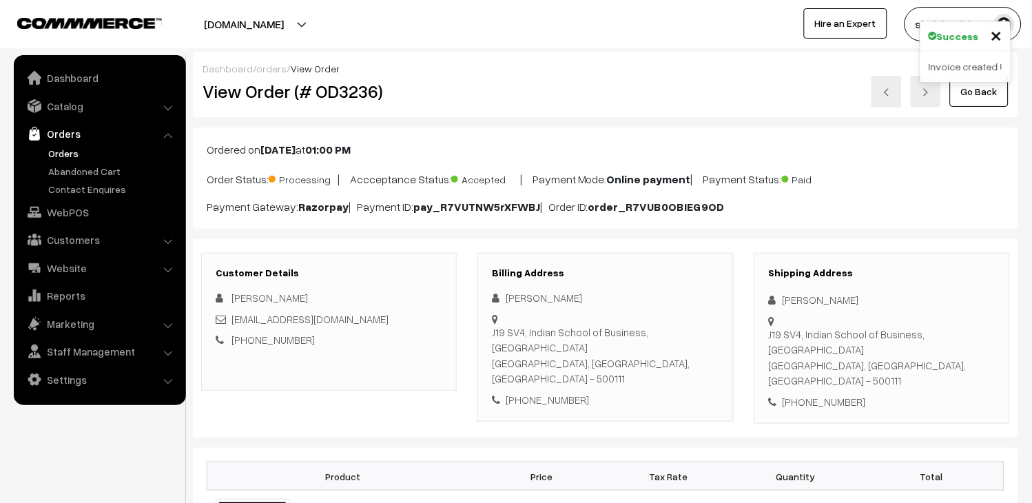
click at [898, 94] on link at bounding box center [887, 92] width 30 height 32
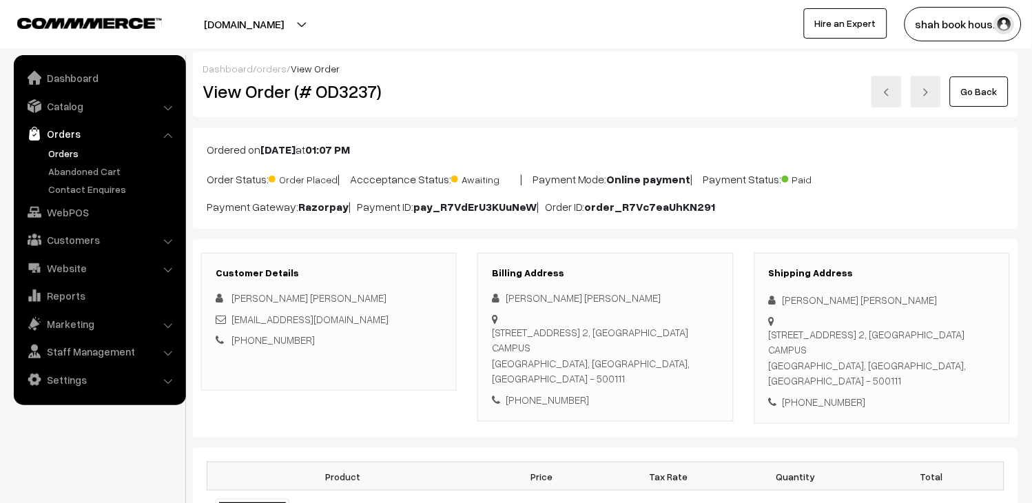
click at [345, 98] on h2 "View Order (# OD3237)" at bounding box center [330, 91] width 255 height 21
copy h2 "OD3237"
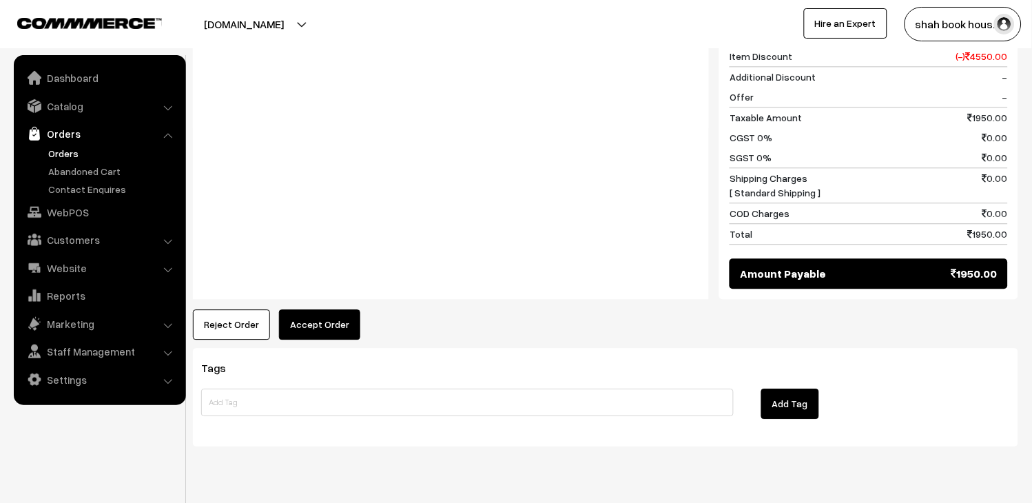
click at [340, 309] on button "Accept Order" at bounding box center [319, 324] width 81 height 30
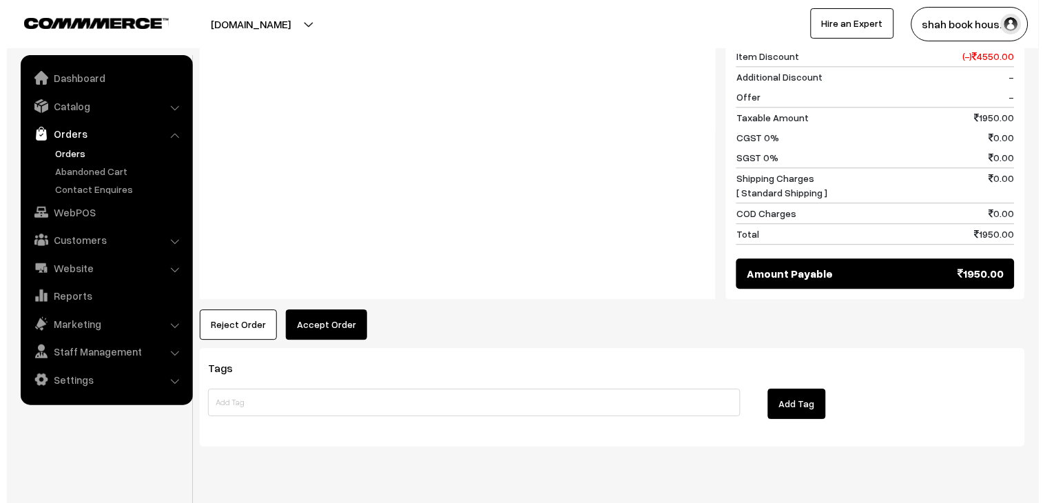
scroll to position [666, 0]
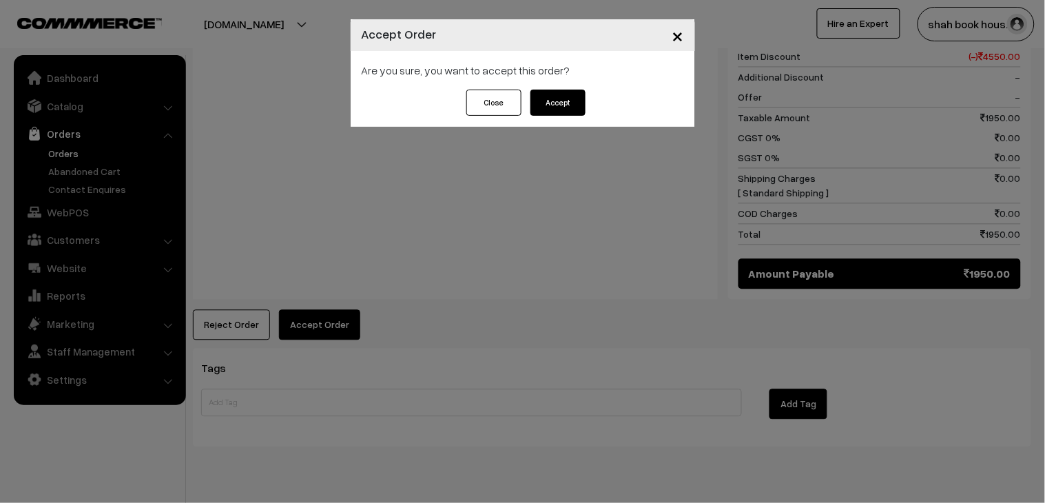
click at [557, 99] on button "Accept" at bounding box center [558, 103] width 55 height 26
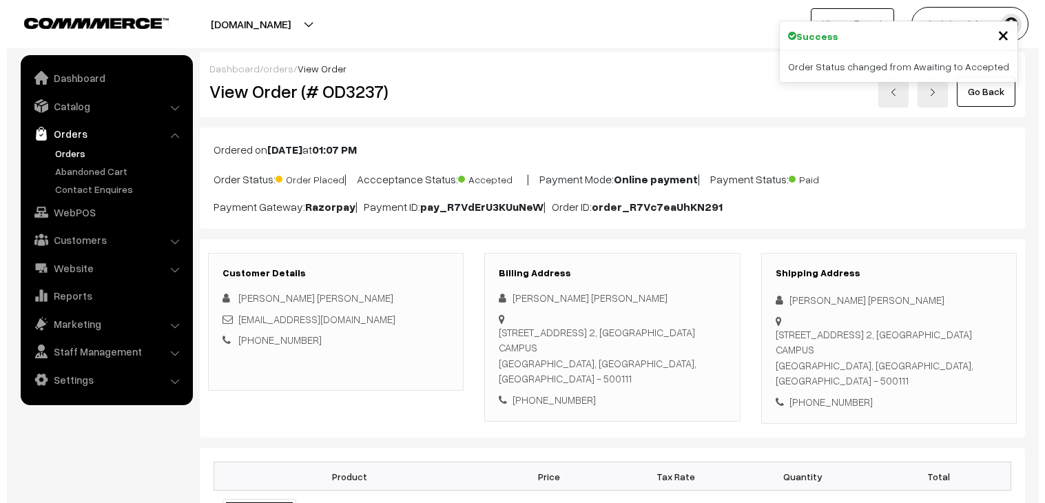
scroll to position [535, 0]
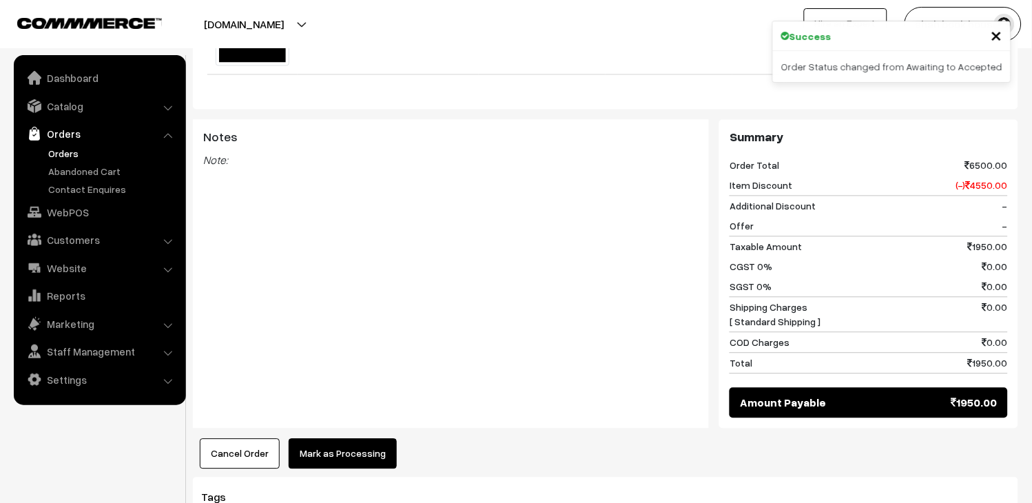
drag, startPoint x: 0, startPoint y: 0, endPoint x: 357, endPoint y: 422, distance: 552.4
click at [357, 439] on button "Mark as Processing" at bounding box center [343, 454] width 108 height 30
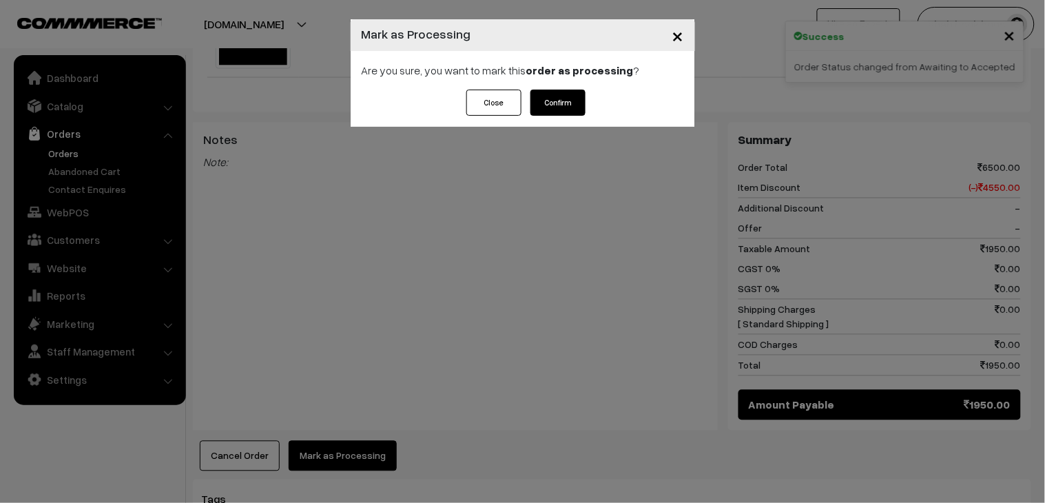
click at [561, 107] on button "Confirm" at bounding box center [558, 103] width 55 height 26
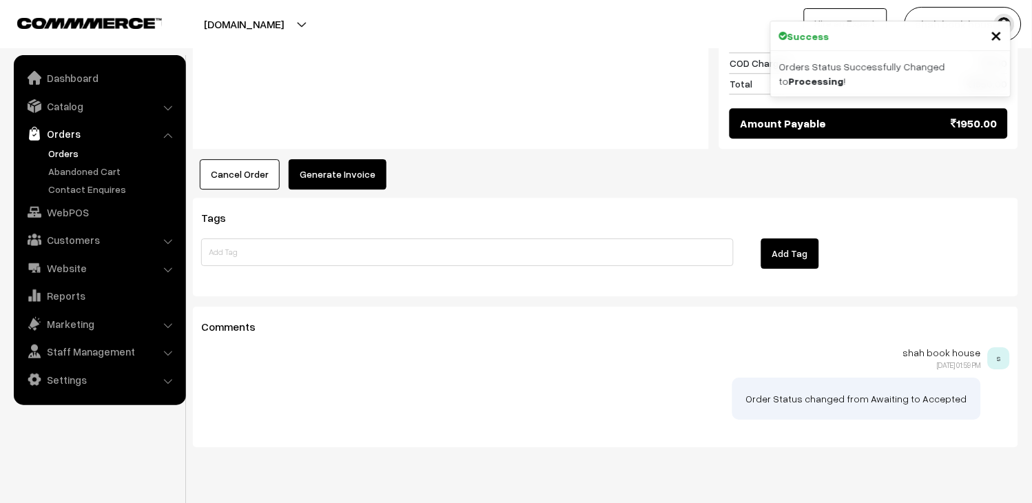
click at [346, 159] on button "Generate Invoice" at bounding box center [338, 174] width 98 height 30
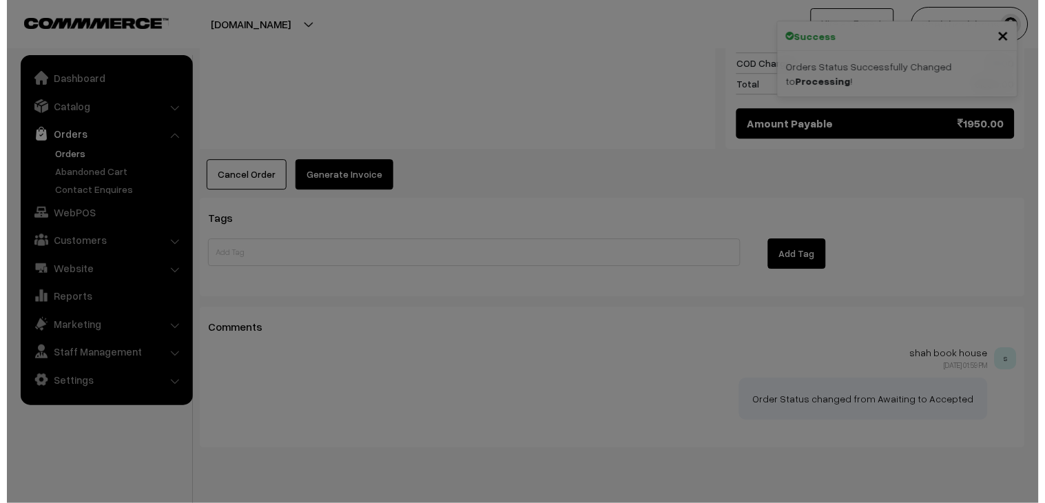
scroll to position [817, 0]
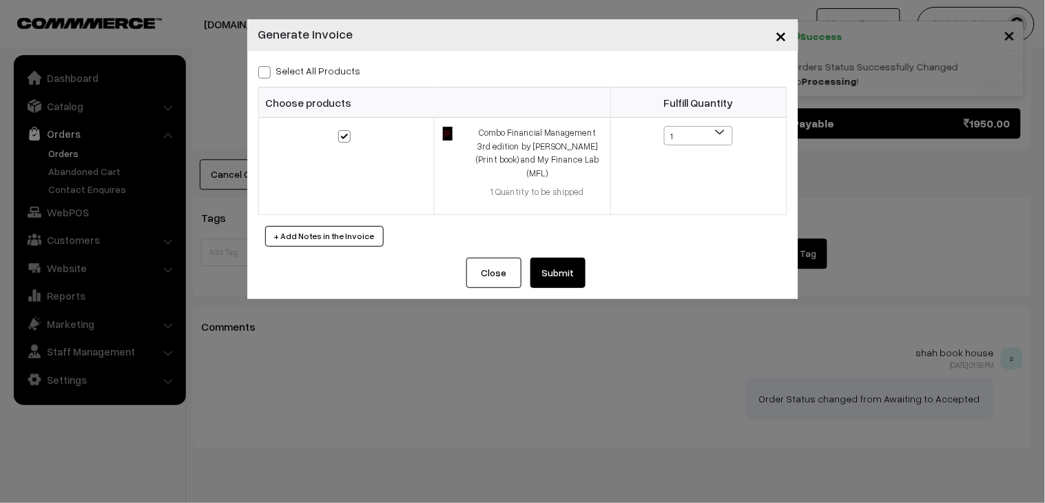
click at [564, 259] on button "Submit" at bounding box center [558, 273] width 55 height 30
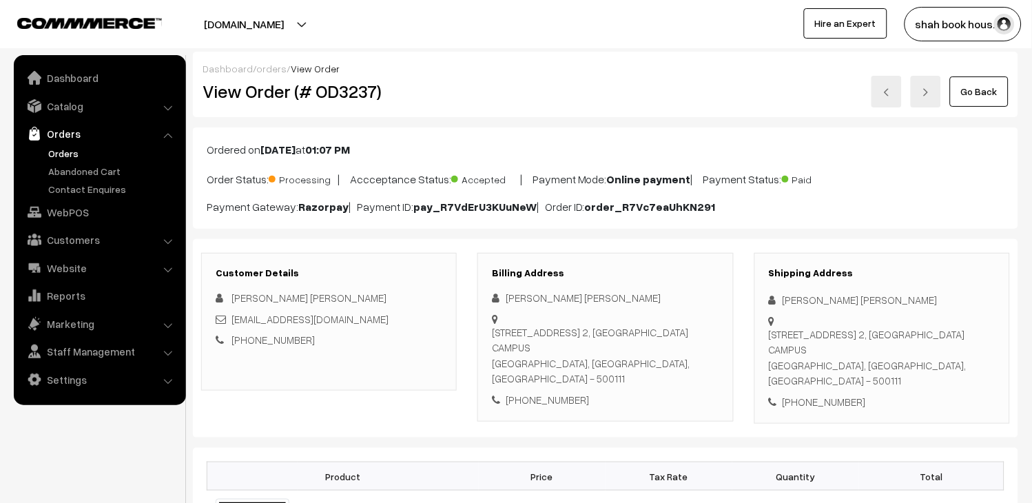
click at [892, 95] on link at bounding box center [887, 92] width 30 height 32
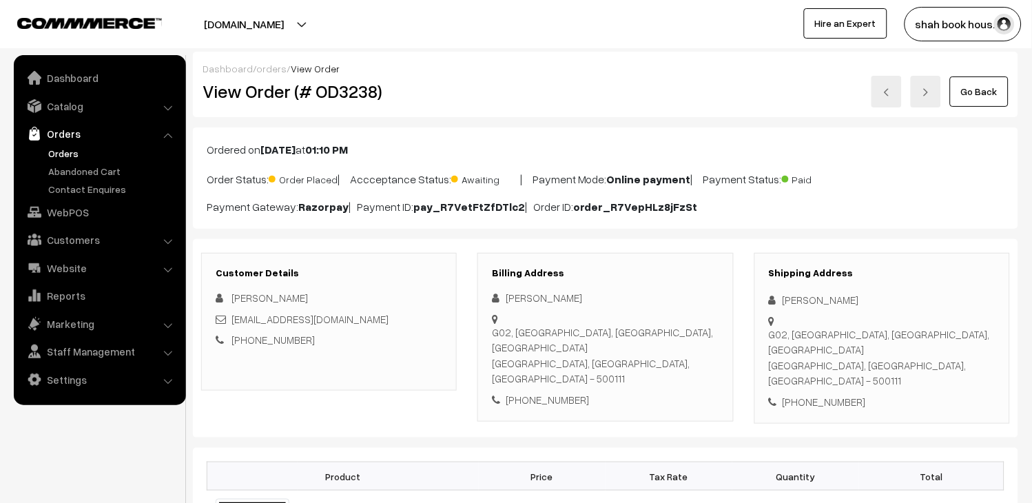
click at [355, 100] on h2 "View Order (# OD3238)" at bounding box center [330, 91] width 255 height 21
copy h2 "OD3238"
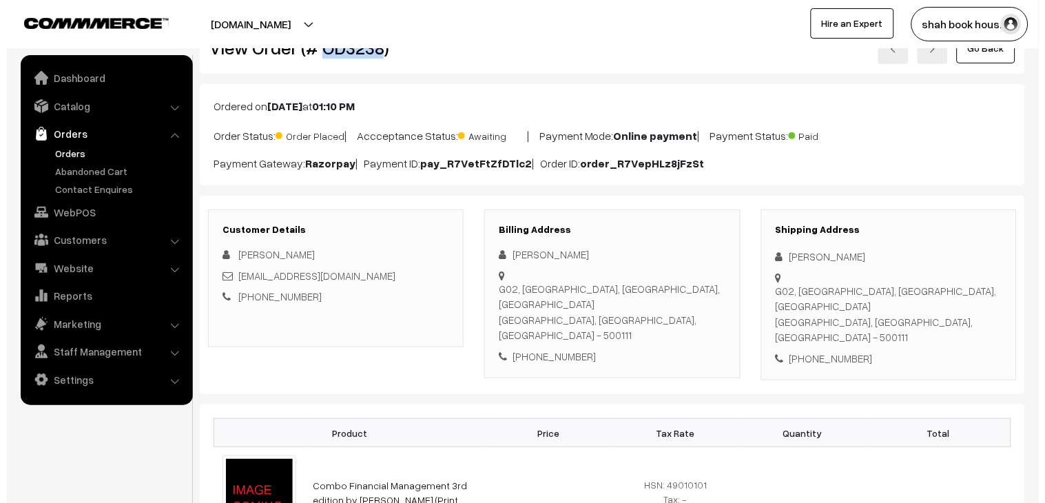
scroll to position [535, 0]
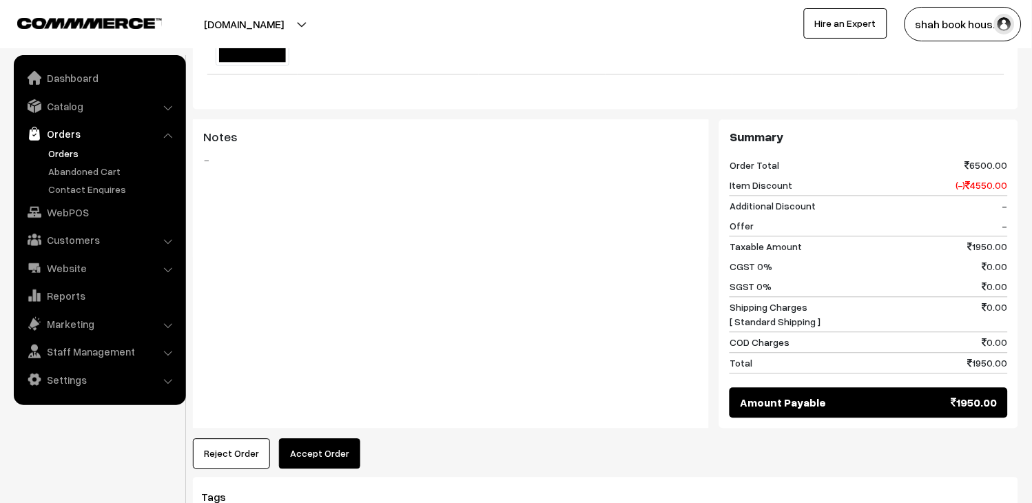
click at [318, 439] on button "Accept Order" at bounding box center [319, 454] width 81 height 30
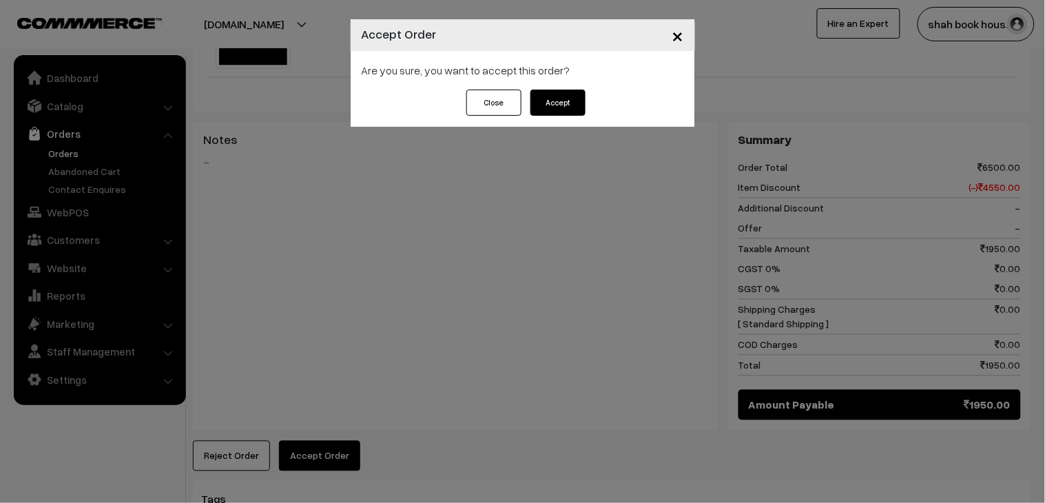
click at [574, 101] on button "Accept" at bounding box center [558, 103] width 55 height 26
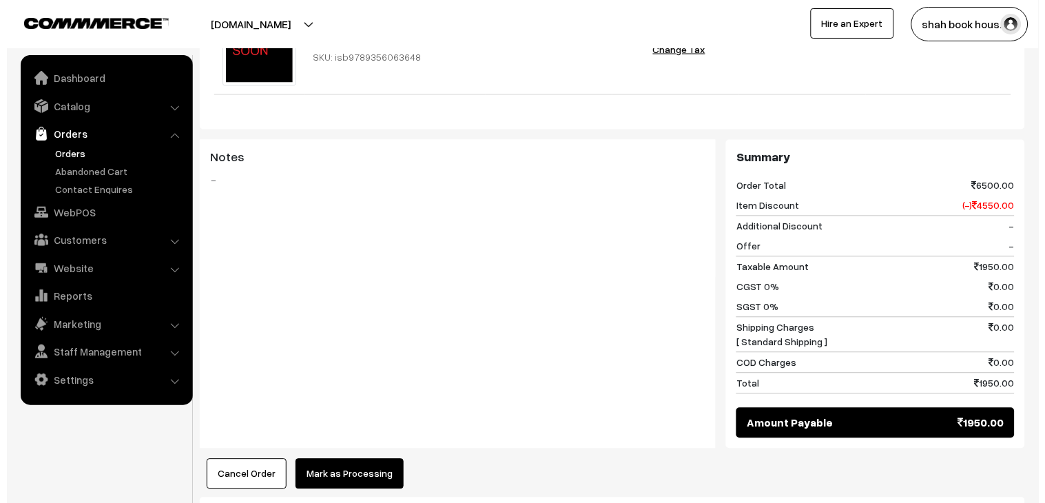
scroll to position [612, 0]
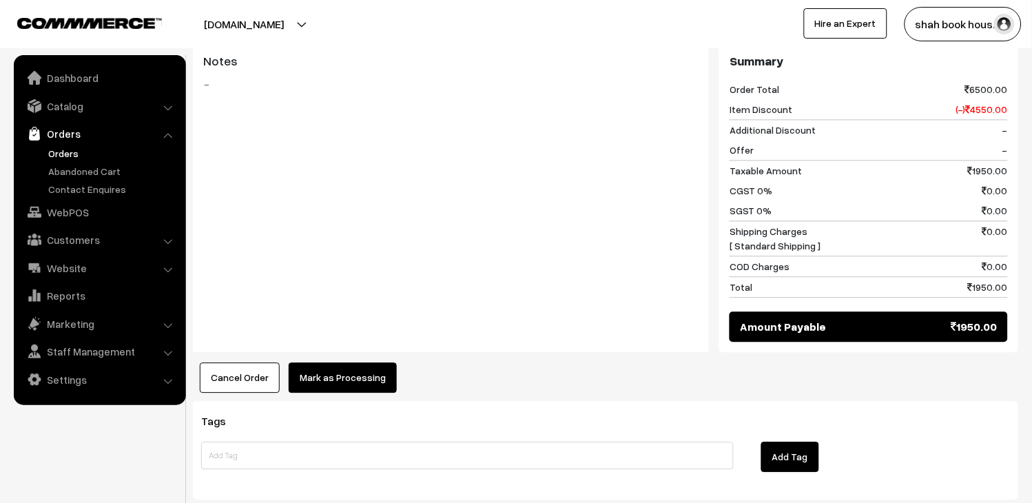
click at [377, 343] on div "Product Price Tax Rate Quantity Total Combo Financial Management 3rd edition by…" at bounding box center [605, 114] width 825 height 557
click at [368, 362] on button "Mark as Processing" at bounding box center [343, 377] width 108 height 30
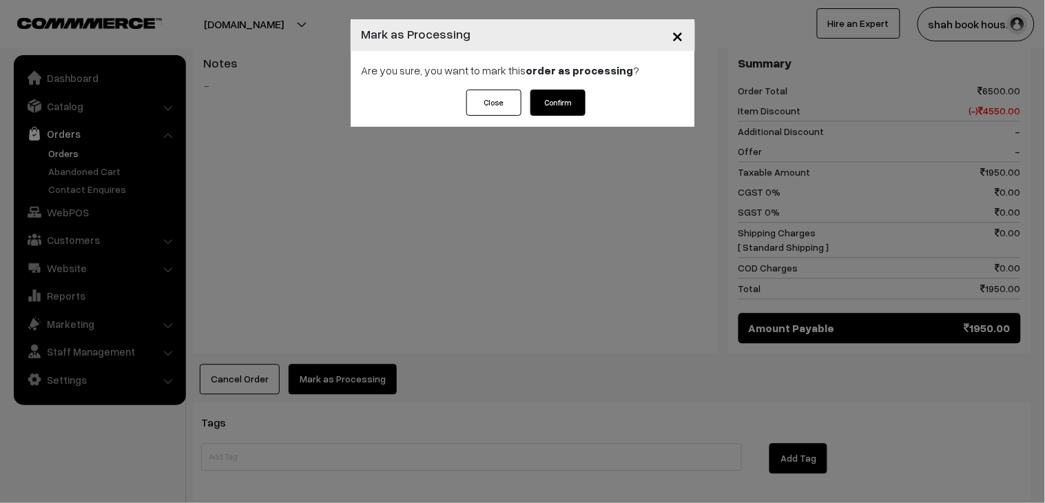
click at [557, 107] on button "Confirm" at bounding box center [558, 103] width 55 height 26
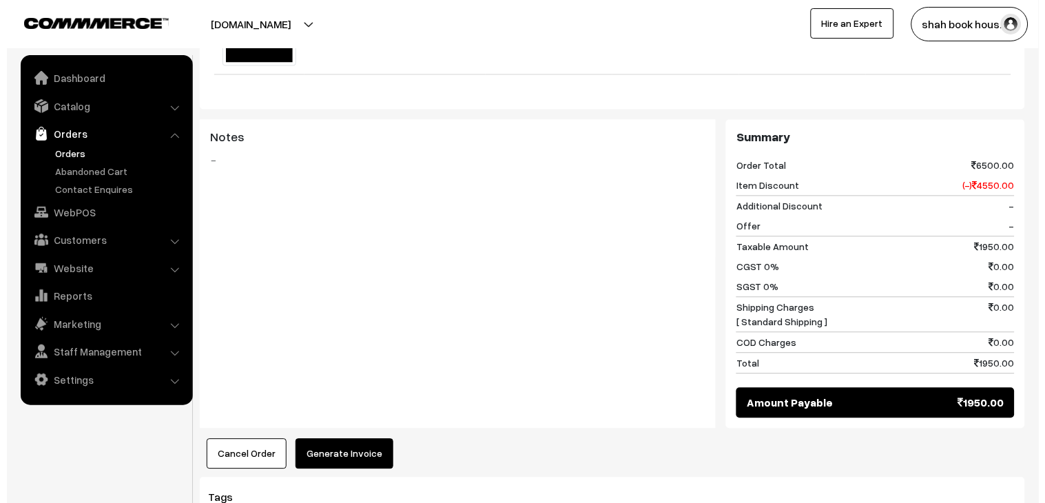
scroll to position [535, 0]
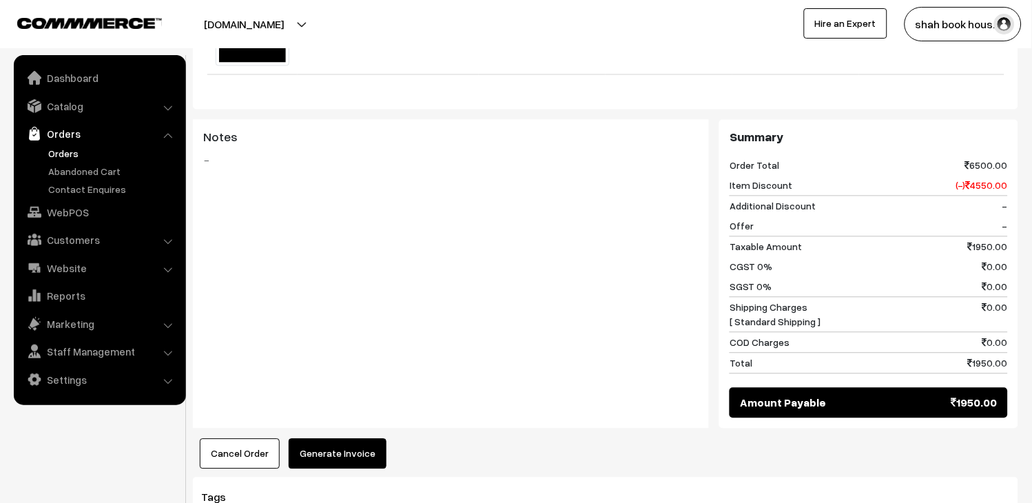
click at [345, 449] on button "Generate Invoice" at bounding box center [338, 454] width 98 height 30
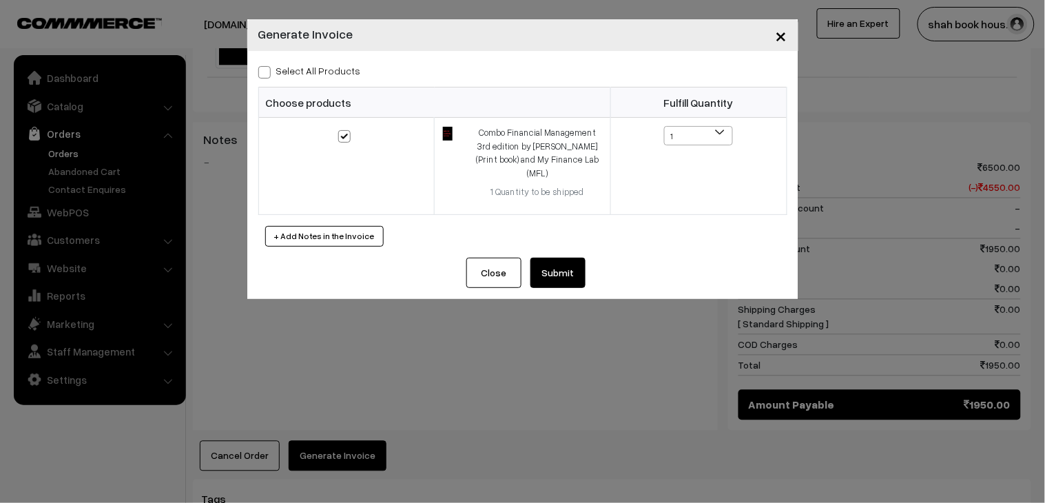
click at [573, 258] on button "Submit" at bounding box center [558, 273] width 55 height 30
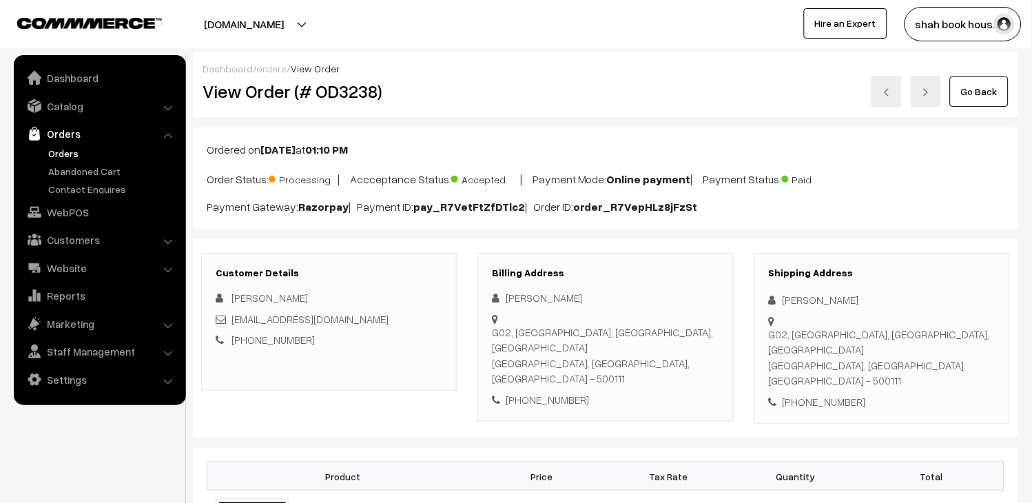
click at [78, 150] on link "Orders" at bounding box center [113, 153] width 136 height 14
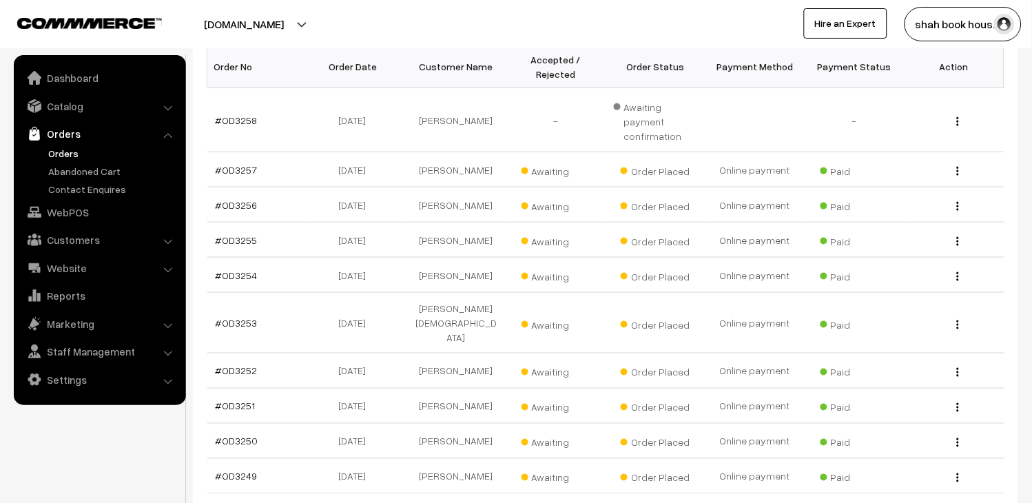
scroll to position [361, 0]
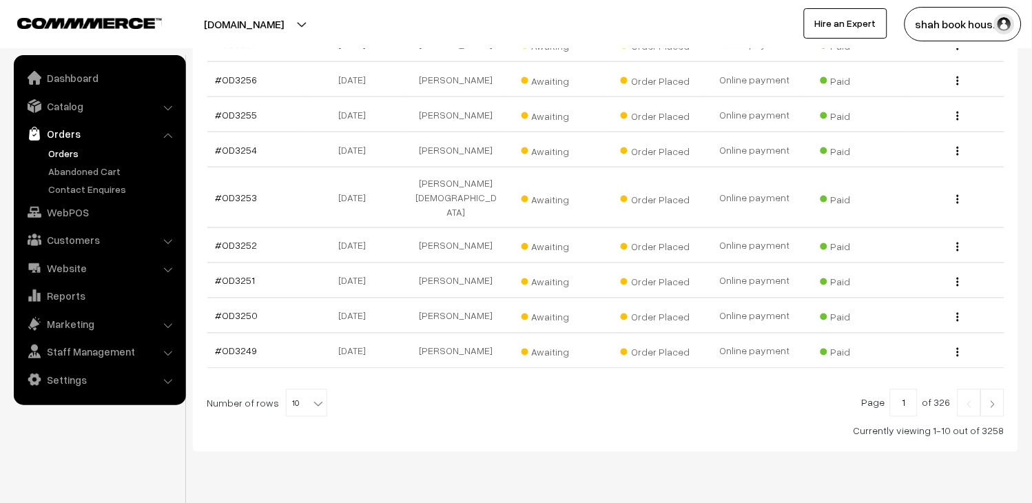
click at [313, 390] on span at bounding box center [320, 399] width 14 height 18
select select "30"
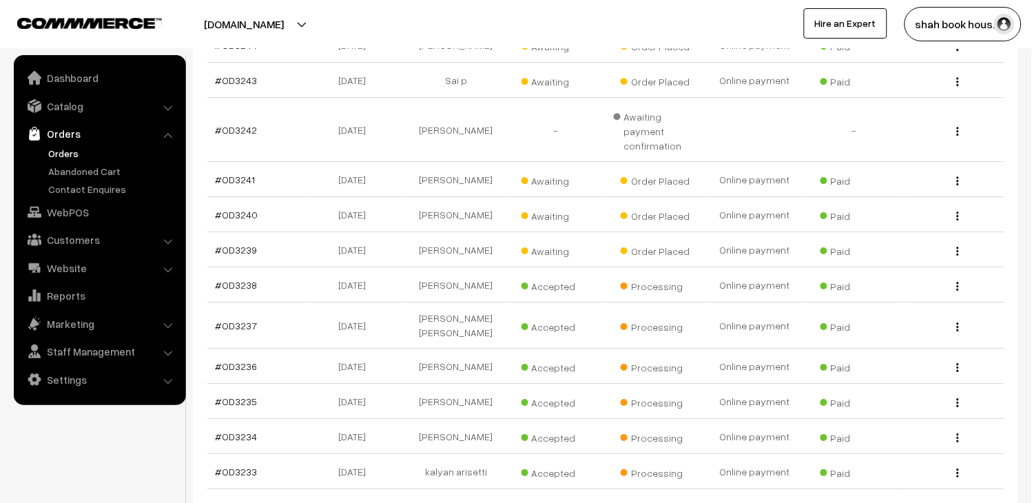
scroll to position [842, 0]
click at [249, 245] on link "#OD3239" at bounding box center [237, 251] width 42 height 12
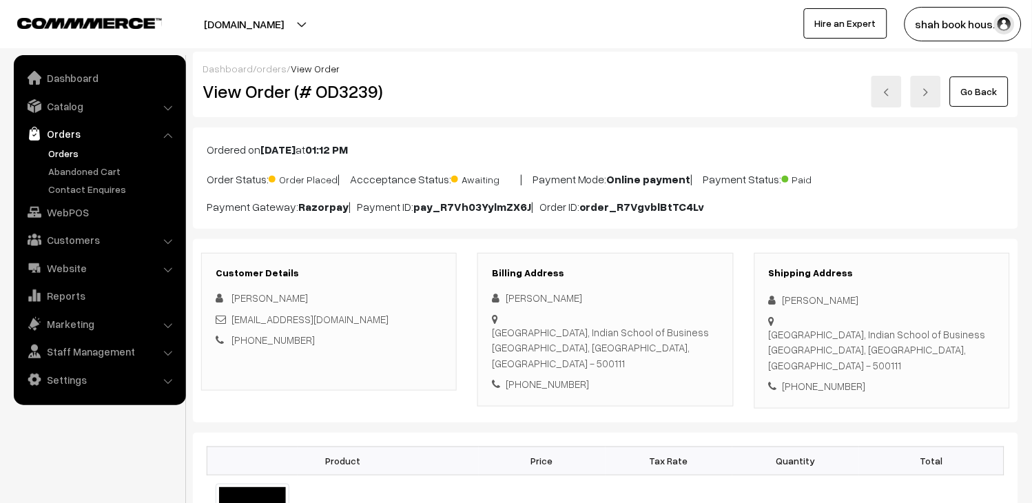
drag, startPoint x: 360, startPoint y: 104, endPoint x: 358, endPoint y: 93, distance: 11.2
click at [360, 100] on div "View Order (# OD3239)" at bounding box center [330, 92] width 276 height 32
click at [356, 90] on h2 "View Order (# OD3239)" at bounding box center [330, 91] width 255 height 21
copy h2 "OD3239"
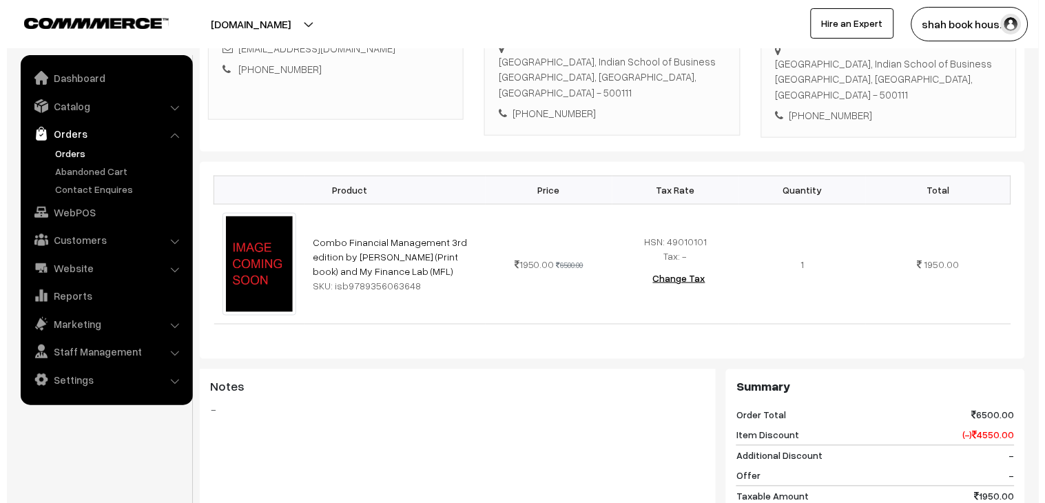
scroll to position [612, 0]
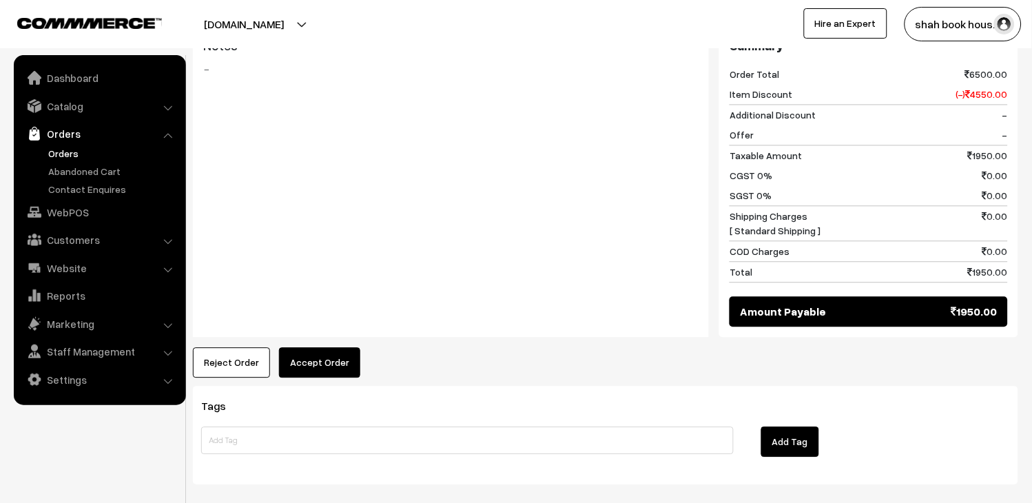
click at [315, 357] on button "Accept Order" at bounding box center [319, 362] width 81 height 30
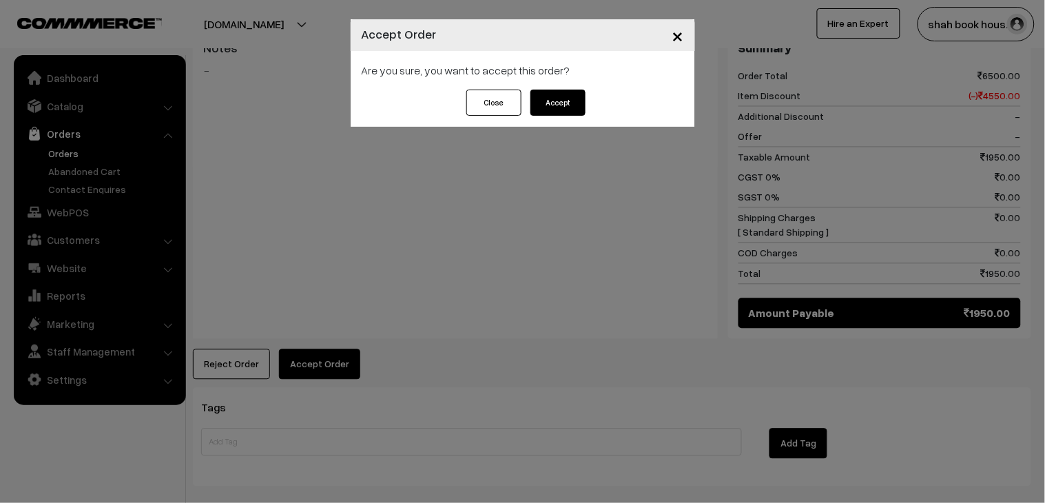
click at [555, 101] on button "Accept" at bounding box center [558, 103] width 55 height 26
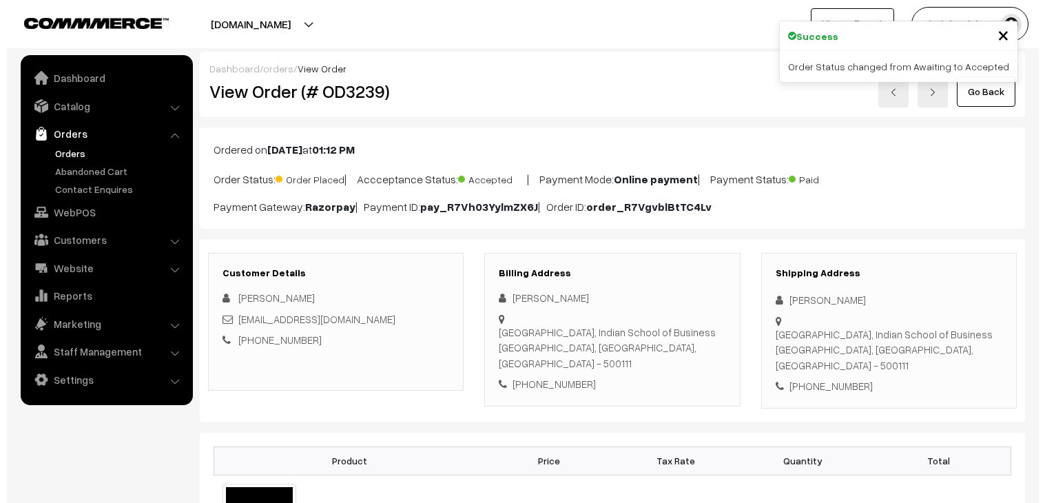
scroll to position [535, 0]
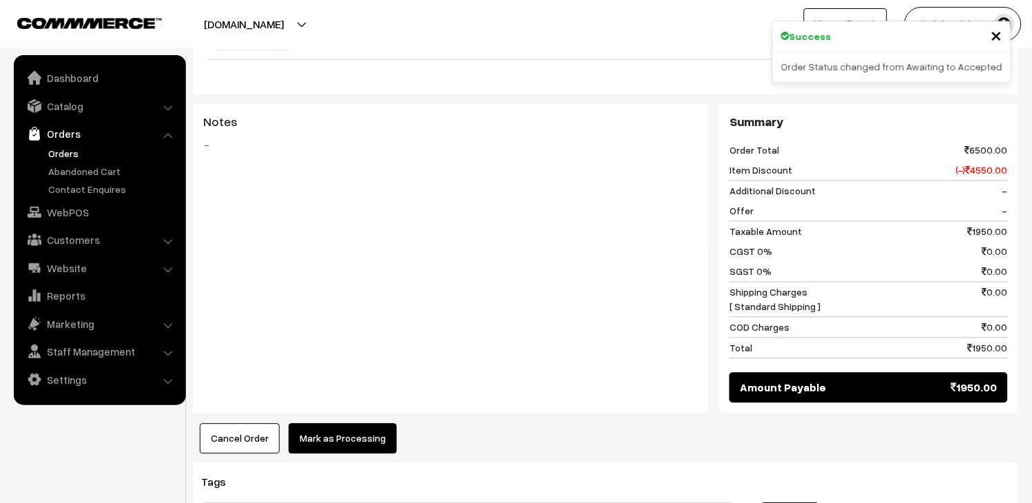
click at [350, 439] on button "Mark as Processing" at bounding box center [343, 439] width 108 height 30
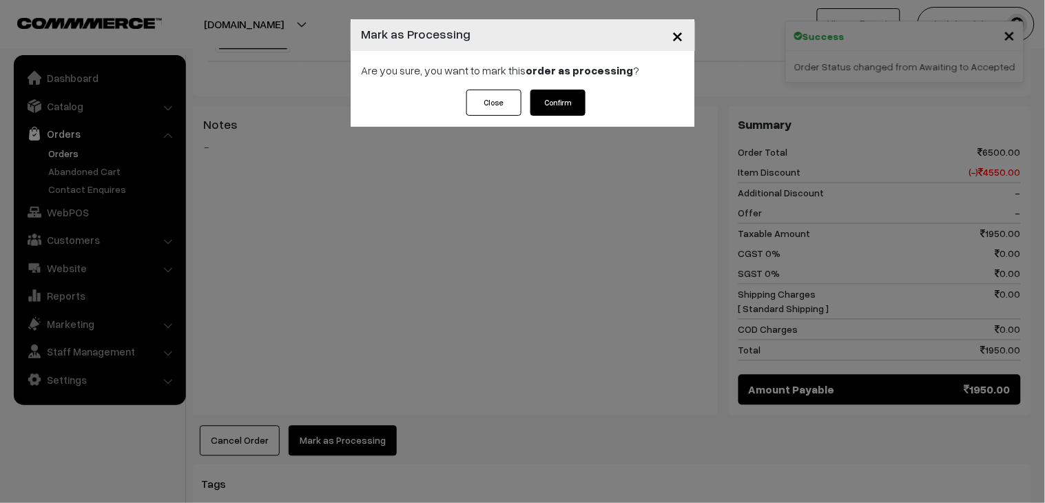
click at [573, 103] on button "Confirm" at bounding box center [558, 103] width 55 height 26
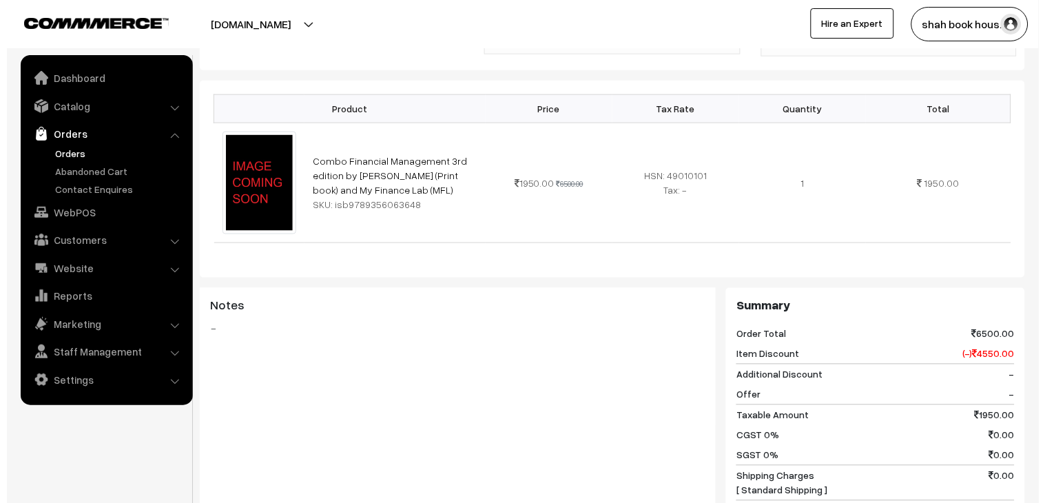
scroll to position [535, 0]
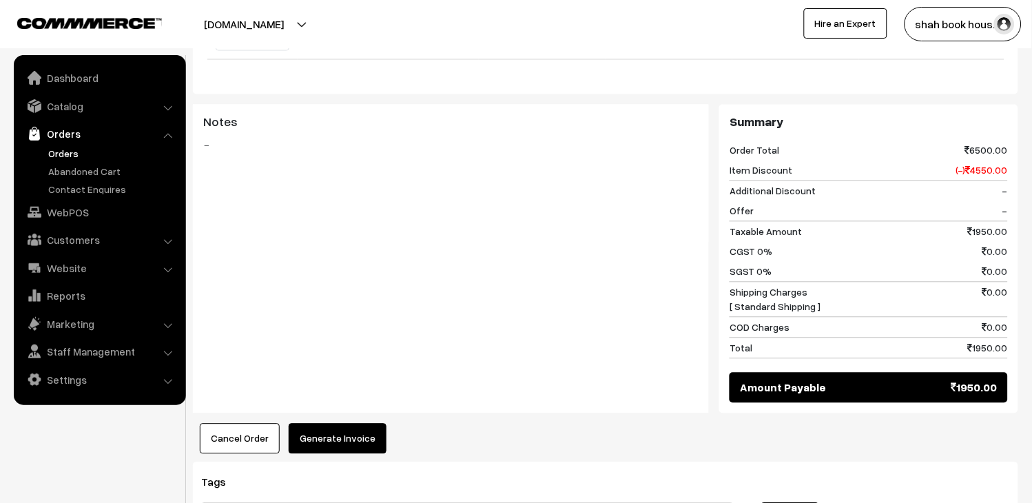
click at [365, 438] on button "Generate Invoice" at bounding box center [338, 439] width 98 height 30
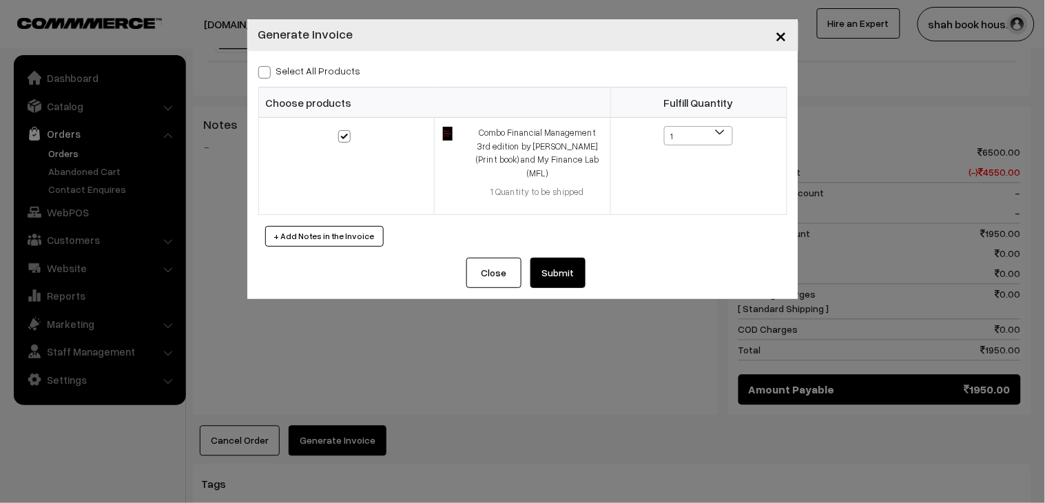
click at [582, 258] on button "Submit" at bounding box center [558, 273] width 55 height 30
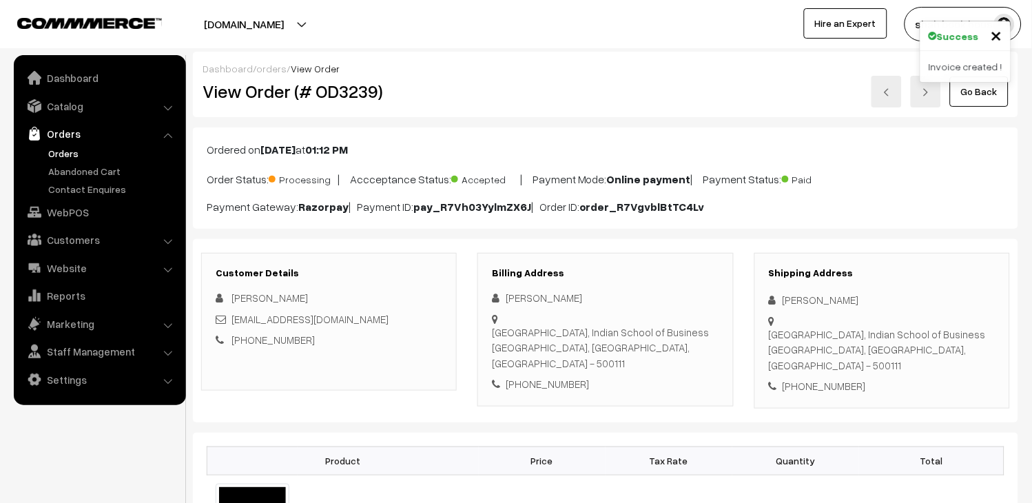
click at [886, 104] on link at bounding box center [887, 92] width 30 height 32
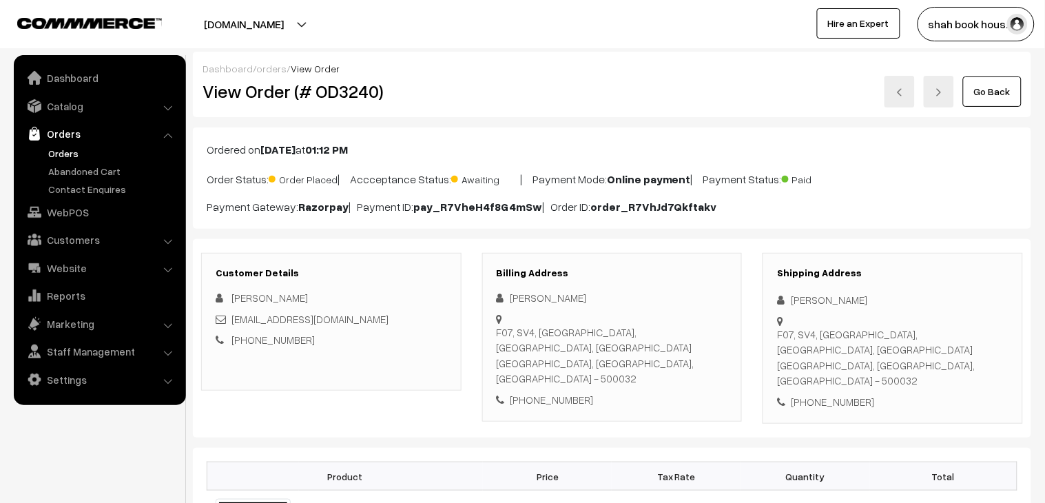
click at [363, 98] on h2 "View Order (# OD3240)" at bounding box center [332, 91] width 259 height 21
copy h2 "OD3240"
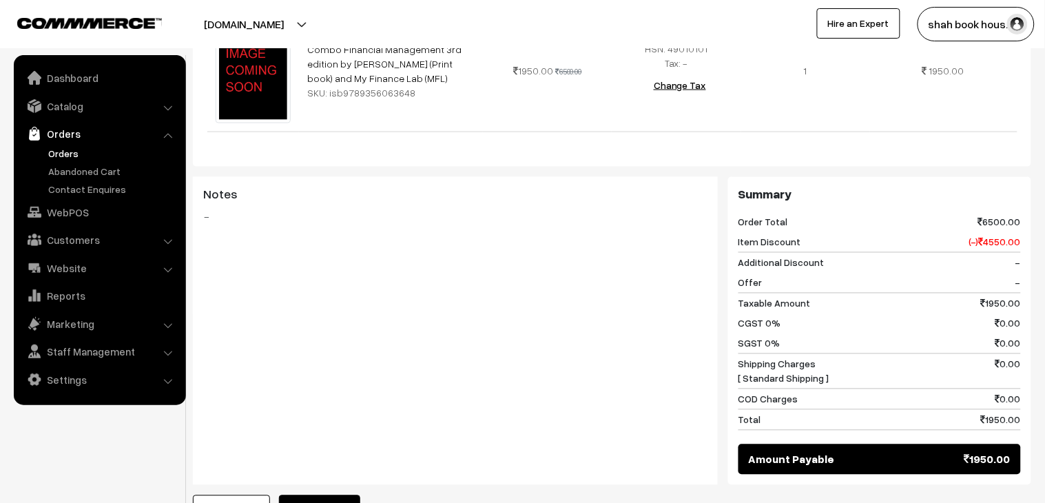
scroll to position [686, 0]
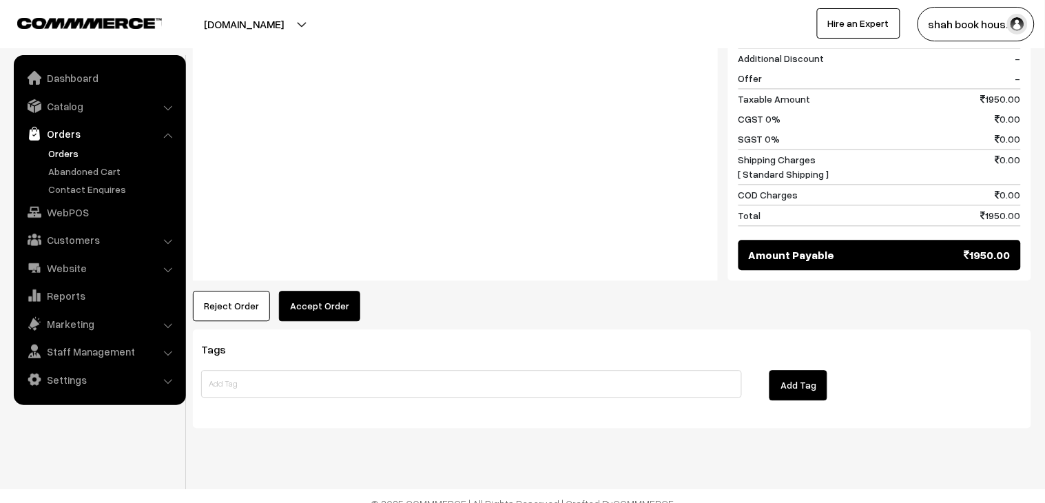
click at [335, 298] on button "Accept Order" at bounding box center [319, 306] width 81 height 30
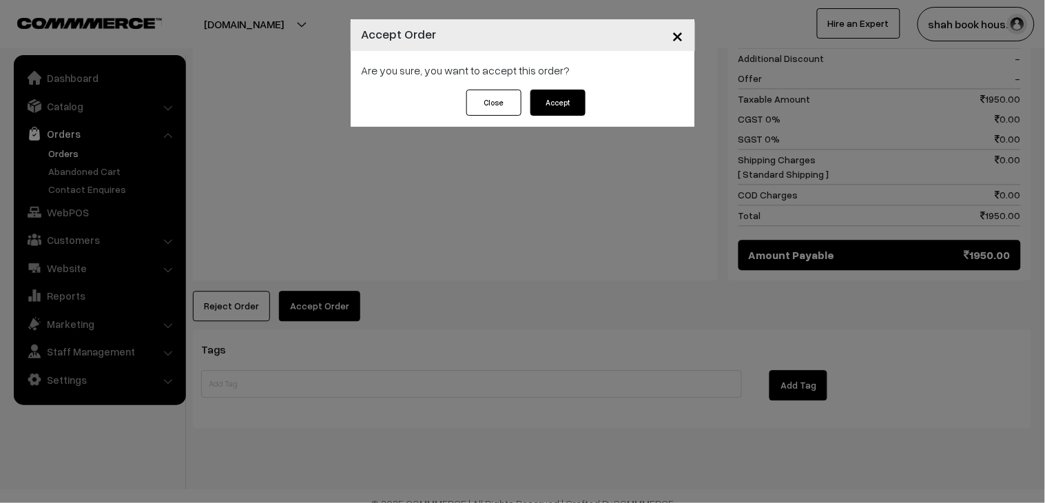
click at [559, 105] on button "Accept" at bounding box center [558, 103] width 55 height 26
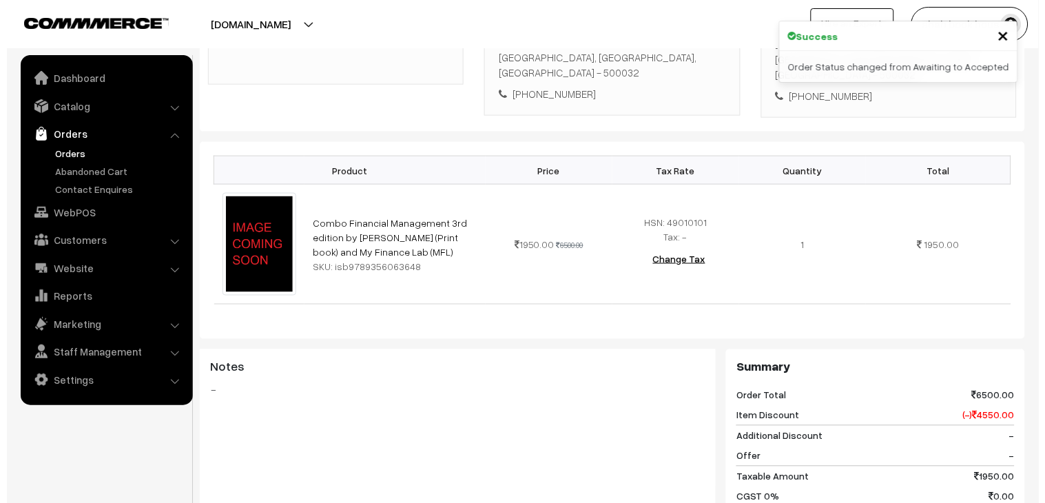
scroll to position [535, 0]
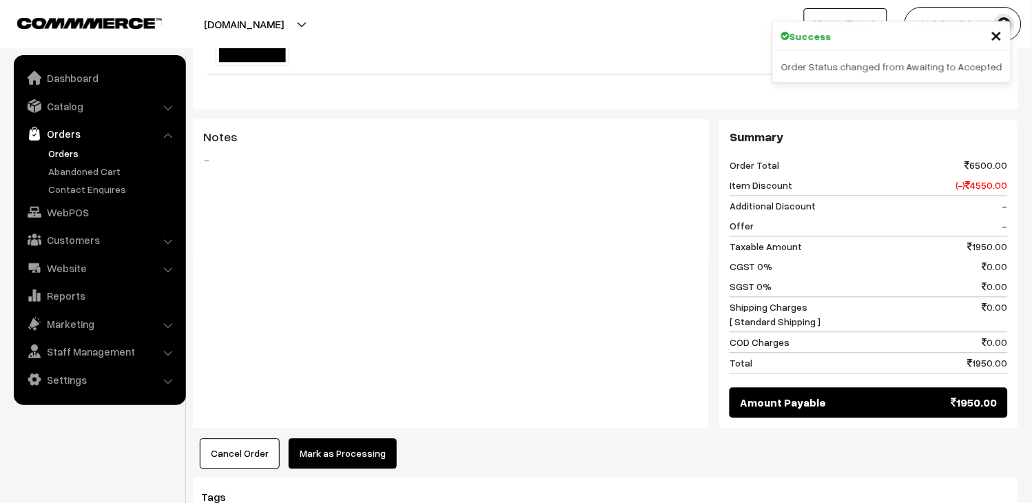
click at [370, 439] on button "Mark as Processing" at bounding box center [343, 454] width 108 height 30
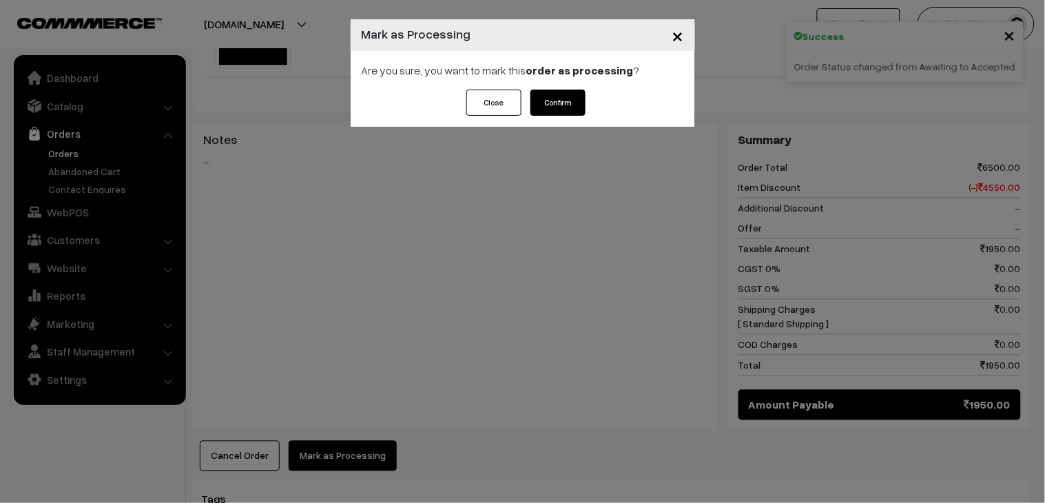
click at [570, 104] on button "Confirm" at bounding box center [558, 103] width 55 height 26
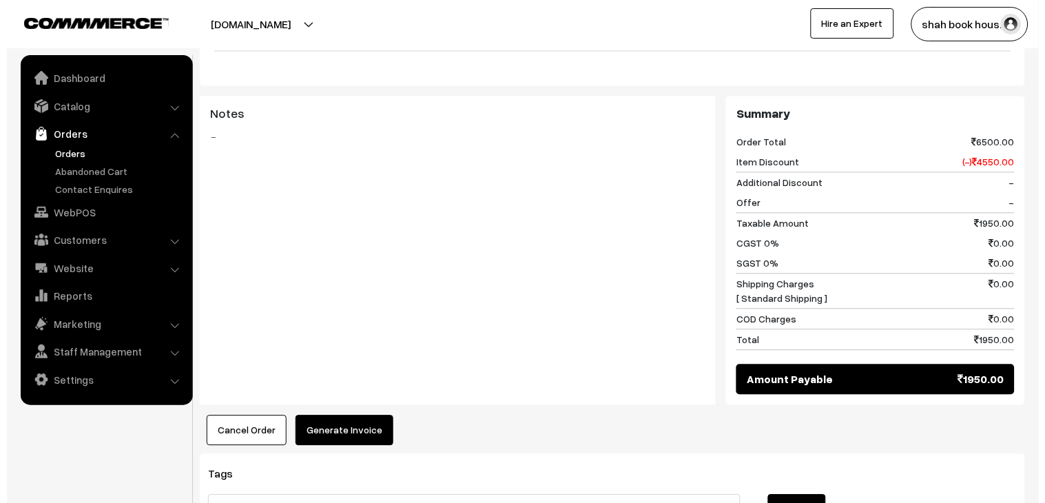
scroll to position [612, 0]
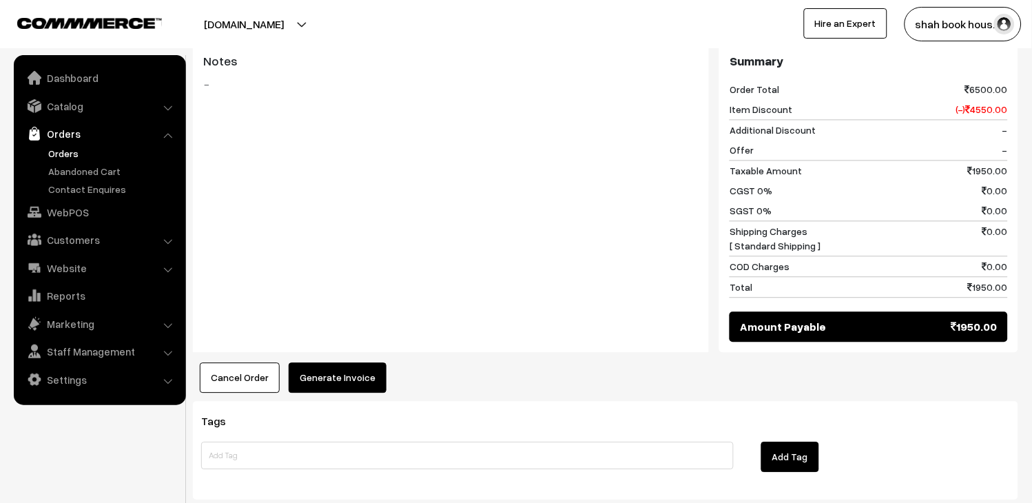
click at [353, 362] on button "Generate Invoice" at bounding box center [338, 377] width 98 height 30
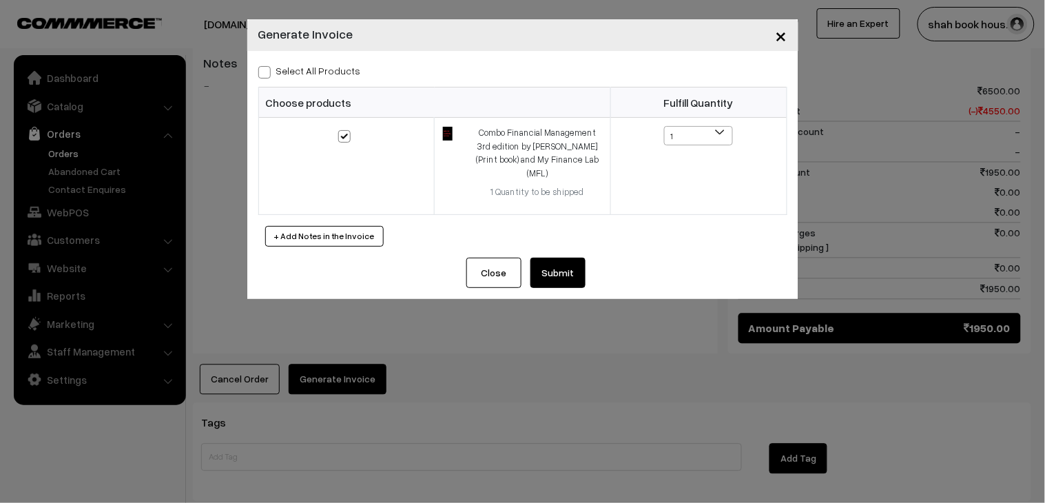
click at [573, 258] on button "Submit" at bounding box center [558, 273] width 55 height 30
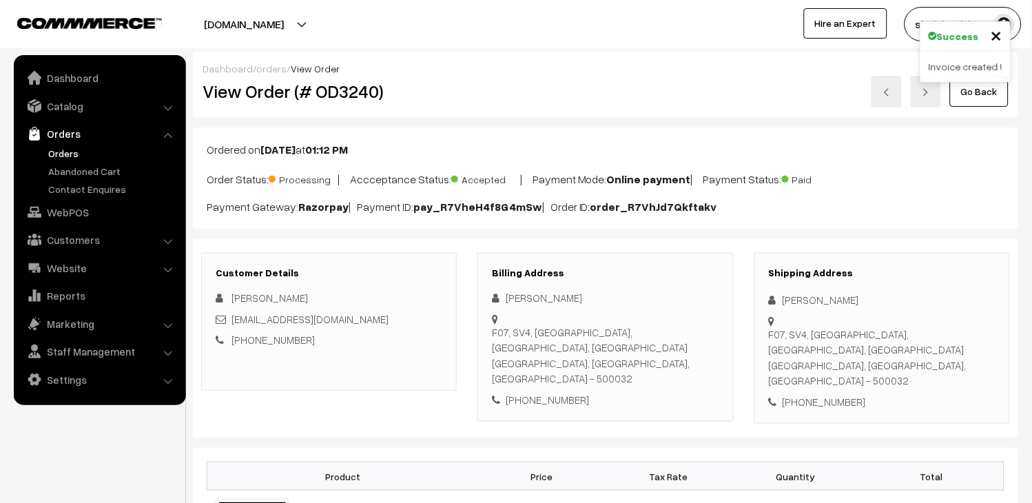
click at [874, 93] on link at bounding box center [887, 92] width 30 height 32
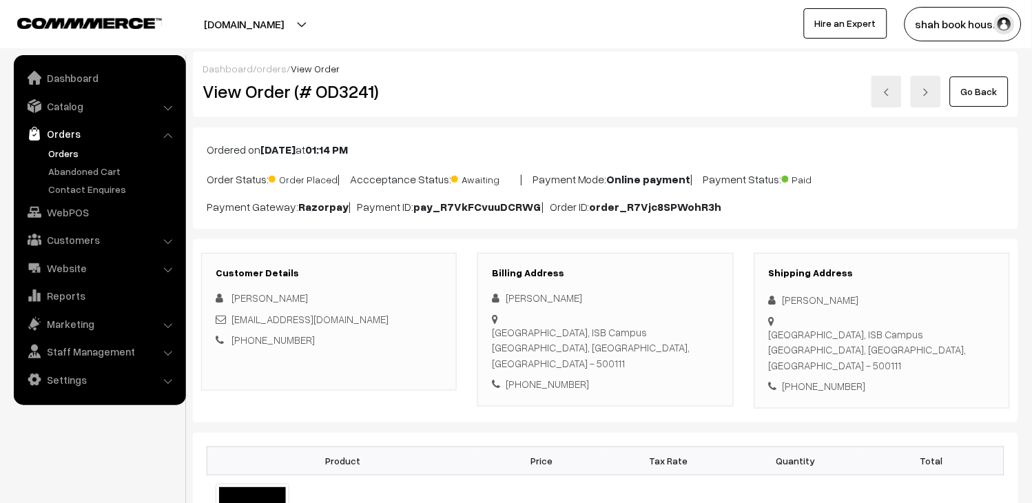
click at [340, 92] on h2 "View Order (# OD3241)" at bounding box center [330, 91] width 255 height 21
copy h2 "OD3241"
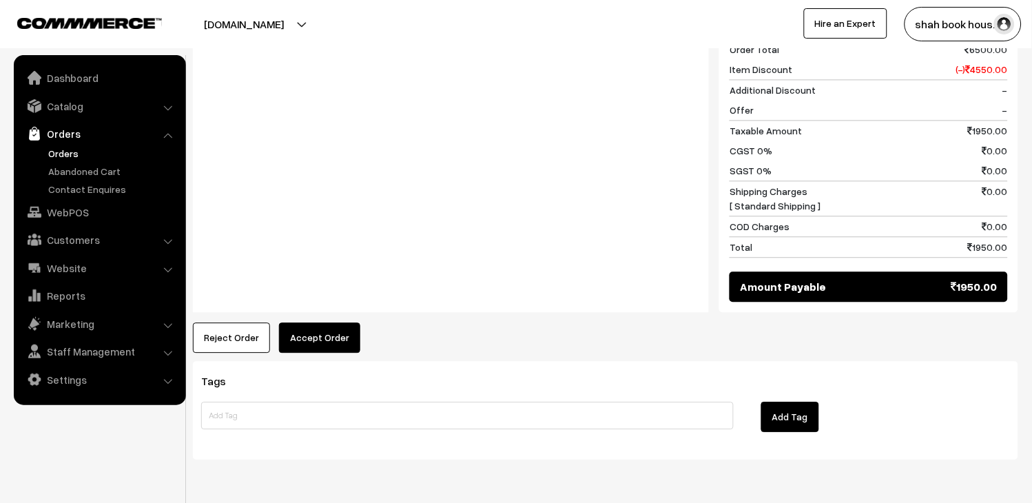
scroll to position [665, 0]
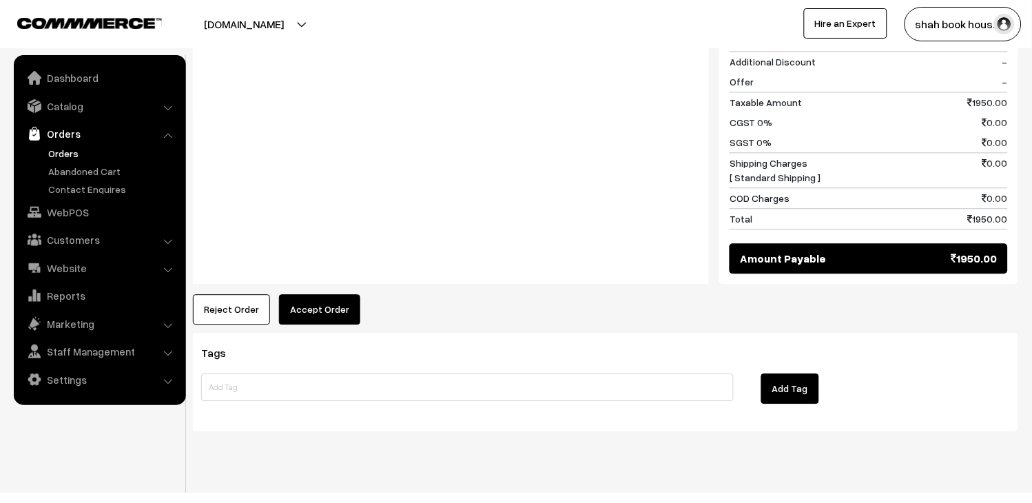
click at [313, 294] on button "Accept Order" at bounding box center [319, 309] width 81 height 30
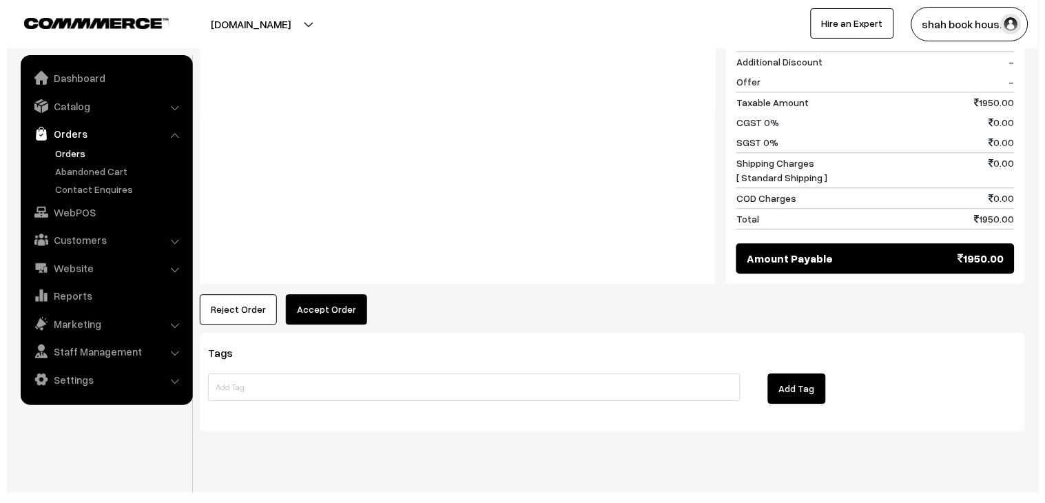
scroll to position [666, 0]
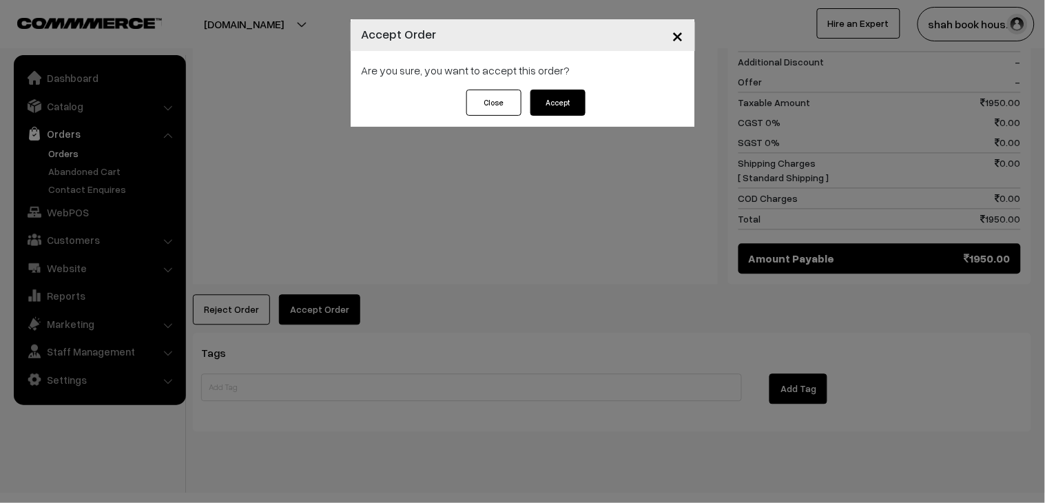
click at [562, 94] on button "Accept" at bounding box center [558, 103] width 55 height 26
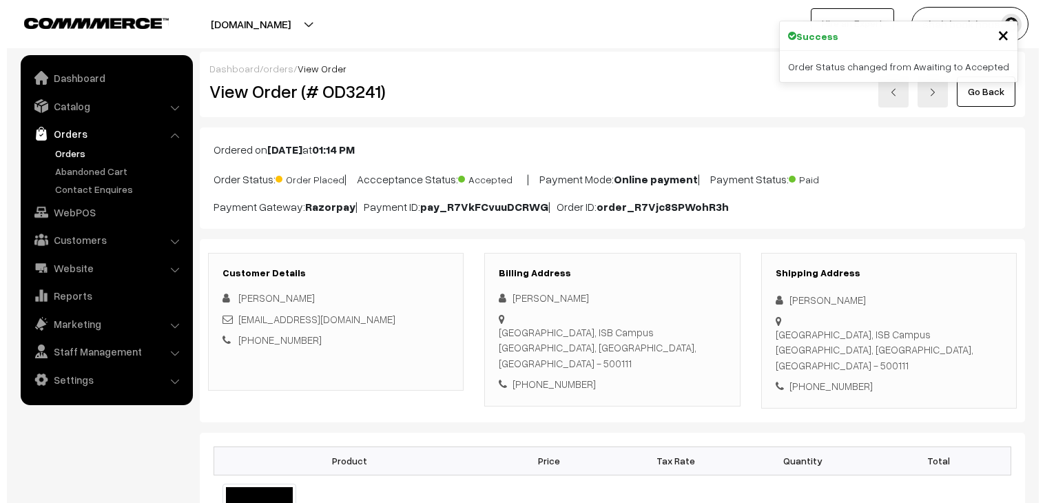
scroll to position [535, 0]
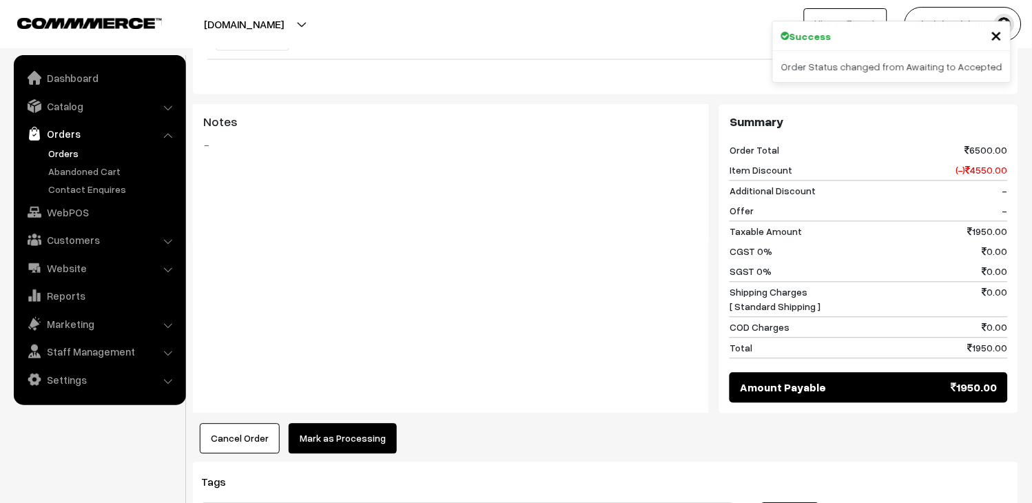
click at [365, 424] on button "Mark as Processing" at bounding box center [343, 439] width 108 height 30
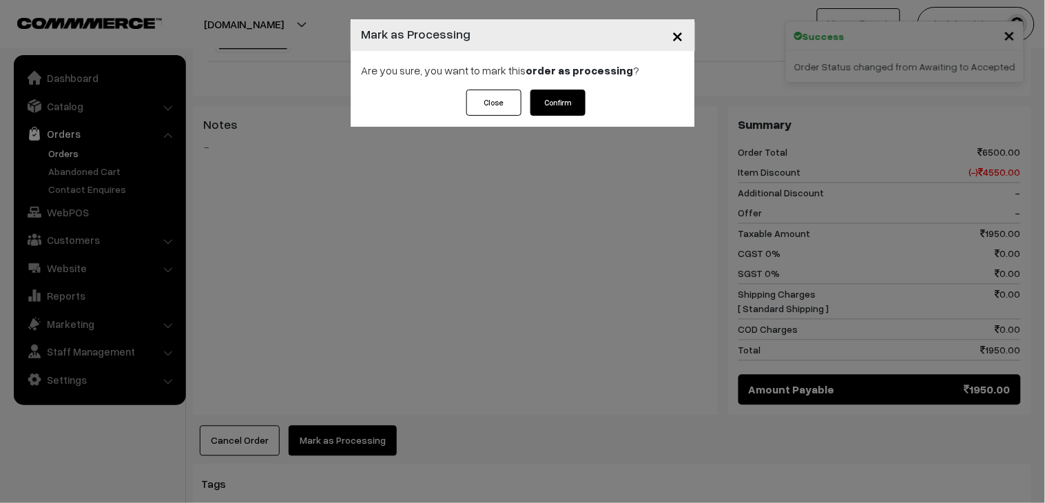
click at [582, 96] on button "Confirm" at bounding box center [558, 103] width 55 height 26
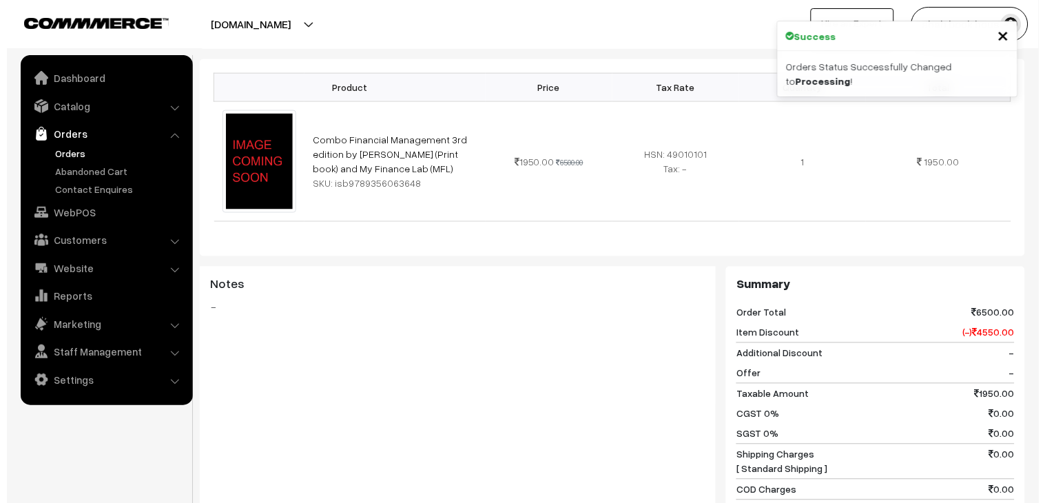
scroll to position [459, 0]
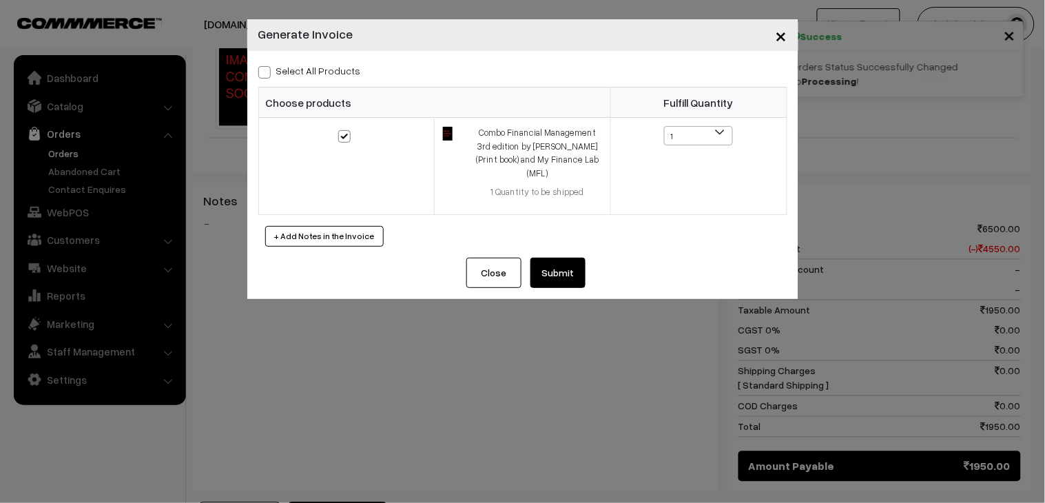
click at [555, 258] on button "Submit" at bounding box center [558, 273] width 55 height 30
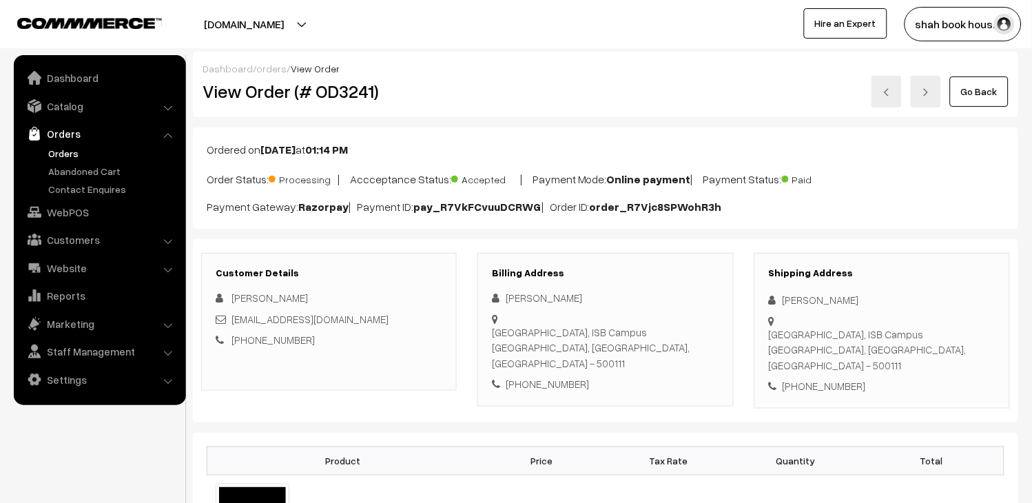
click at [890, 90] on img at bounding box center [887, 92] width 8 height 8
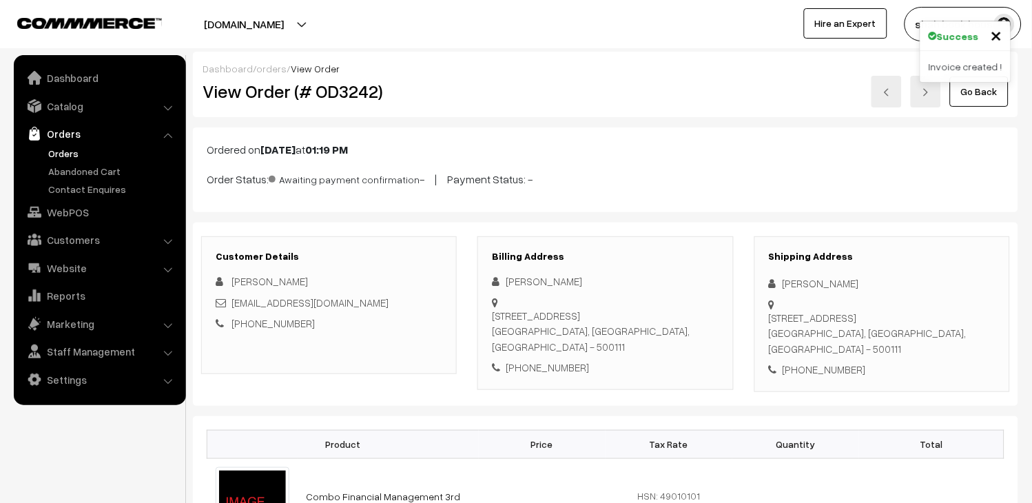
click at [880, 94] on link at bounding box center [887, 92] width 30 height 32
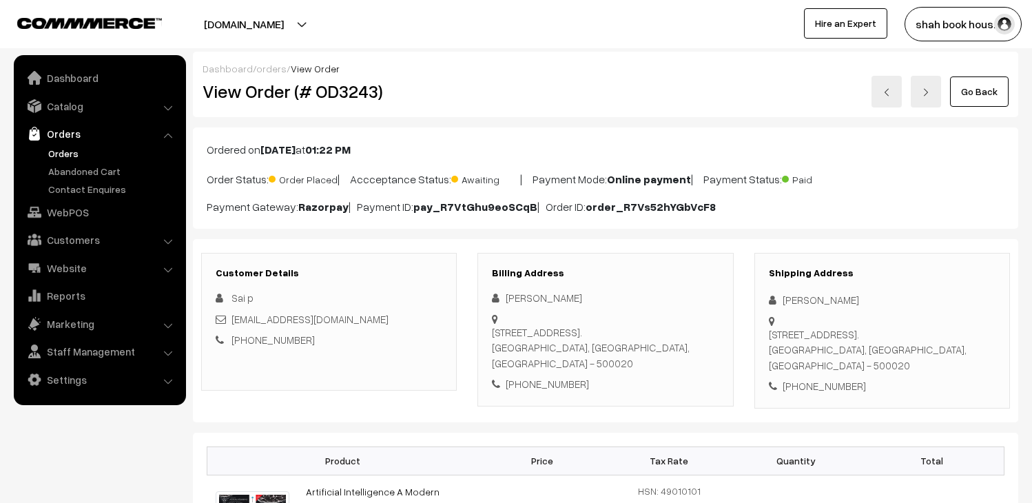
click at [349, 99] on h2 "View Order (# OD3243)" at bounding box center [330, 91] width 255 height 21
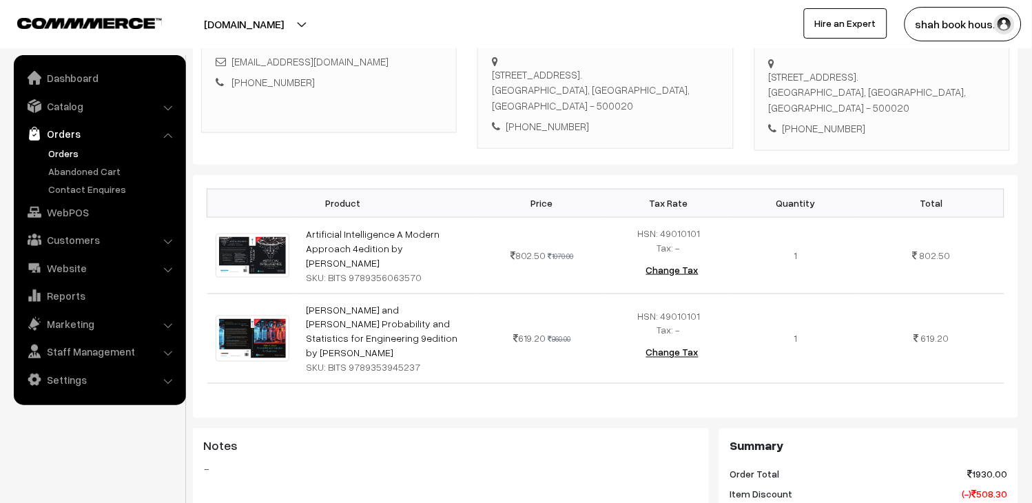
scroll to position [382, 0]
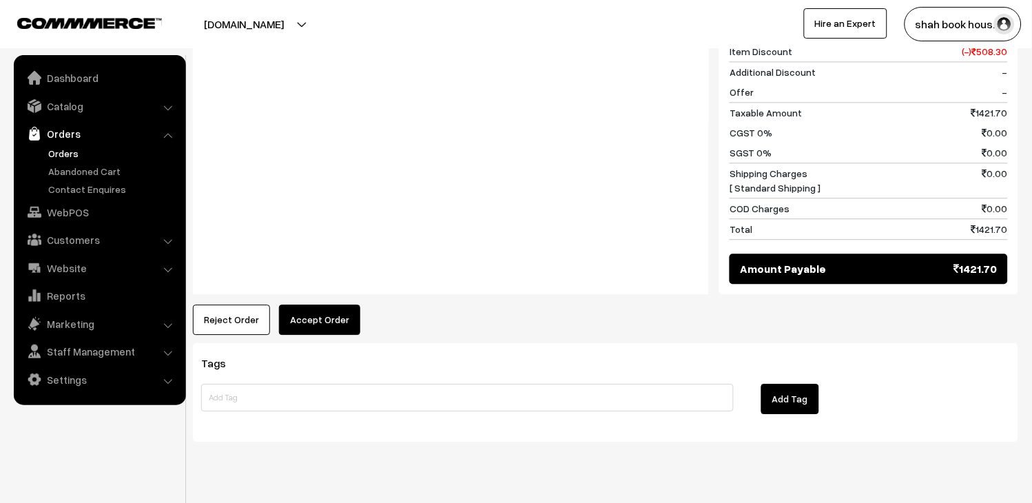
click at [334, 305] on button "Accept Order" at bounding box center [319, 320] width 81 height 30
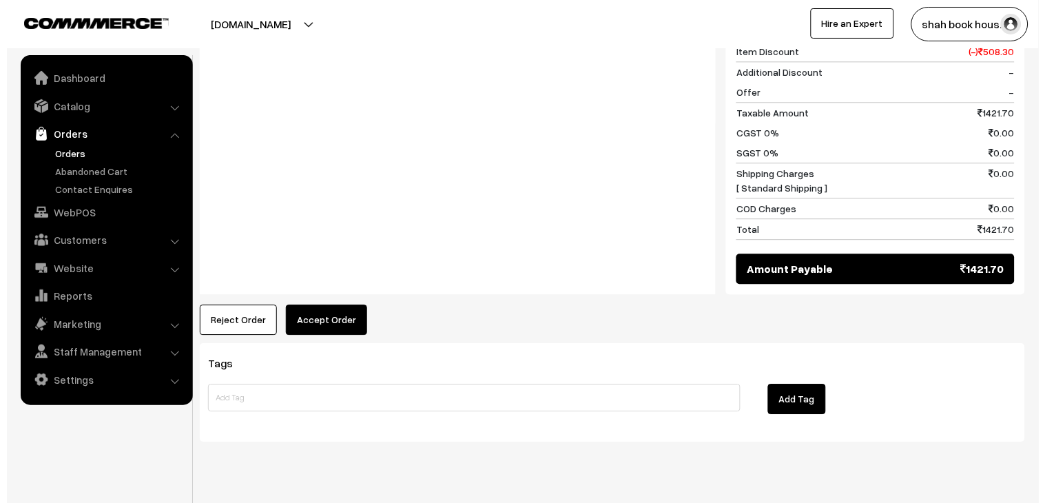
scroll to position [698, 0]
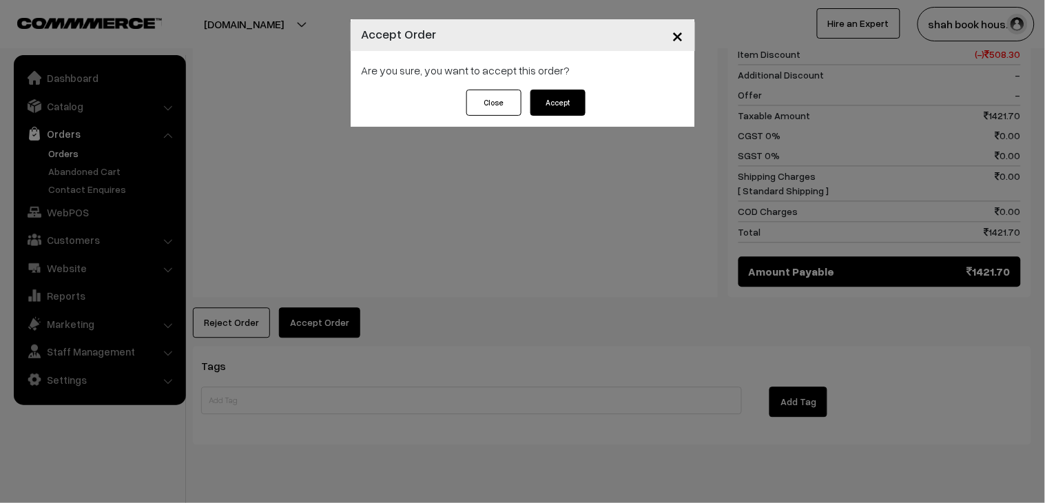
click at [573, 106] on button "Accept" at bounding box center [558, 103] width 55 height 26
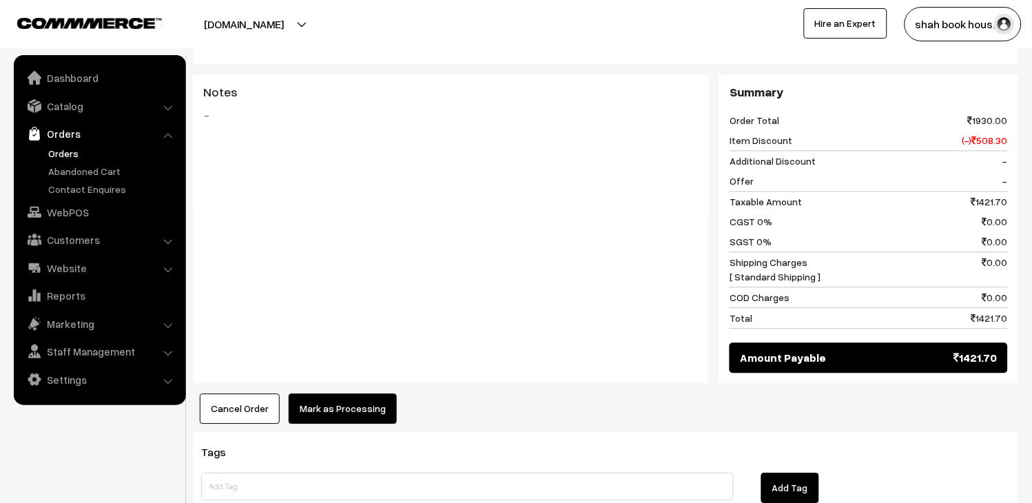
click at [358, 393] on button "Mark as Processing" at bounding box center [343, 408] width 108 height 30
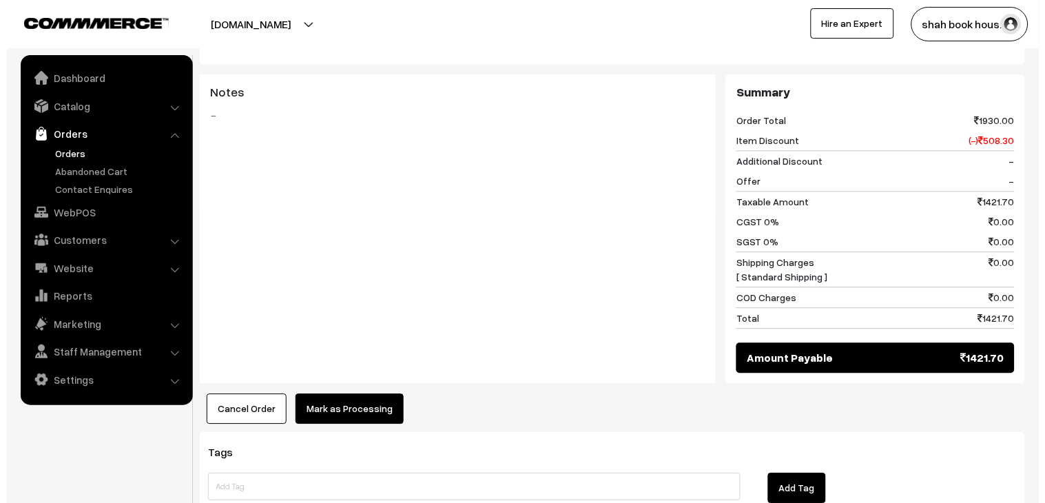
scroll to position [609, 0]
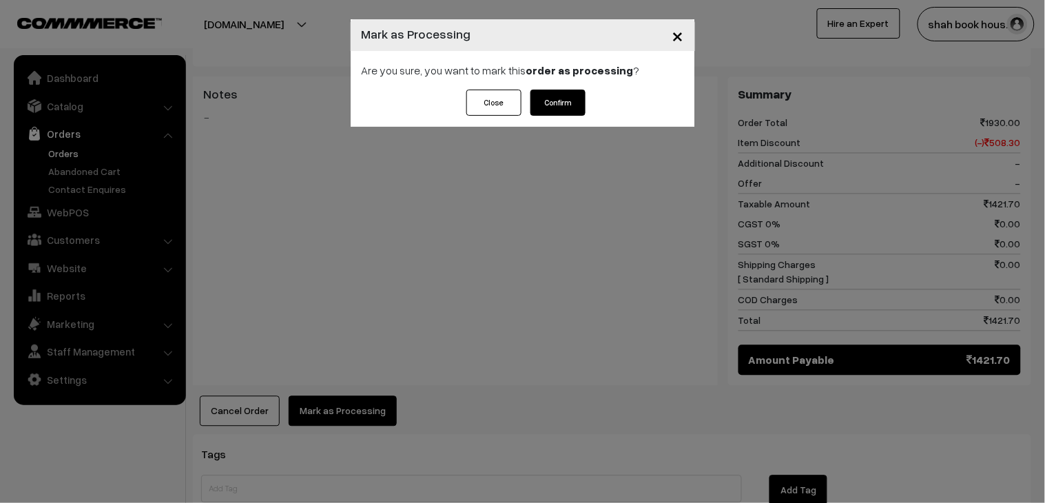
click at [560, 109] on button "Confirm" at bounding box center [558, 103] width 55 height 26
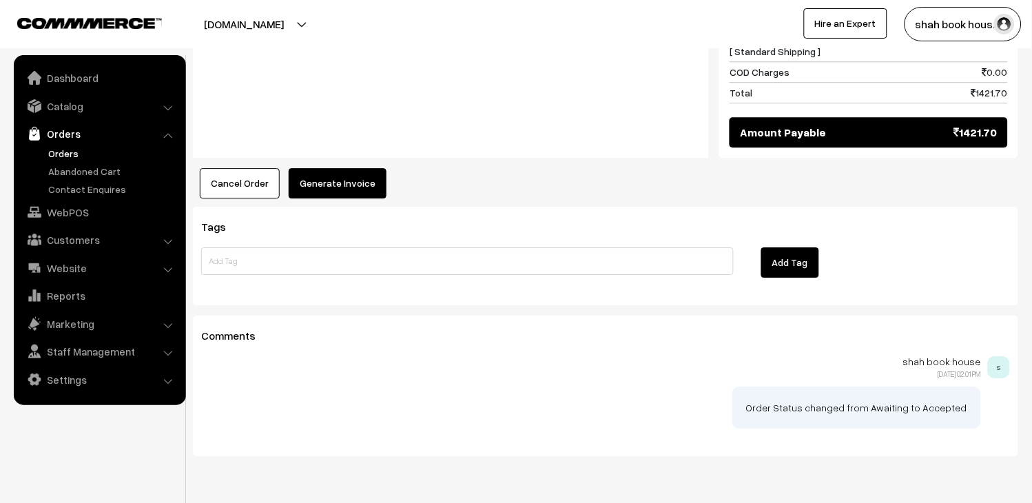
click at [327, 168] on button "Generate Invoice" at bounding box center [338, 183] width 98 height 30
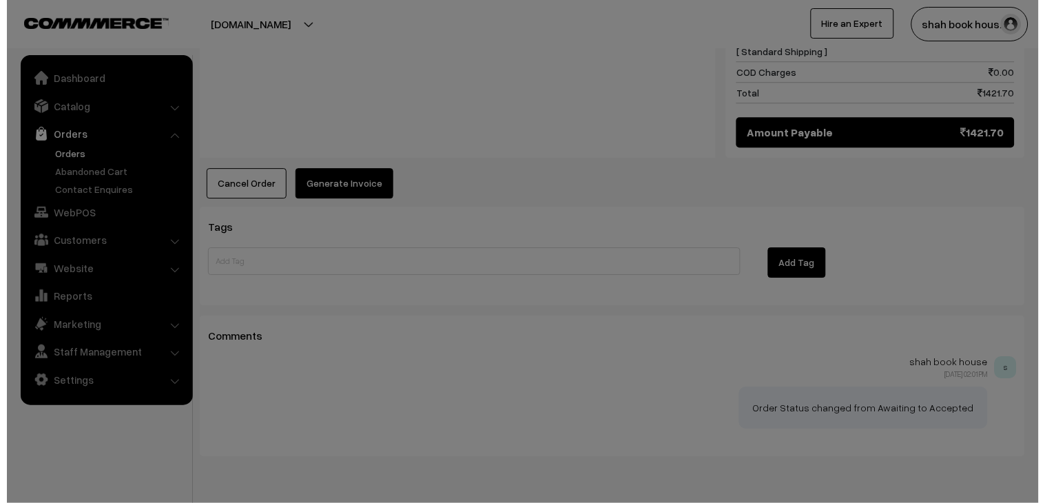
scroll to position [834, 0]
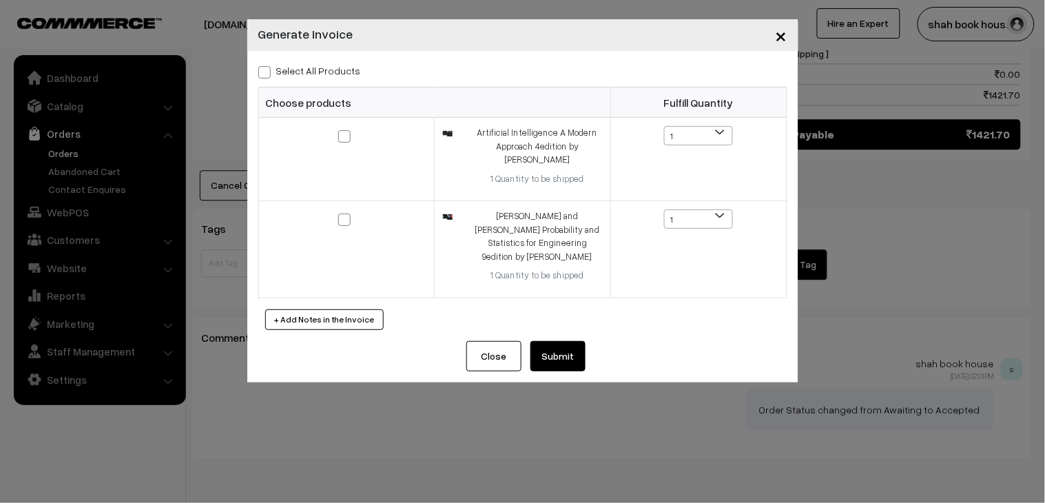
click at [277, 66] on label "Select All Products" at bounding box center [309, 70] width 103 height 14
click at [267, 66] on input "Select All Products" at bounding box center [262, 69] width 9 height 9
checkbox input "true"
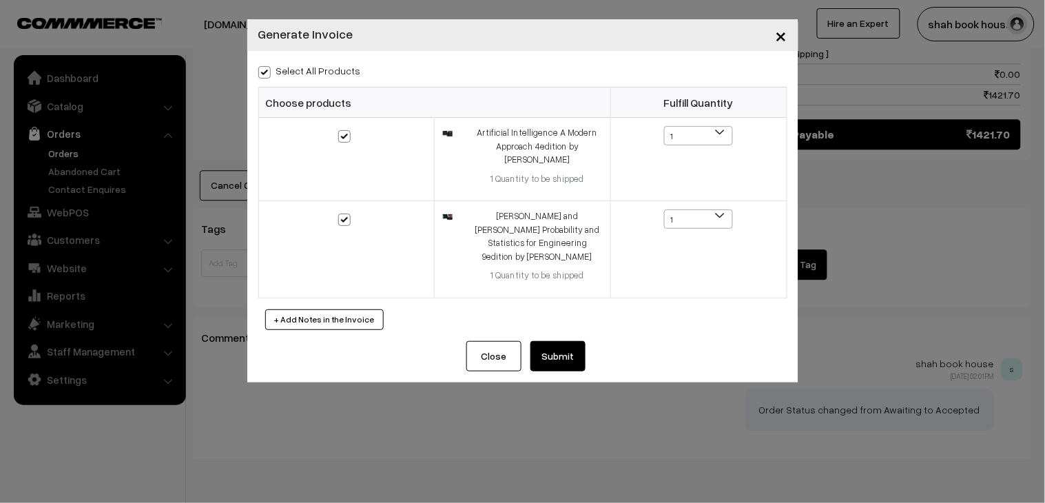
click at [555, 349] on button "Submit" at bounding box center [558, 356] width 55 height 30
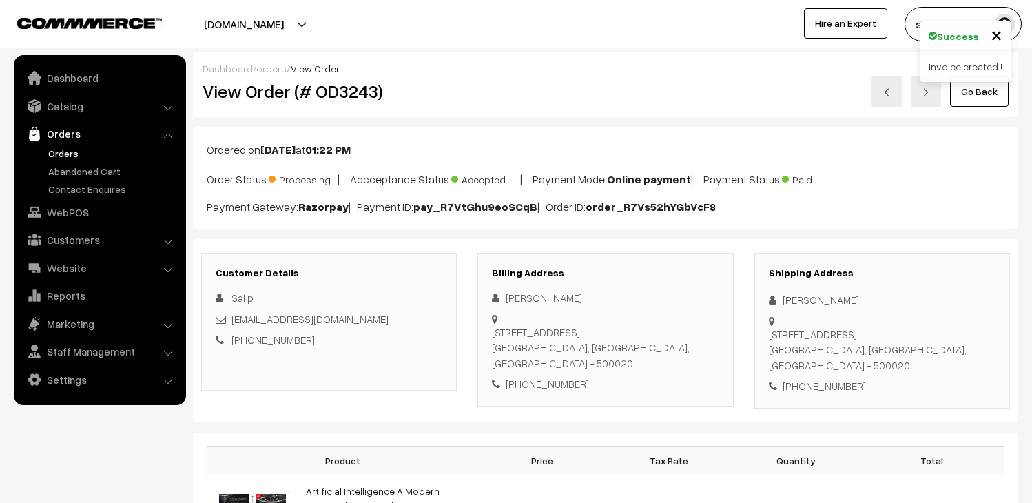
scroll to position [835, 0]
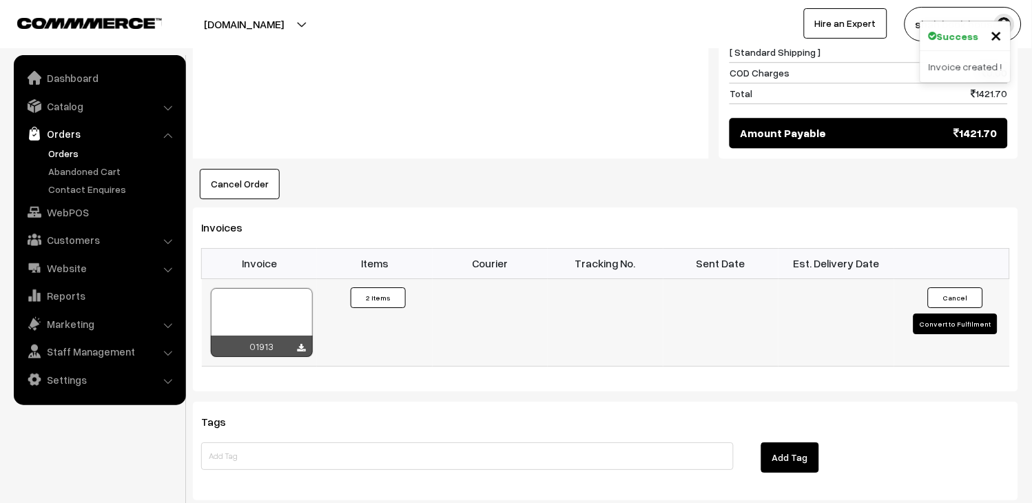
click at [294, 288] on div at bounding box center [262, 322] width 102 height 69
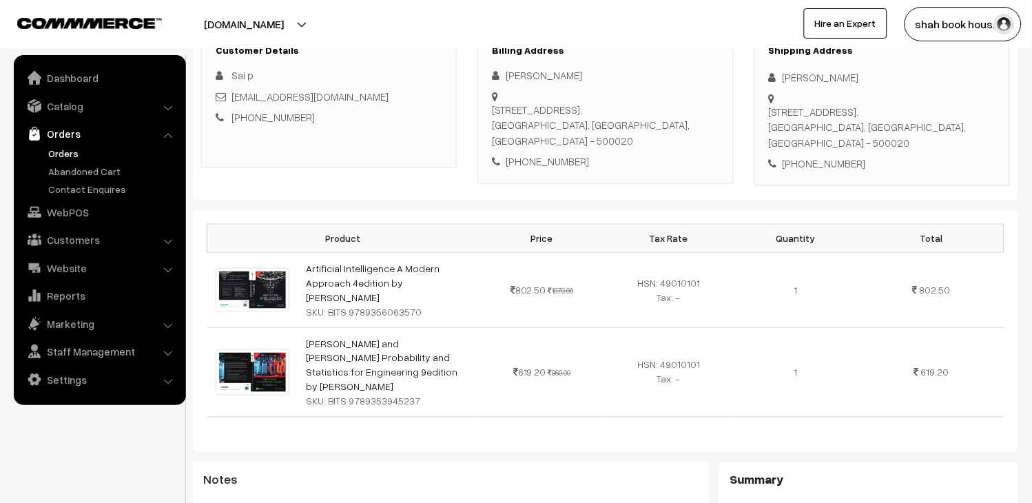
scroll to position [0, 0]
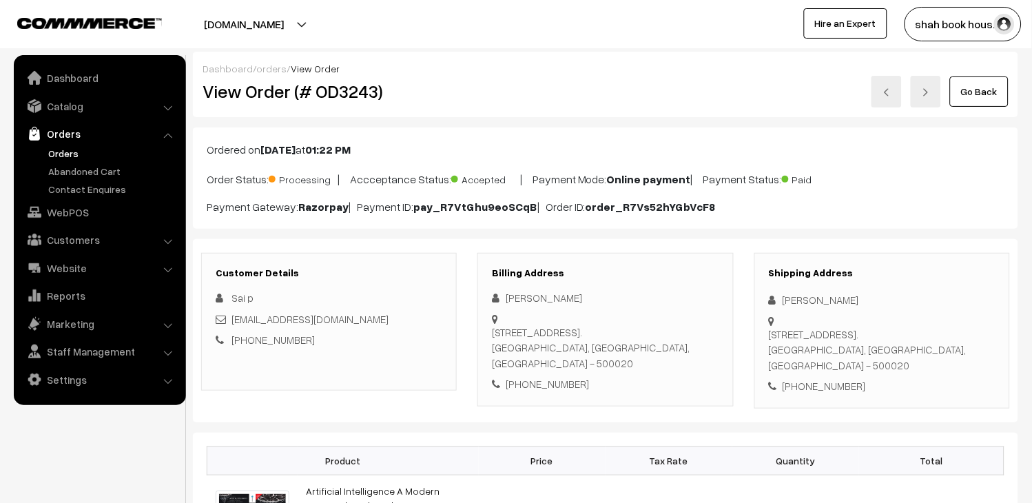
click at [887, 96] on link at bounding box center [887, 92] width 30 height 32
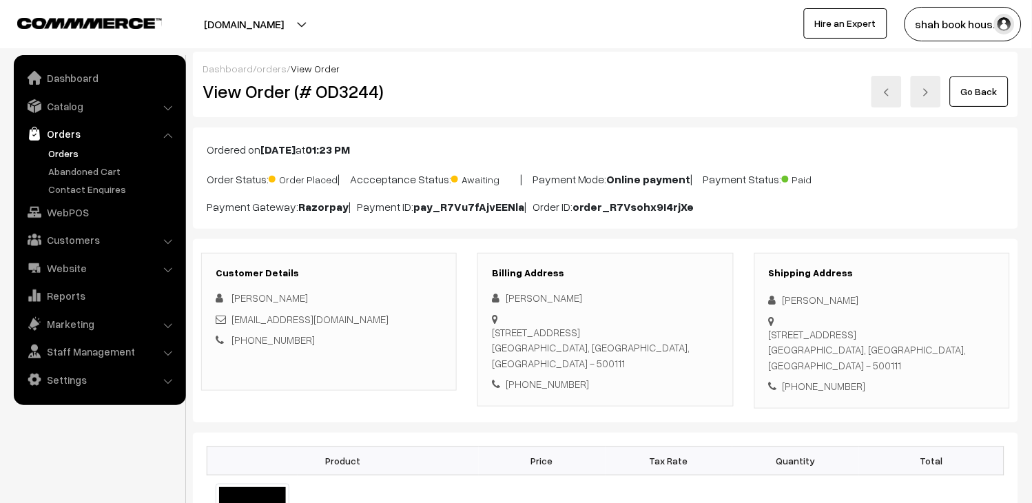
click at [373, 92] on h2 "View Order (# OD3244)" at bounding box center [330, 91] width 255 height 21
click at [359, 96] on h2 "View Order (# OD3244)" at bounding box center [330, 91] width 255 height 21
copy h2 "OD3244"
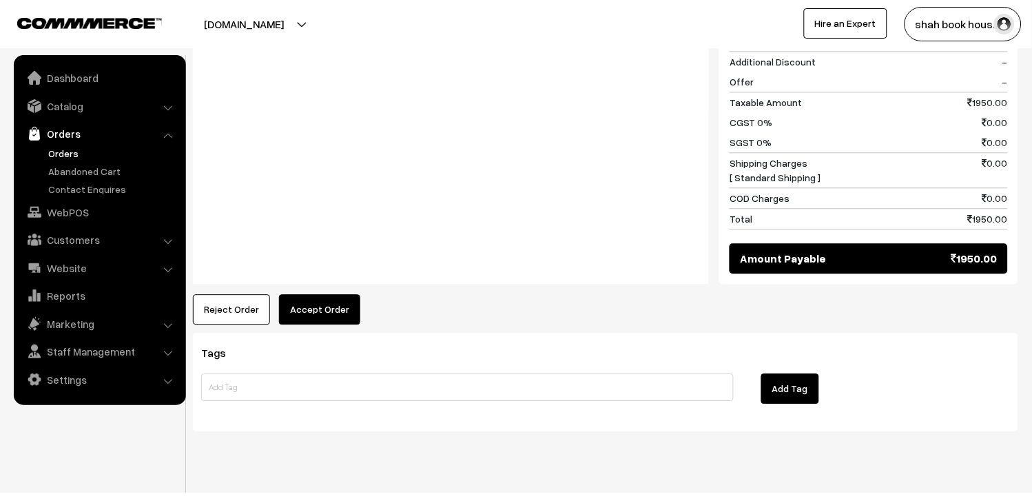
click at [329, 302] on button "Accept Order" at bounding box center [319, 309] width 81 height 30
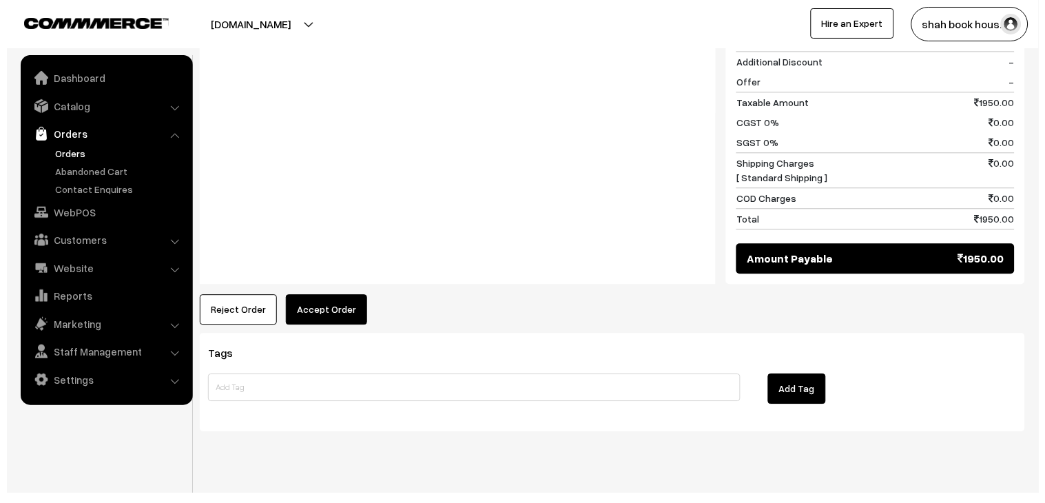
scroll to position [666, 0]
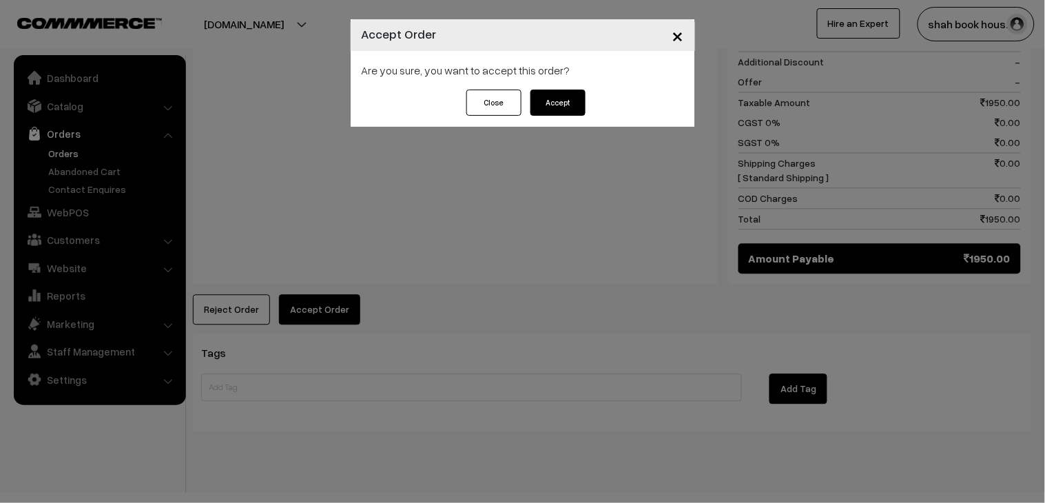
click at [547, 108] on button "Accept" at bounding box center [558, 103] width 55 height 26
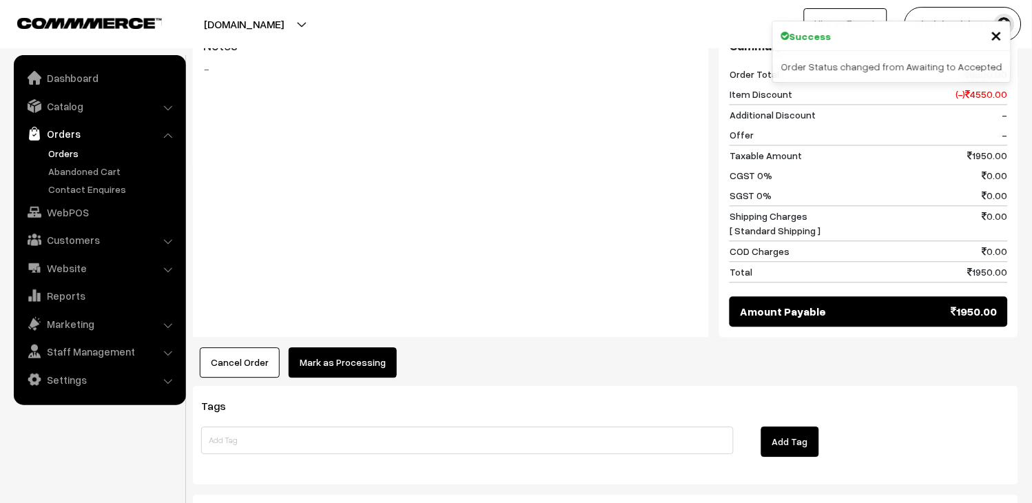
drag, startPoint x: 0, startPoint y: 0, endPoint x: 347, endPoint y: 335, distance: 482.4
click at [347, 347] on button "Mark as Processing" at bounding box center [343, 362] width 108 height 30
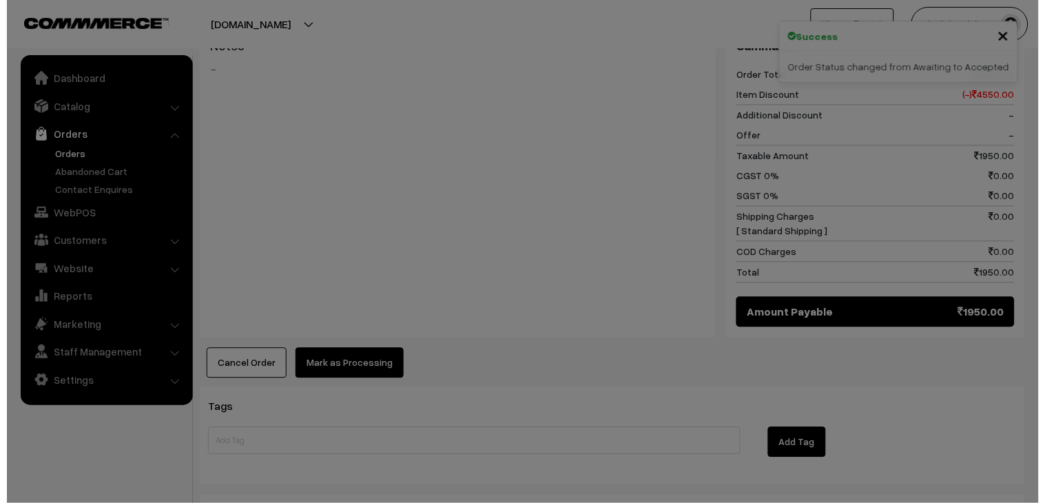
scroll to position [615, 0]
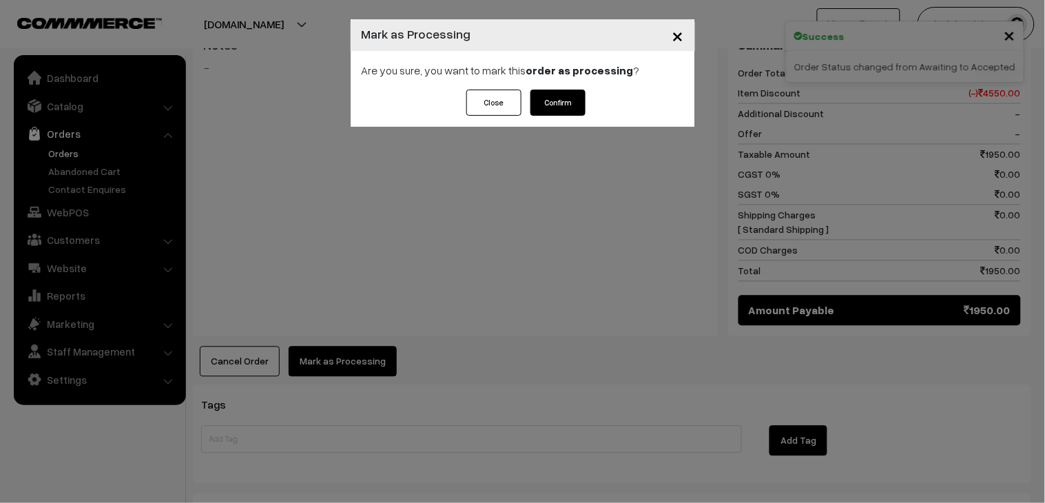
click at [559, 114] on button "Confirm" at bounding box center [558, 103] width 55 height 26
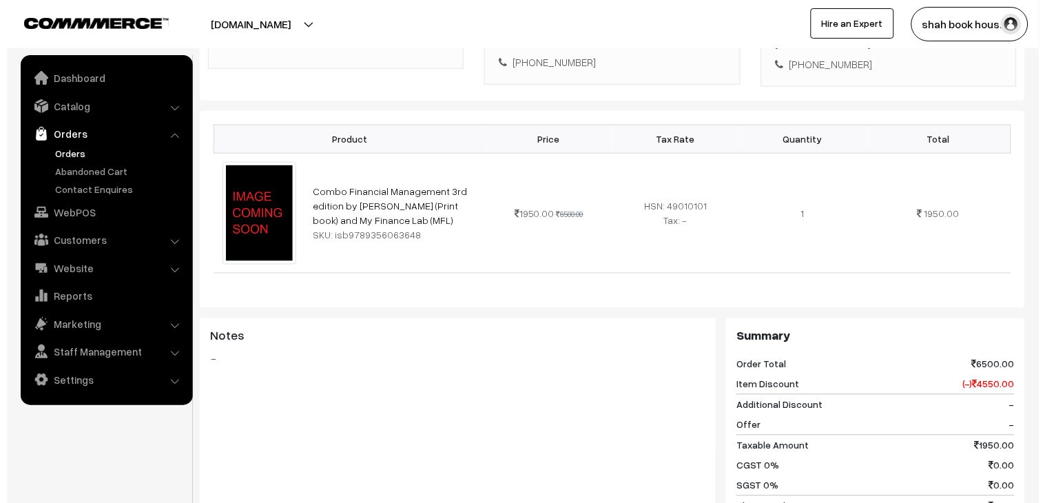
scroll to position [535, 0]
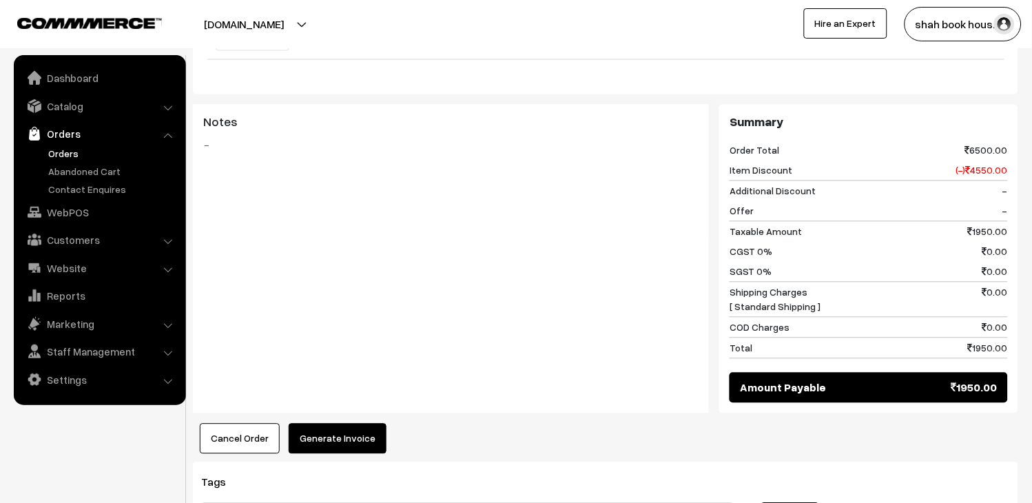
click at [366, 424] on button "Generate Invoice" at bounding box center [338, 439] width 98 height 30
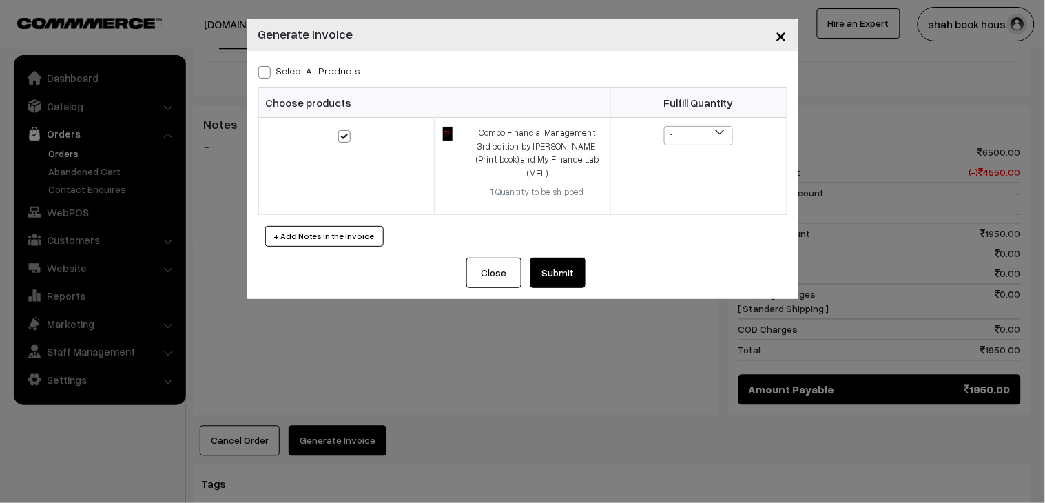
click at [551, 265] on button "Submit" at bounding box center [558, 273] width 55 height 30
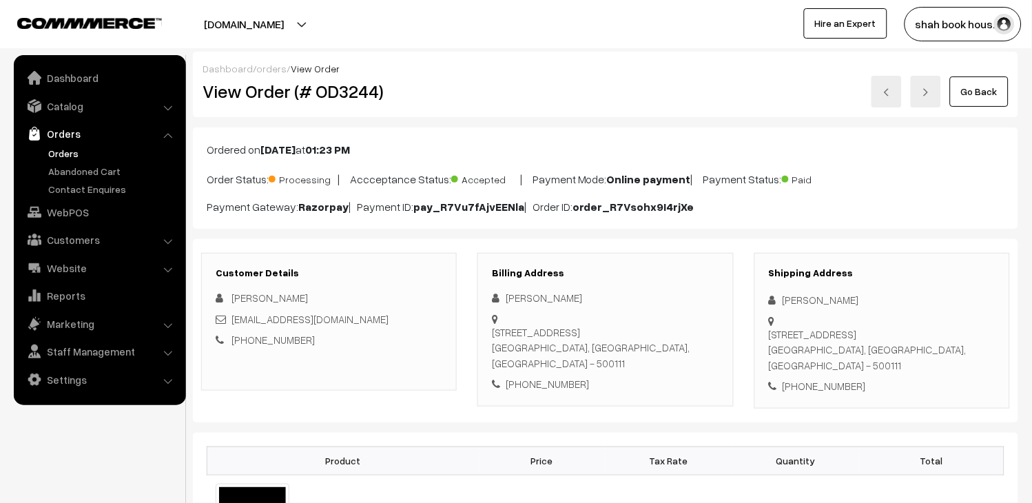
click at [878, 91] on link at bounding box center [887, 92] width 30 height 32
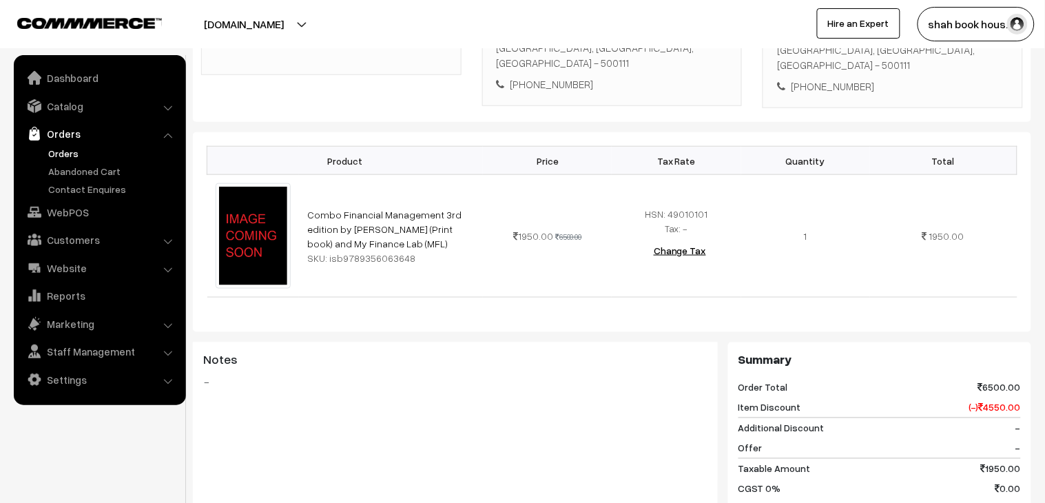
scroll to position [686, 0]
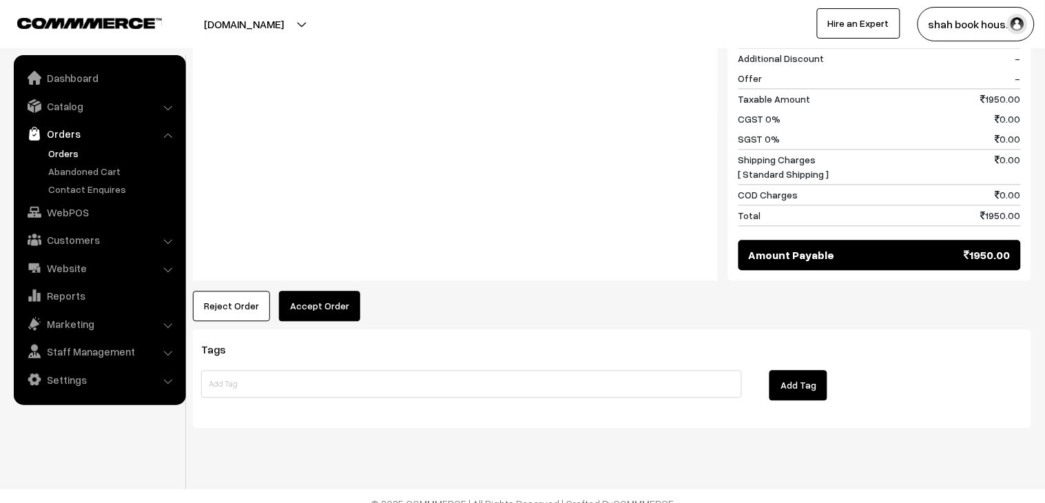
click at [298, 296] on button "Accept Order" at bounding box center [319, 306] width 81 height 30
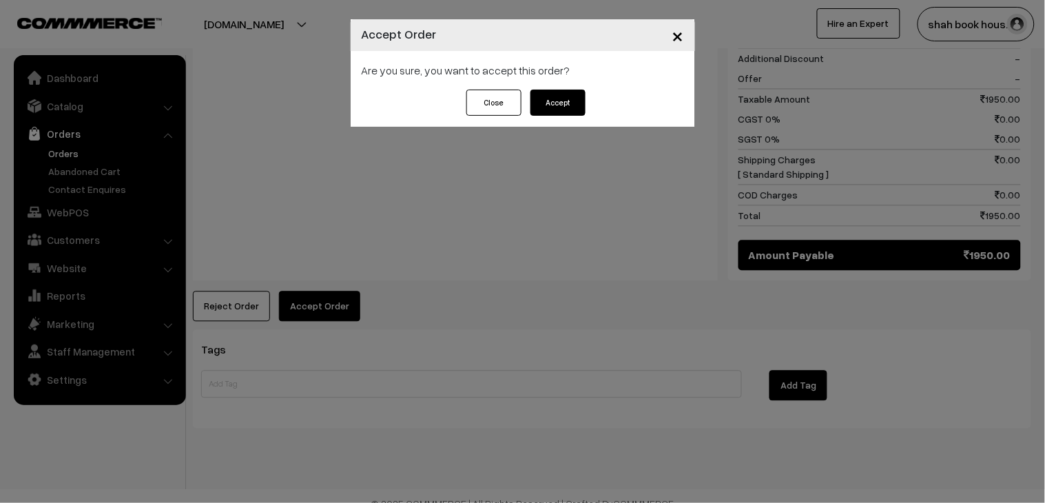
click at [549, 112] on button "Accept" at bounding box center [558, 103] width 55 height 26
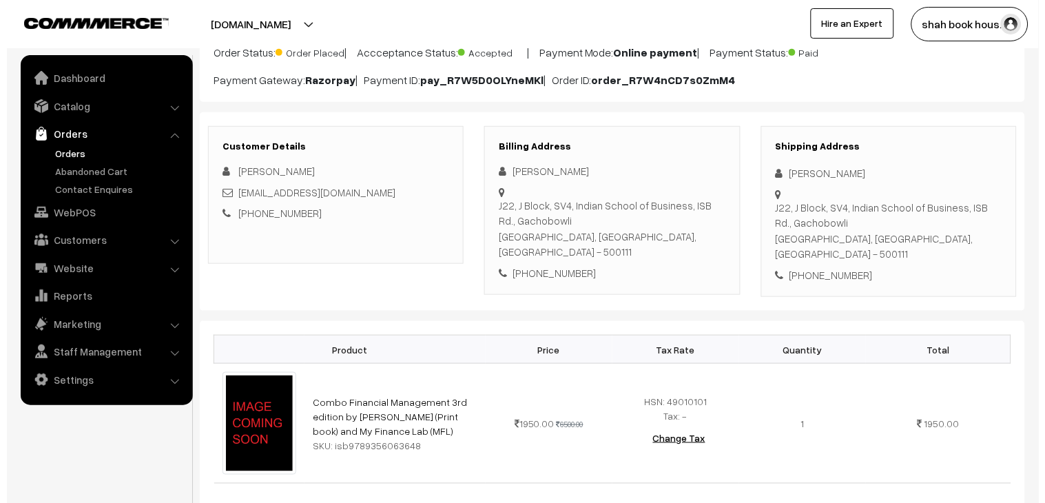
scroll to position [535, 0]
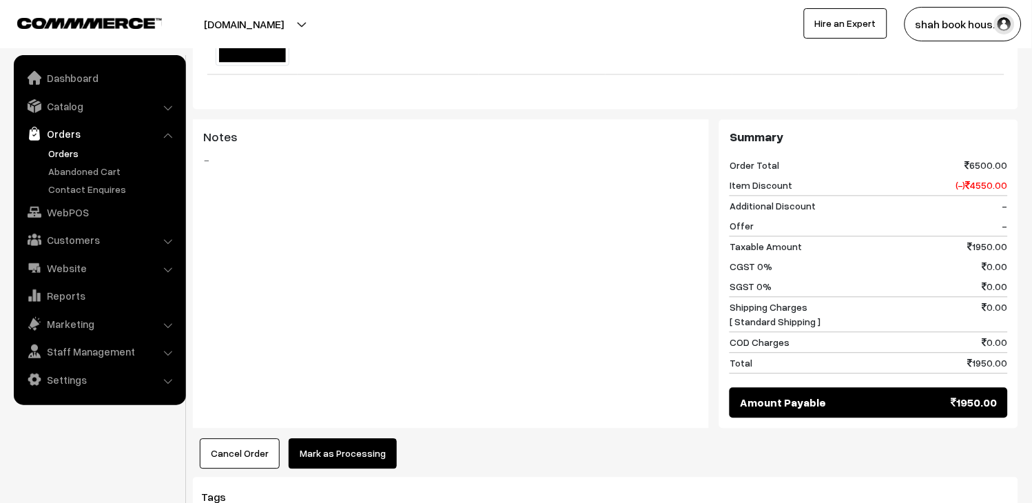
click at [373, 443] on button "Mark as Processing" at bounding box center [343, 454] width 108 height 30
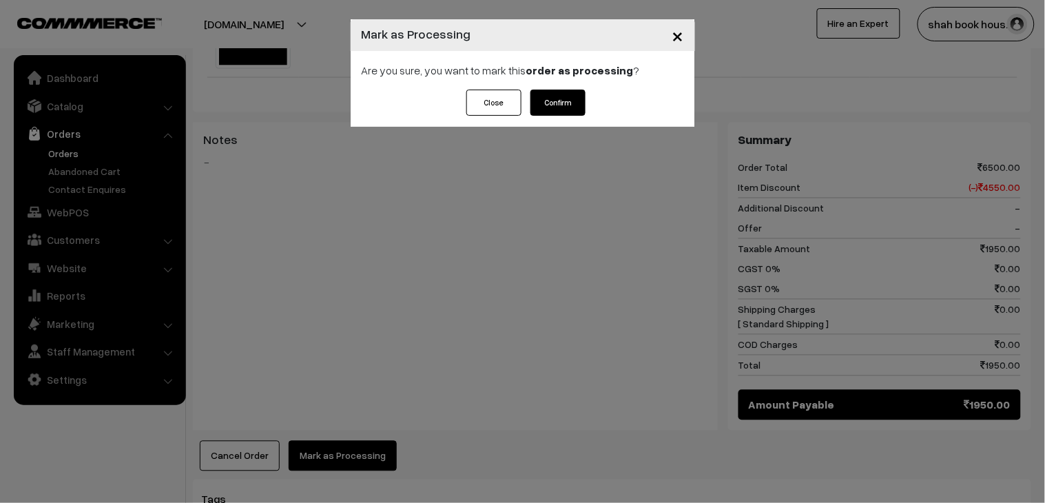
click at [577, 99] on button "Confirm" at bounding box center [558, 103] width 55 height 26
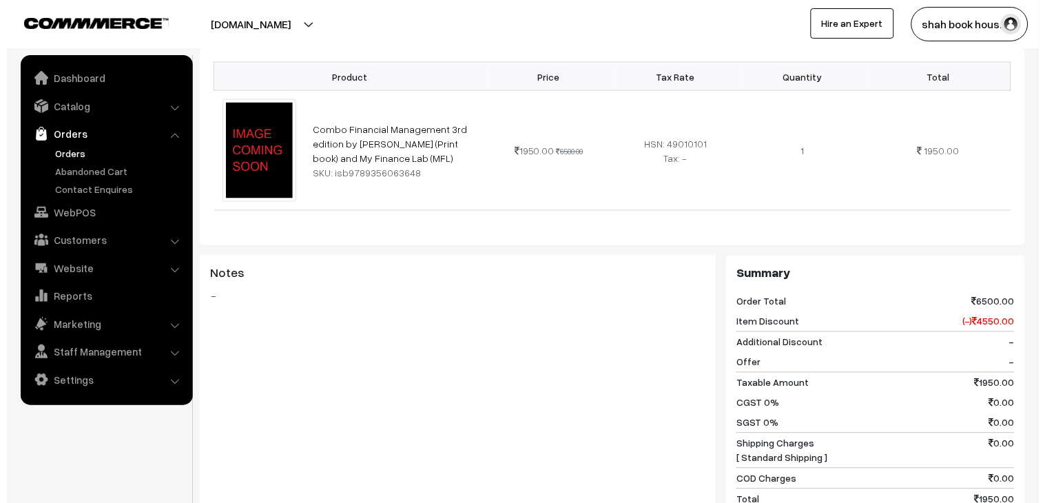
scroll to position [535, 0]
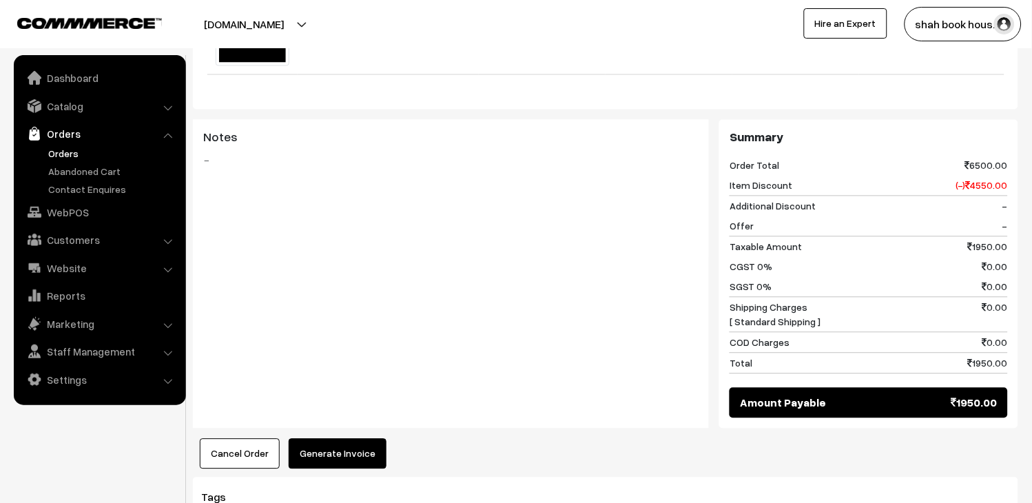
click at [378, 439] on button "Generate Invoice" at bounding box center [338, 454] width 98 height 30
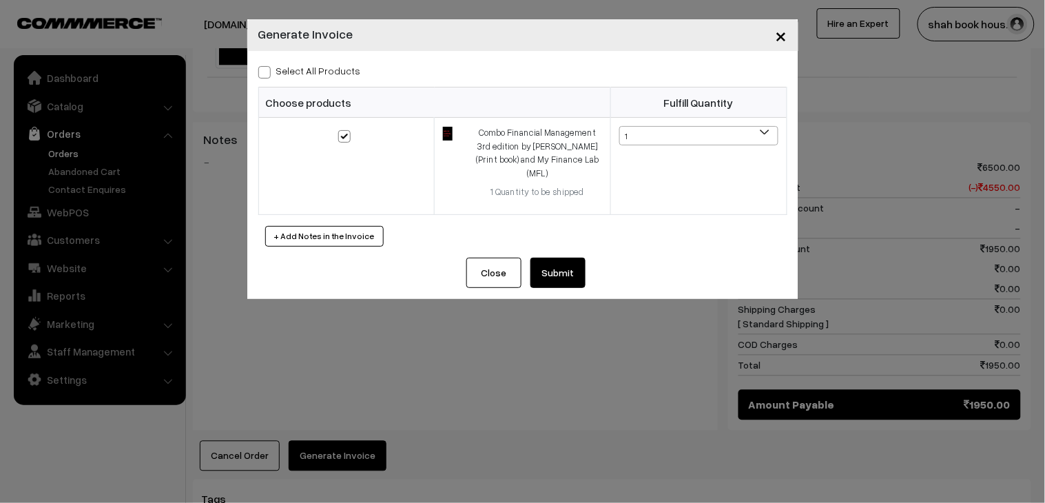
click at [561, 258] on button "Submit" at bounding box center [558, 273] width 55 height 30
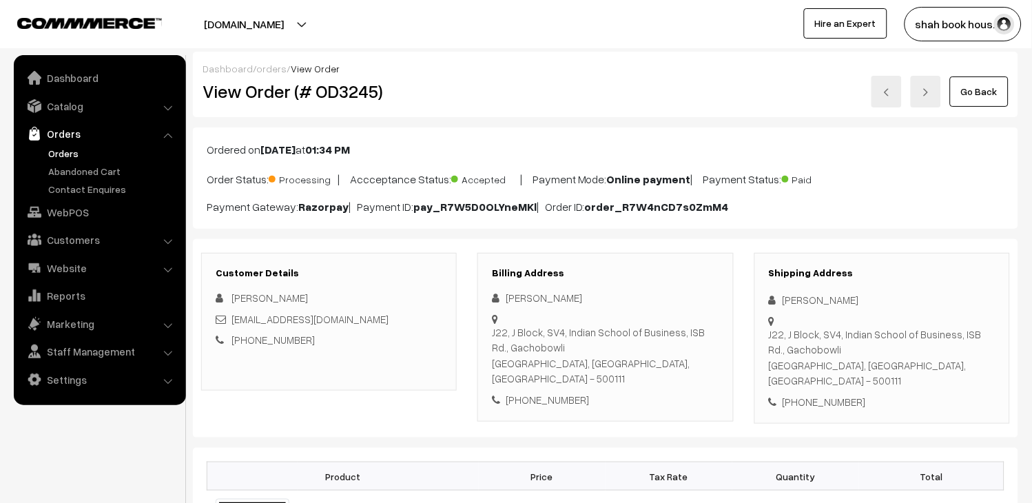
click at [874, 97] on link at bounding box center [887, 92] width 30 height 32
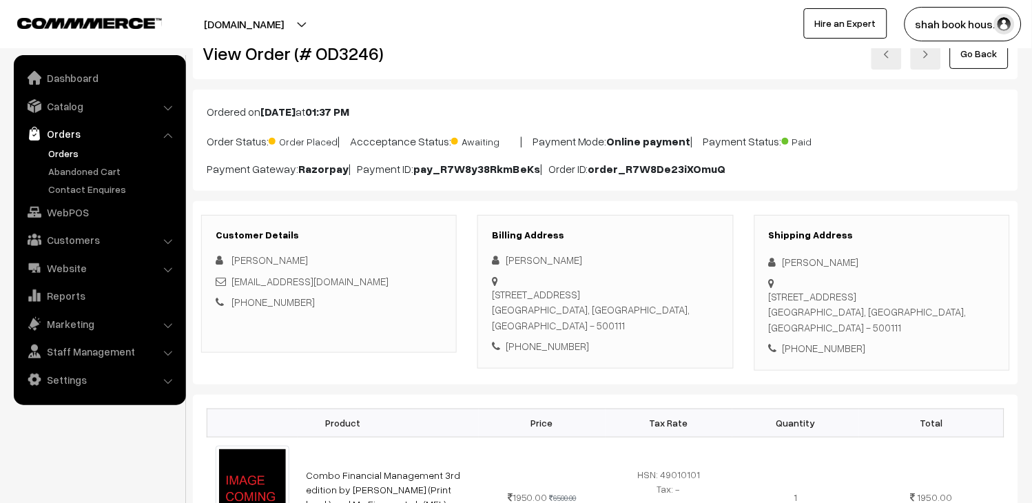
scroll to position [76, 0]
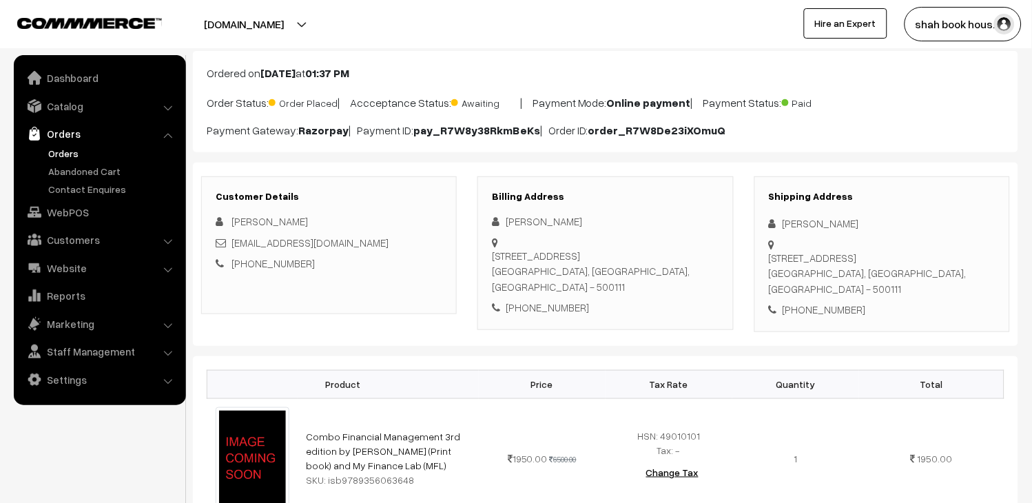
click at [384, 245] on div "[EMAIL_ADDRESS][DOMAIN_NAME]" at bounding box center [329, 243] width 227 height 16
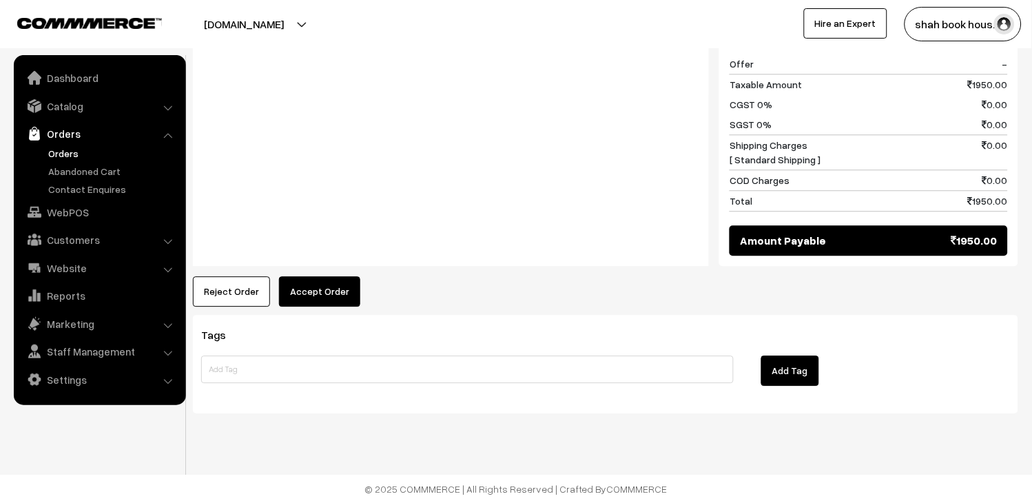
click at [333, 300] on button "Accept Order" at bounding box center [319, 291] width 81 height 30
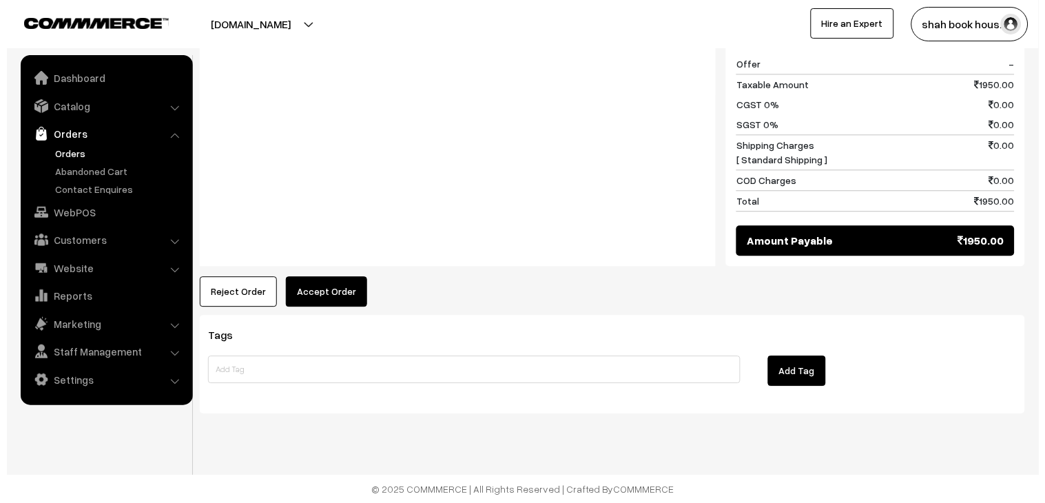
scroll to position [685, 0]
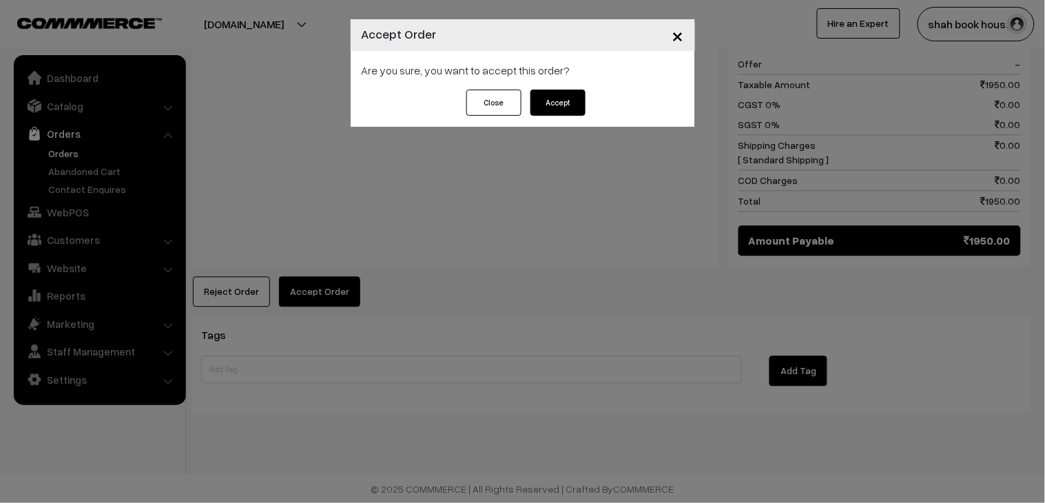
click at [564, 105] on button "Accept" at bounding box center [558, 103] width 55 height 26
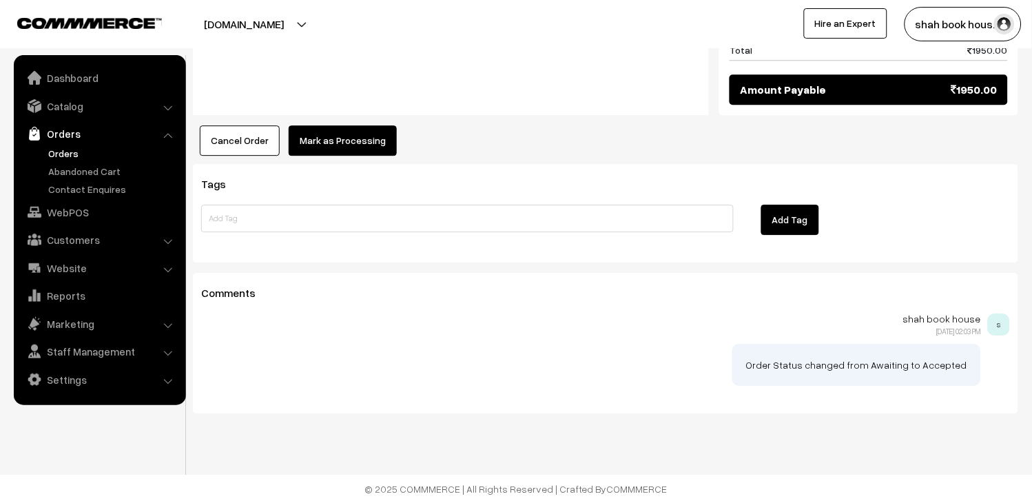
click at [345, 138] on button "Mark as Processing" at bounding box center [343, 140] width 108 height 30
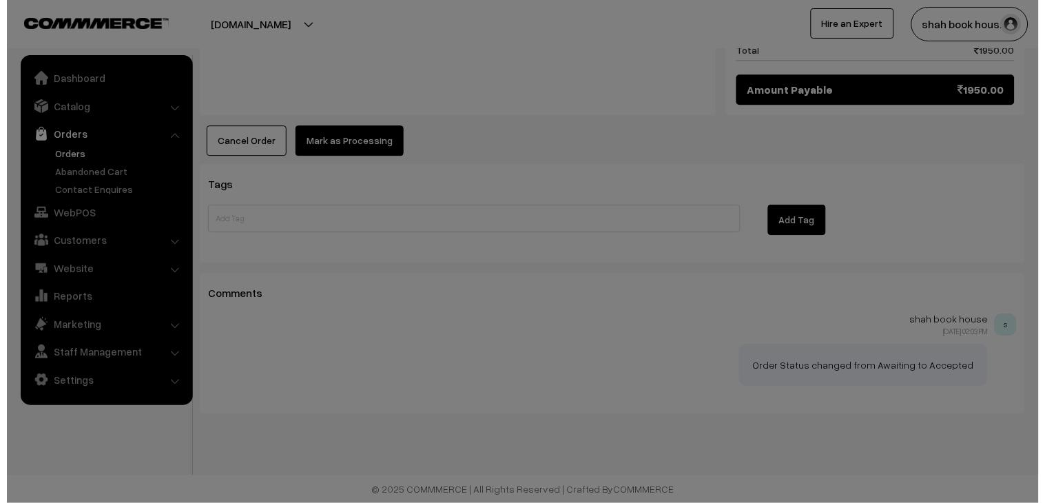
scroll to position [835, 0]
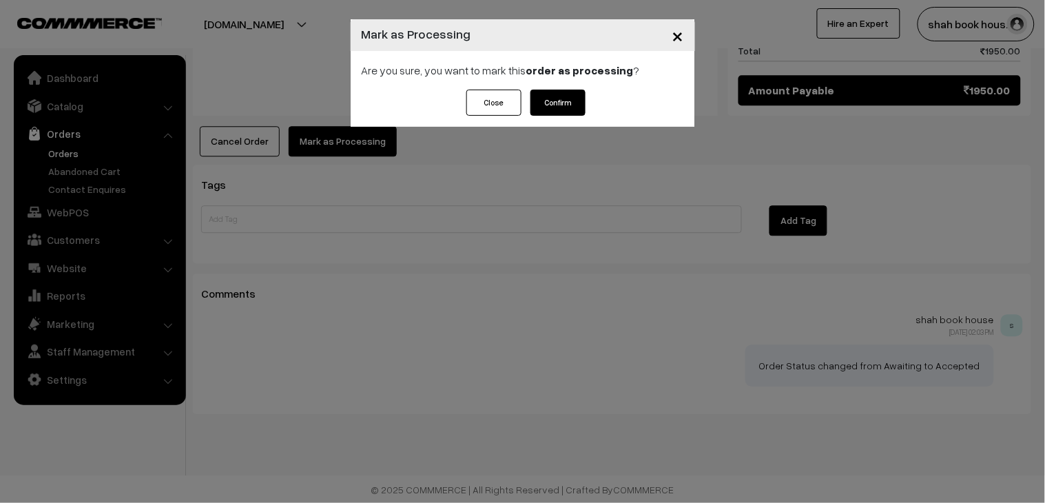
click at [559, 112] on button "Confirm" at bounding box center [558, 103] width 55 height 26
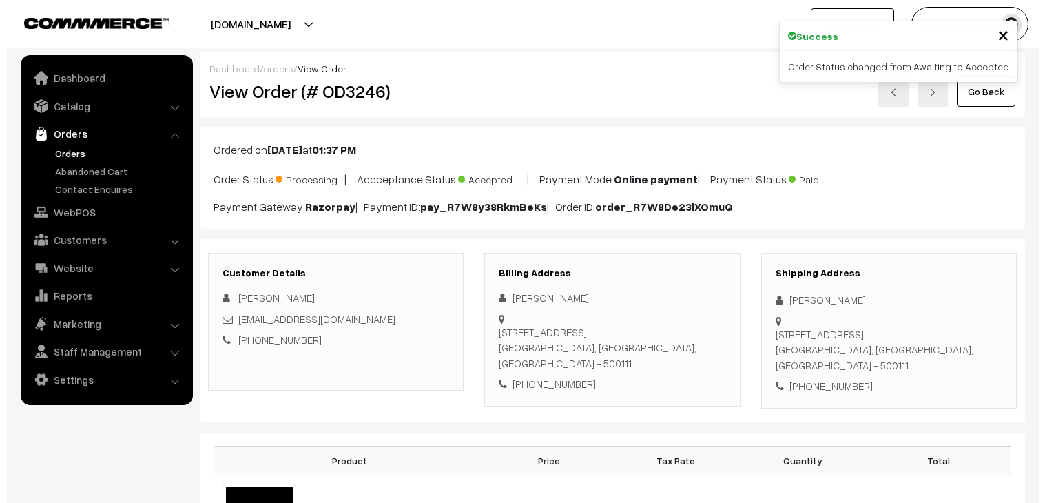
scroll to position [535, 0]
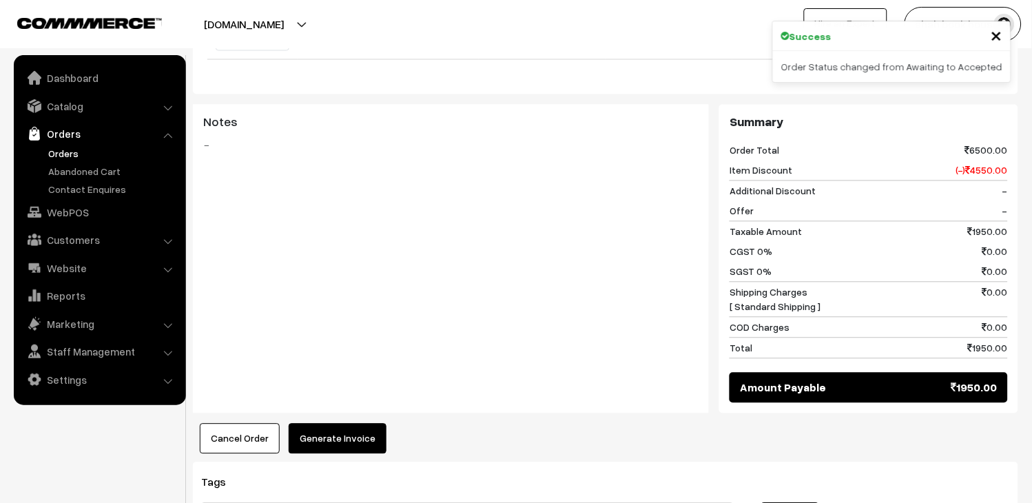
click at [345, 434] on button "Generate Invoice" at bounding box center [338, 439] width 98 height 30
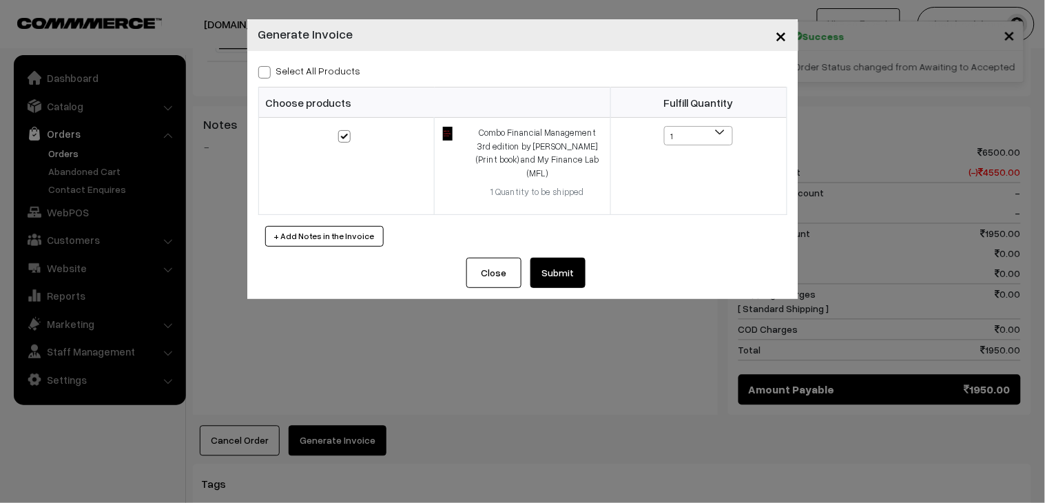
click at [548, 258] on button "Submit" at bounding box center [558, 273] width 55 height 30
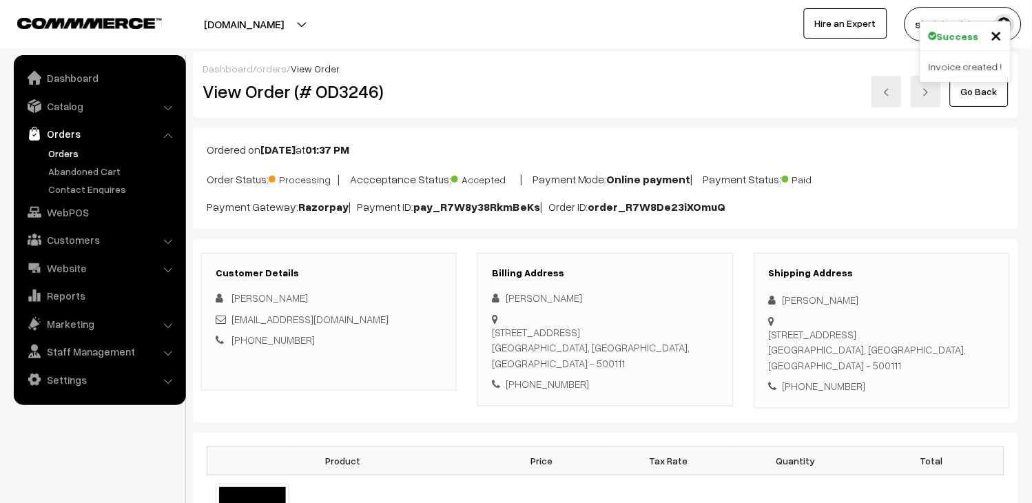
click at [941, 94] on link at bounding box center [926, 92] width 30 height 32
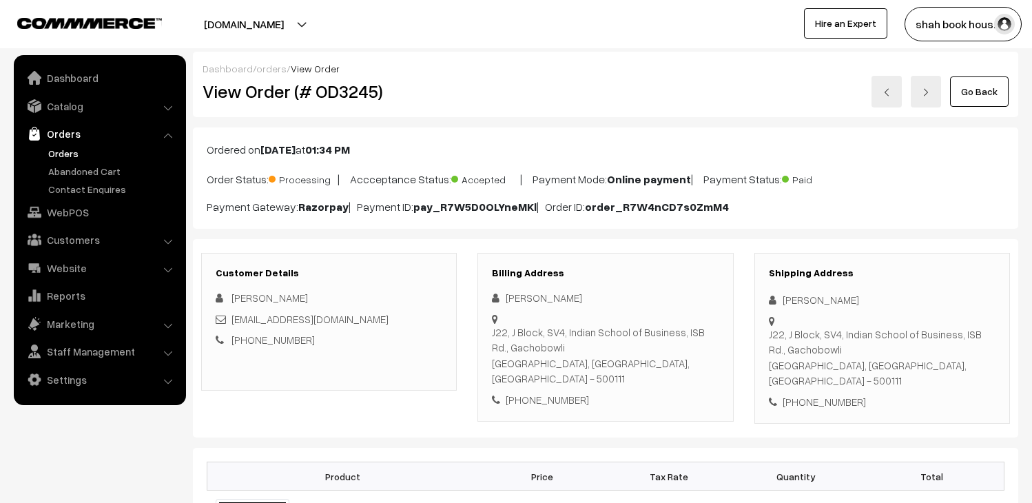
click at [941, 94] on link at bounding box center [926, 92] width 30 height 32
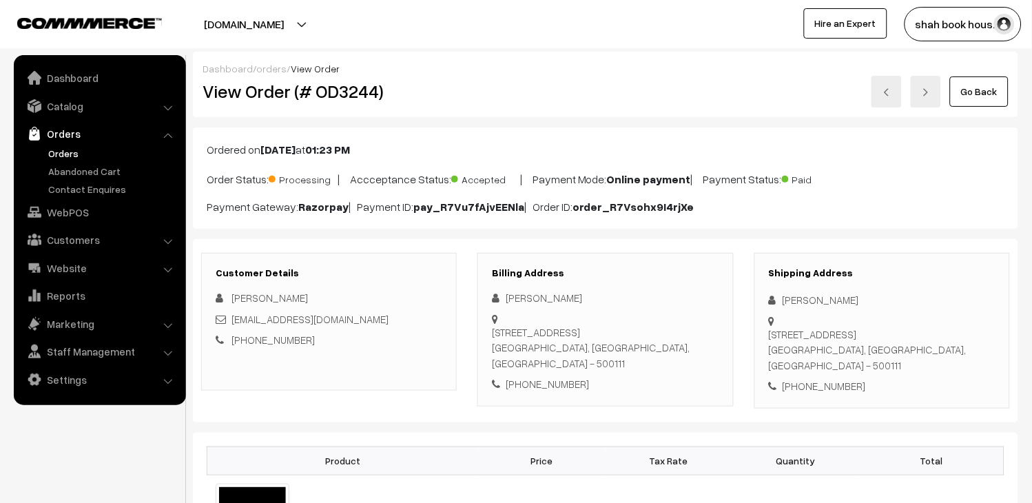
click at [896, 99] on link at bounding box center [887, 92] width 30 height 32
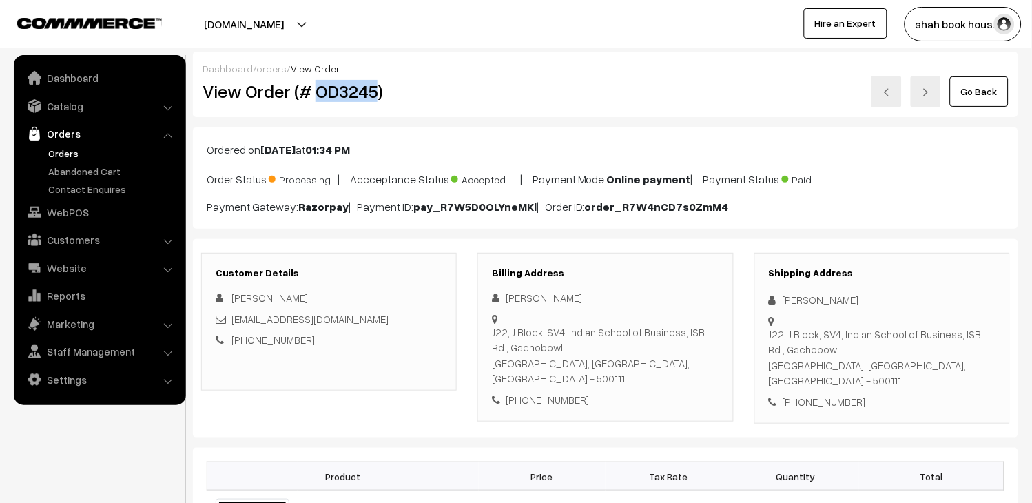
click at [894, 105] on link at bounding box center [887, 92] width 30 height 32
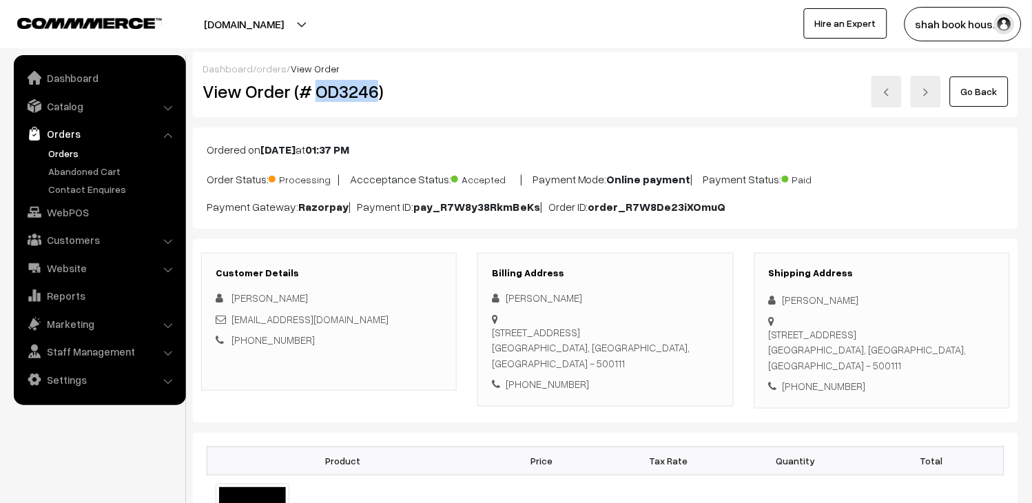
click at [356, 92] on h2 "View Order (# OD3246)" at bounding box center [330, 91] width 255 height 21
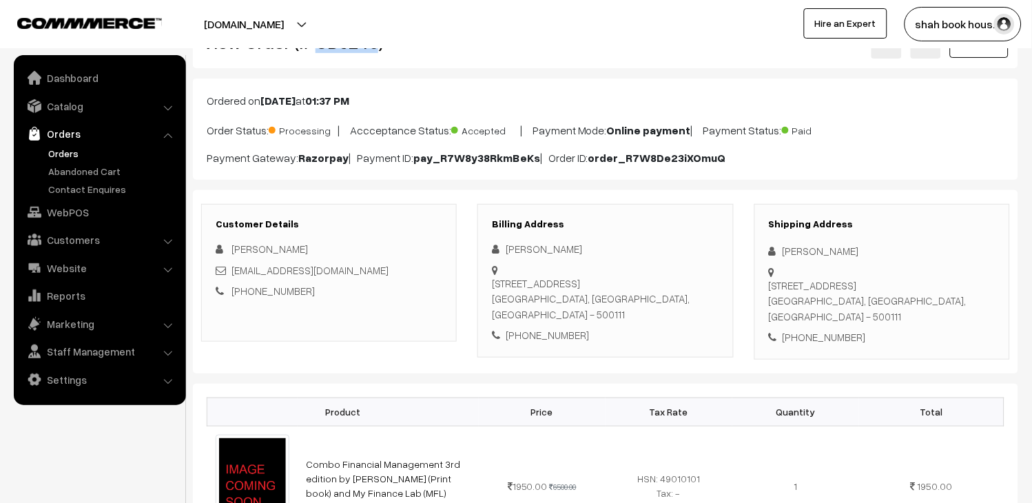
scroll to position [76, 0]
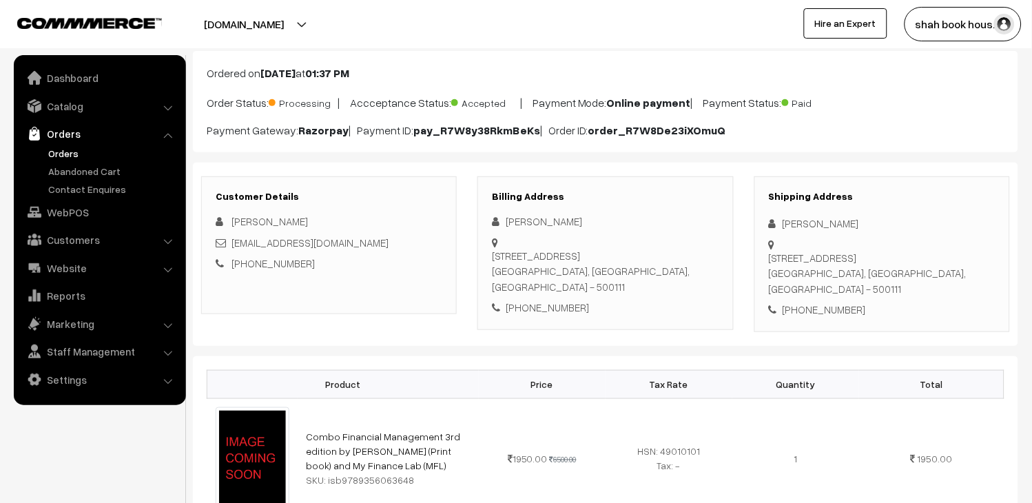
click at [87, 142] on link "Orders" at bounding box center [99, 133] width 164 height 25
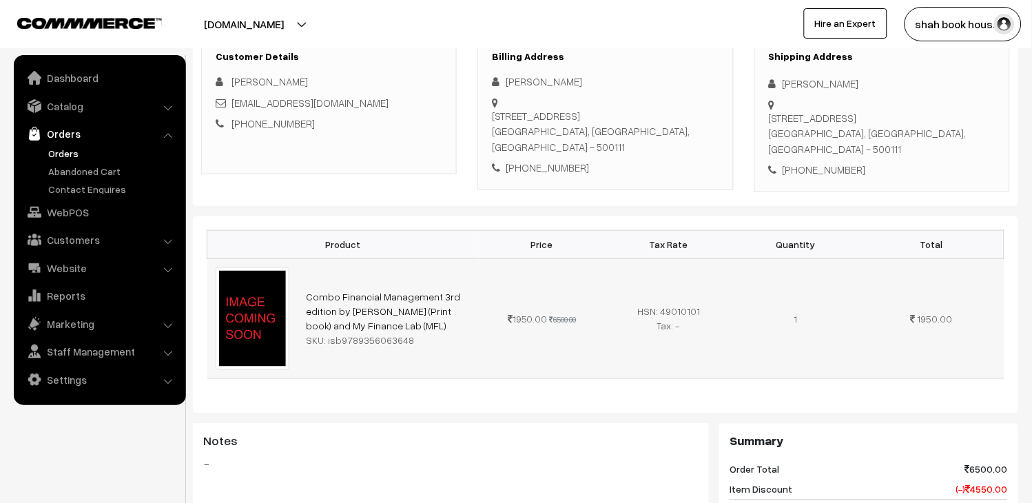
scroll to position [229, 0]
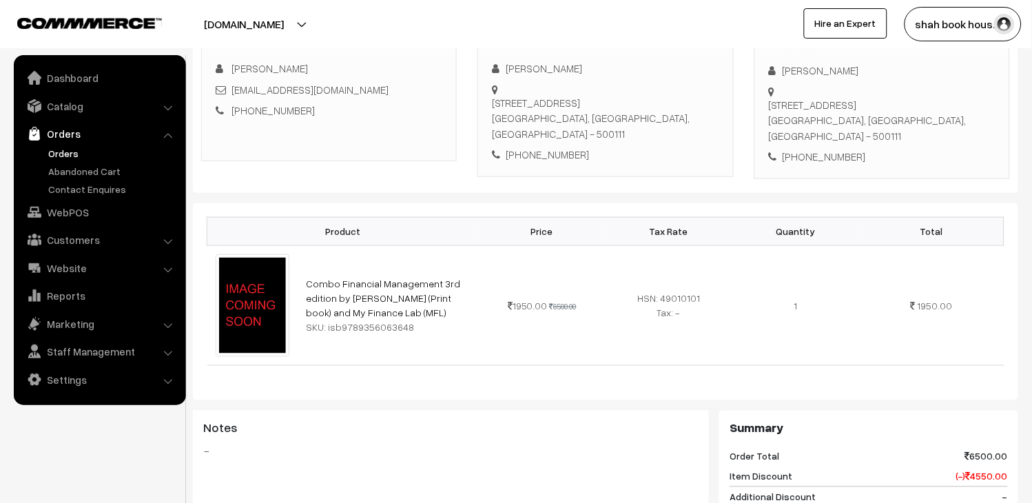
click at [61, 146] on link "Orders" at bounding box center [113, 153] width 136 height 14
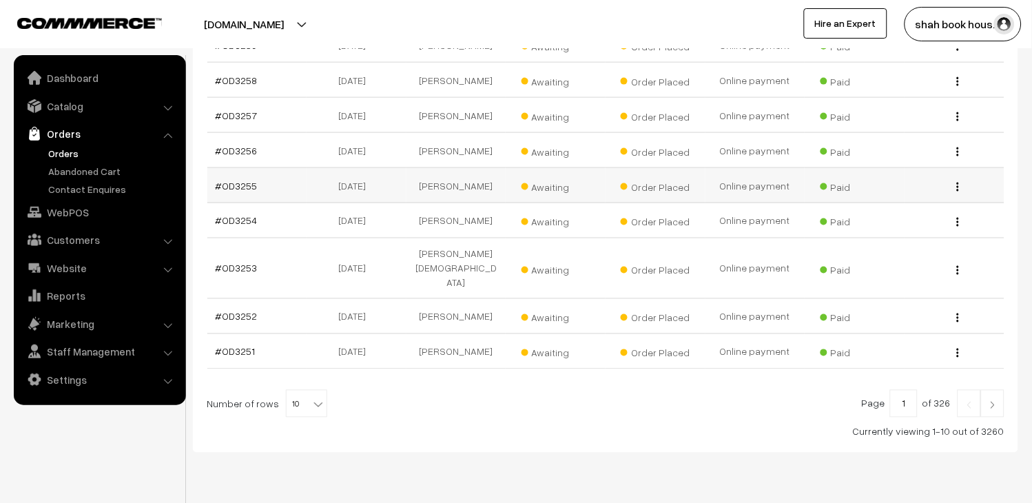
scroll to position [361, 0]
click at [313, 397] on b at bounding box center [318, 404] width 14 height 14
select select "20"
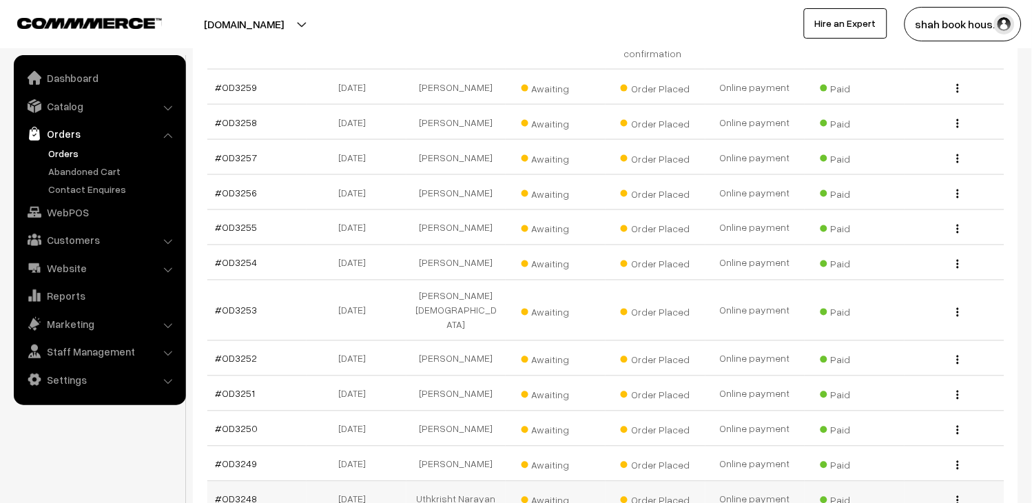
scroll to position [306, 0]
